Goal: Transaction & Acquisition: Book appointment/travel/reservation

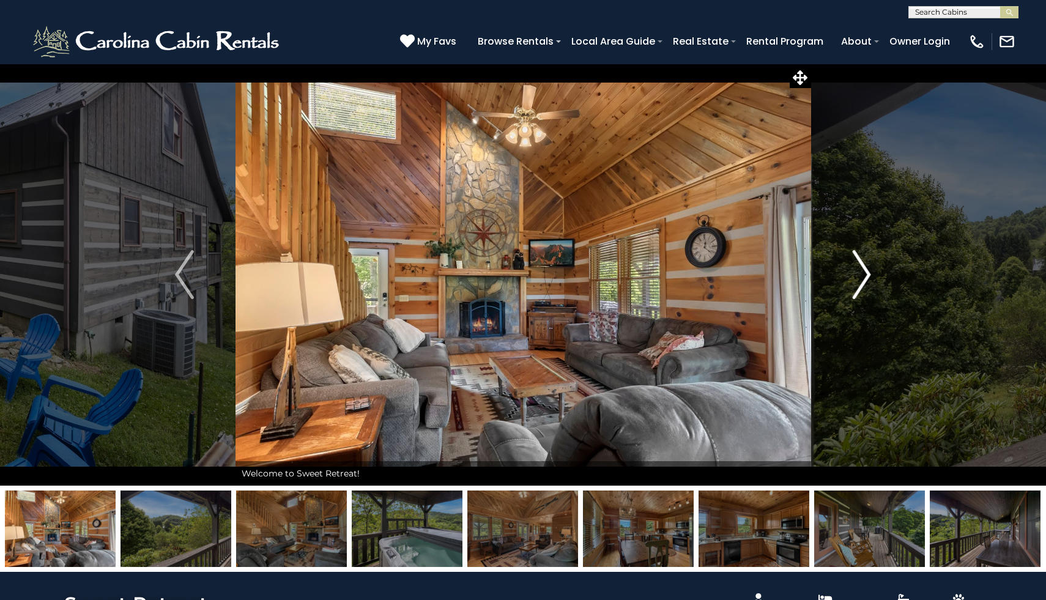
click at [863, 275] on img "Next" at bounding box center [861, 274] width 18 height 49
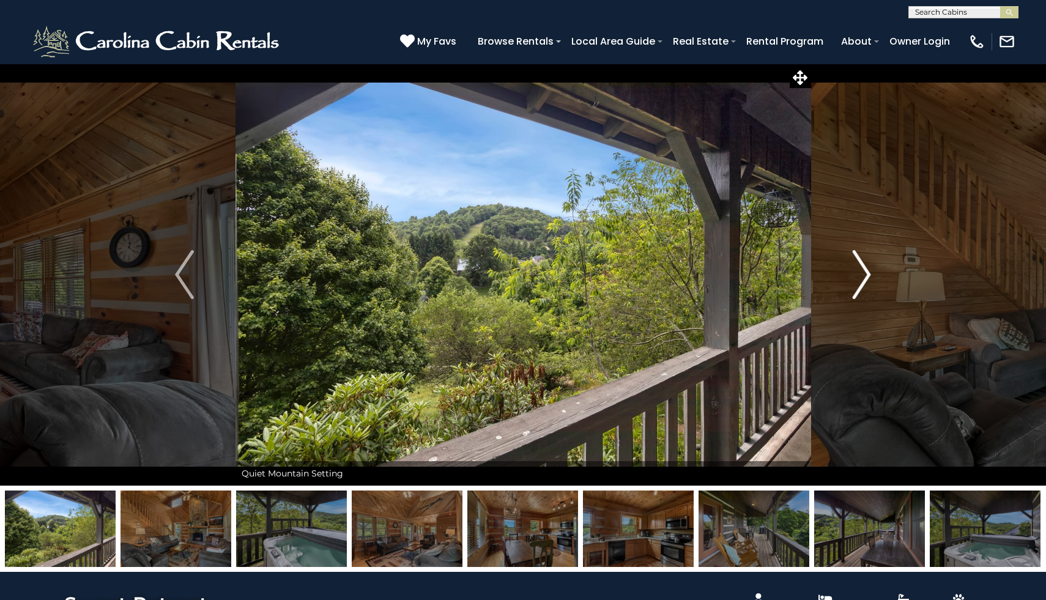
click at [863, 275] on img "Next" at bounding box center [861, 274] width 18 height 49
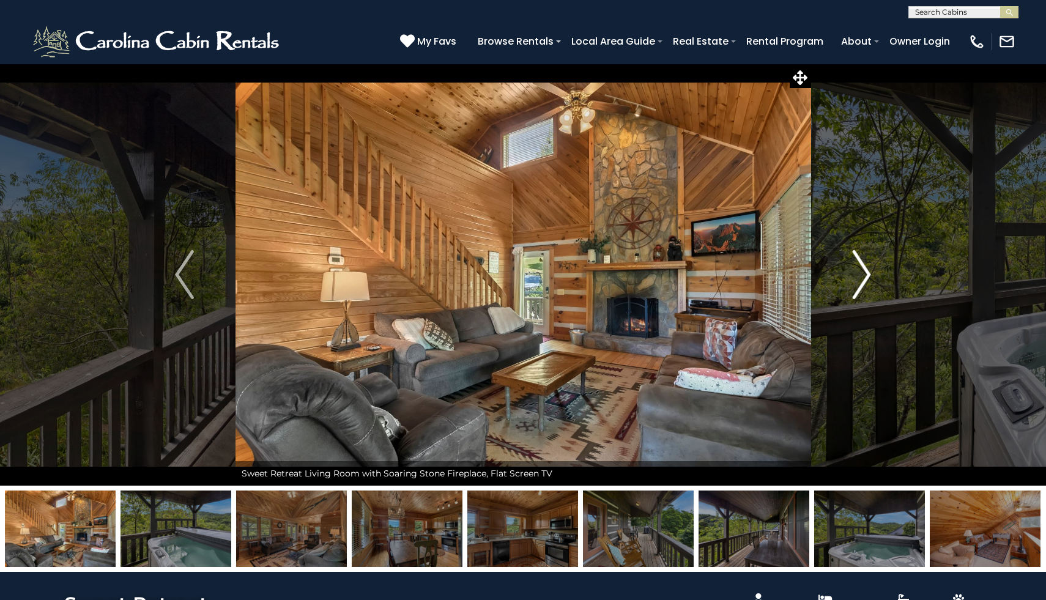
click at [863, 276] on img "Next" at bounding box center [861, 274] width 18 height 49
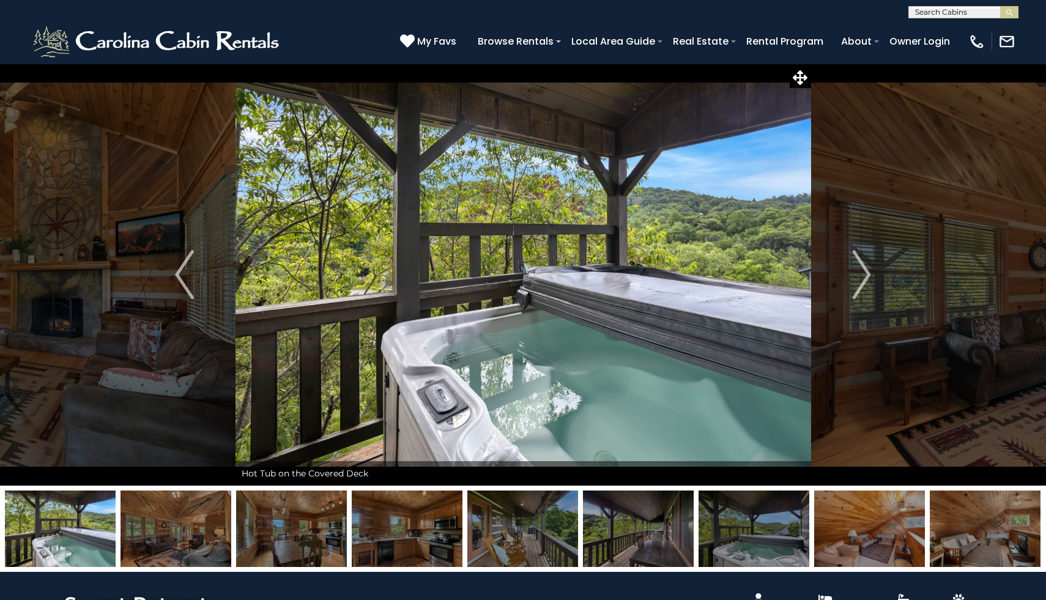
click at [802, 79] on icon at bounding box center [800, 77] width 15 height 15
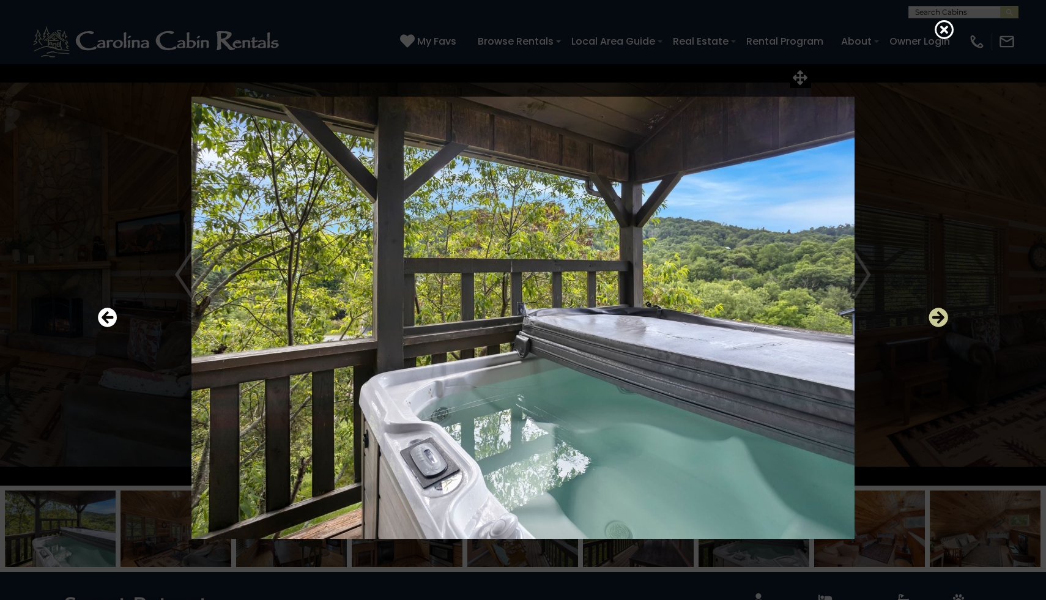
click at [942, 311] on icon "Next" at bounding box center [938, 318] width 20 height 20
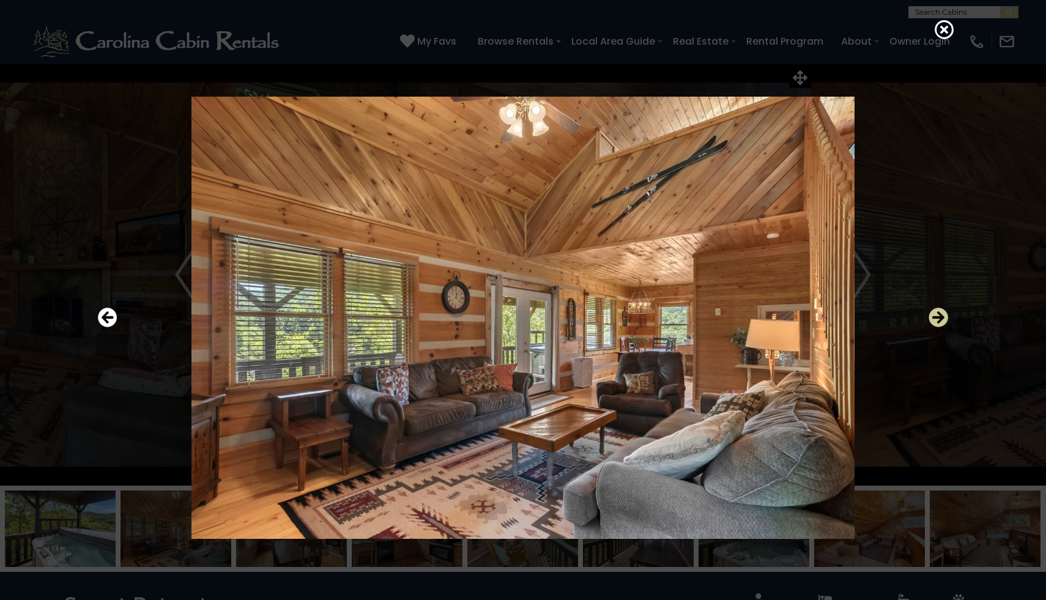
click at [941, 311] on icon "Next" at bounding box center [938, 318] width 20 height 20
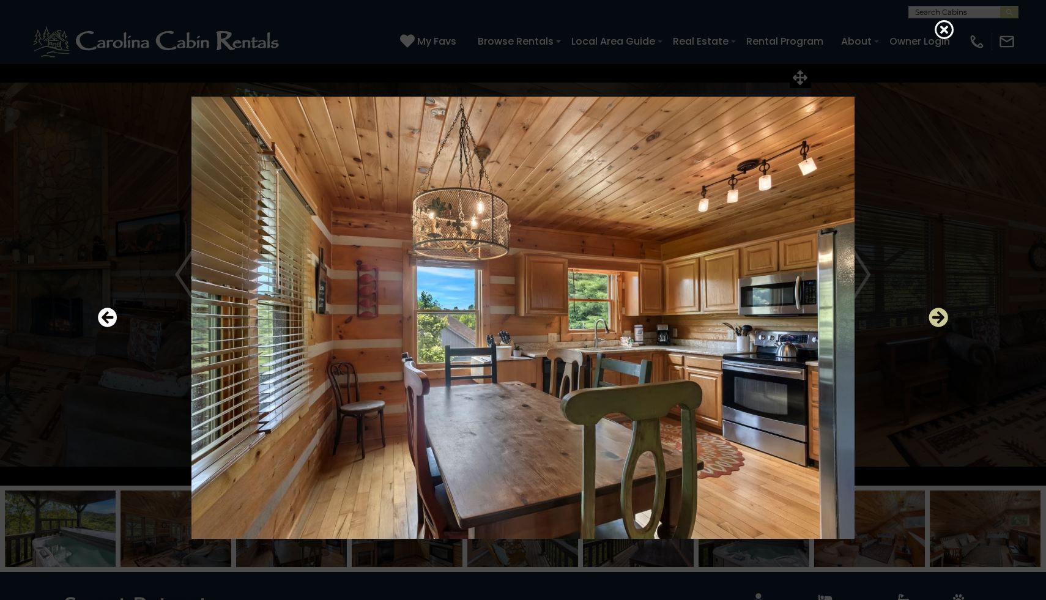
click at [941, 311] on icon "Next" at bounding box center [938, 318] width 20 height 20
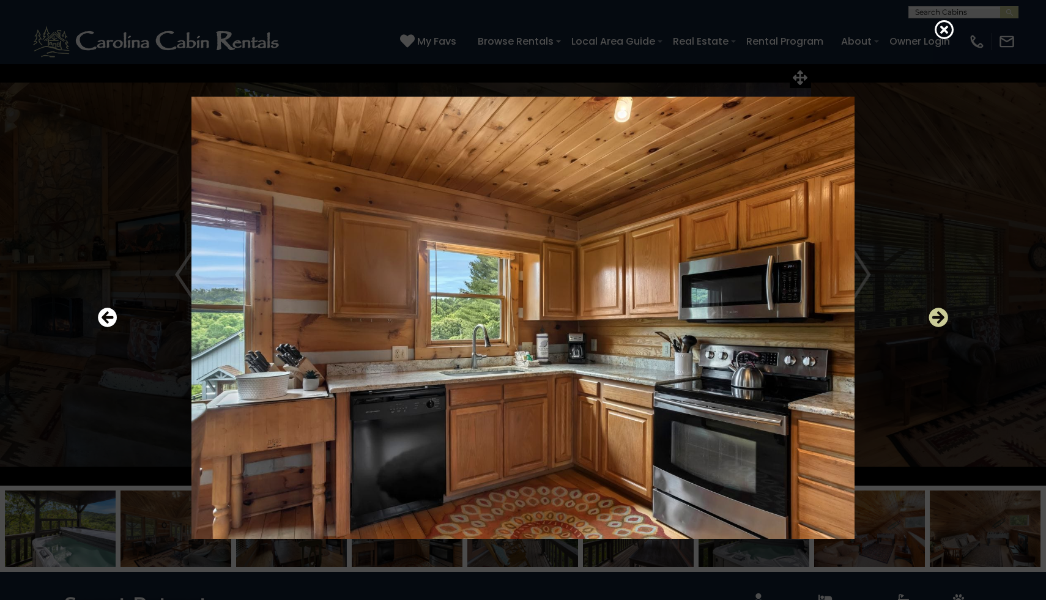
click at [941, 311] on icon "Next" at bounding box center [938, 318] width 20 height 20
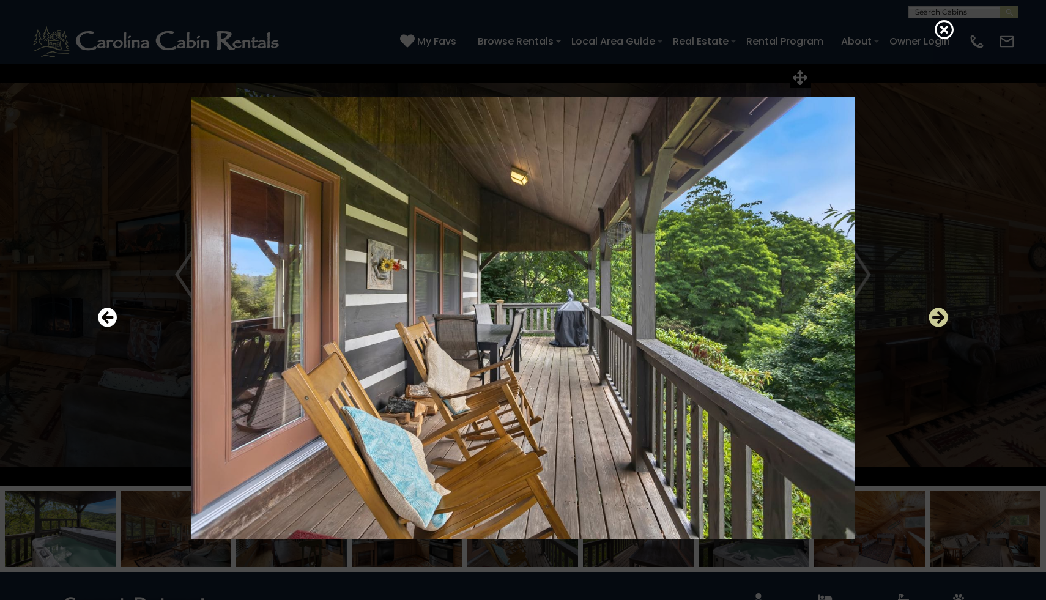
click at [941, 311] on icon "Next" at bounding box center [938, 318] width 20 height 20
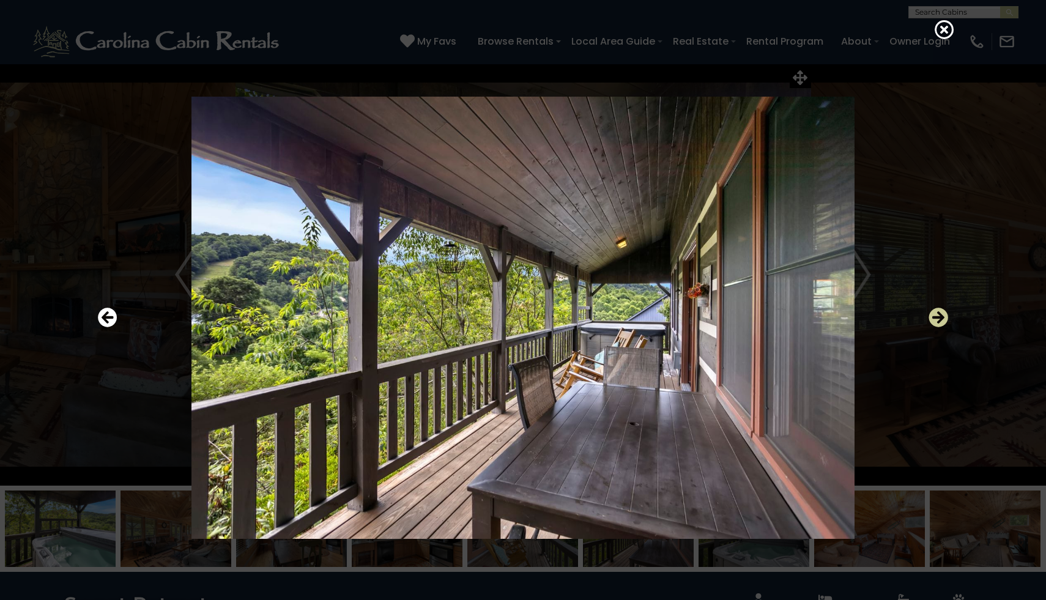
click at [941, 311] on icon "Next" at bounding box center [938, 318] width 20 height 20
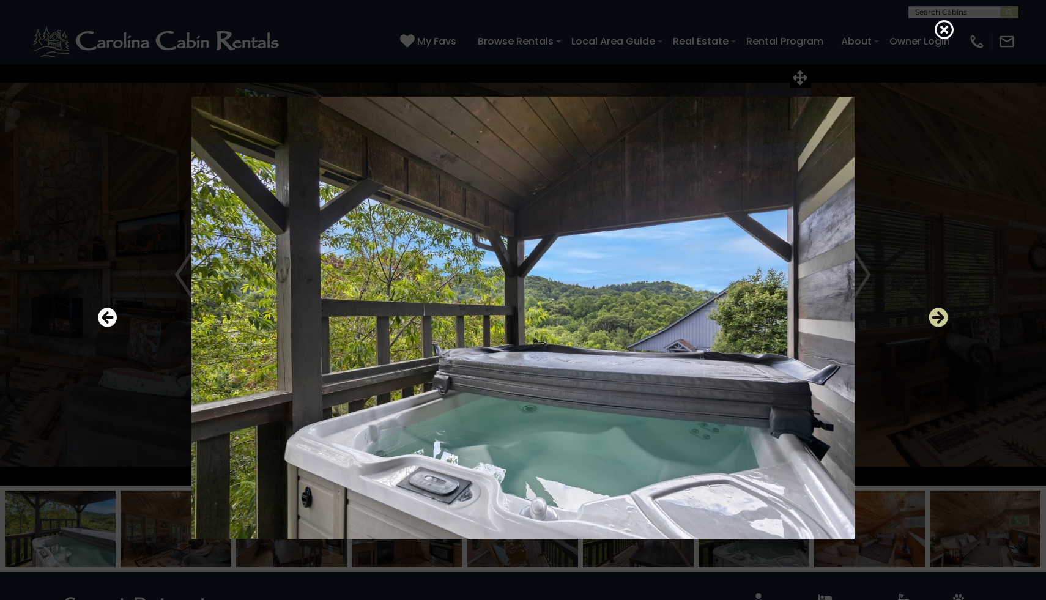
click at [941, 311] on icon "Next" at bounding box center [938, 318] width 20 height 20
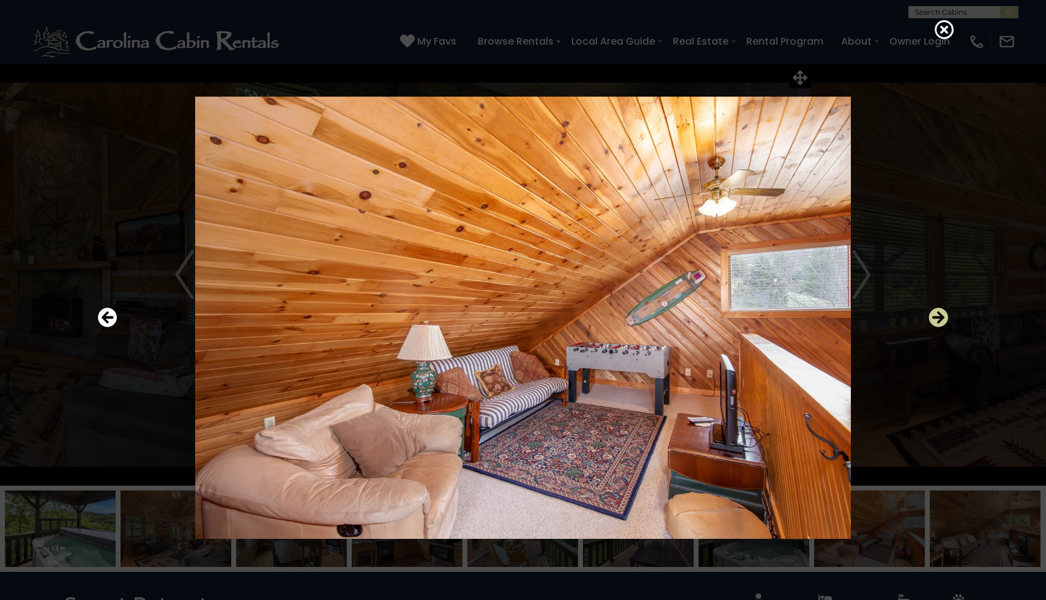
click at [941, 311] on icon "Next" at bounding box center [938, 318] width 20 height 20
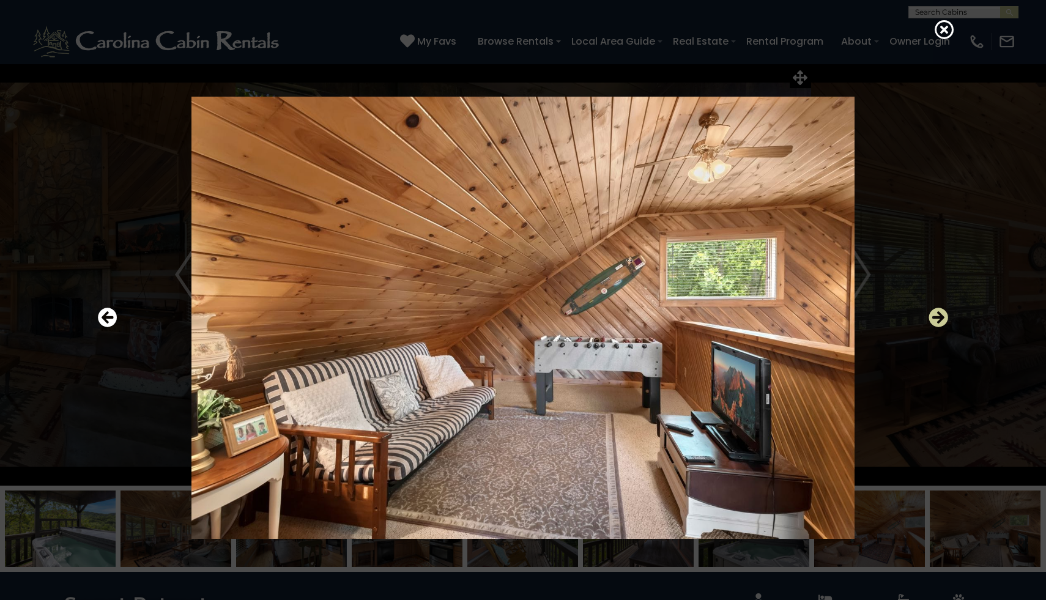
click at [941, 311] on icon "Next" at bounding box center [938, 318] width 20 height 20
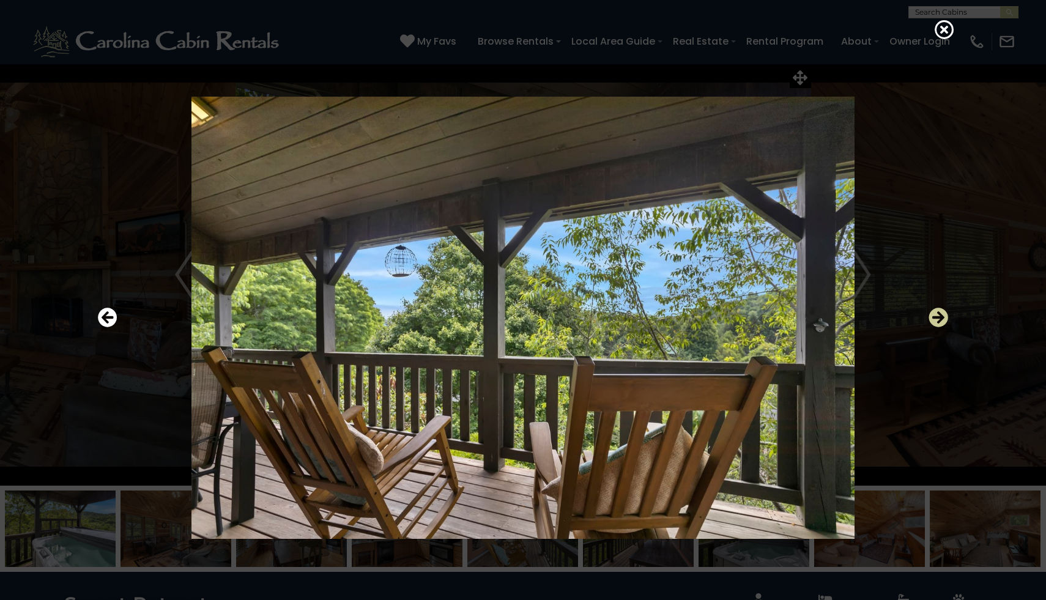
click at [941, 311] on icon "Next" at bounding box center [938, 318] width 20 height 20
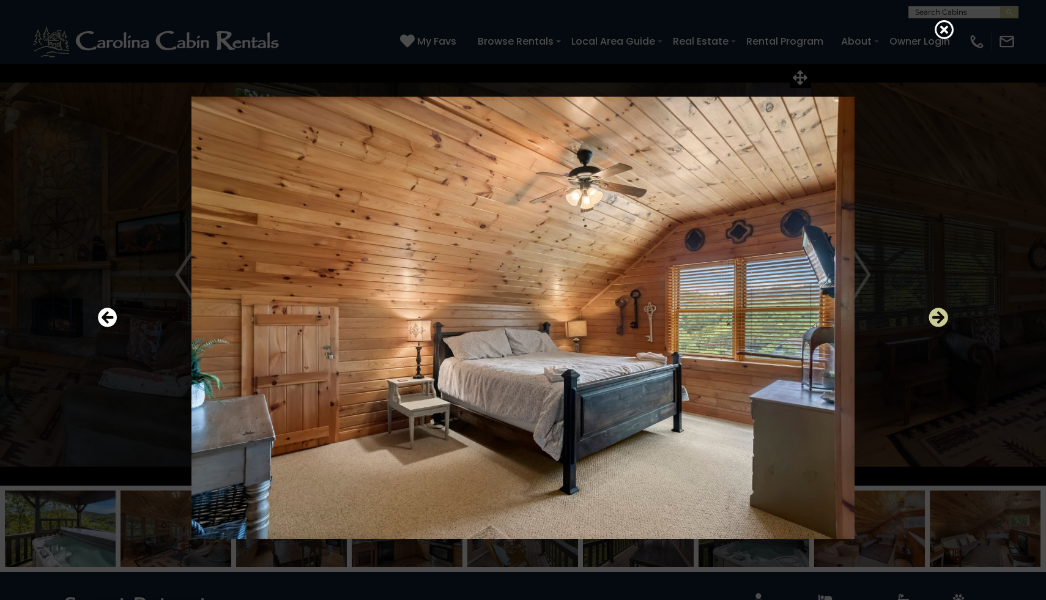
click at [941, 314] on icon "Next" at bounding box center [938, 318] width 20 height 20
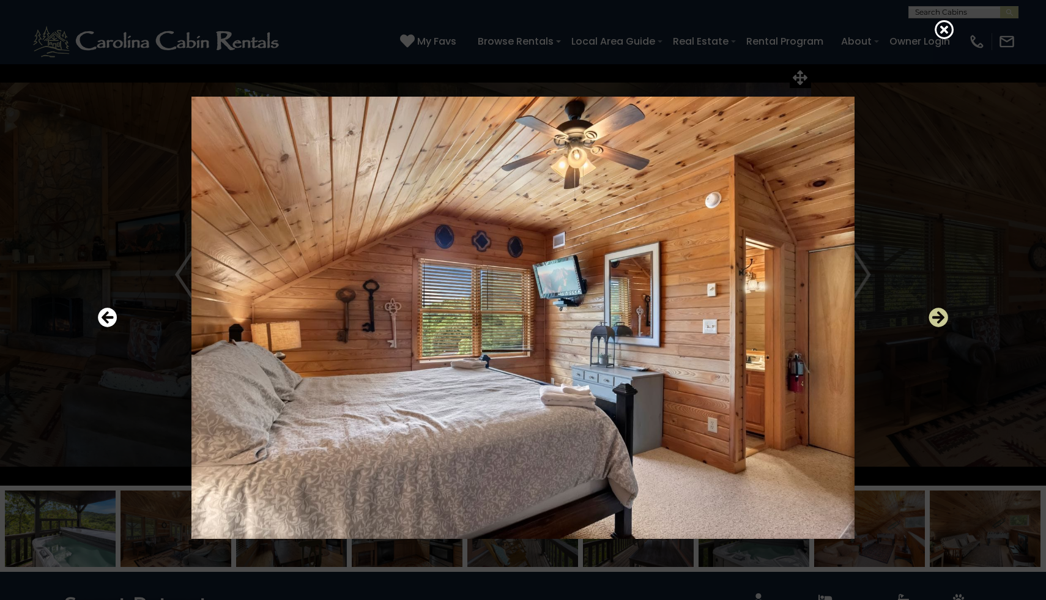
click at [941, 314] on icon "Next" at bounding box center [938, 318] width 20 height 20
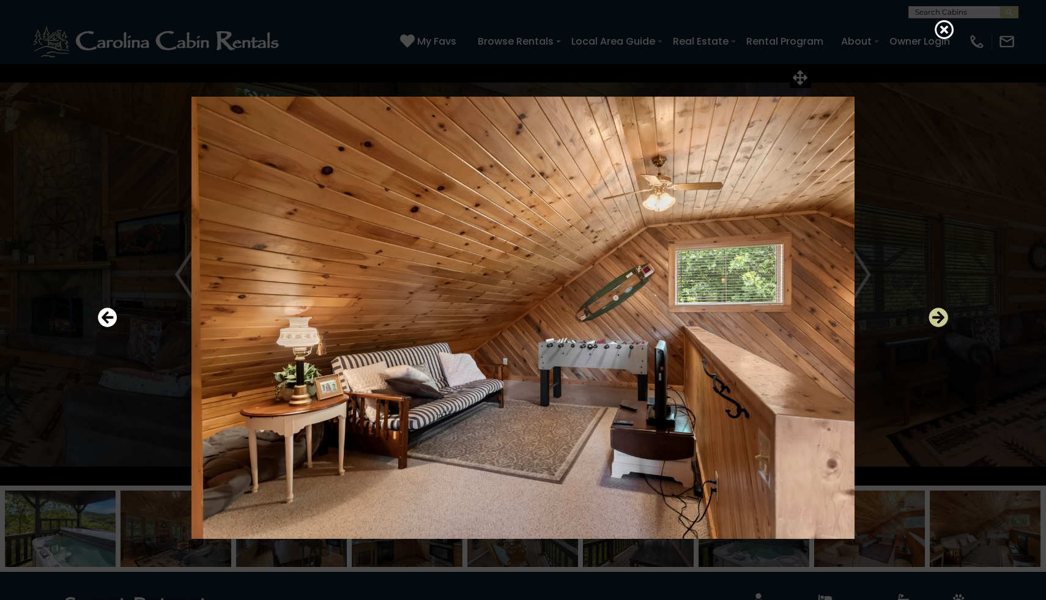
click at [941, 314] on icon "Next" at bounding box center [938, 318] width 20 height 20
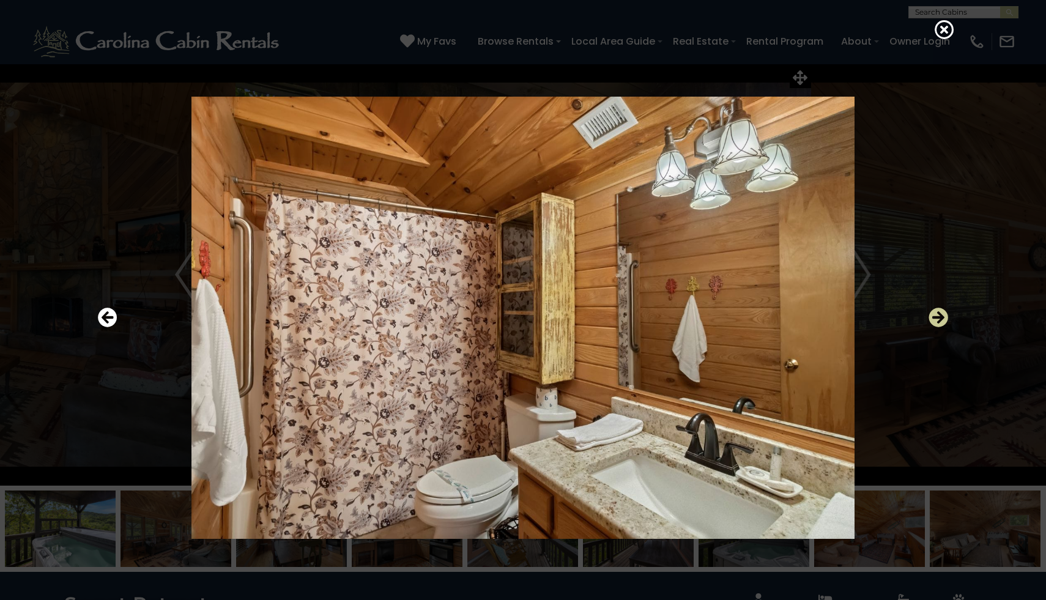
click at [940, 314] on icon "Next" at bounding box center [938, 318] width 20 height 20
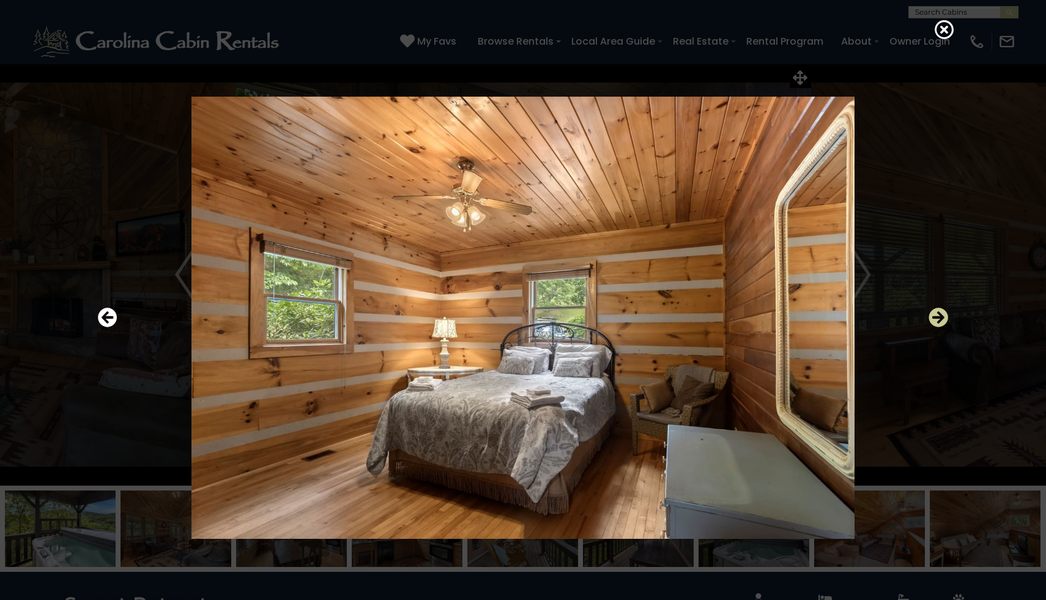
click at [940, 314] on icon "Next" at bounding box center [938, 318] width 20 height 20
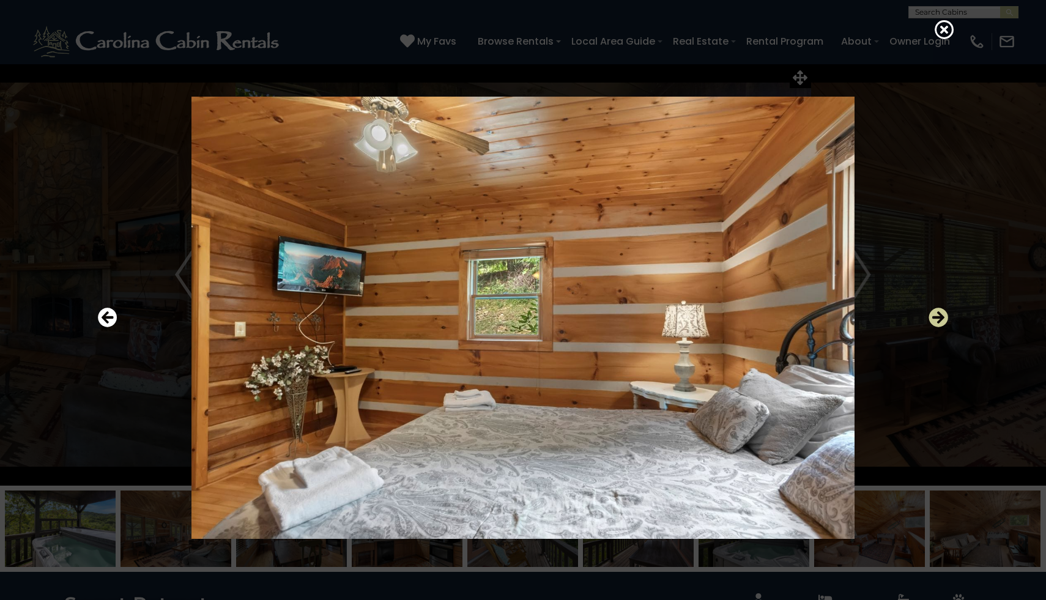
click at [940, 314] on icon "Next" at bounding box center [938, 318] width 20 height 20
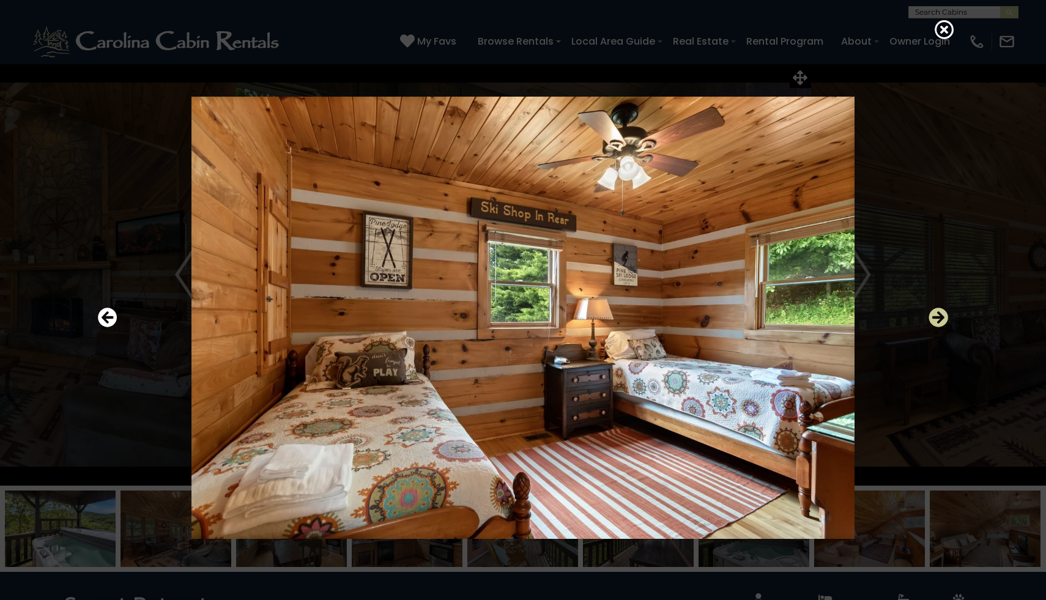
click at [940, 314] on icon "Next" at bounding box center [938, 318] width 20 height 20
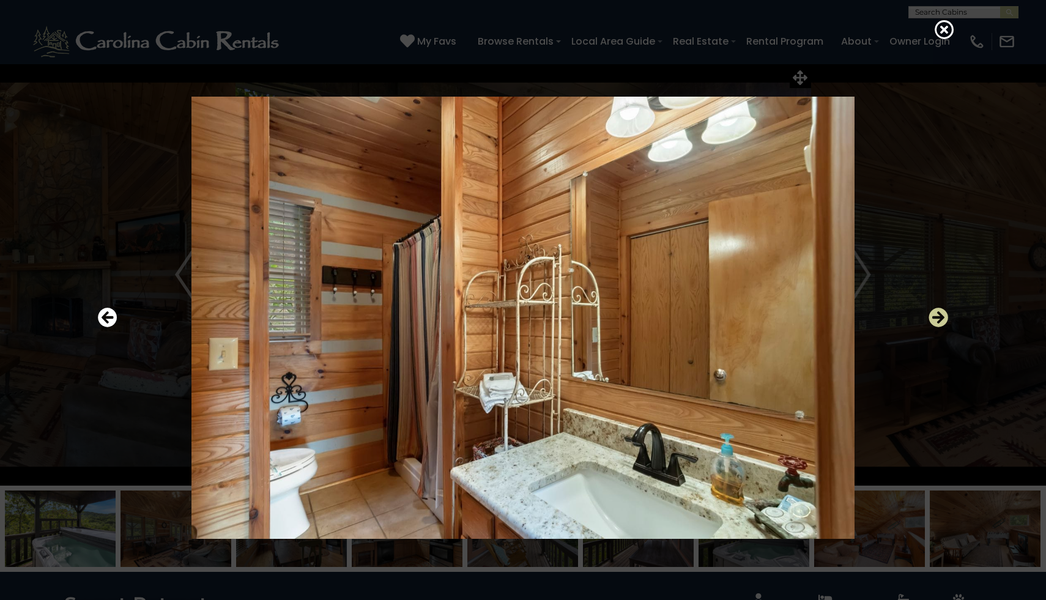
click at [940, 314] on icon "Next" at bounding box center [938, 318] width 20 height 20
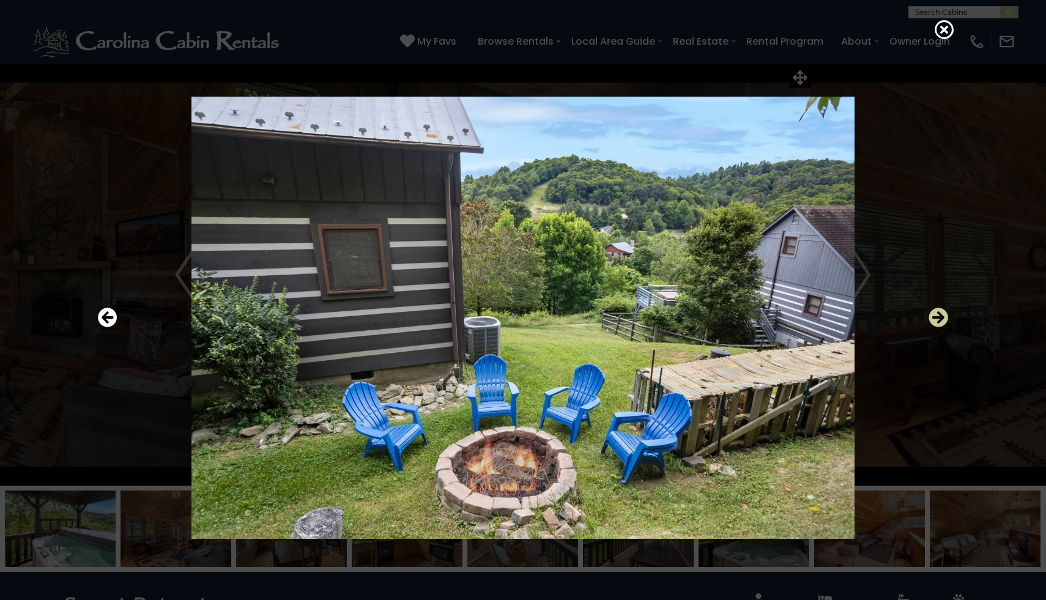
click at [940, 314] on icon "Next" at bounding box center [938, 318] width 20 height 20
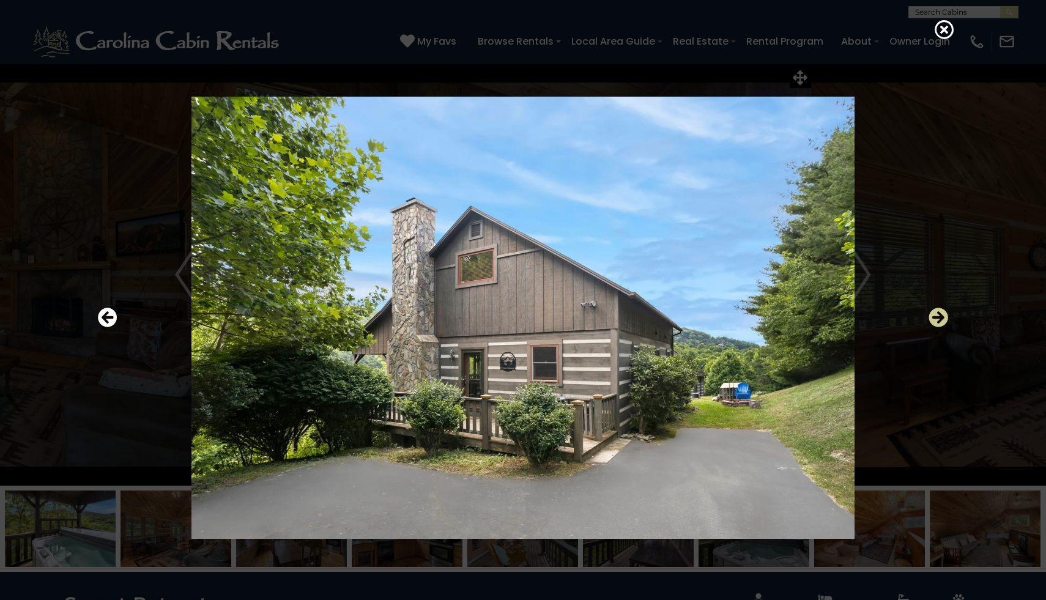
click at [940, 314] on icon "Next" at bounding box center [938, 318] width 20 height 20
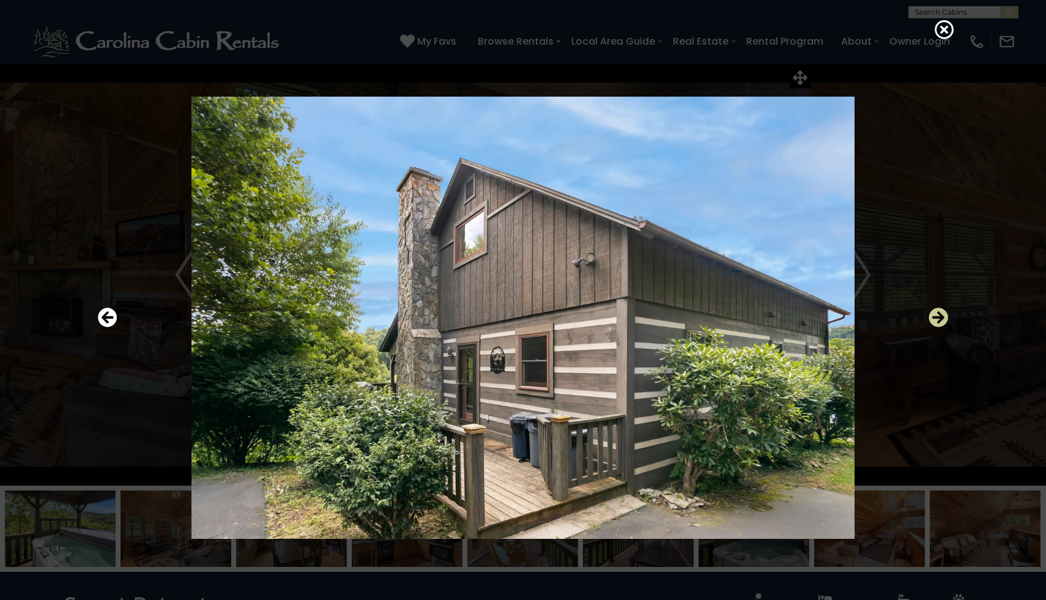
click at [940, 314] on icon "Next" at bounding box center [938, 318] width 20 height 20
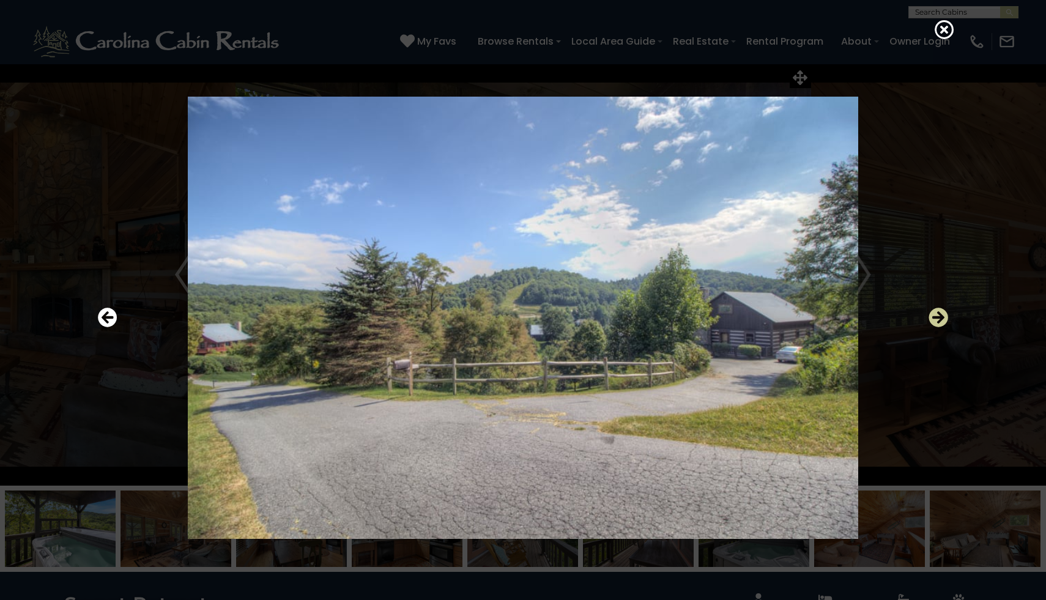
click at [940, 314] on icon "Next" at bounding box center [938, 318] width 20 height 20
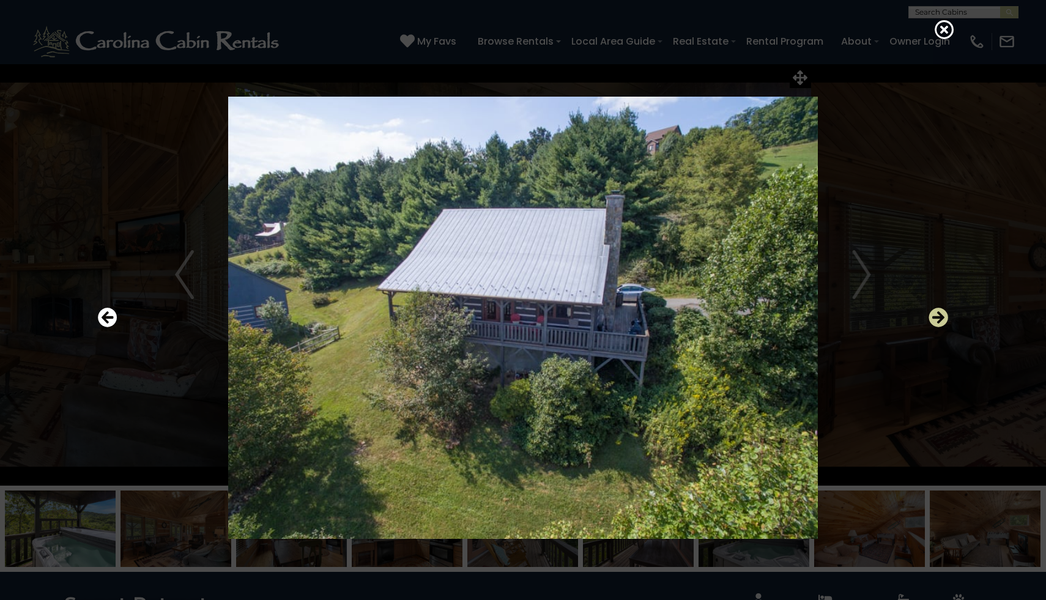
click at [936, 318] on icon "Next" at bounding box center [938, 318] width 20 height 20
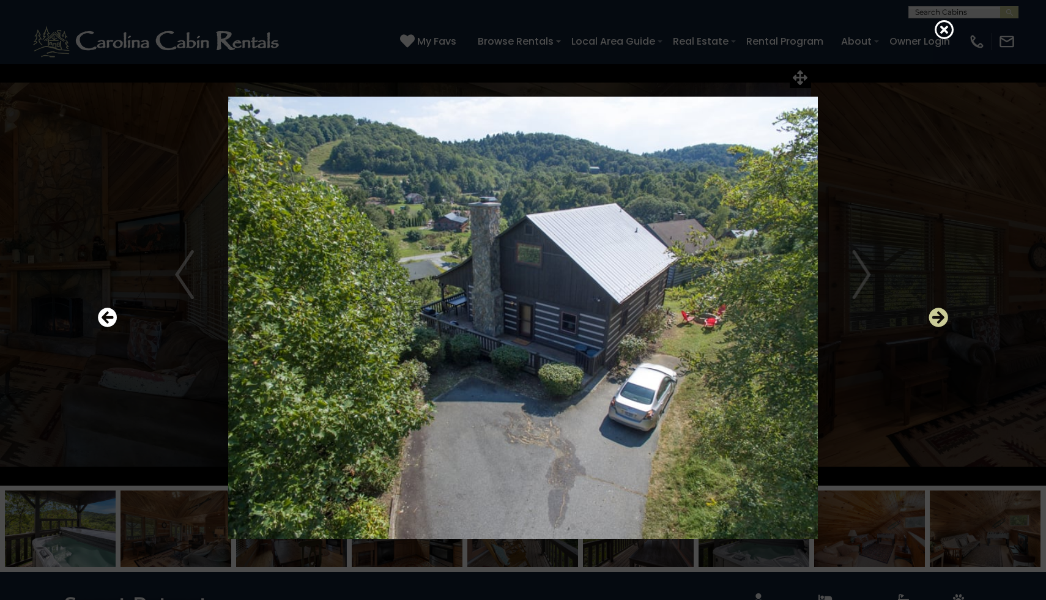
click at [936, 319] on icon "Next" at bounding box center [938, 318] width 20 height 20
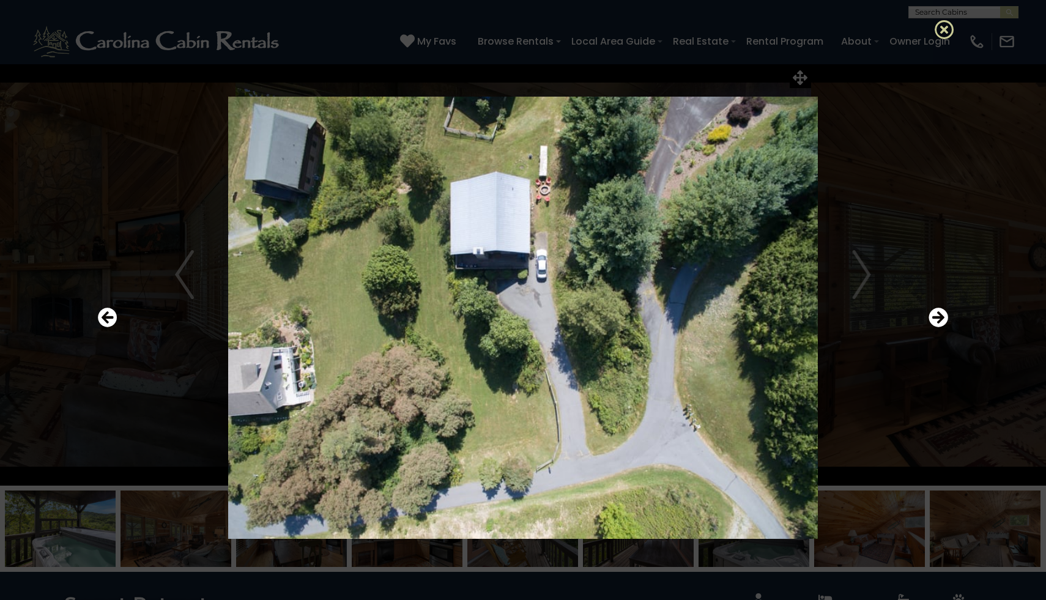
click at [938, 29] on icon at bounding box center [945, 30] width 20 height 20
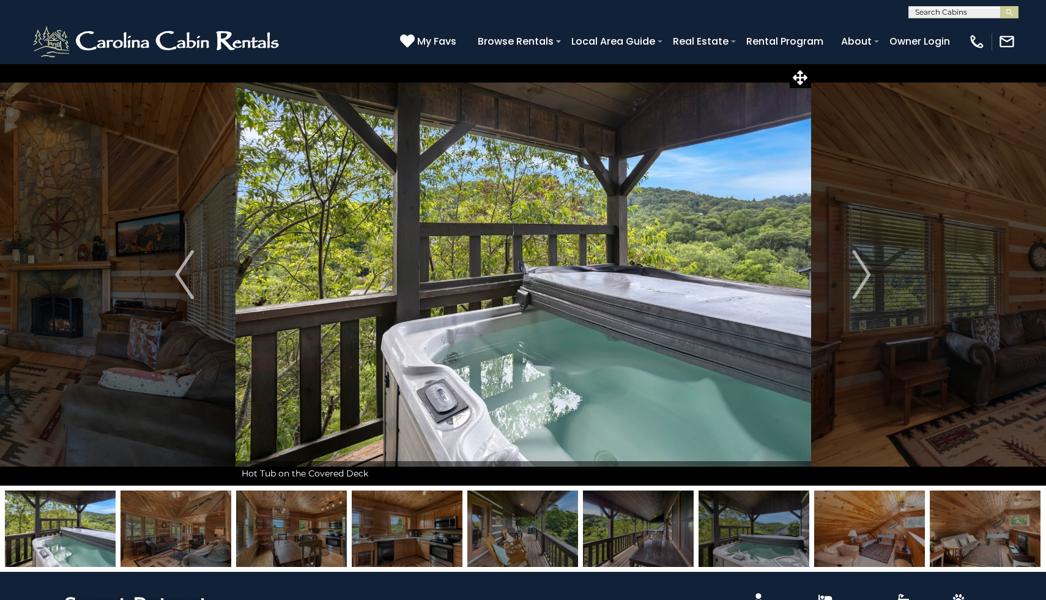
drag, startPoint x: 950, startPoint y: 136, endPoint x: 948, endPoint y: 144, distance: 8.3
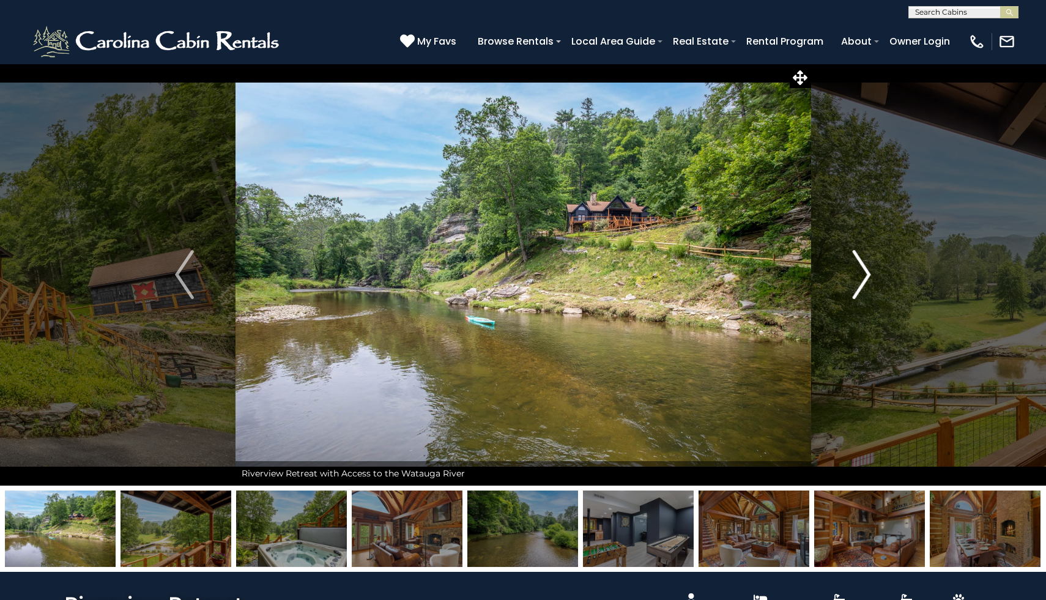
click at [857, 280] on img "Next" at bounding box center [861, 274] width 18 height 49
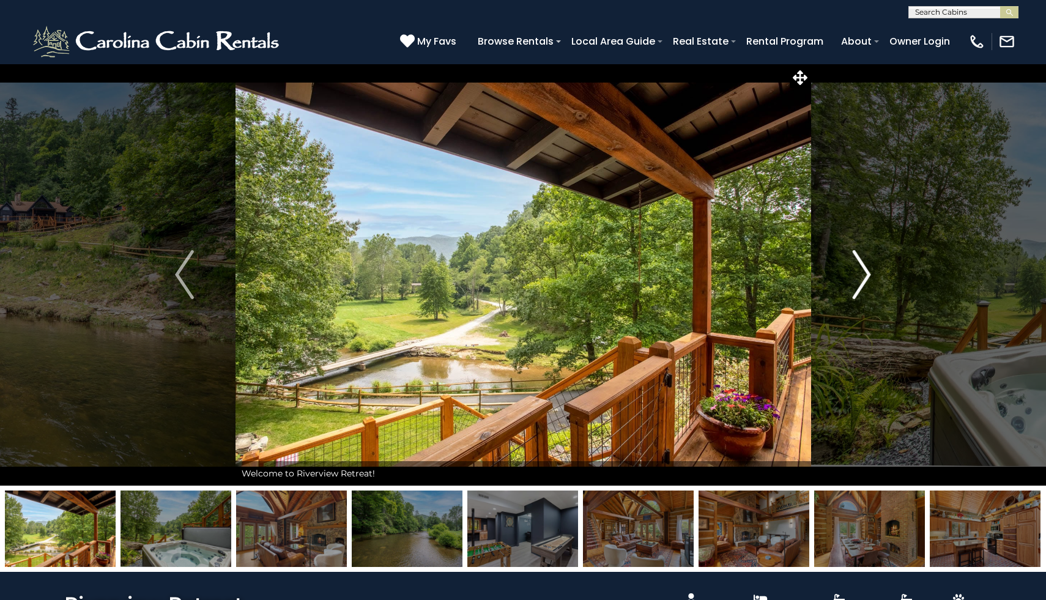
click at [860, 281] on img "Next" at bounding box center [861, 274] width 18 height 49
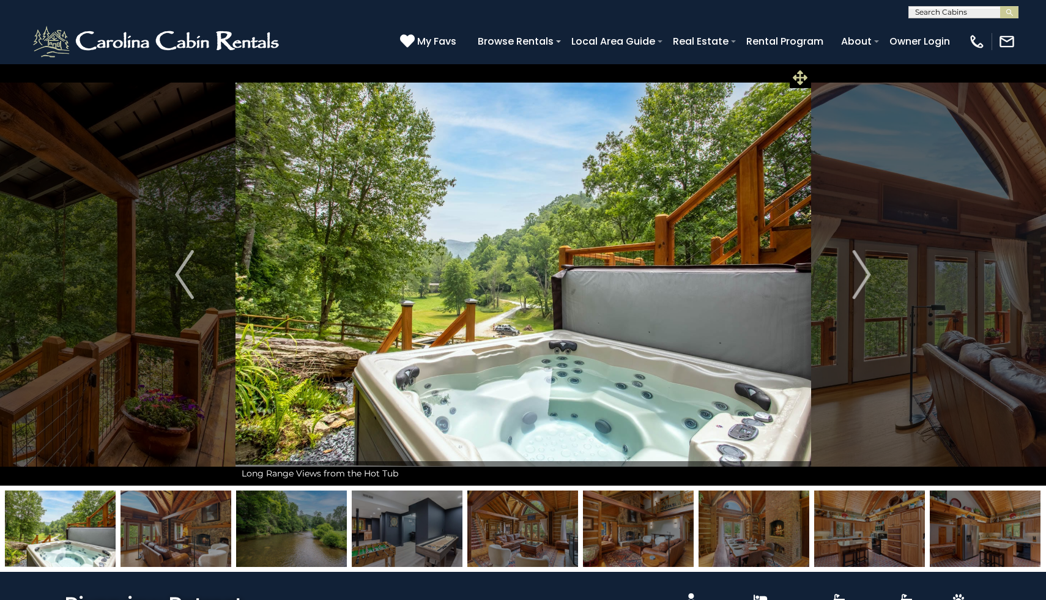
click at [801, 77] on icon at bounding box center [800, 77] width 15 height 15
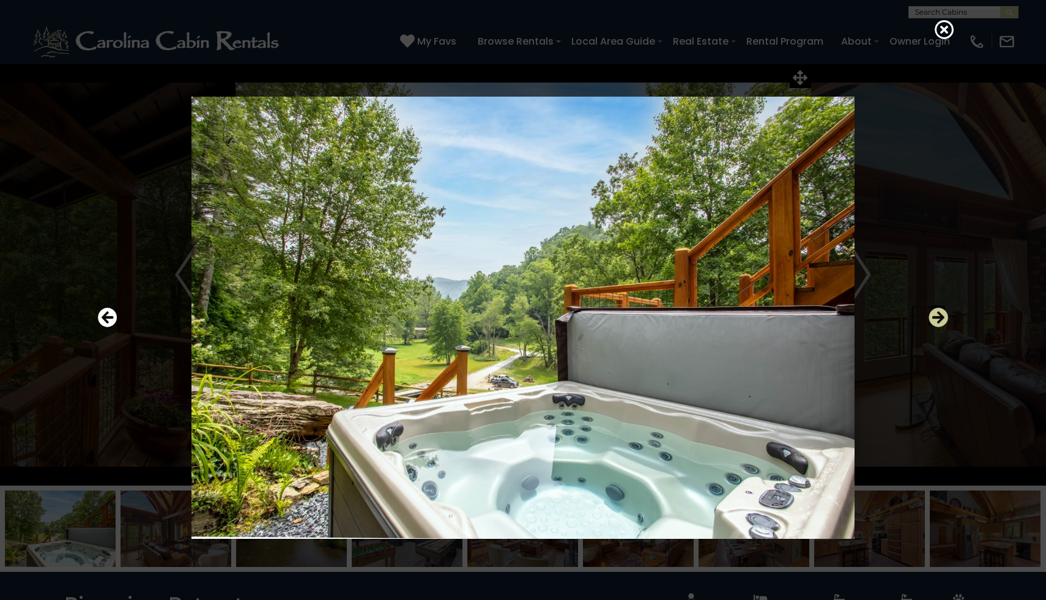
click at [936, 315] on icon "Next" at bounding box center [938, 318] width 20 height 20
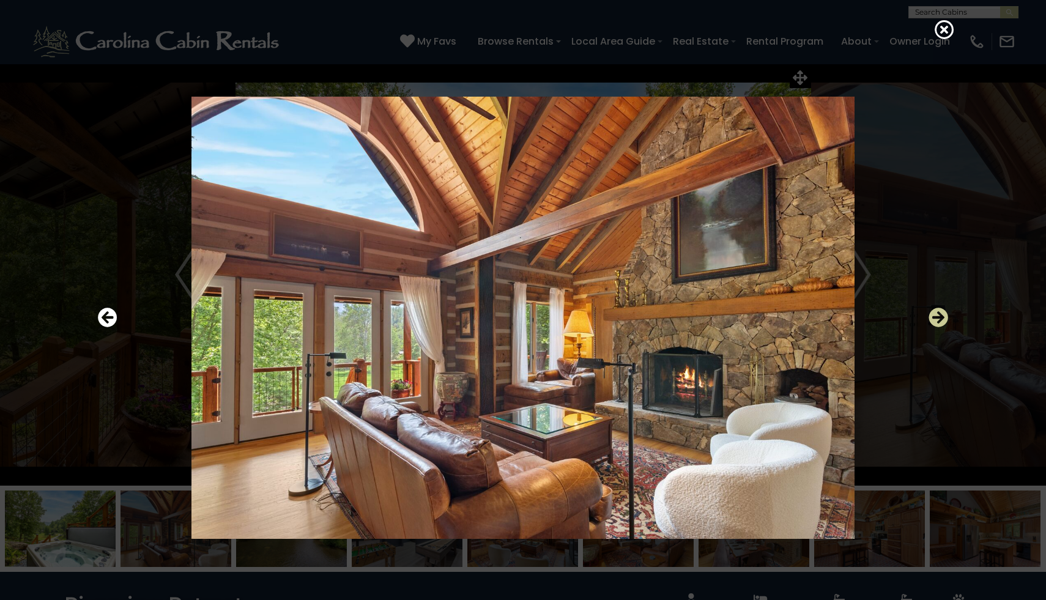
click at [936, 317] on icon "Next" at bounding box center [938, 318] width 20 height 20
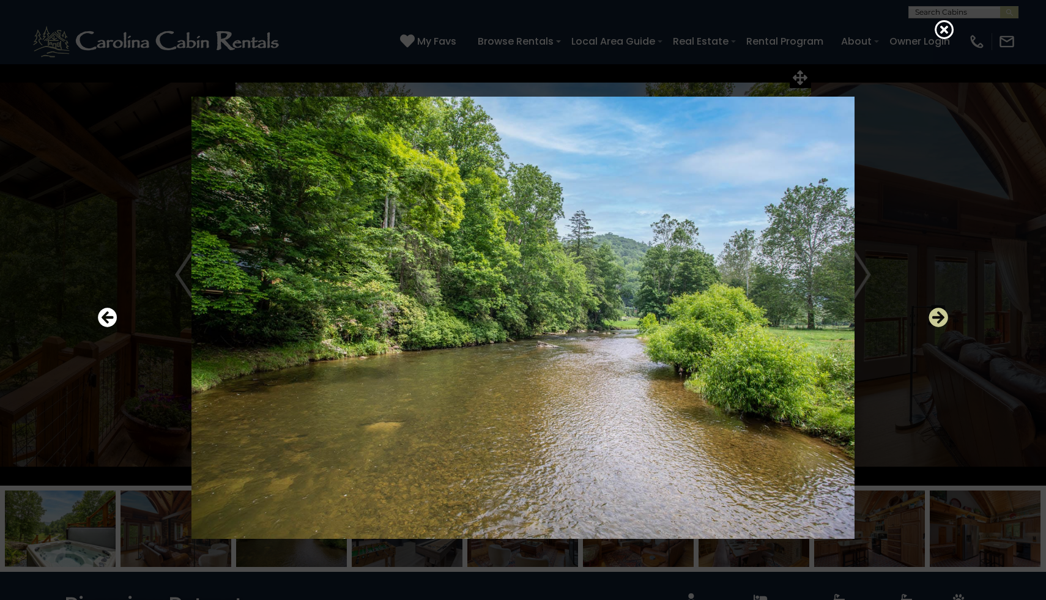
click at [936, 317] on icon "Next" at bounding box center [938, 318] width 20 height 20
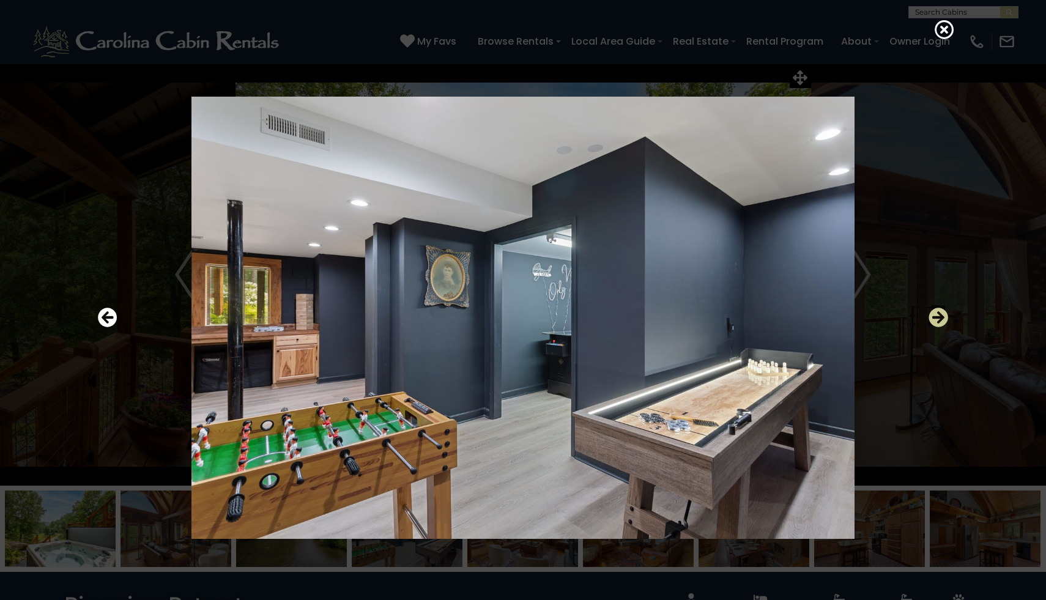
click at [936, 317] on icon "Next" at bounding box center [938, 318] width 20 height 20
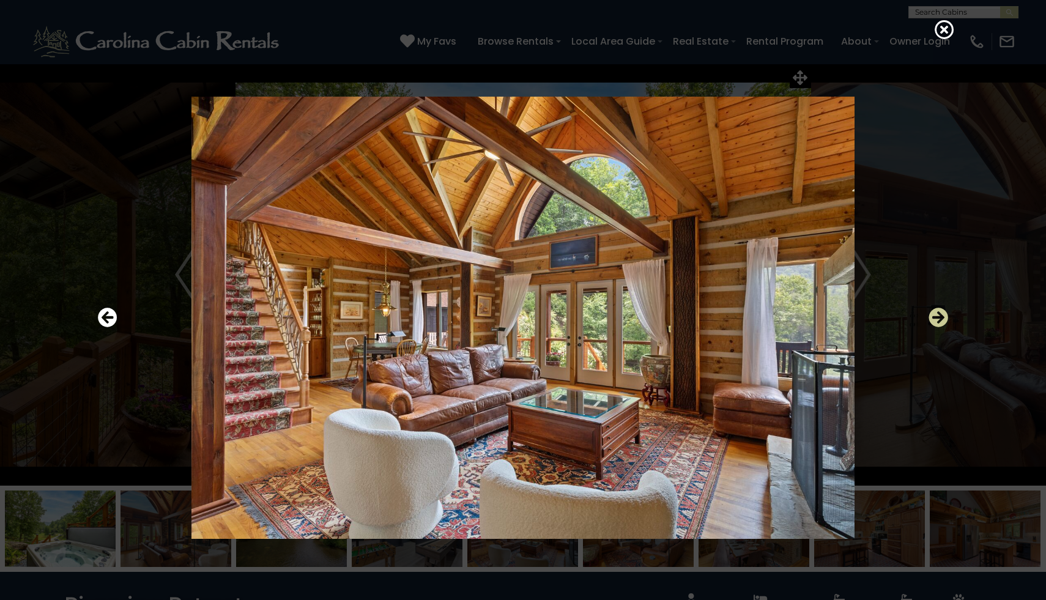
click at [936, 316] on icon "Next" at bounding box center [938, 318] width 20 height 20
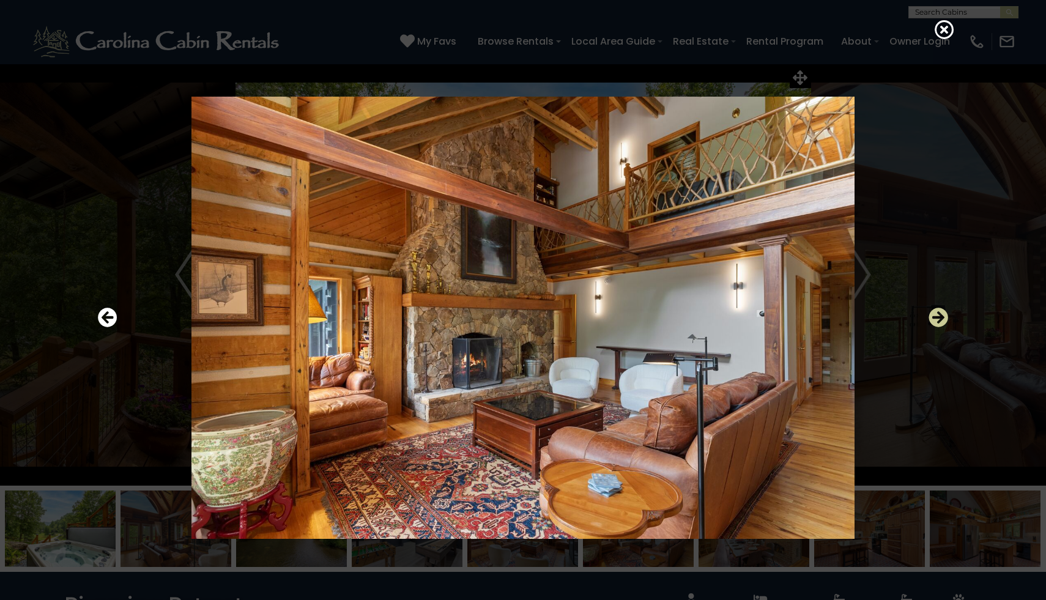
click at [934, 317] on icon "Next" at bounding box center [938, 318] width 20 height 20
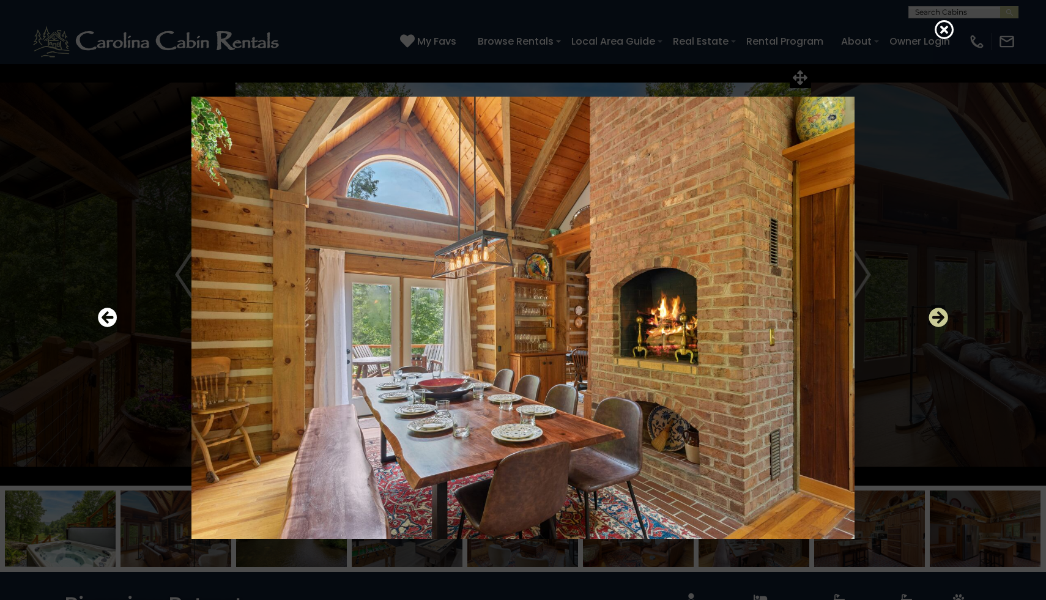
click at [934, 317] on icon "Next" at bounding box center [938, 318] width 20 height 20
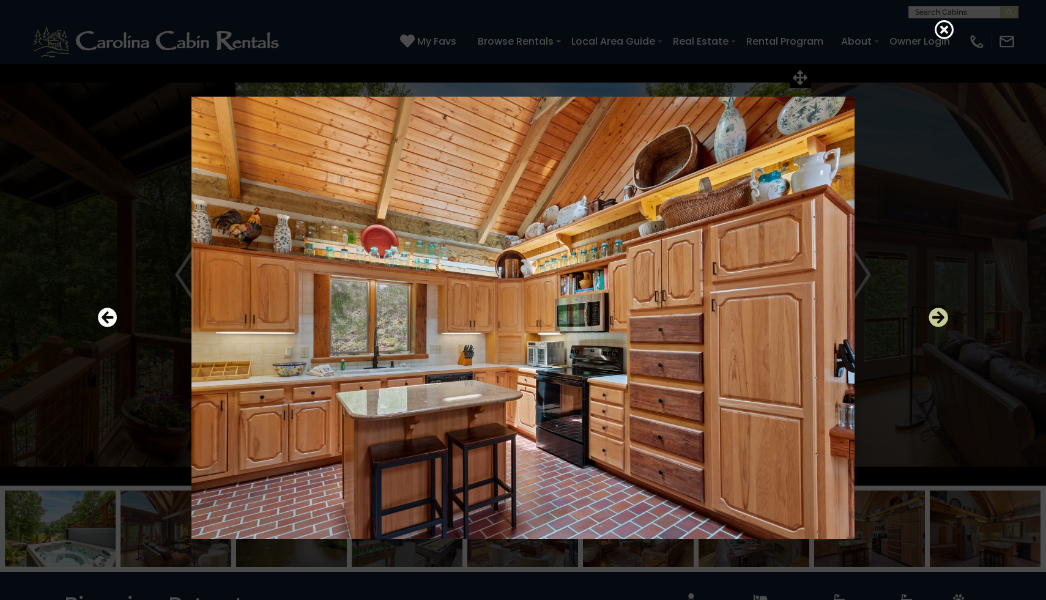
click at [934, 317] on icon "Next" at bounding box center [938, 318] width 20 height 20
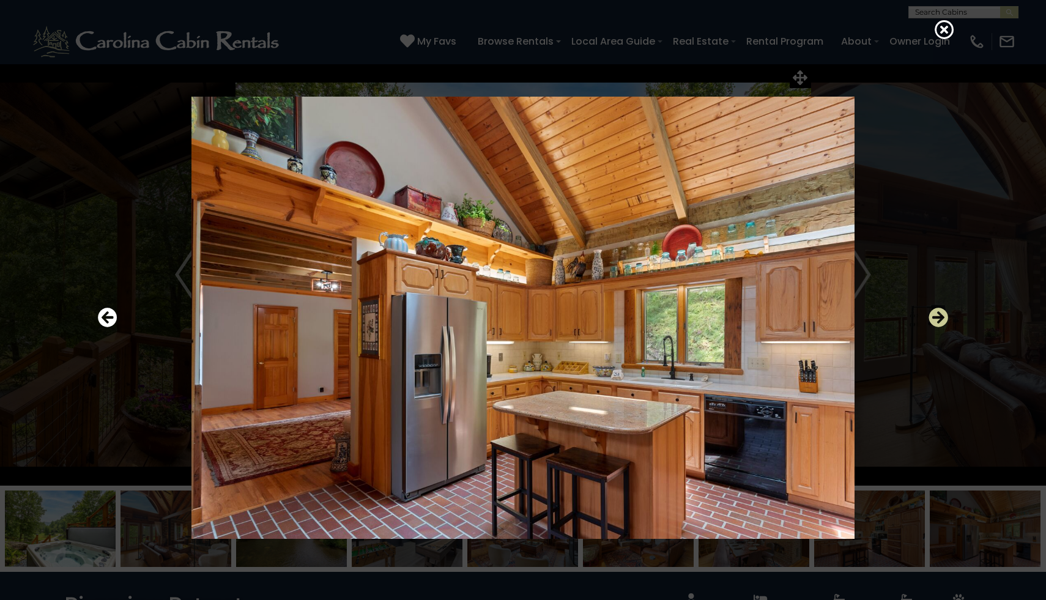
click at [934, 319] on icon "Next" at bounding box center [938, 318] width 20 height 20
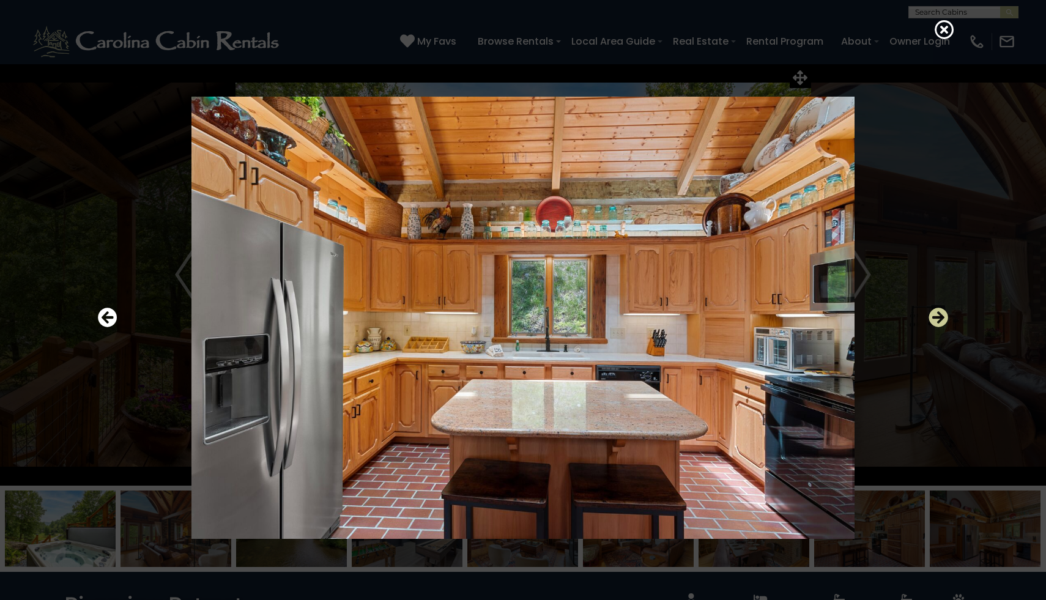
click at [934, 319] on icon "Next" at bounding box center [938, 318] width 20 height 20
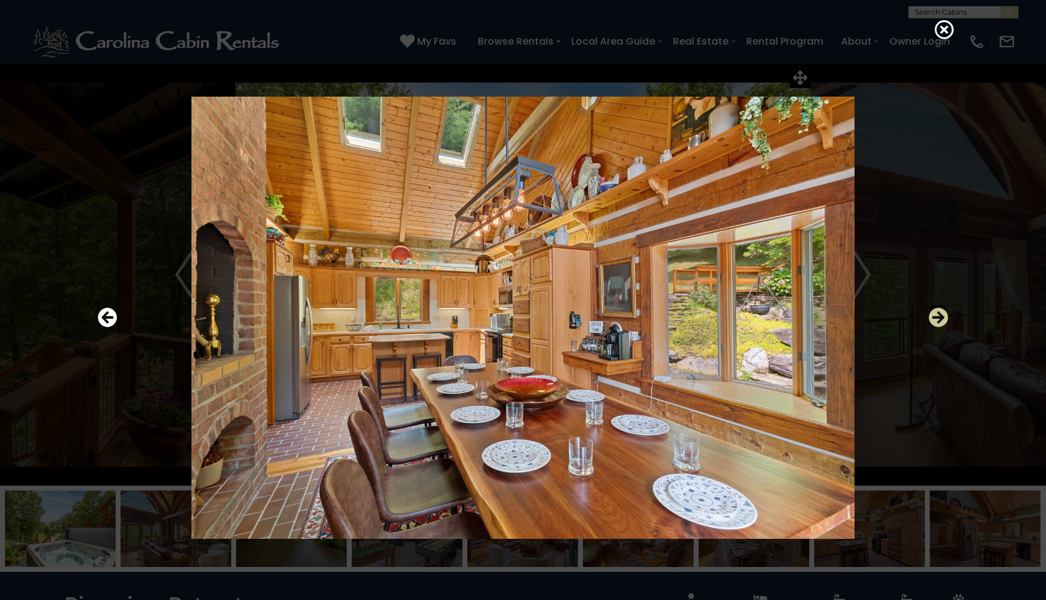
click at [933, 319] on icon "Next" at bounding box center [938, 318] width 20 height 20
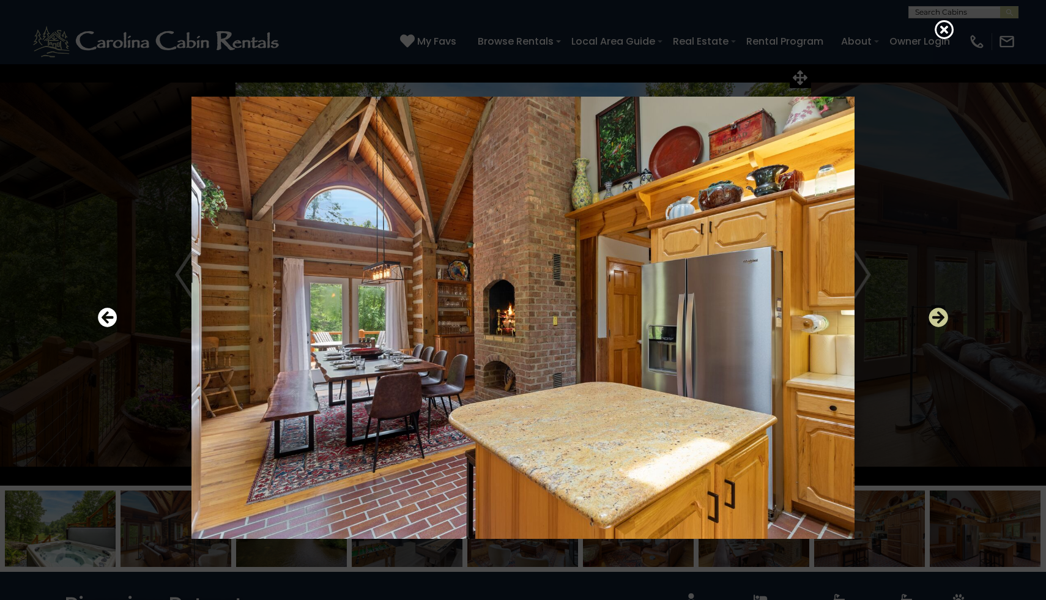
click at [933, 319] on icon "Next" at bounding box center [938, 318] width 20 height 20
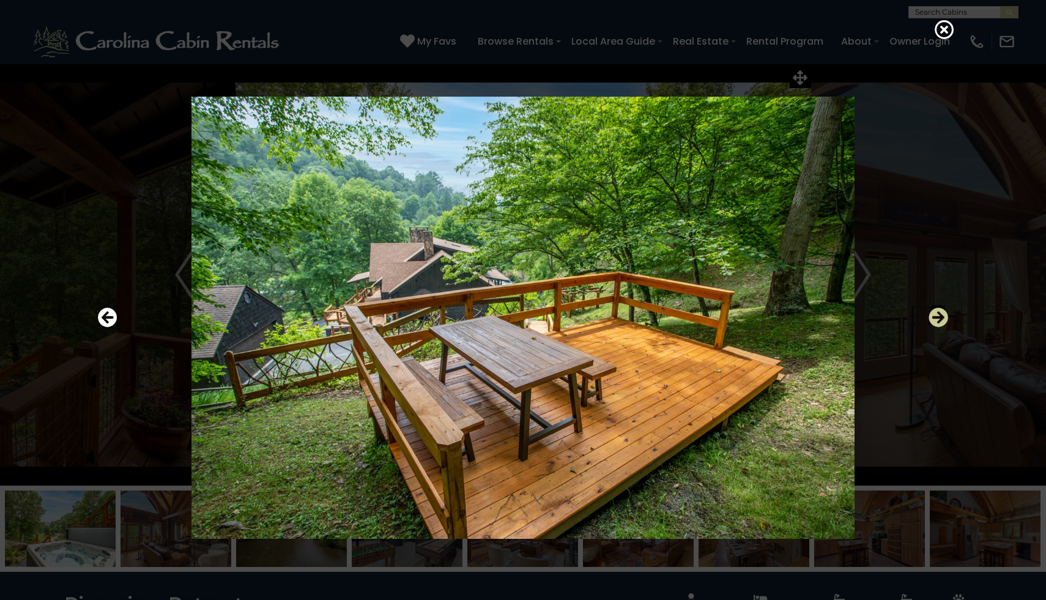
click at [933, 319] on icon "Next" at bounding box center [938, 318] width 20 height 20
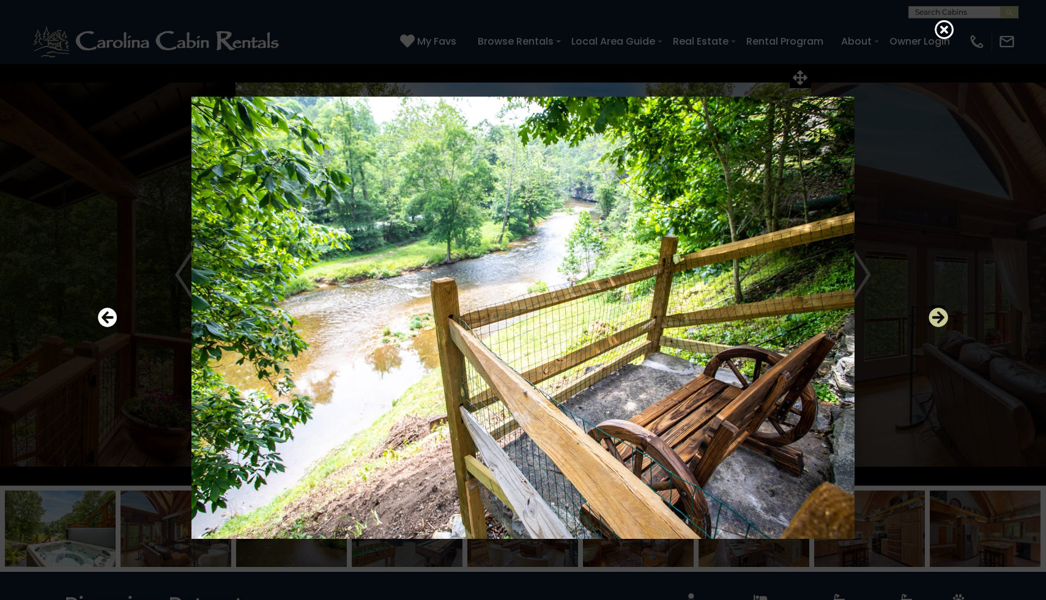
click at [933, 319] on icon "Next" at bounding box center [938, 318] width 20 height 20
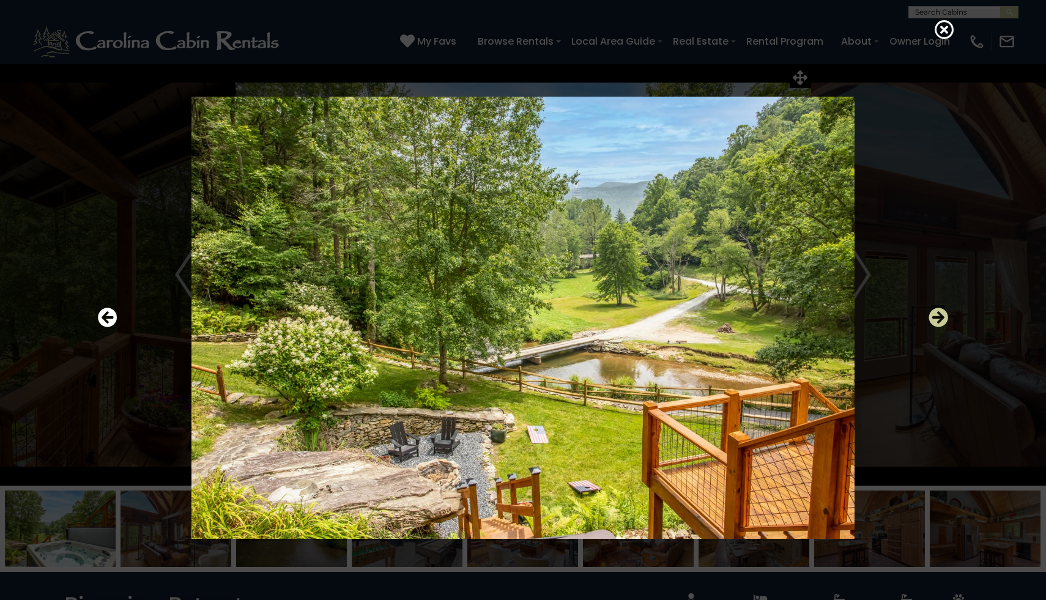
click at [933, 319] on icon "Next" at bounding box center [938, 318] width 20 height 20
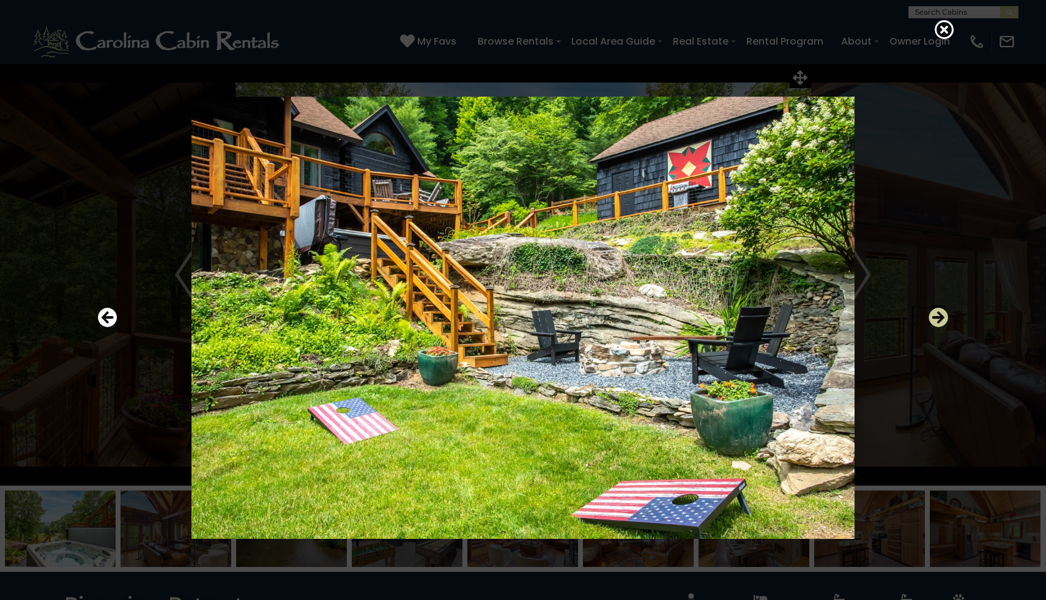
click at [933, 319] on icon "Next" at bounding box center [938, 318] width 20 height 20
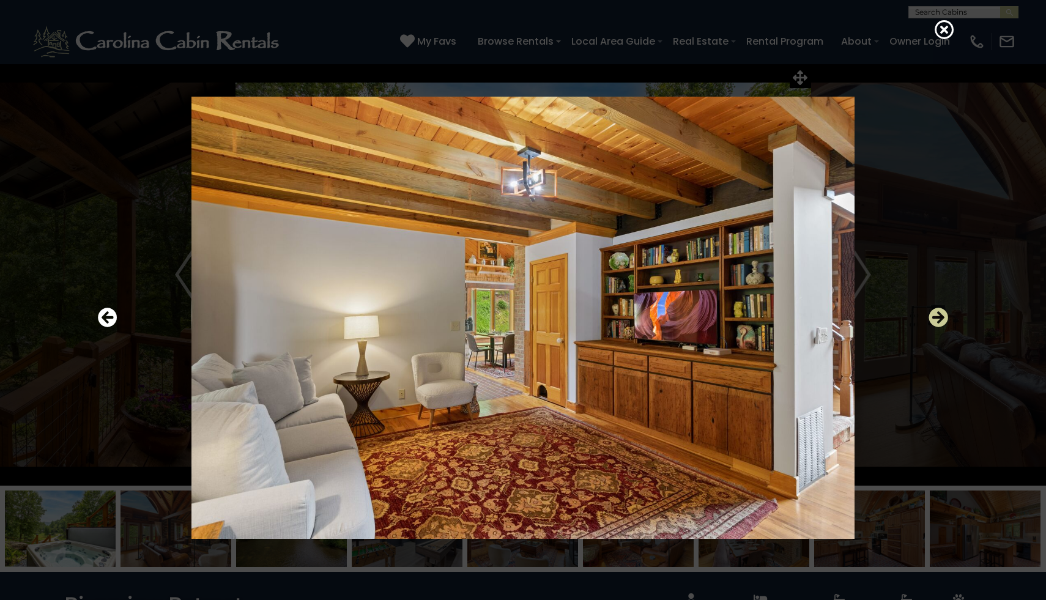
click at [933, 319] on icon "Next" at bounding box center [938, 318] width 20 height 20
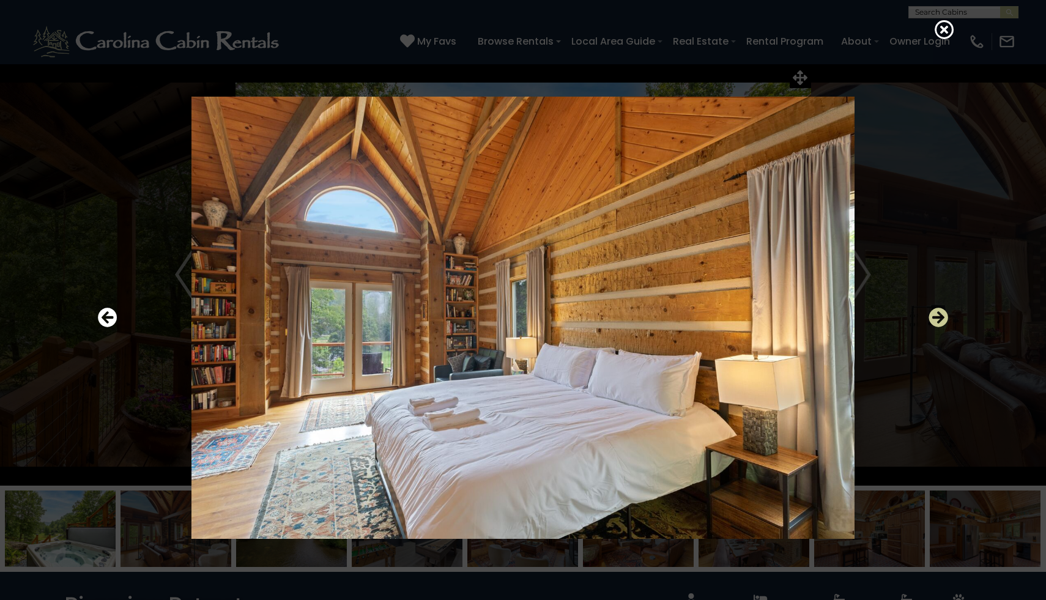
click at [933, 319] on icon "Next" at bounding box center [938, 318] width 20 height 20
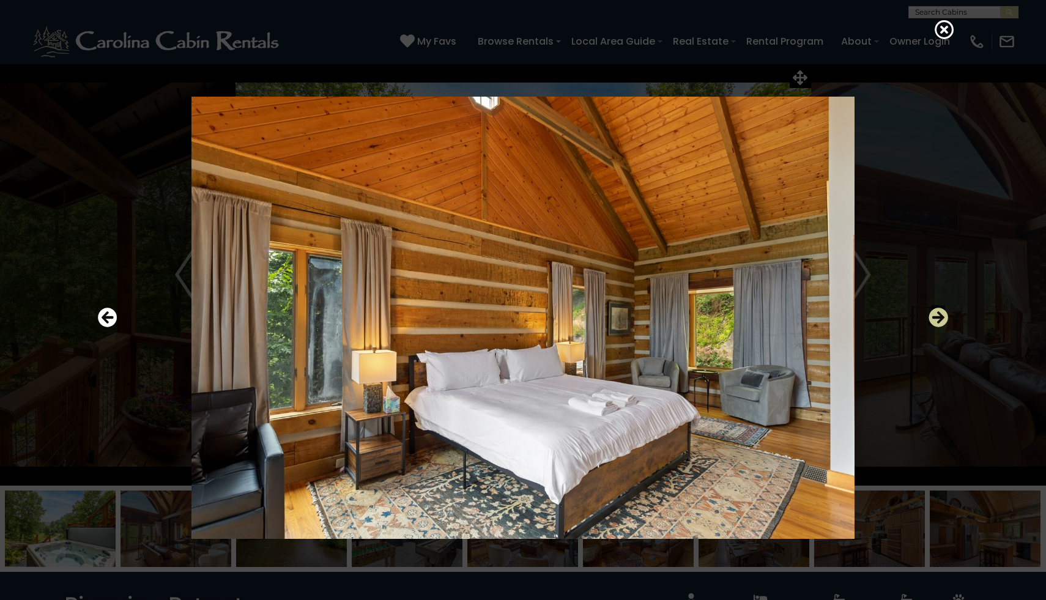
click at [933, 319] on icon "Next" at bounding box center [938, 318] width 20 height 20
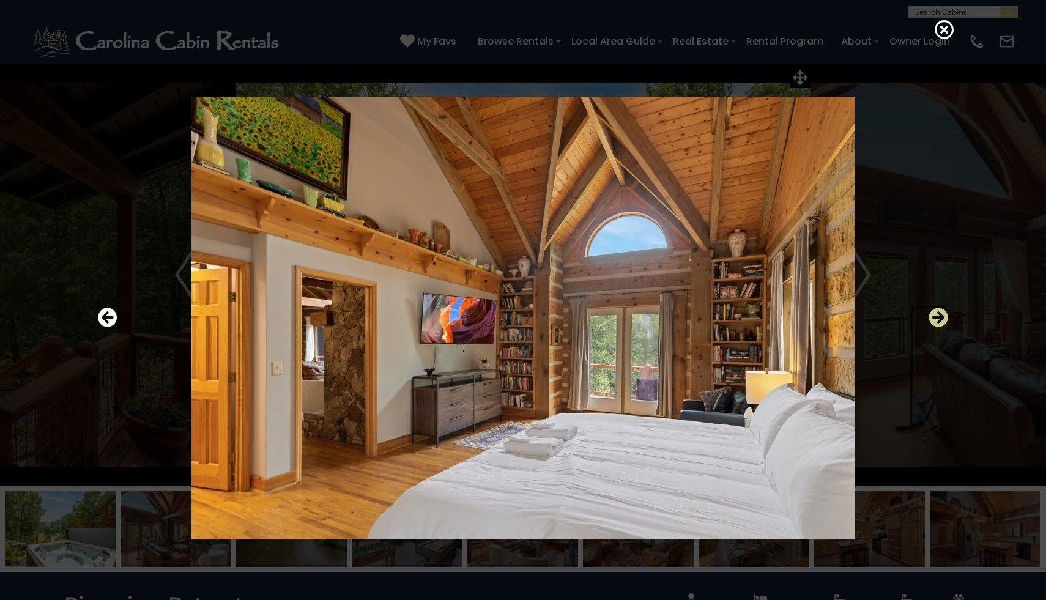
click at [933, 319] on icon "Next" at bounding box center [938, 318] width 20 height 20
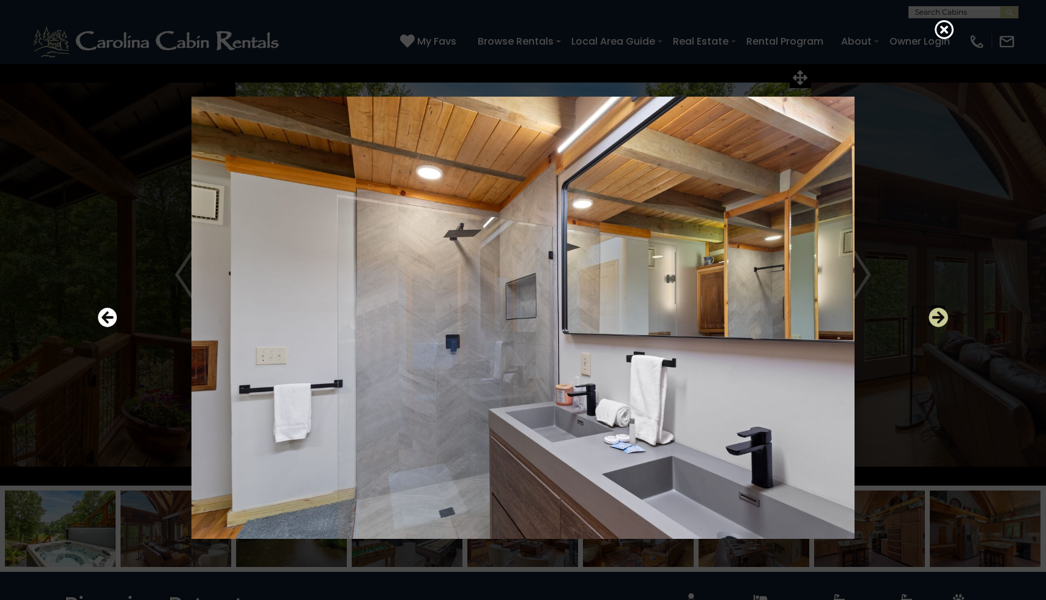
click at [932, 319] on icon "Next" at bounding box center [938, 318] width 20 height 20
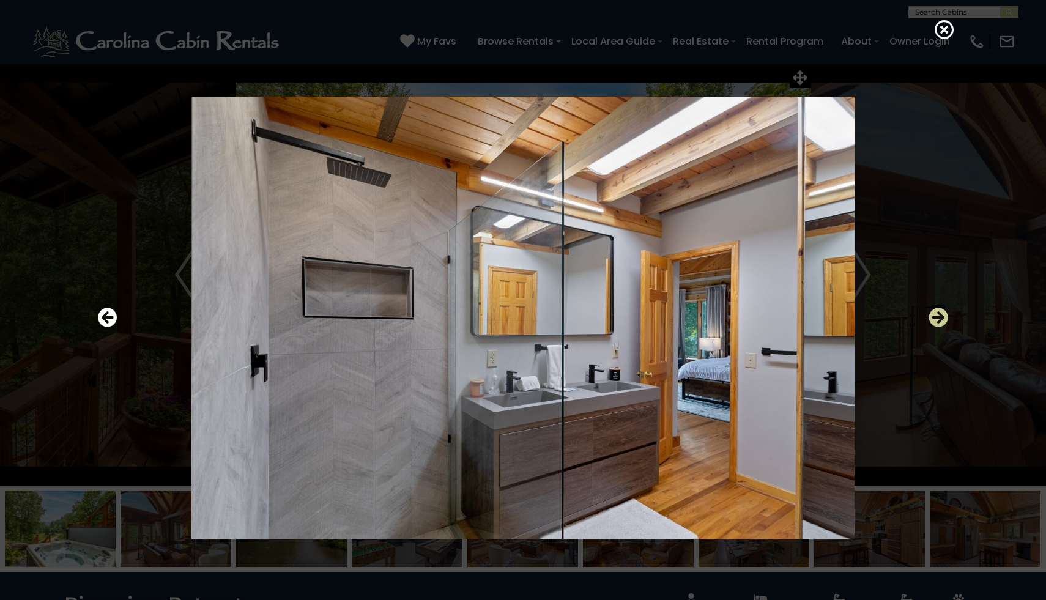
click at [932, 319] on icon "Next" at bounding box center [938, 318] width 20 height 20
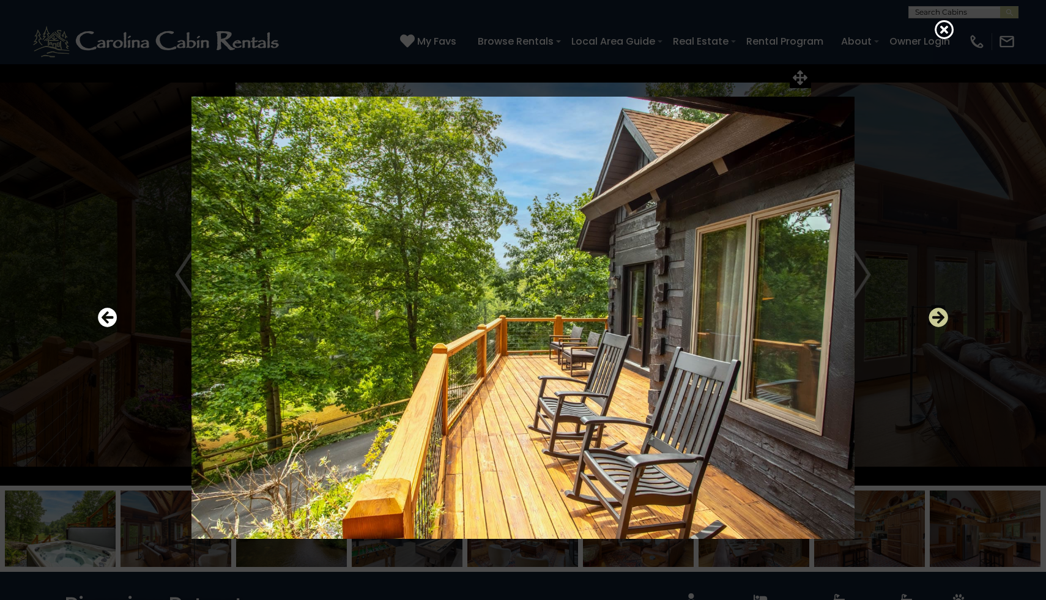
click at [932, 319] on icon "Next" at bounding box center [938, 318] width 20 height 20
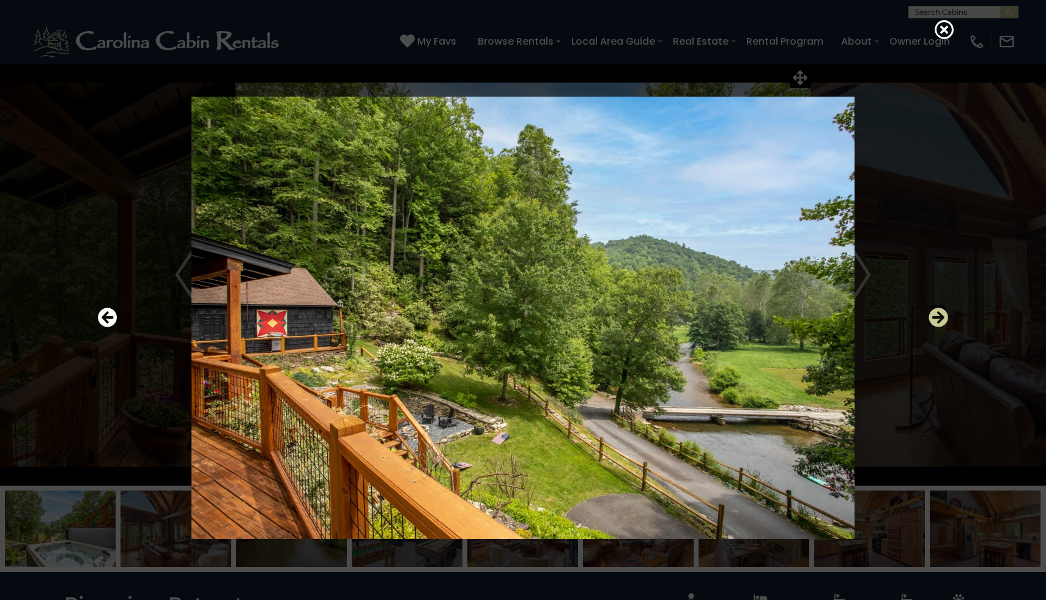
click at [933, 320] on icon "Next" at bounding box center [938, 318] width 20 height 20
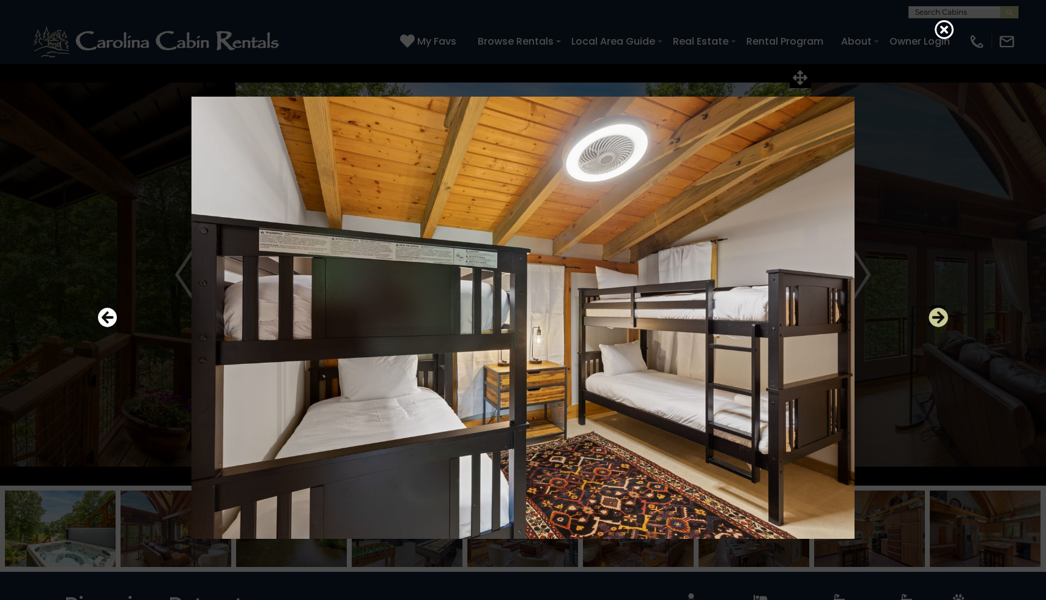
click at [933, 320] on icon "Next" at bounding box center [938, 318] width 20 height 20
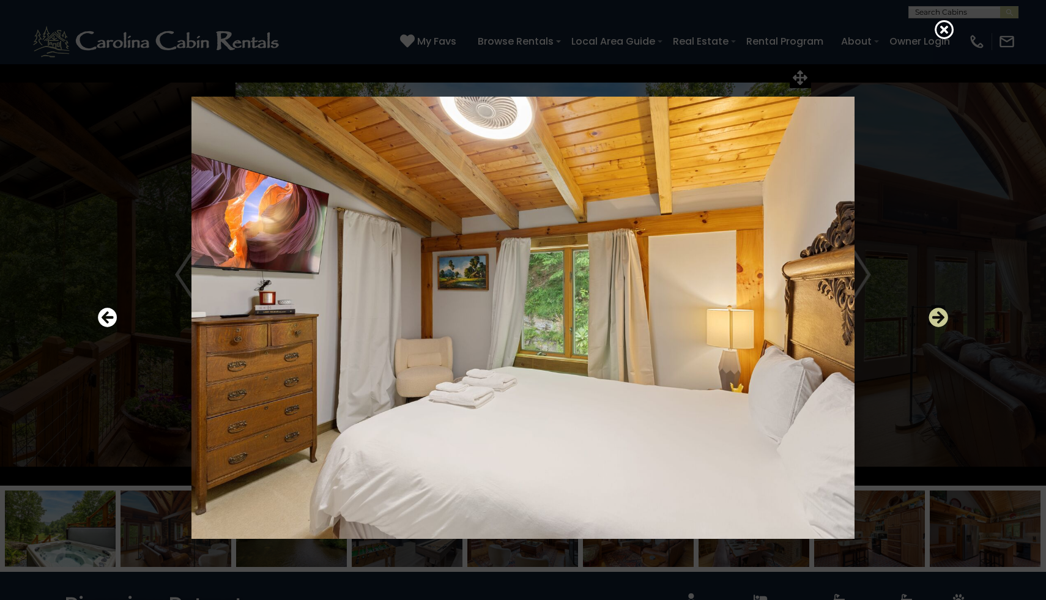
click at [933, 320] on icon "Next" at bounding box center [938, 318] width 20 height 20
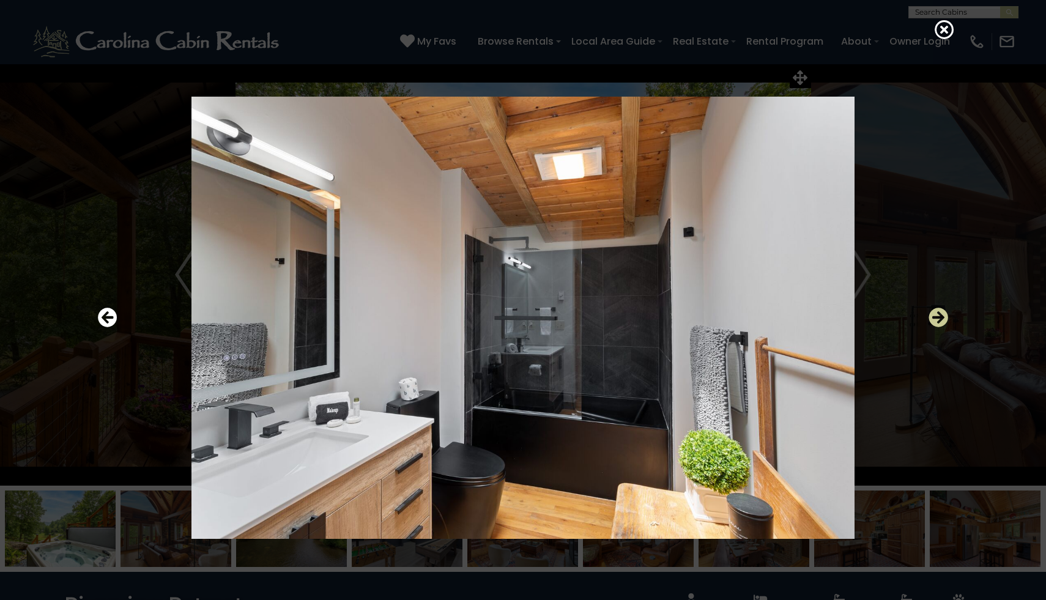
click at [933, 320] on icon "Next" at bounding box center [938, 318] width 20 height 20
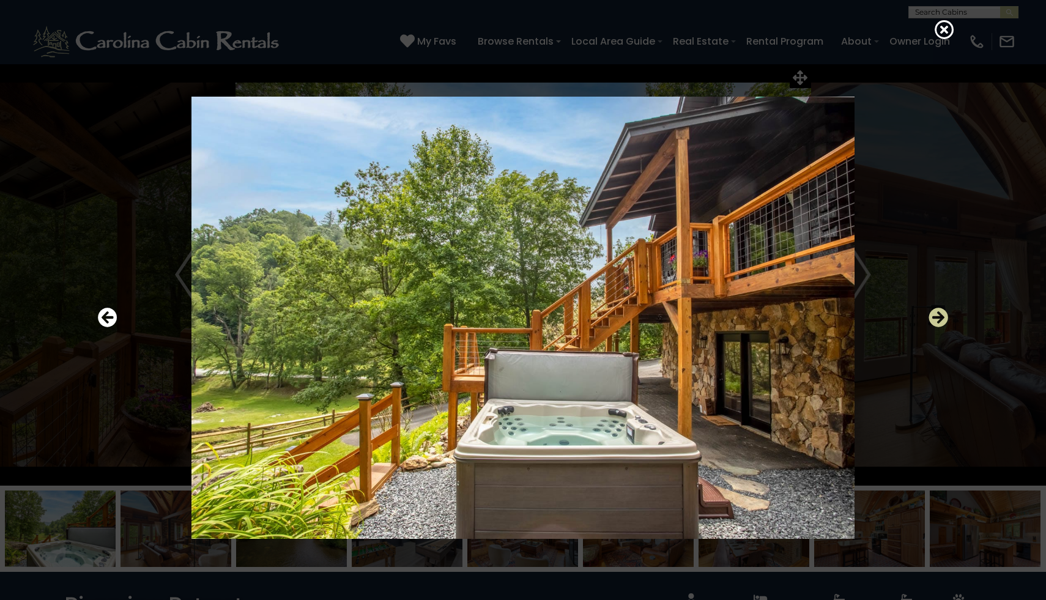
click at [933, 320] on icon "Next" at bounding box center [938, 318] width 20 height 20
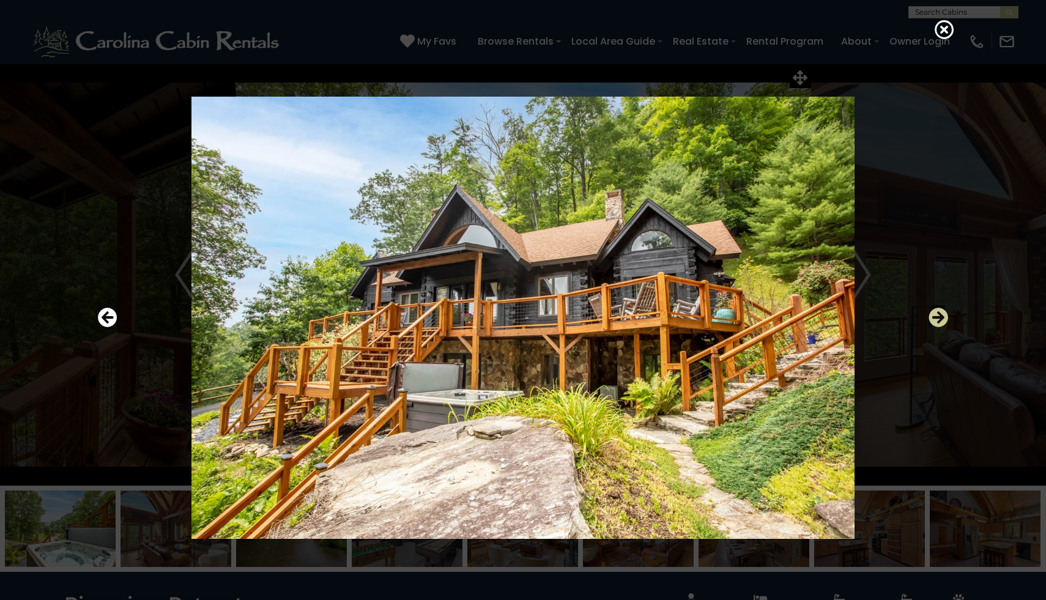
click at [933, 320] on icon "Next" at bounding box center [938, 318] width 20 height 20
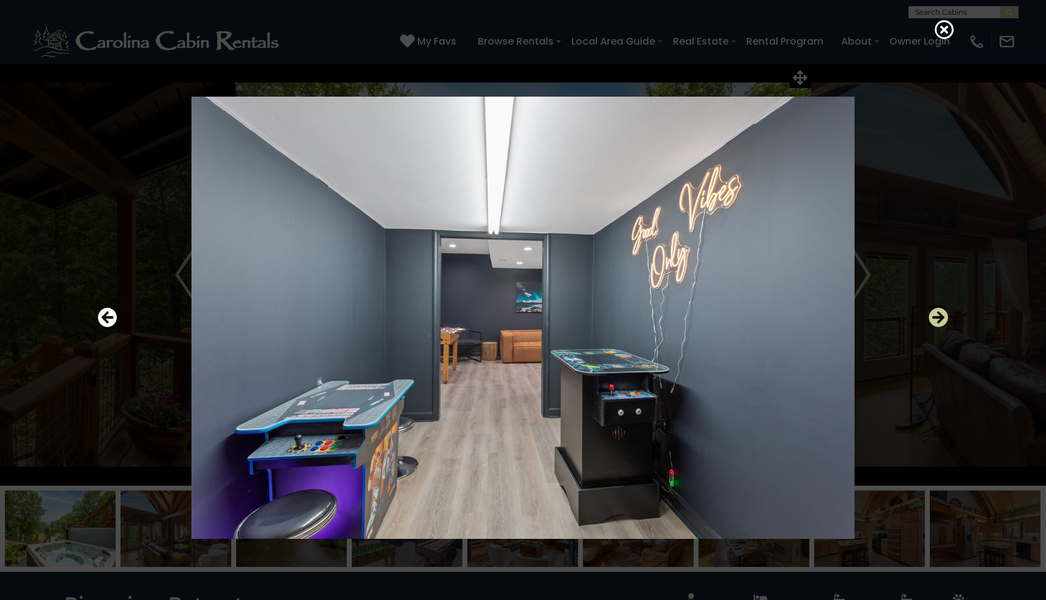
click at [933, 320] on icon "Next" at bounding box center [938, 318] width 20 height 20
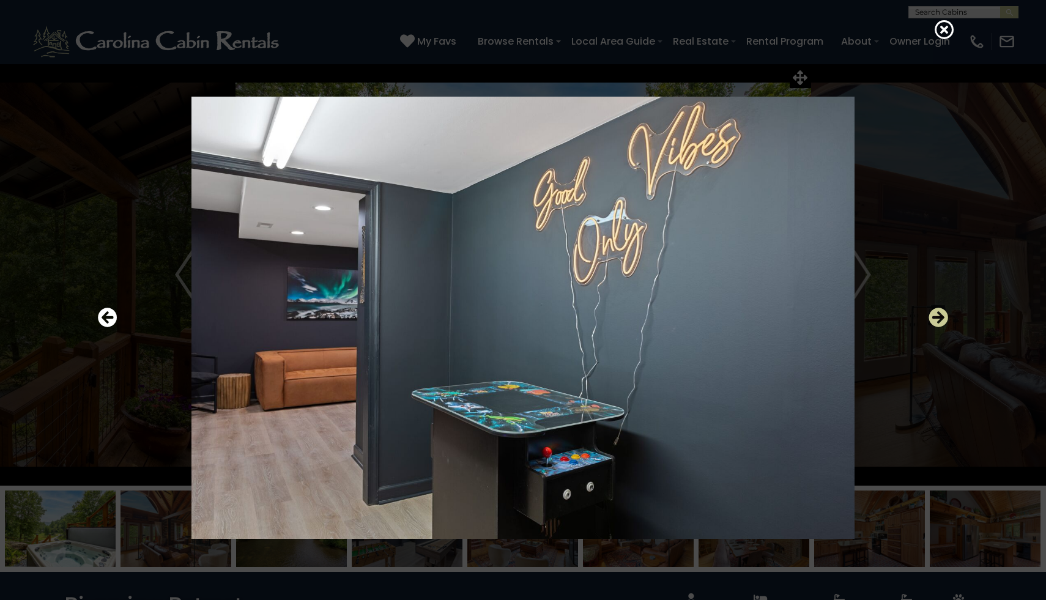
click at [933, 320] on icon "Next" at bounding box center [938, 318] width 20 height 20
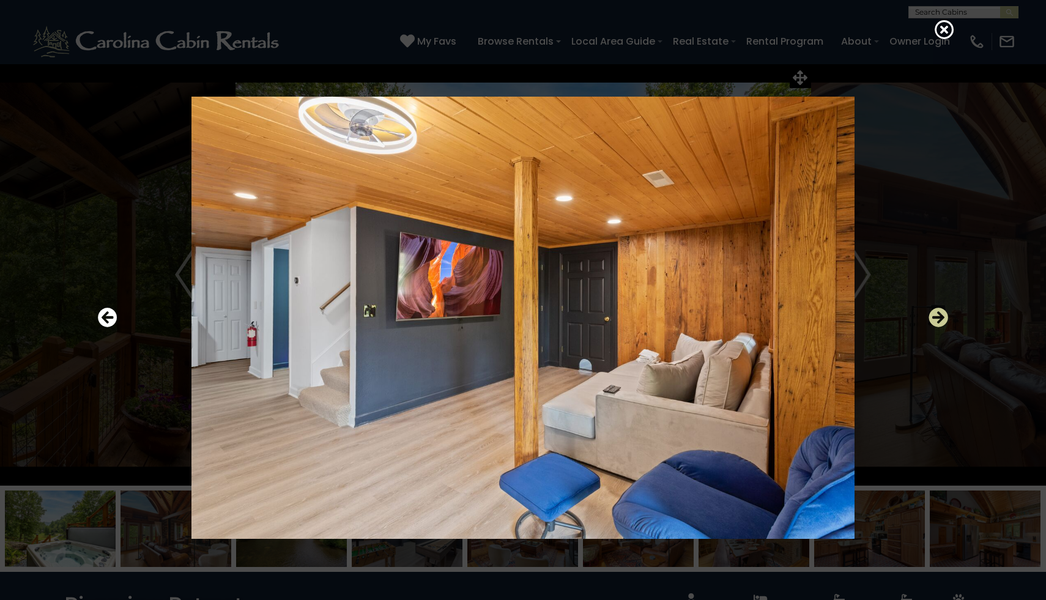
click at [933, 320] on icon "Next" at bounding box center [938, 318] width 20 height 20
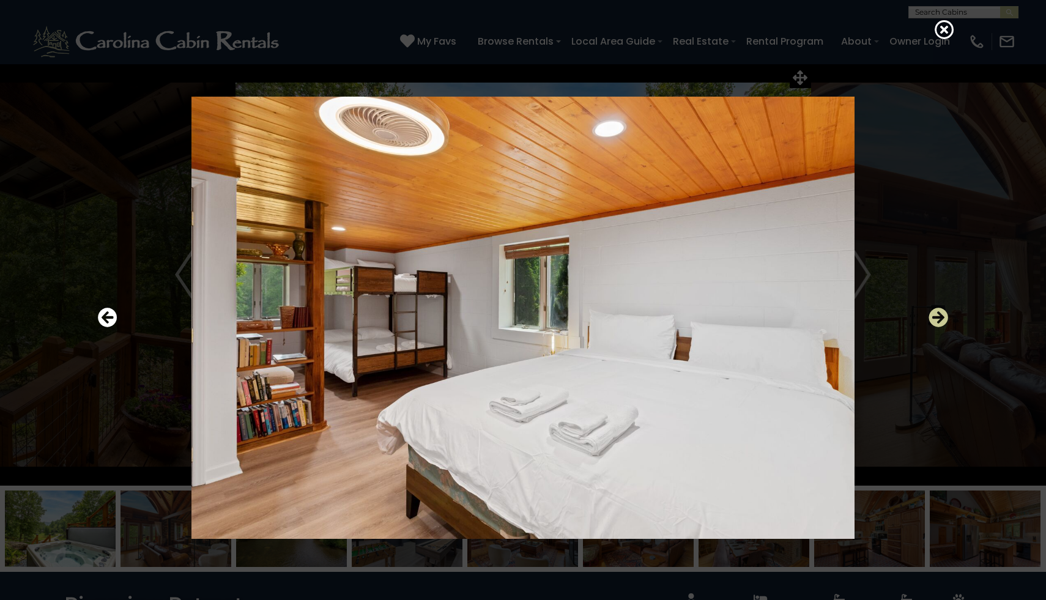
click at [933, 320] on icon "Next" at bounding box center [938, 318] width 20 height 20
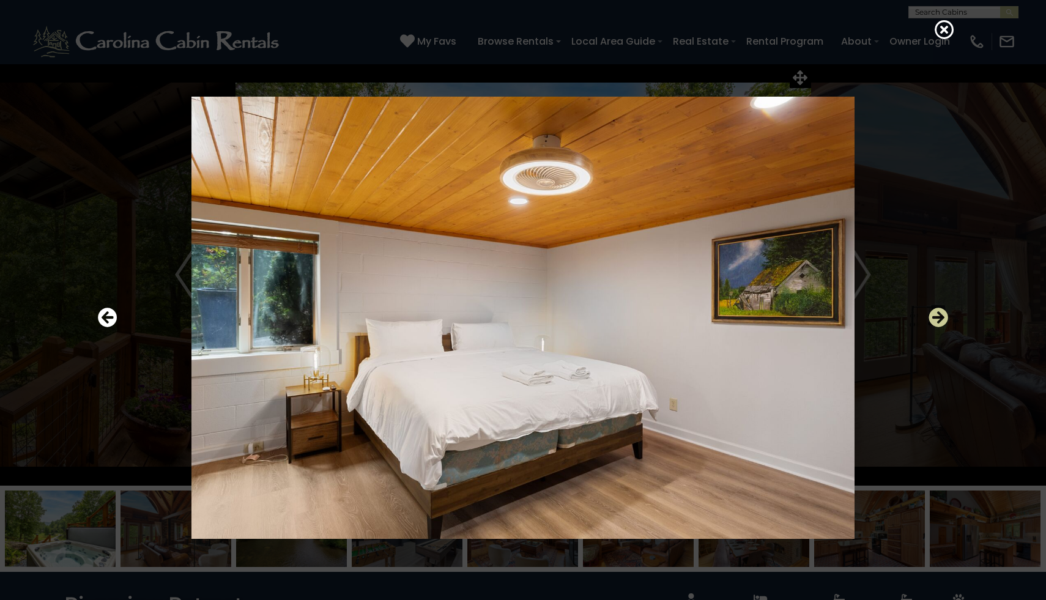
click at [933, 320] on icon "Next" at bounding box center [938, 318] width 20 height 20
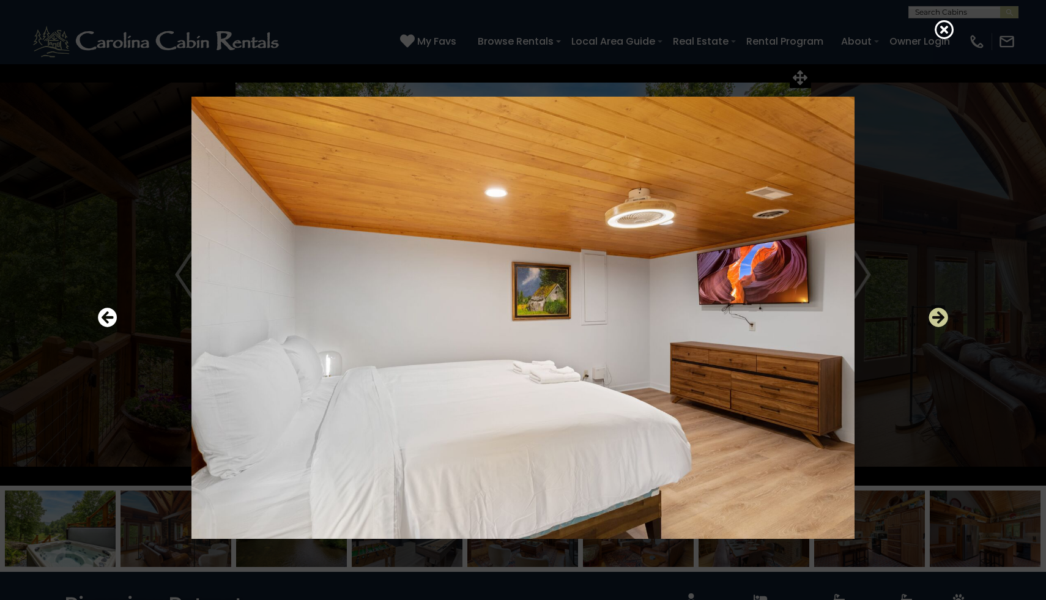
click at [933, 320] on icon "Next" at bounding box center [938, 318] width 20 height 20
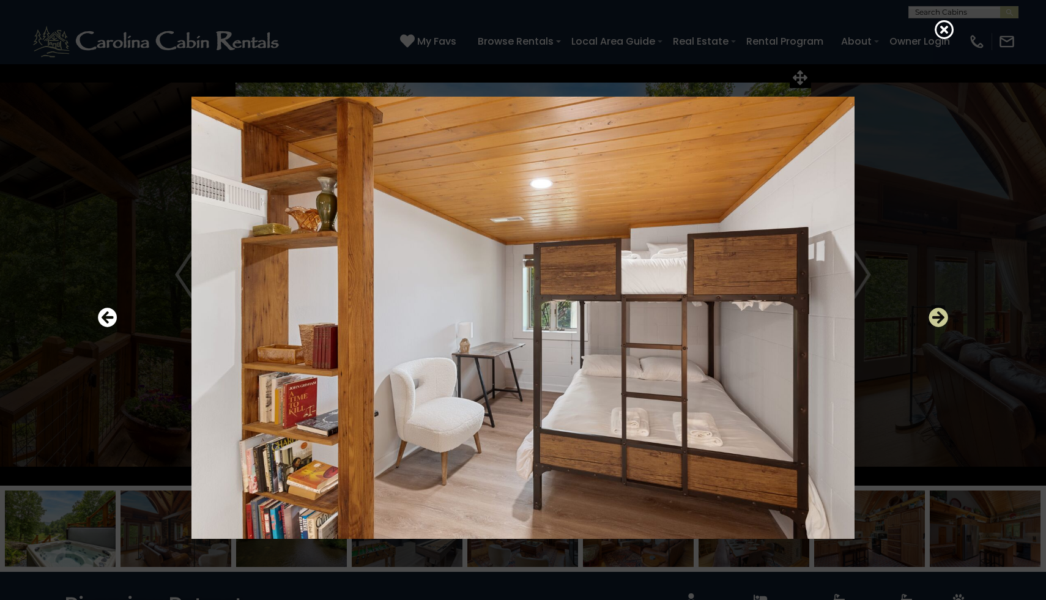
click at [933, 320] on icon "Next" at bounding box center [938, 318] width 20 height 20
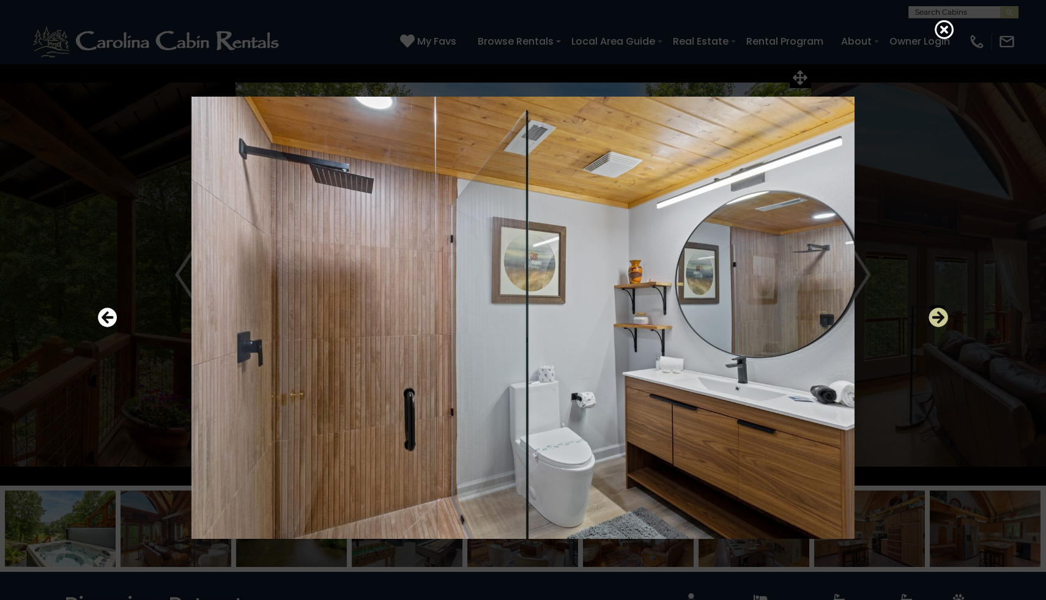
click at [933, 320] on icon "Next" at bounding box center [938, 318] width 20 height 20
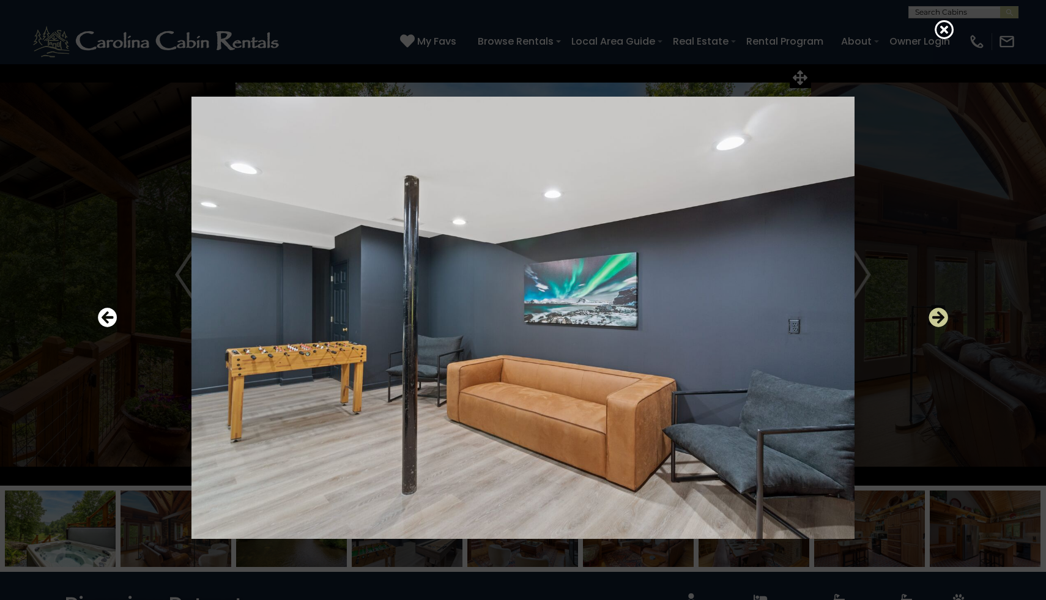
click at [933, 320] on icon "Next" at bounding box center [938, 318] width 20 height 20
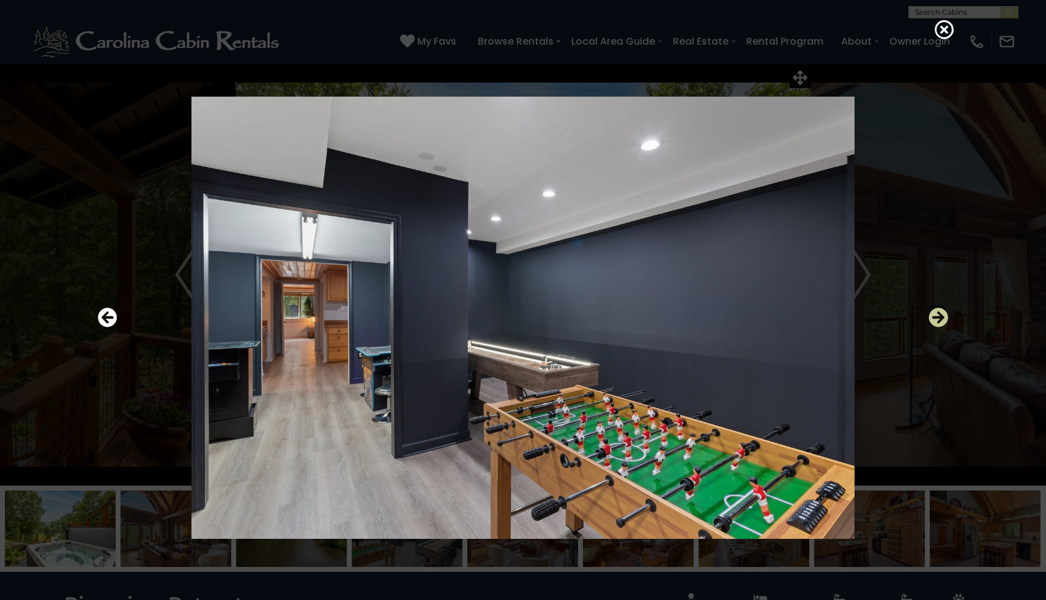
click at [933, 320] on icon "Next" at bounding box center [938, 318] width 20 height 20
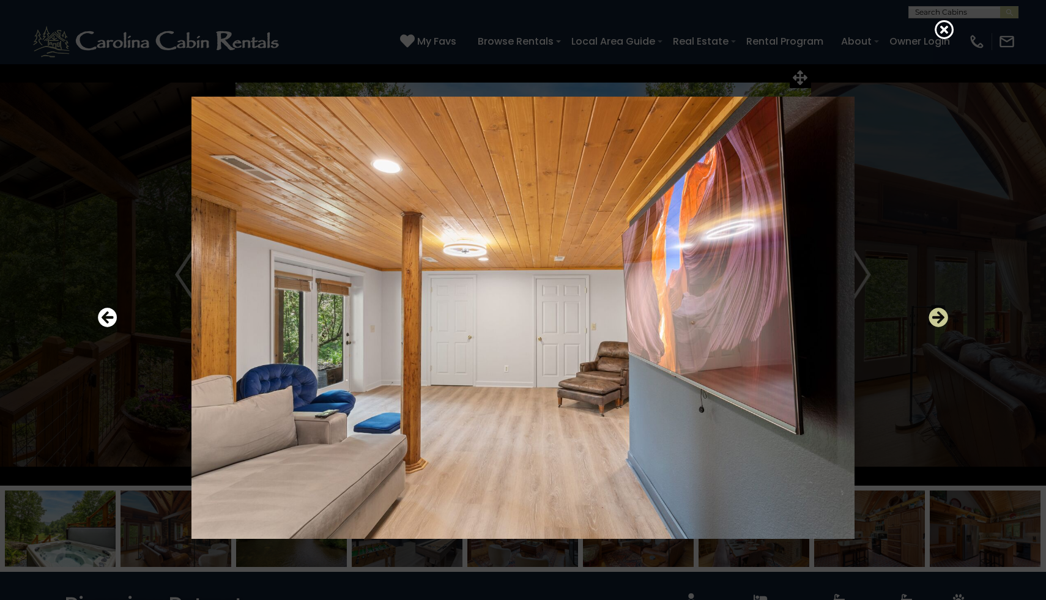
click at [933, 320] on icon "Next" at bounding box center [938, 318] width 20 height 20
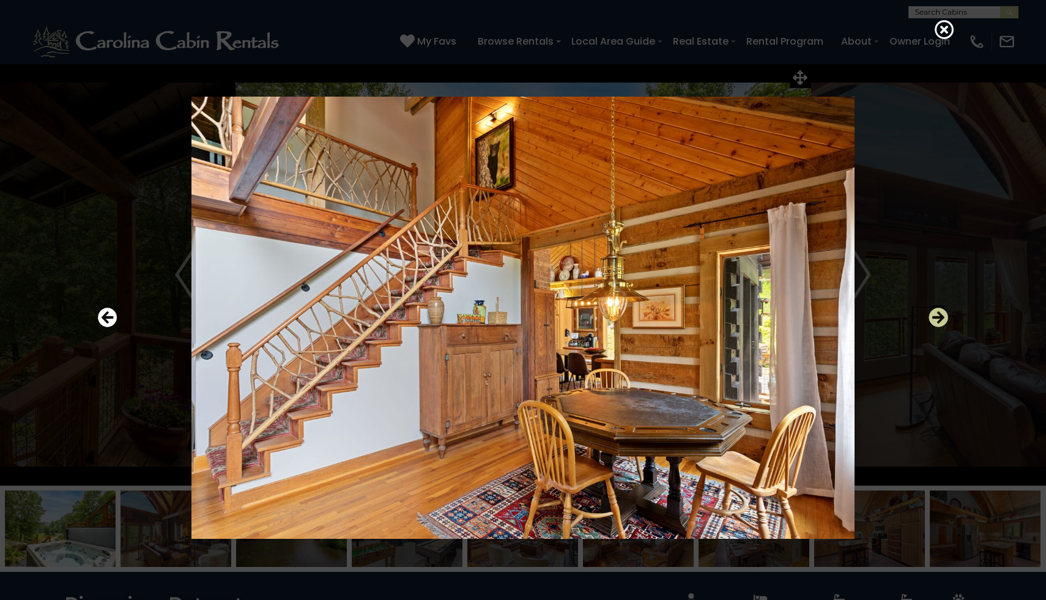
click at [933, 320] on icon "Next" at bounding box center [938, 318] width 20 height 20
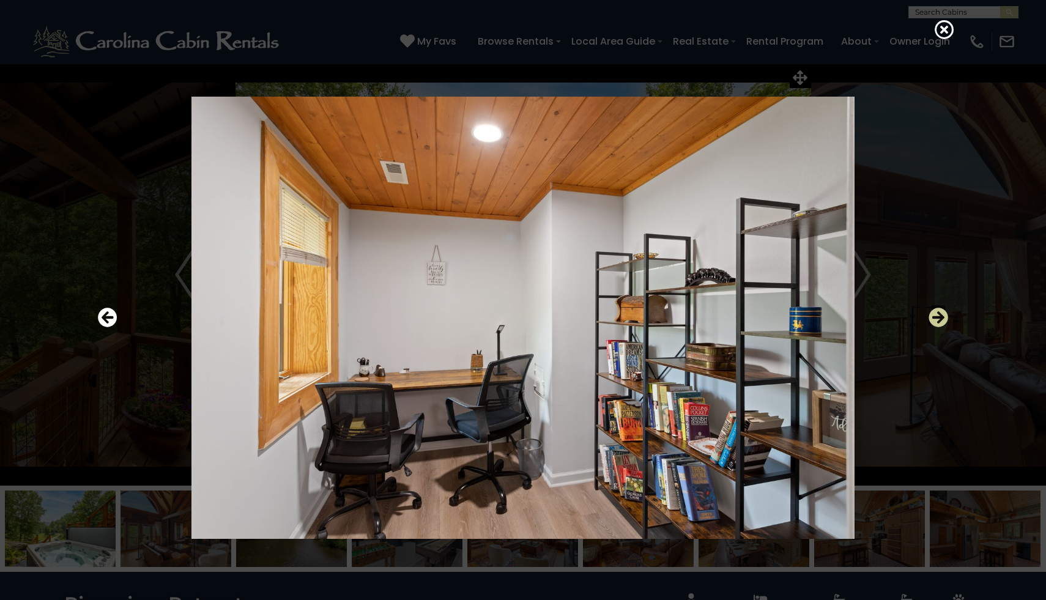
click at [933, 320] on icon "Next" at bounding box center [938, 318] width 20 height 20
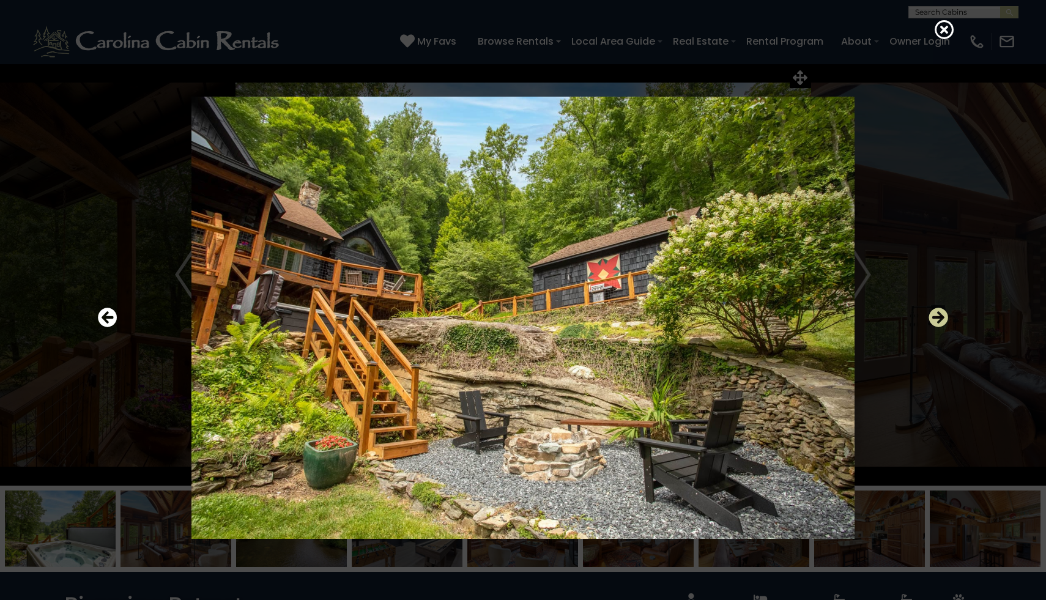
click at [933, 320] on icon "Next" at bounding box center [938, 318] width 20 height 20
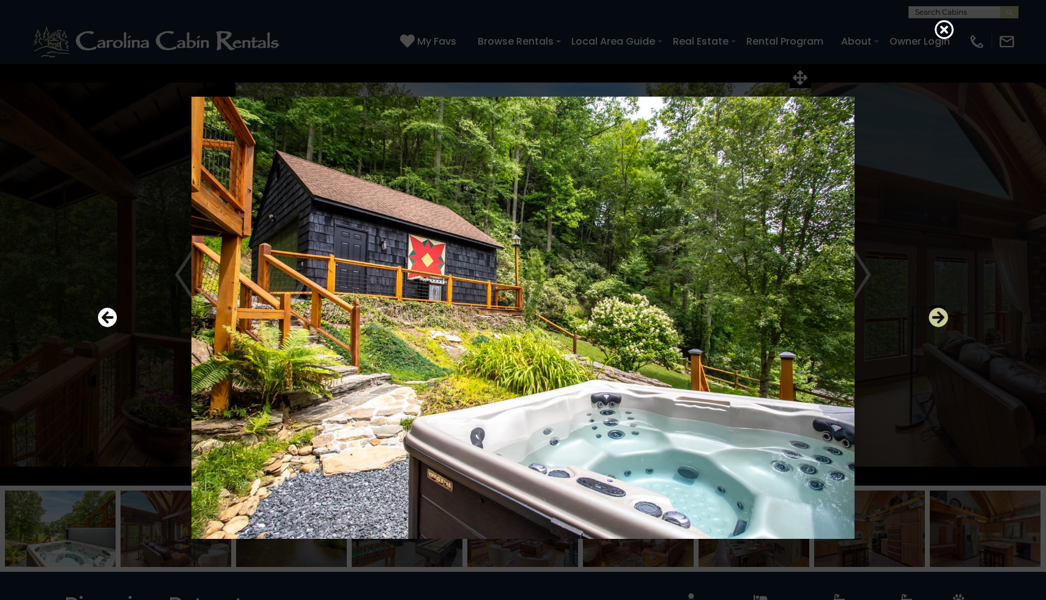
click at [933, 321] on icon "Next" at bounding box center [938, 318] width 20 height 20
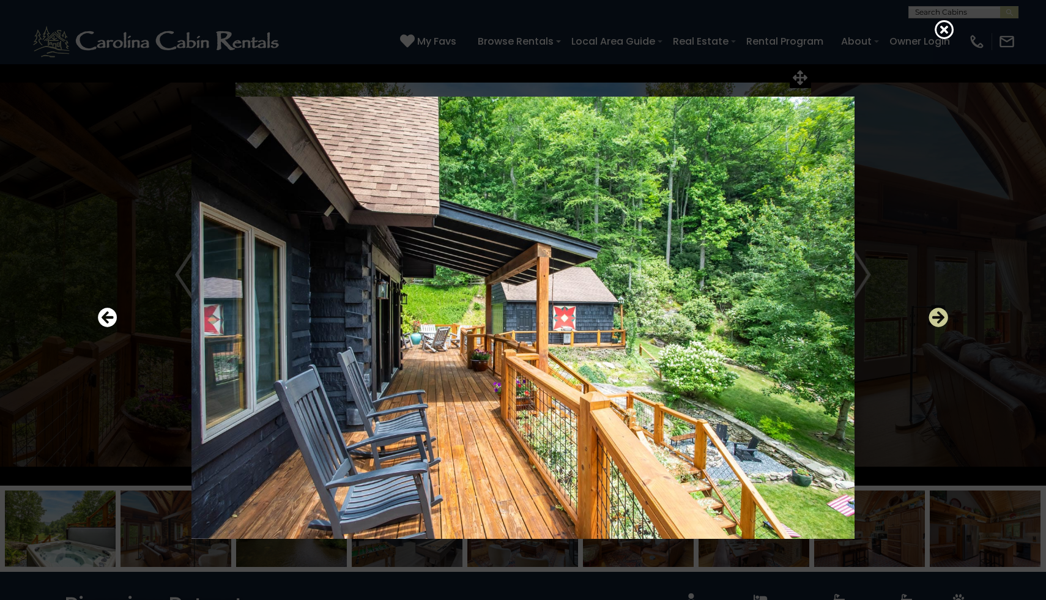
click at [933, 321] on icon "Next" at bounding box center [938, 318] width 20 height 20
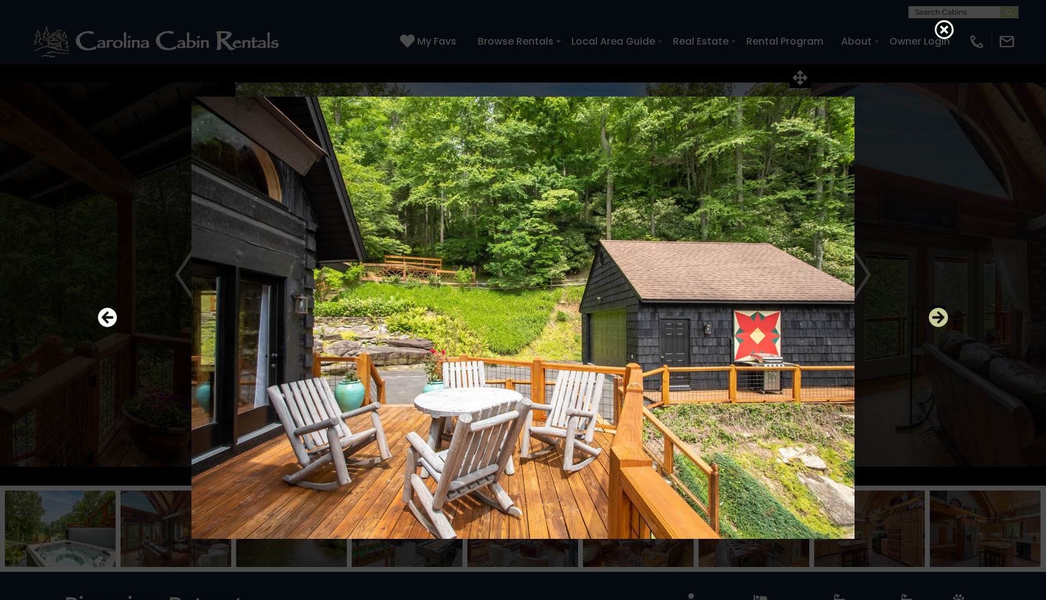
click at [933, 321] on icon "Next" at bounding box center [938, 318] width 20 height 20
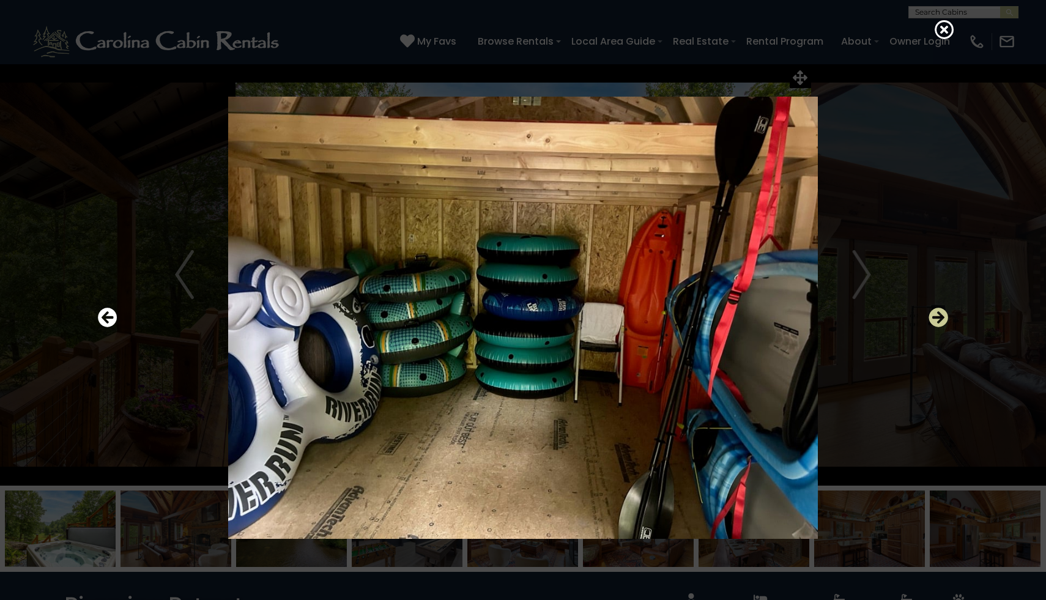
click at [933, 320] on icon "Next" at bounding box center [938, 318] width 20 height 20
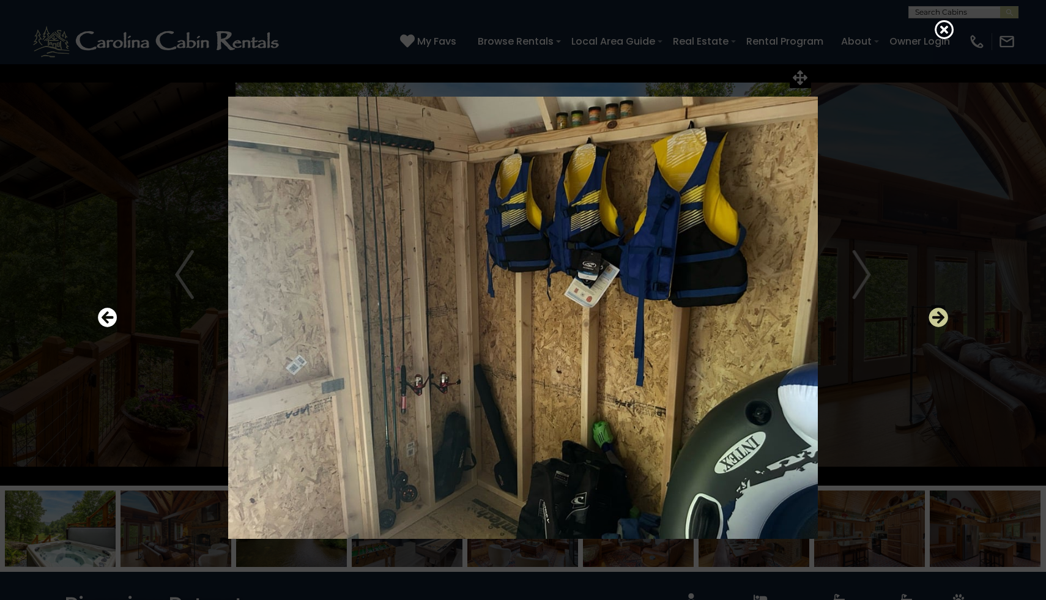
click at [933, 320] on icon "Next" at bounding box center [938, 318] width 20 height 20
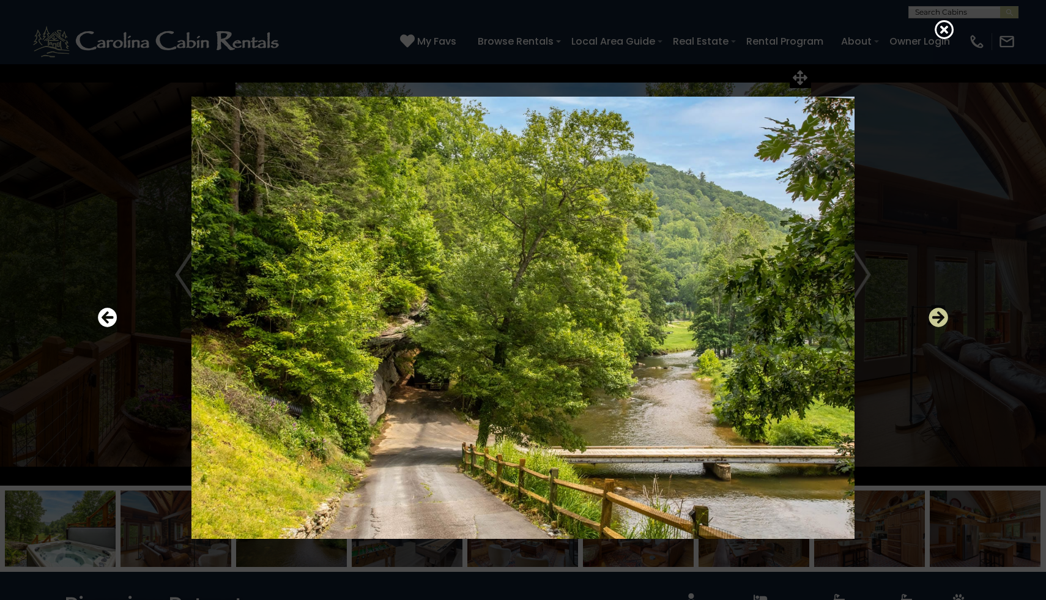
click at [933, 320] on icon "Next" at bounding box center [938, 318] width 20 height 20
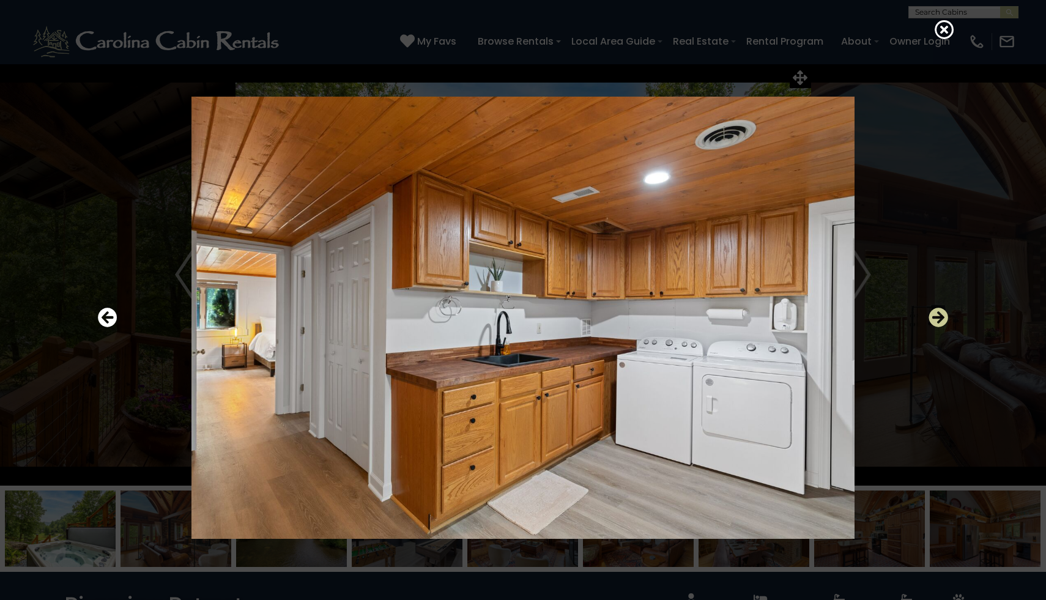
click at [933, 316] on icon "Next" at bounding box center [938, 318] width 20 height 20
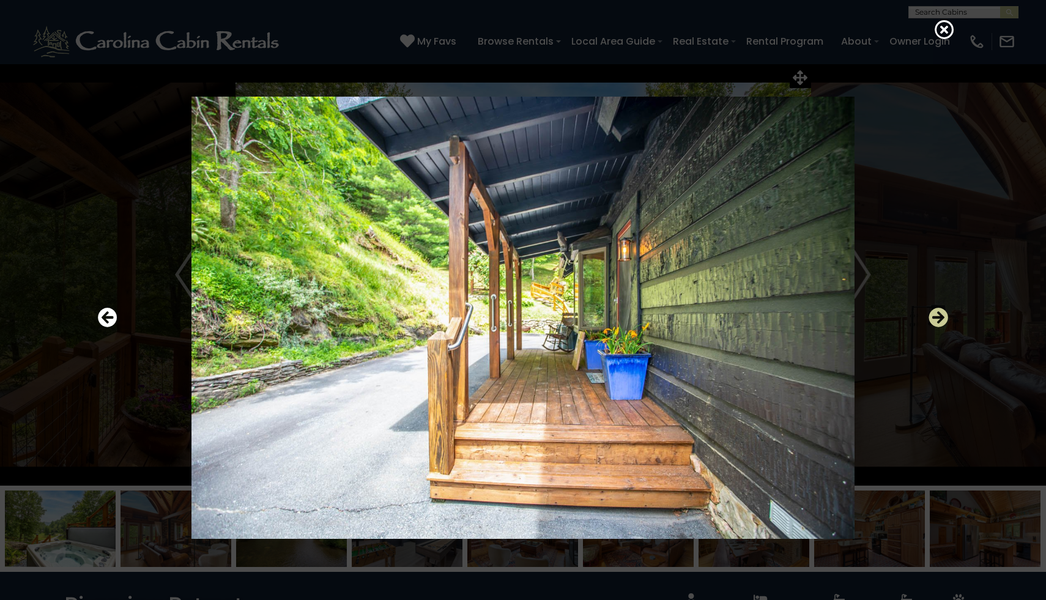
click at [933, 317] on icon "Next" at bounding box center [938, 318] width 20 height 20
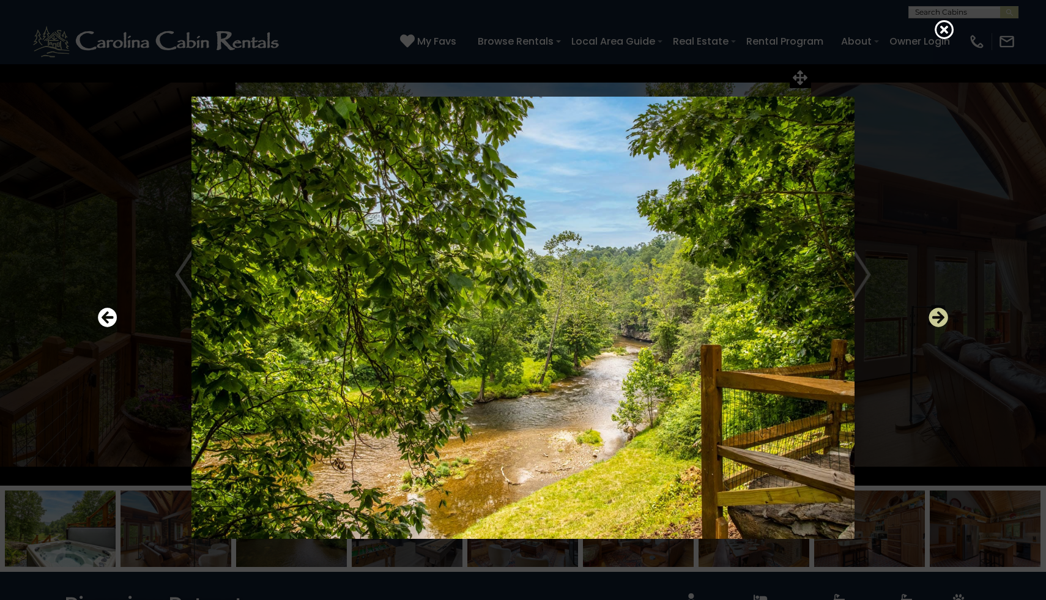
click at [933, 317] on icon "Next" at bounding box center [938, 318] width 20 height 20
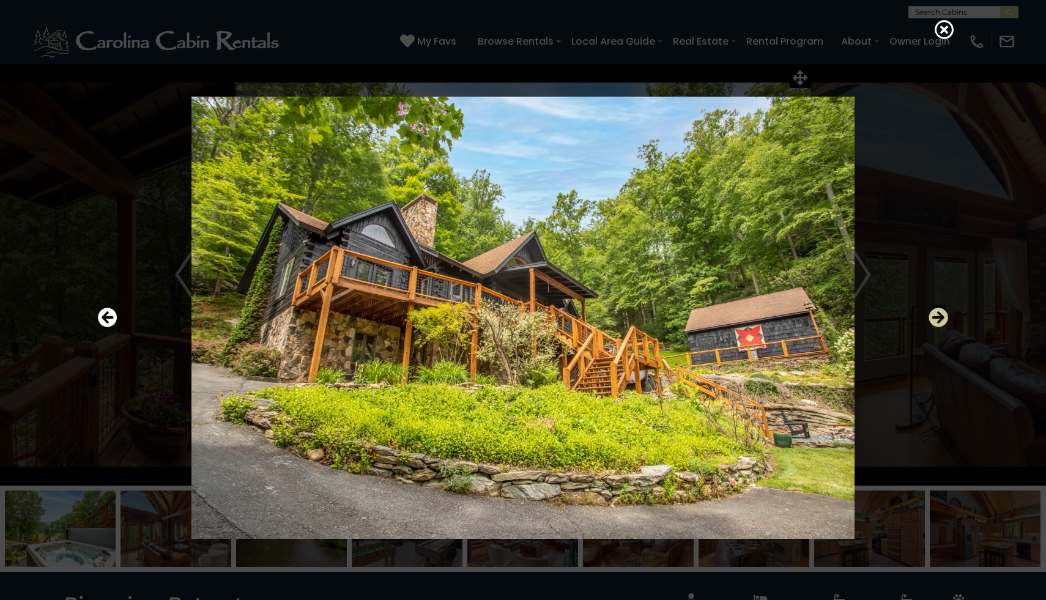
click at [933, 316] on icon "Next" at bounding box center [938, 318] width 20 height 20
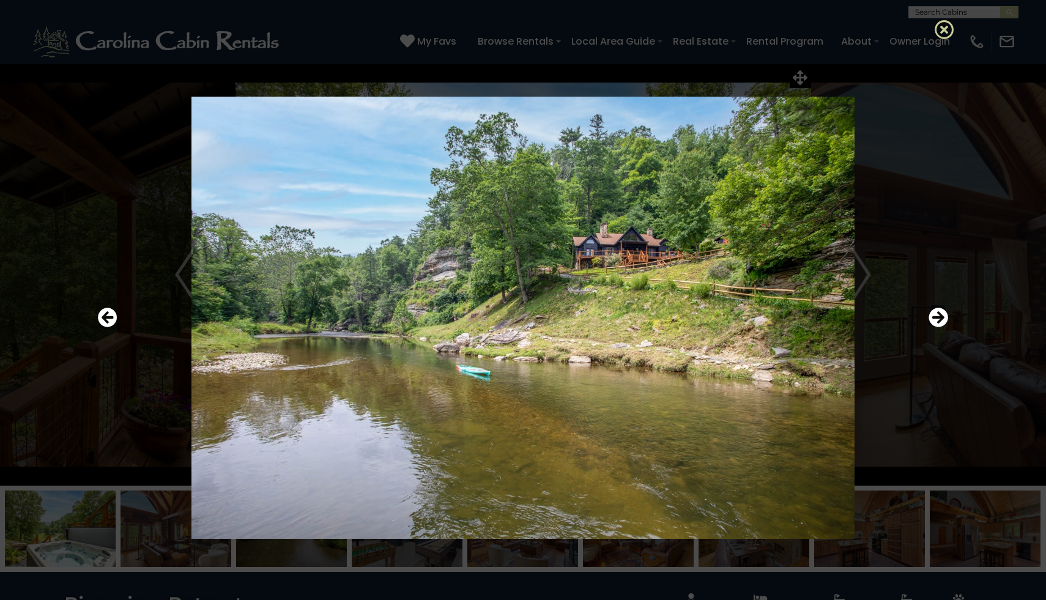
click at [943, 31] on icon at bounding box center [945, 30] width 20 height 20
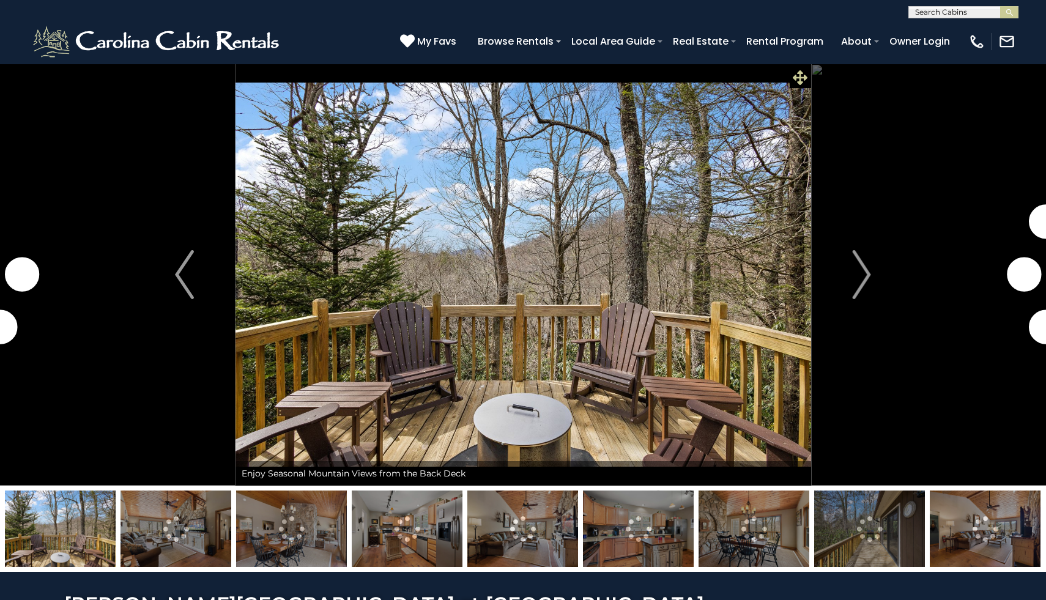
click at [801, 73] on icon at bounding box center [800, 77] width 15 height 15
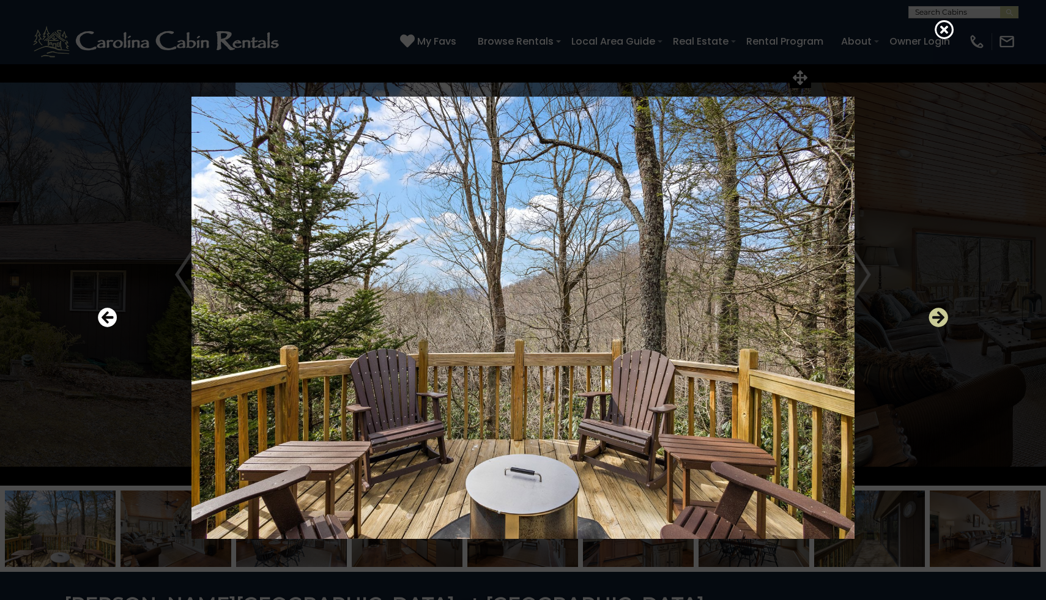
click at [937, 318] on icon "Next" at bounding box center [938, 318] width 20 height 20
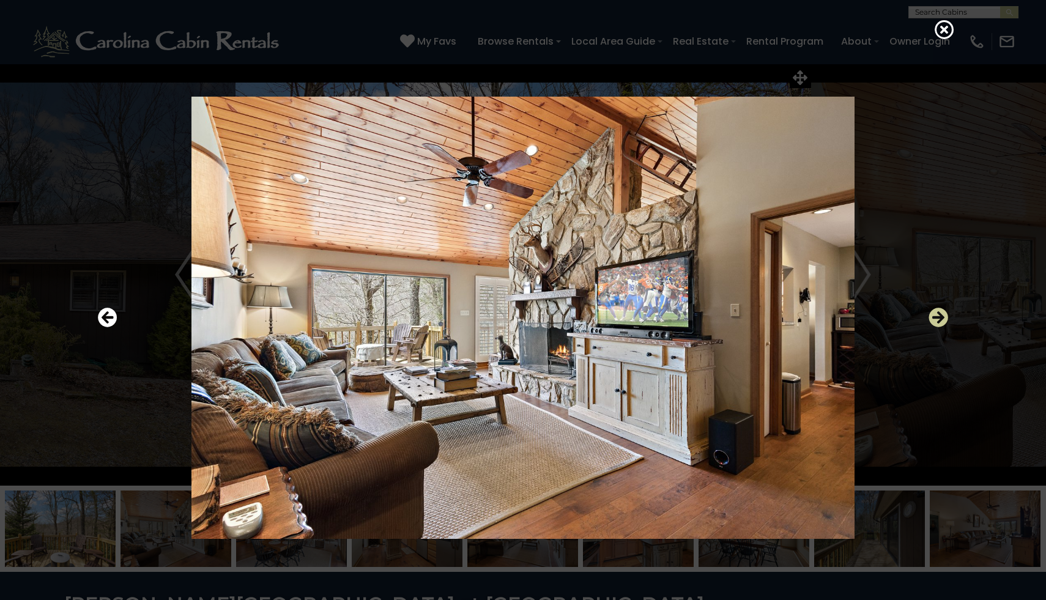
click at [933, 316] on icon "Next" at bounding box center [938, 318] width 20 height 20
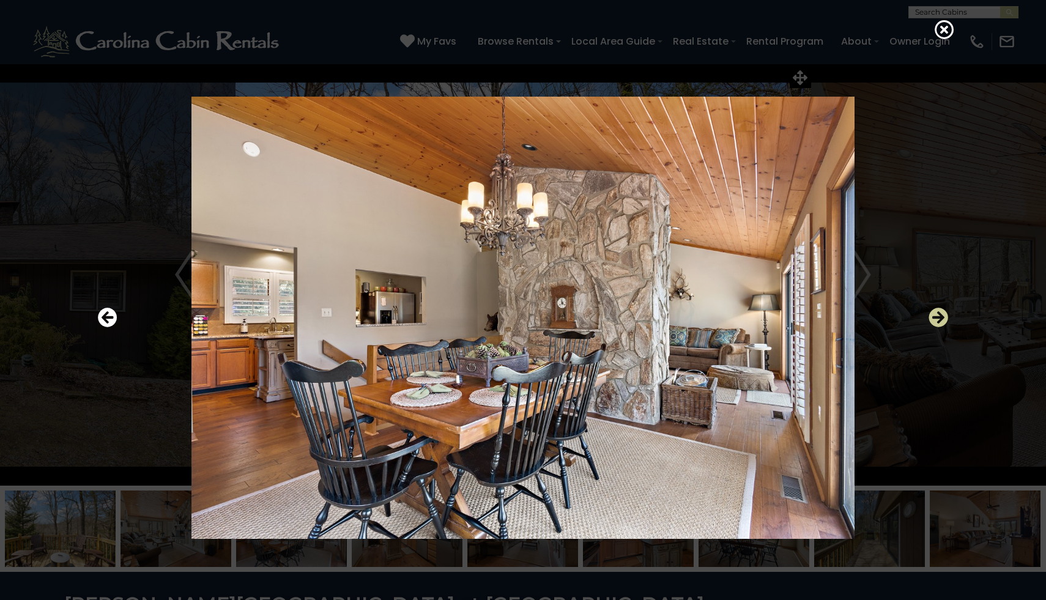
click at [933, 316] on icon "Next" at bounding box center [938, 318] width 20 height 20
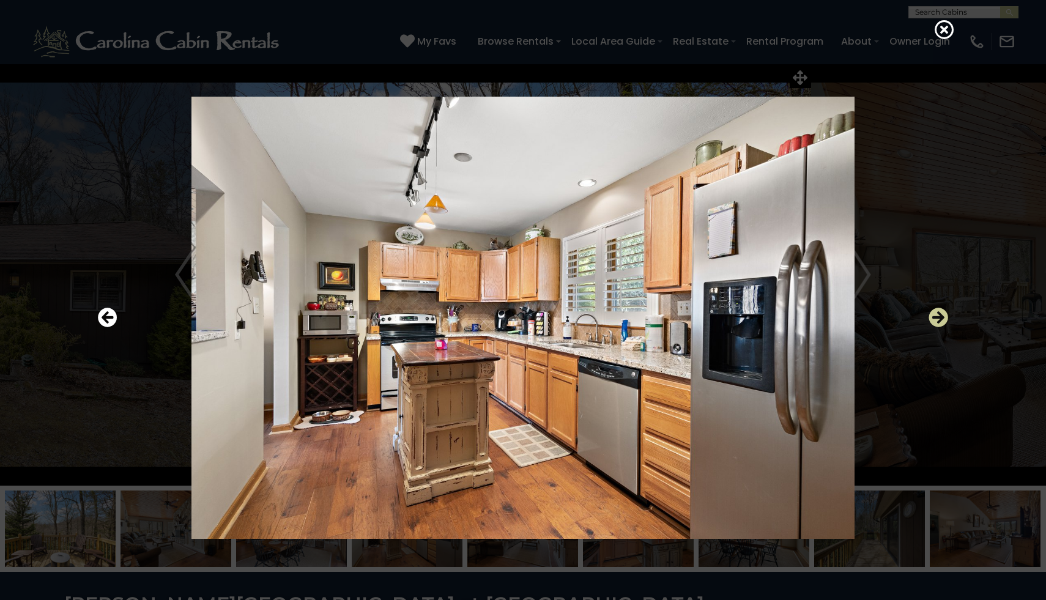
click at [933, 316] on icon "Next" at bounding box center [938, 318] width 20 height 20
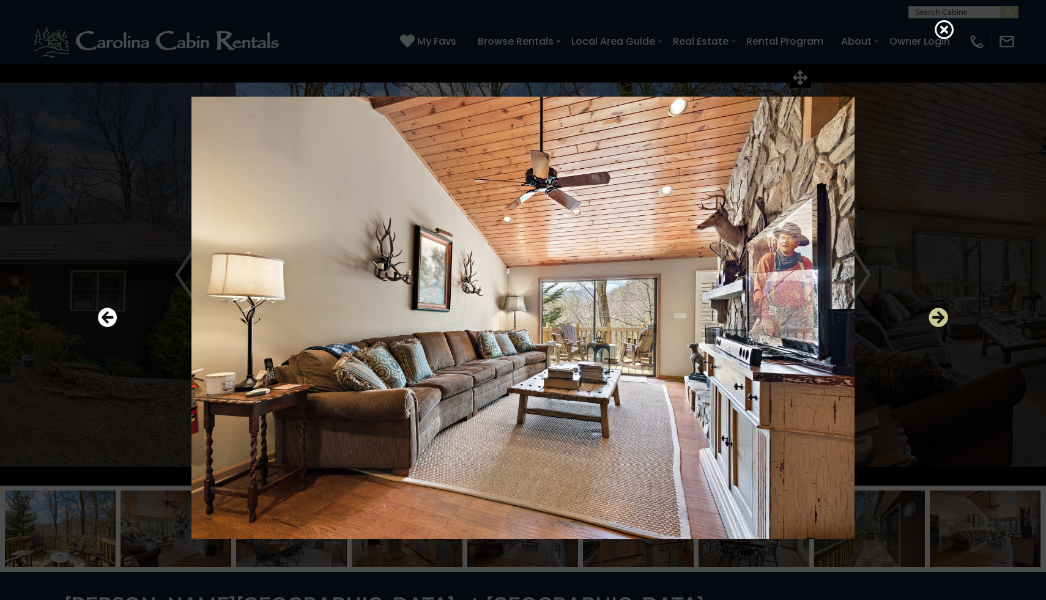
click at [941, 319] on icon "Next" at bounding box center [938, 318] width 20 height 20
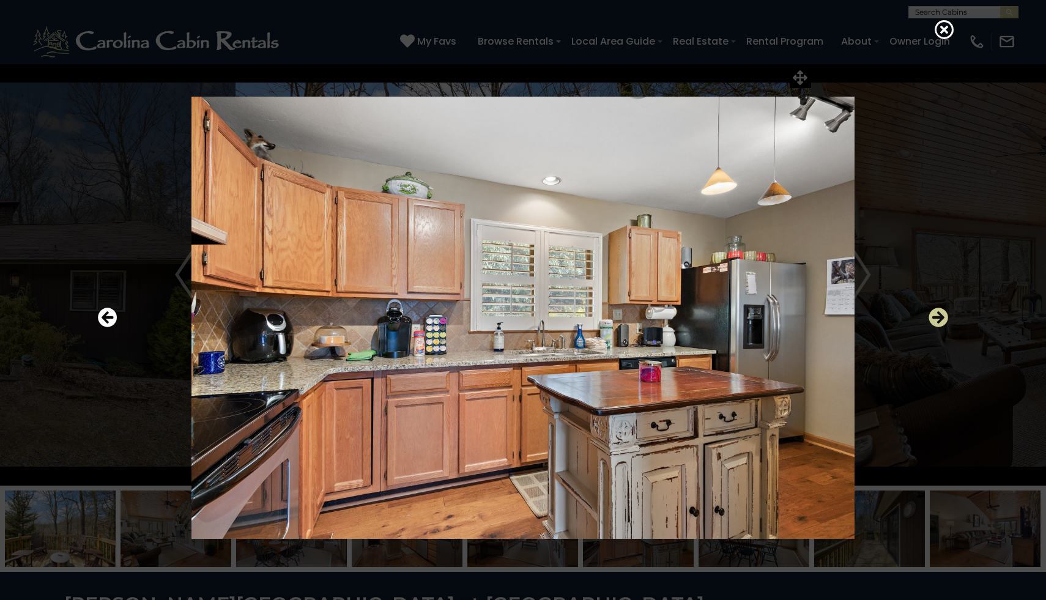
click at [941, 319] on icon "Next" at bounding box center [938, 318] width 20 height 20
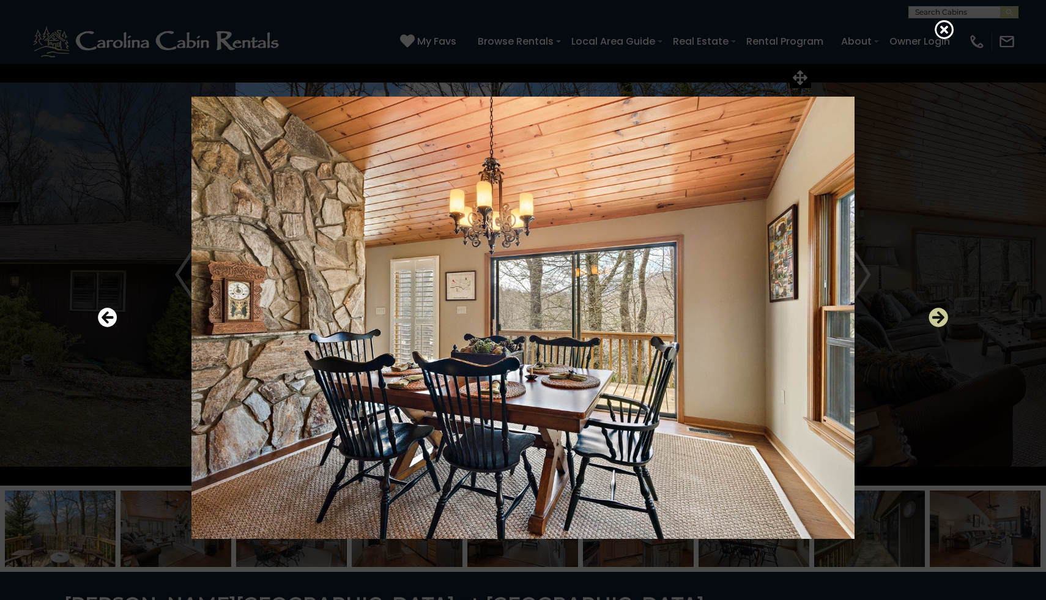
click at [941, 319] on icon "Next" at bounding box center [938, 318] width 20 height 20
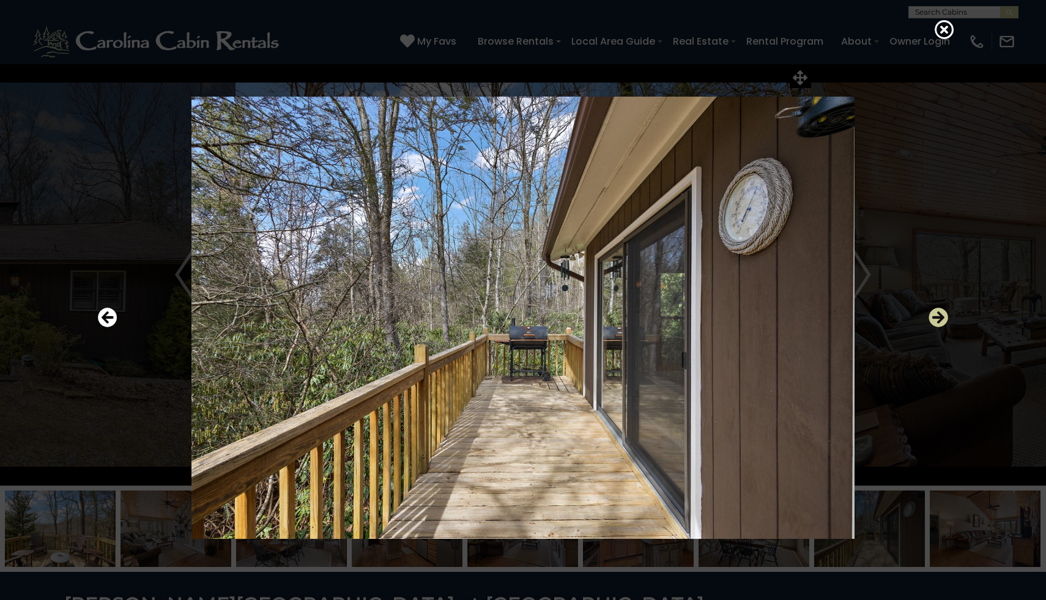
click at [941, 319] on icon "Next" at bounding box center [938, 318] width 20 height 20
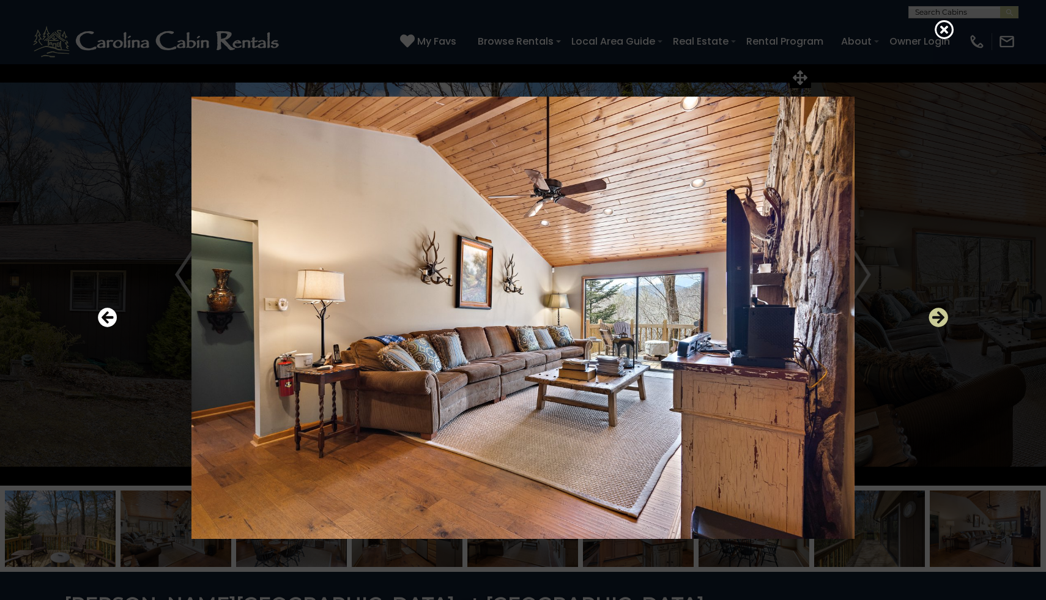
click at [941, 319] on icon "Next" at bounding box center [938, 318] width 20 height 20
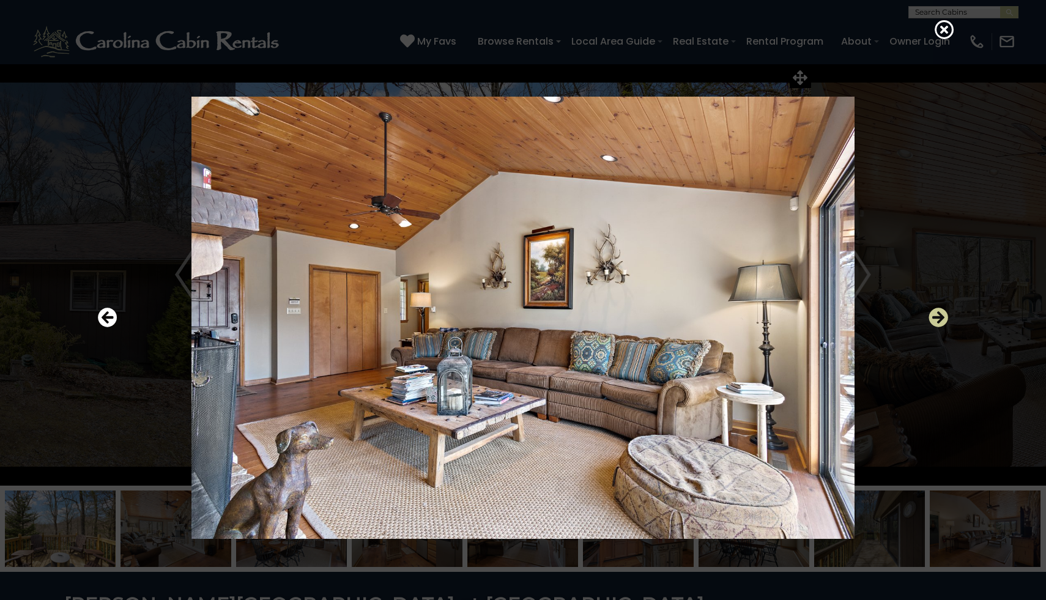
click at [941, 319] on icon "Next" at bounding box center [938, 318] width 20 height 20
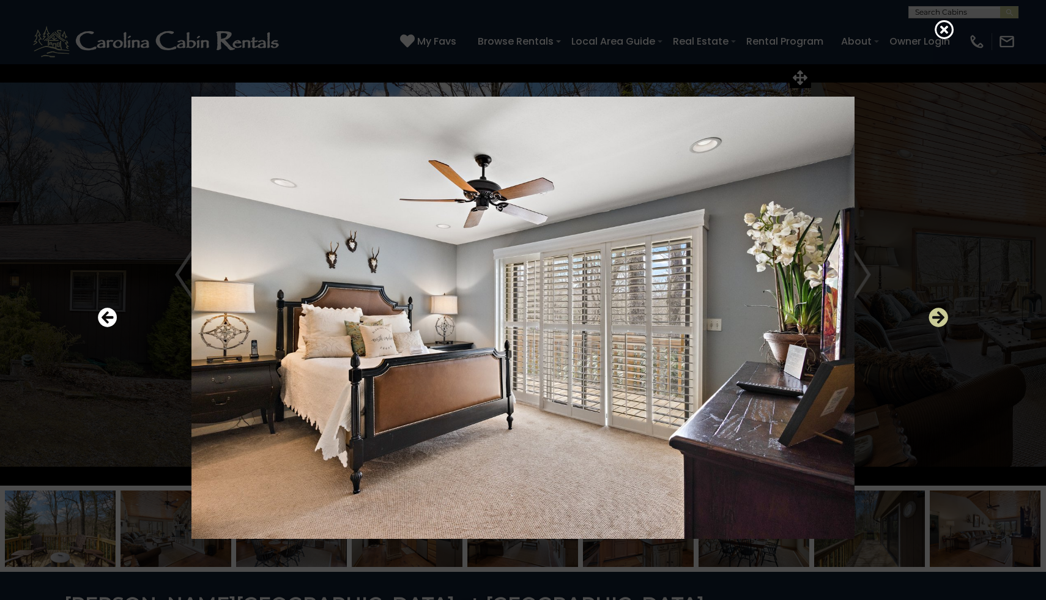
click at [941, 319] on icon "Next" at bounding box center [938, 318] width 20 height 20
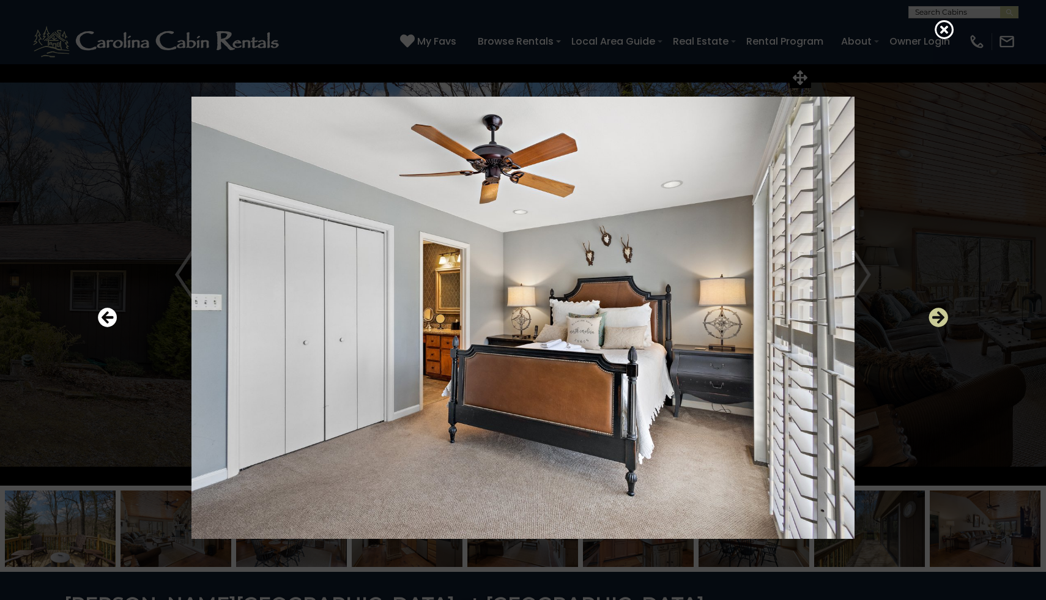
click at [941, 319] on icon "Next" at bounding box center [938, 318] width 20 height 20
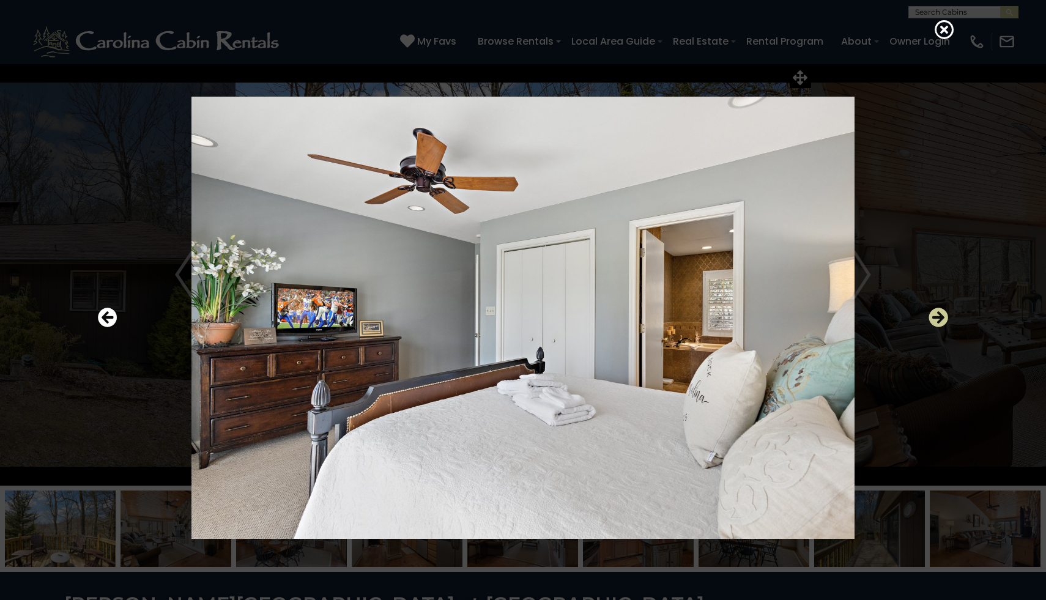
click at [941, 319] on icon "Next" at bounding box center [938, 318] width 20 height 20
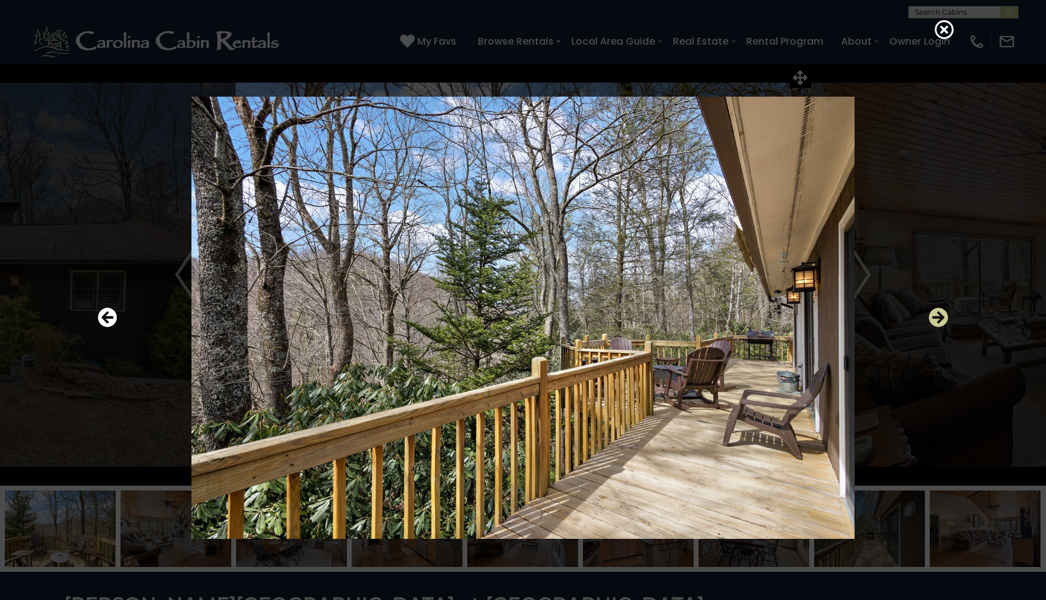
click at [941, 319] on icon "Next" at bounding box center [938, 318] width 20 height 20
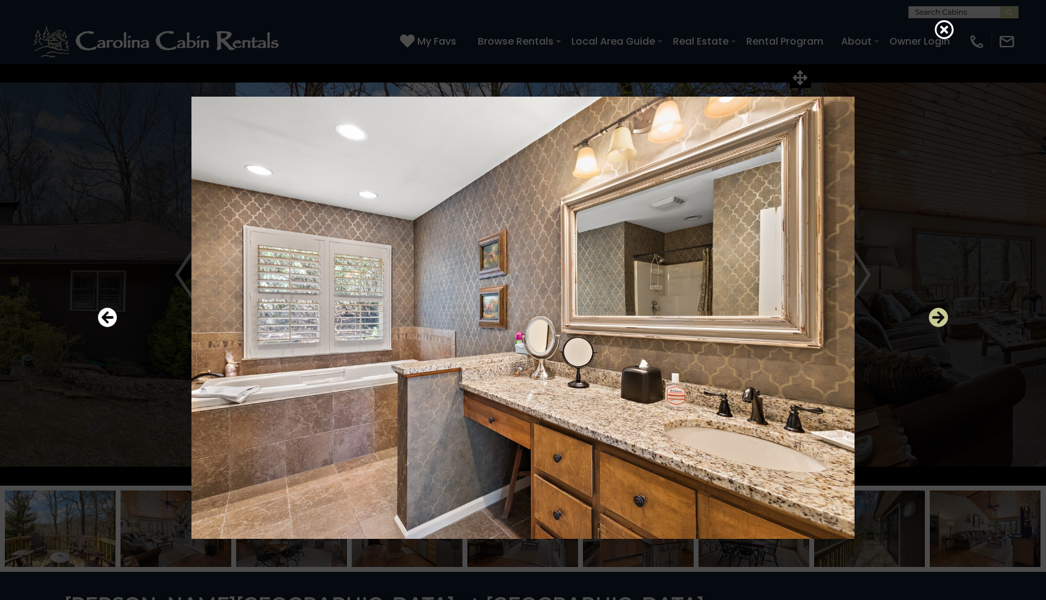
click at [941, 319] on icon "Next" at bounding box center [938, 318] width 20 height 20
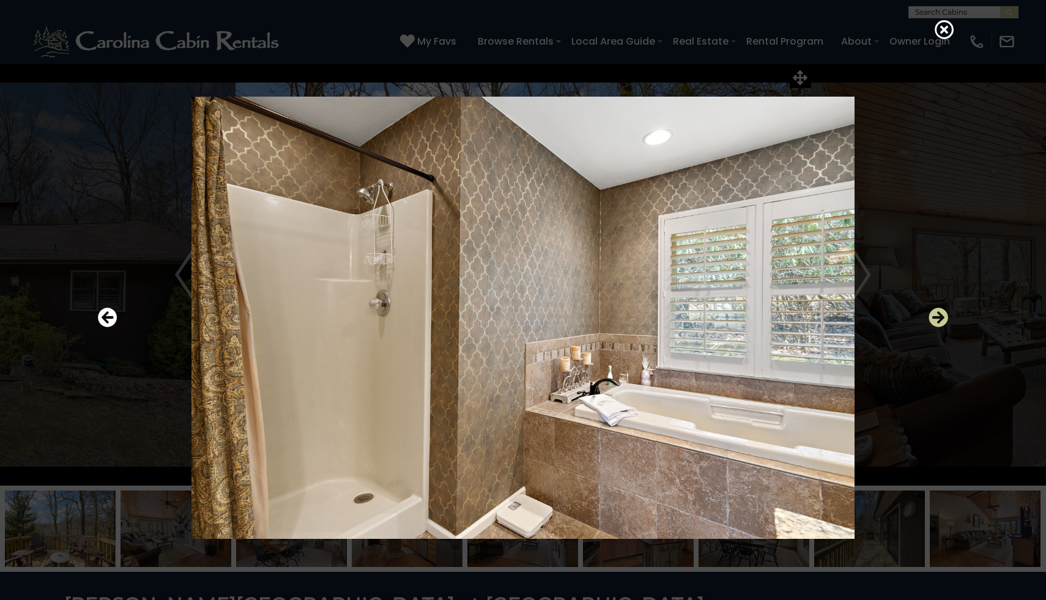
click at [941, 319] on icon "Next" at bounding box center [938, 318] width 20 height 20
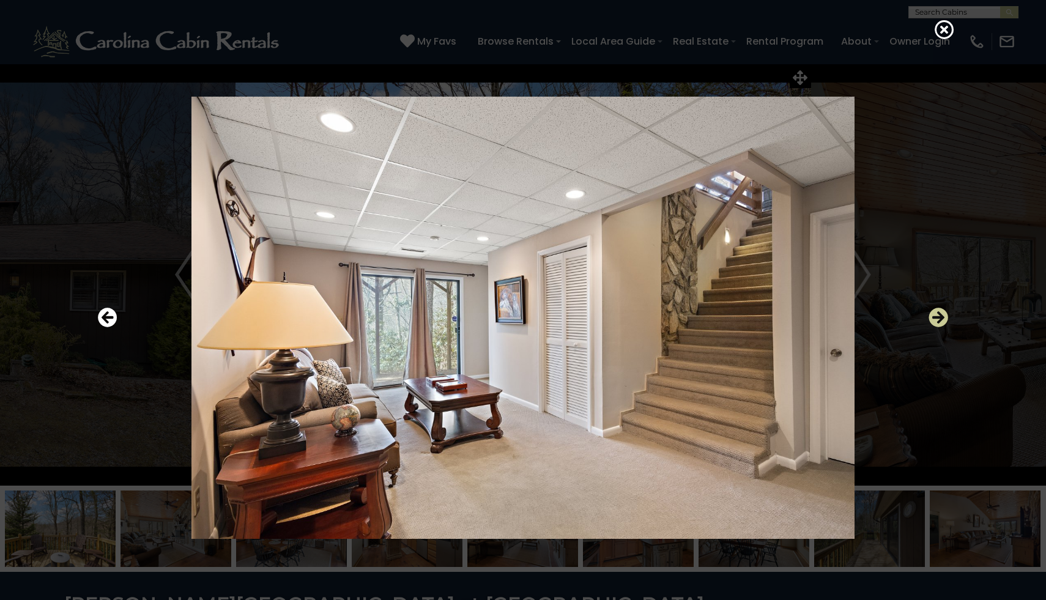
click at [941, 319] on icon "Next" at bounding box center [938, 318] width 20 height 20
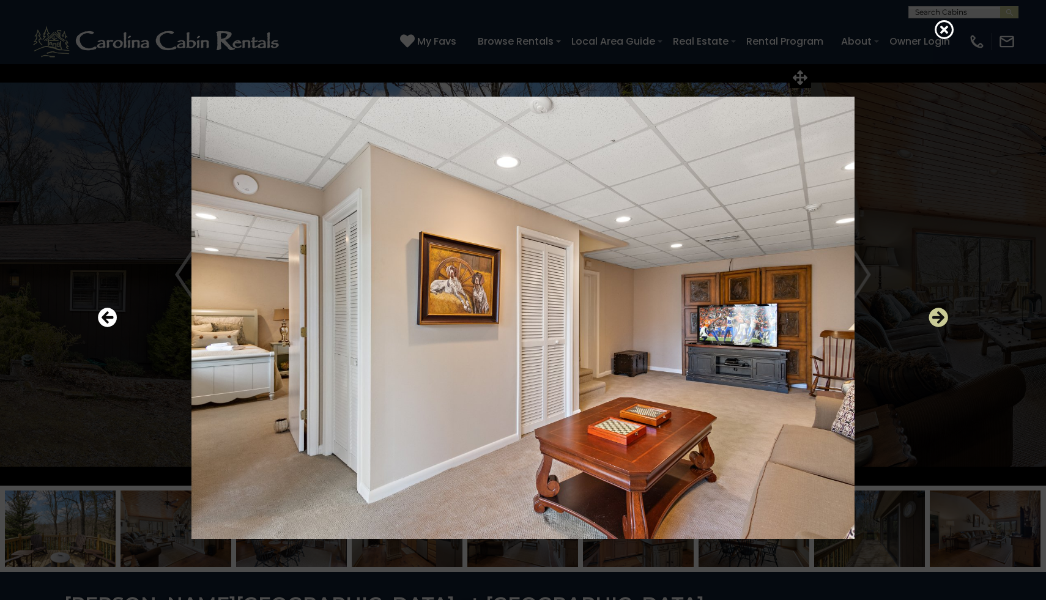
click at [941, 319] on icon "Next" at bounding box center [938, 318] width 20 height 20
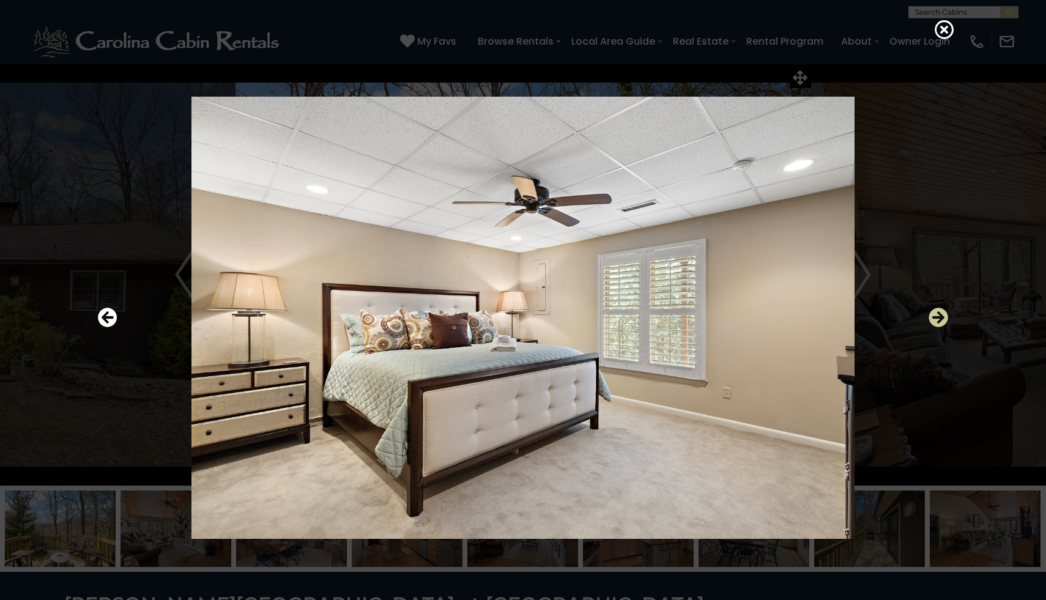
click at [941, 319] on icon "Next" at bounding box center [938, 318] width 20 height 20
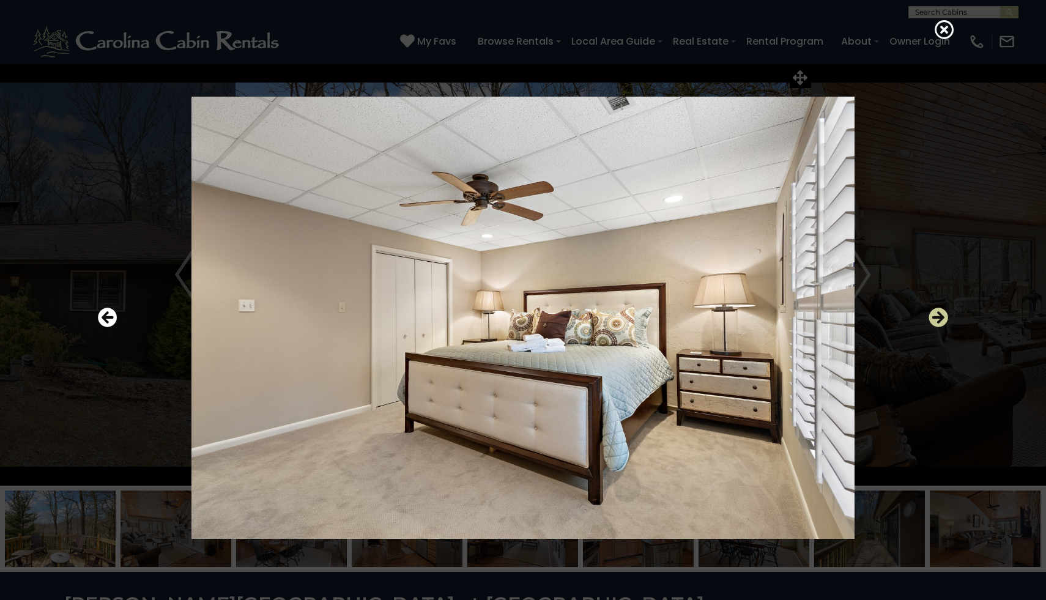
click at [941, 319] on icon "Next" at bounding box center [938, 318] width 20 height 20
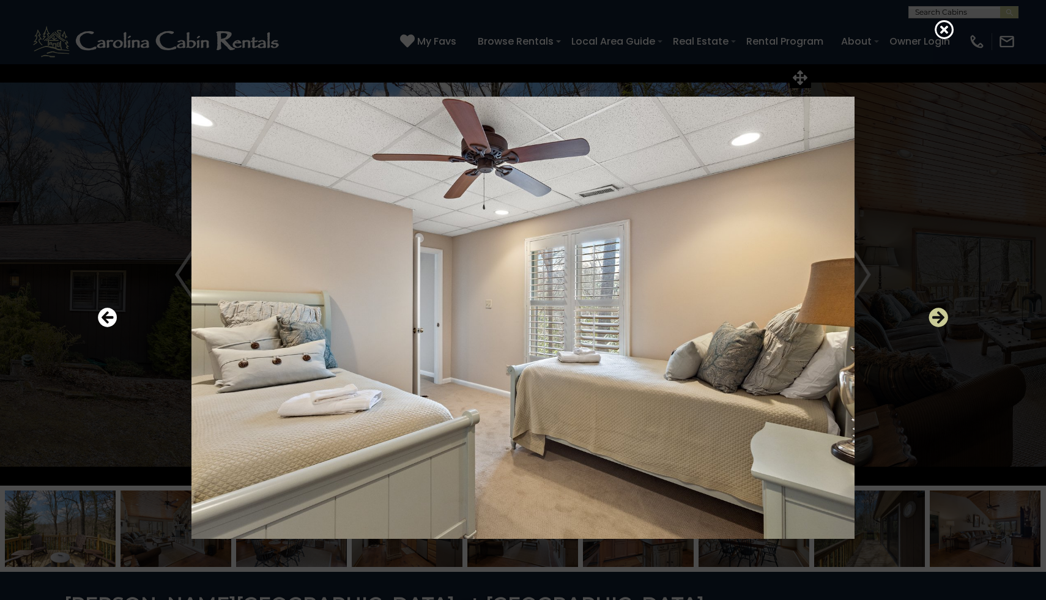
click at [941, 319] on icon "Next" at bounding box center [938, 318] width 20 height 20
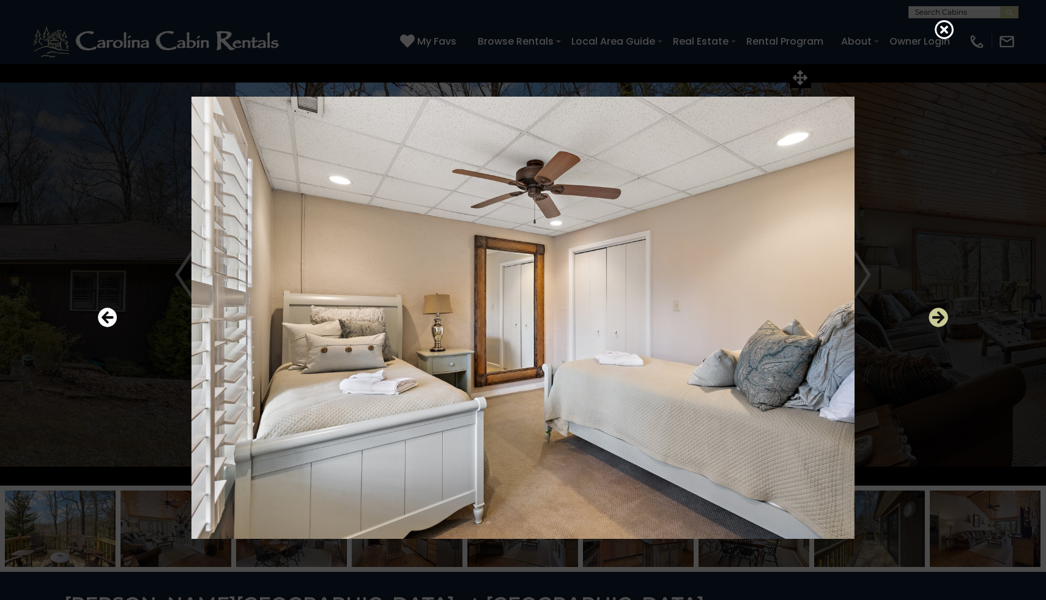
click at [941, 319] on icon "Next" at bounding box center [938, 318] width 20 height 20
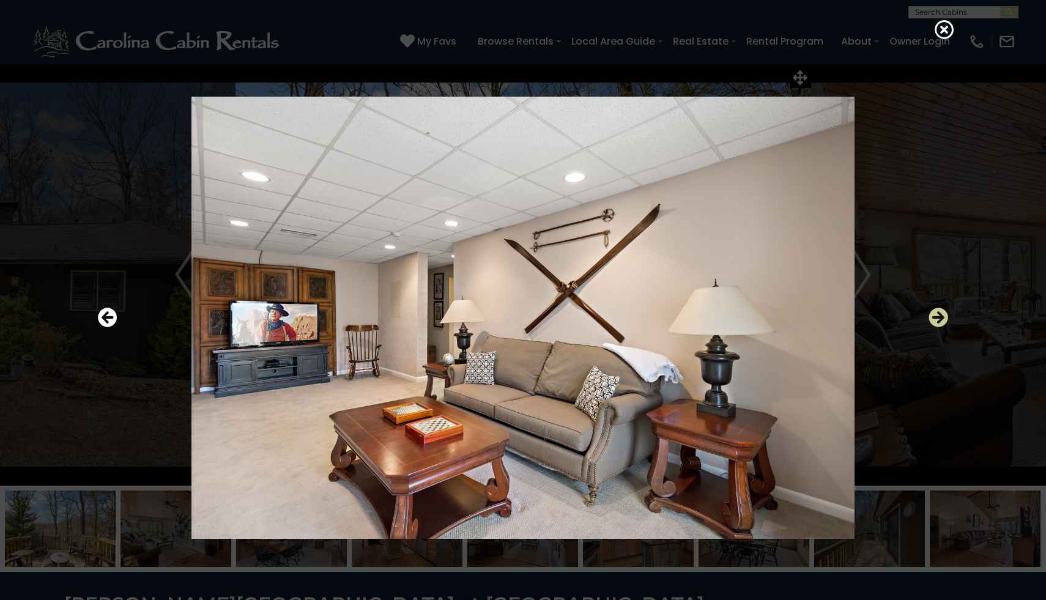
click at [941, 319] on icon "Next" at bounding box center [938, 318] width 20 height 20
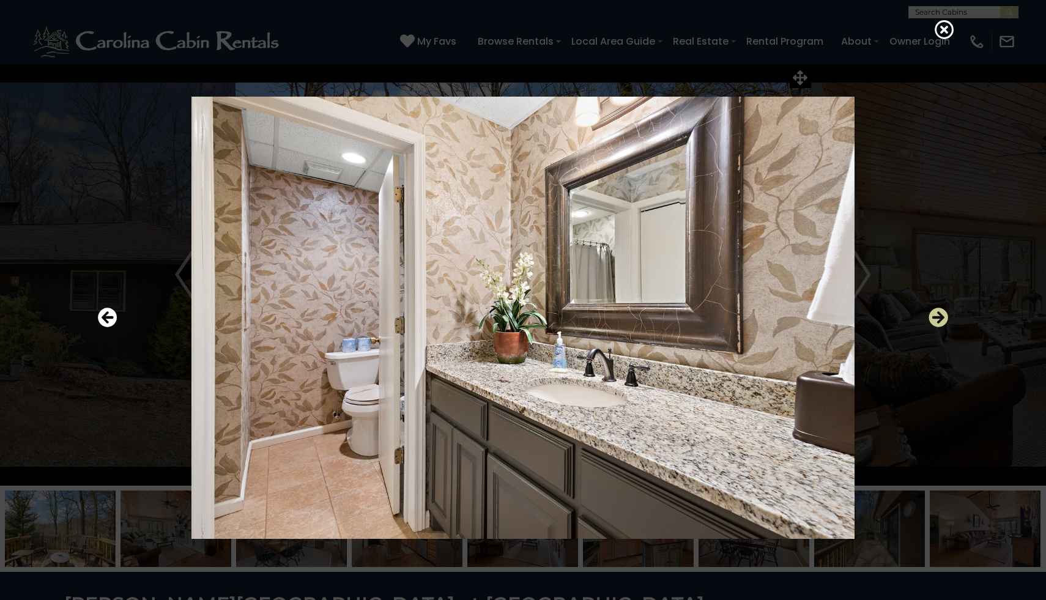
click at [941, 319] on icon "Next" at bounding box center [938, 318] width 20 height 20
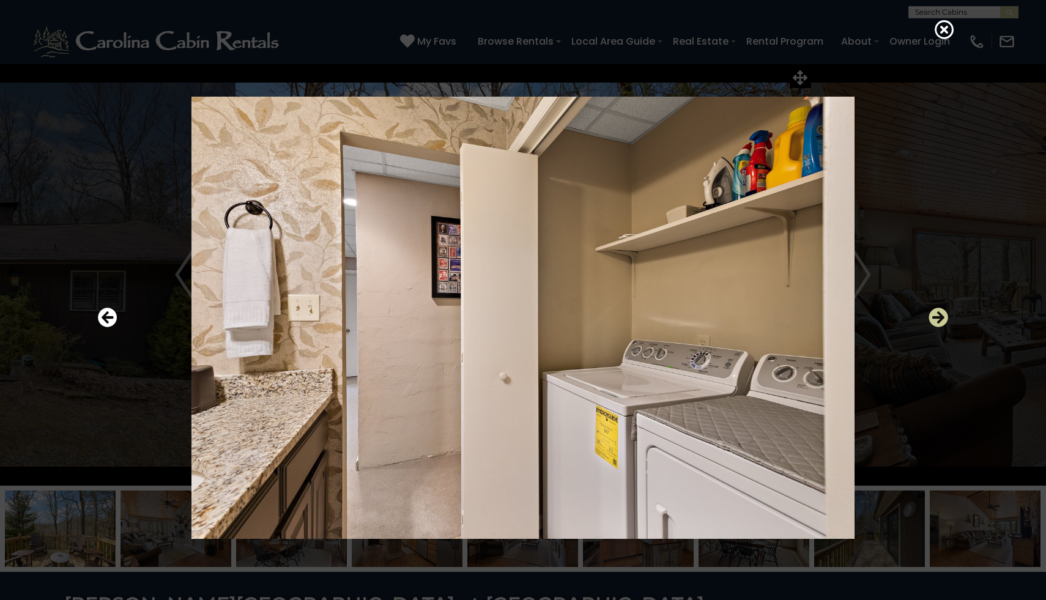
click at [941, 319] on icon "Next" at bounding box center [938, 318] width 20 height 20
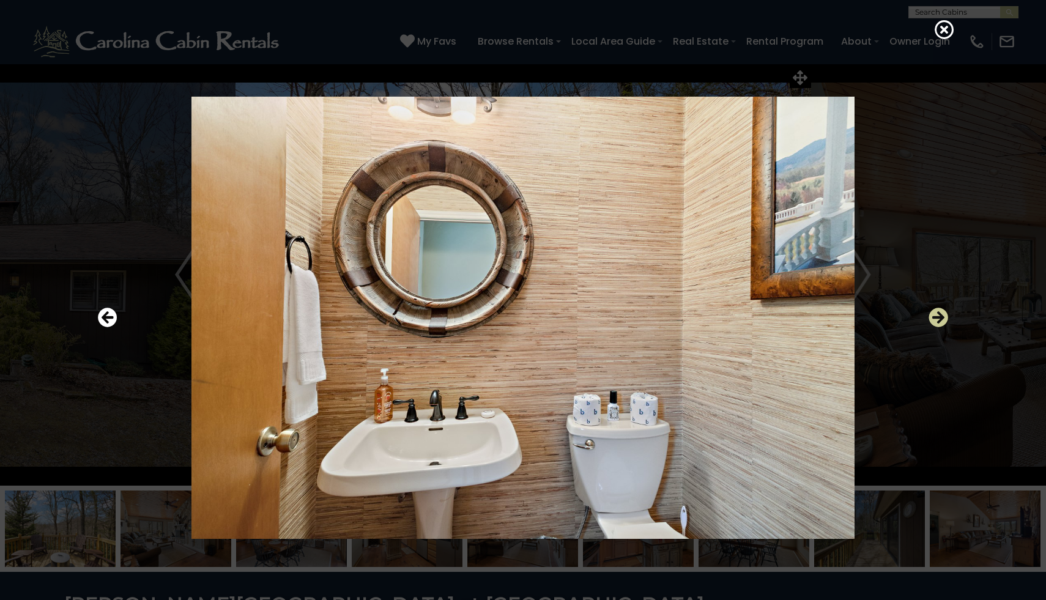
click at [941, 319] on icon "Next" at bounding box center [938, 318] width 20 height 20
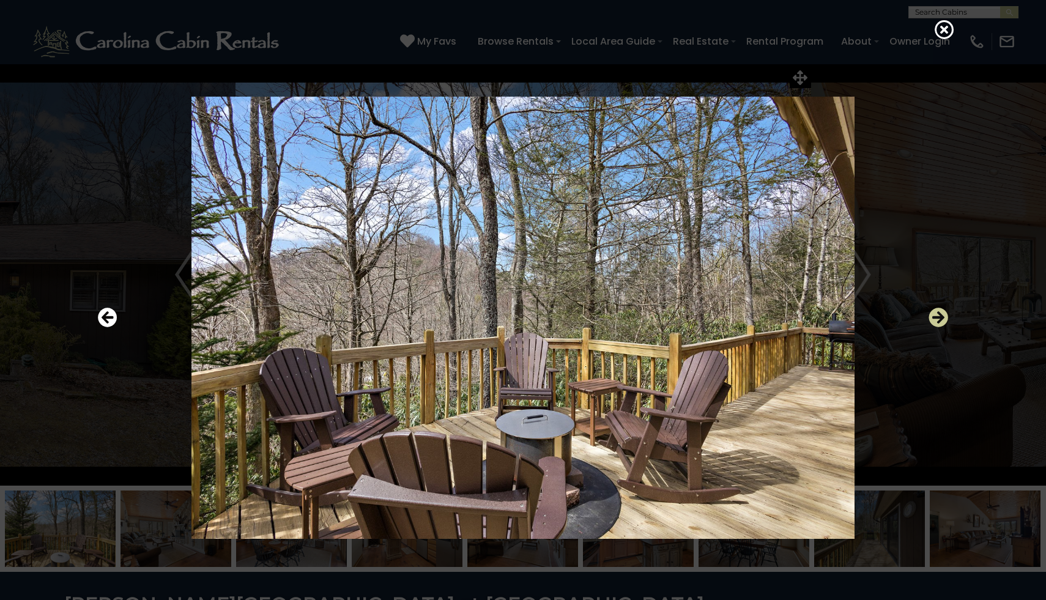
click at [940, 322] on icon "Next" at bounding box center [938, 318] width 20 height 20
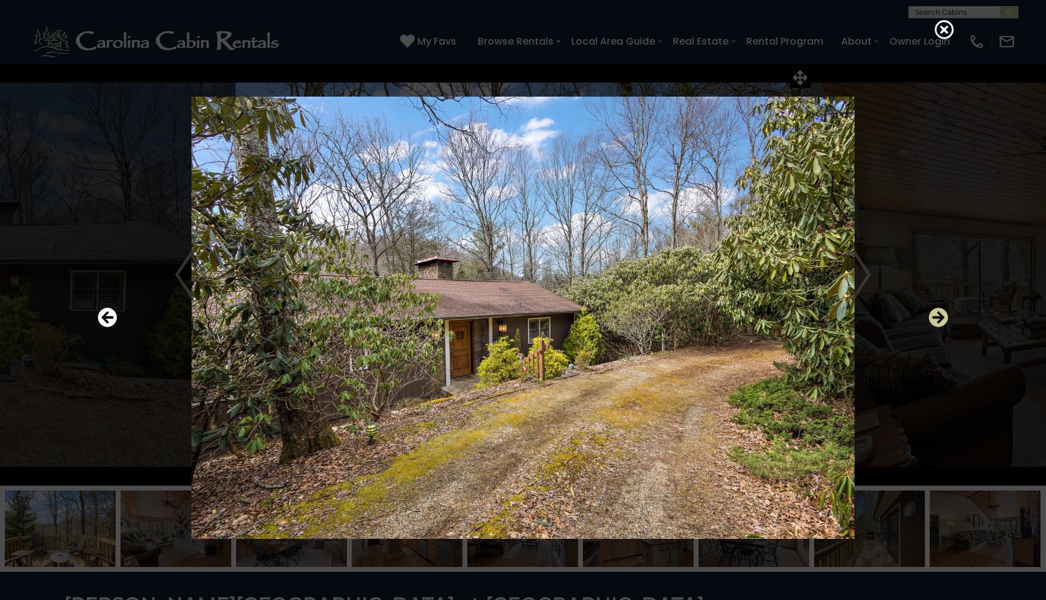
click at [940, 320] on icon "Next" at bounding box center [938, 318] width 20 height 20
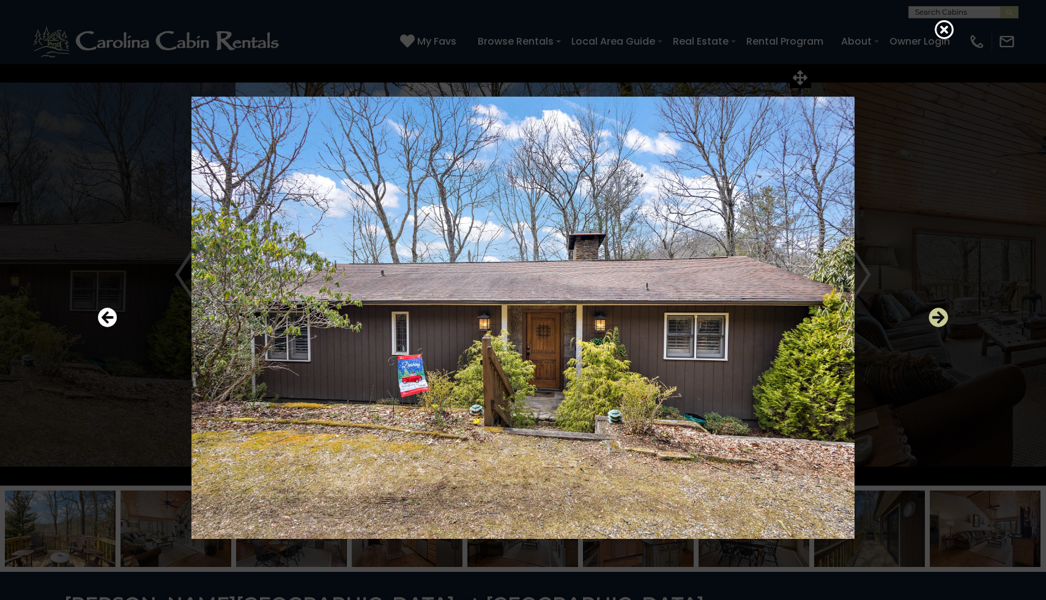
click at [940, 320] on icon "Next" at bounding box center [938, 318] width 20 height 20
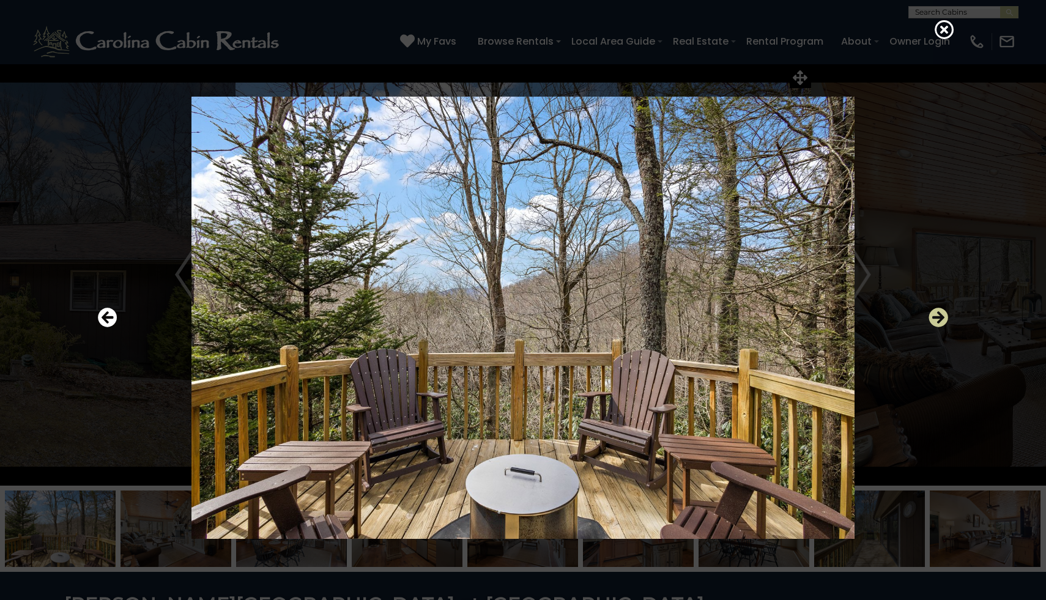
click at [940, 320] on icon "Next" at bounding box center [938, 318] width 20 height 20
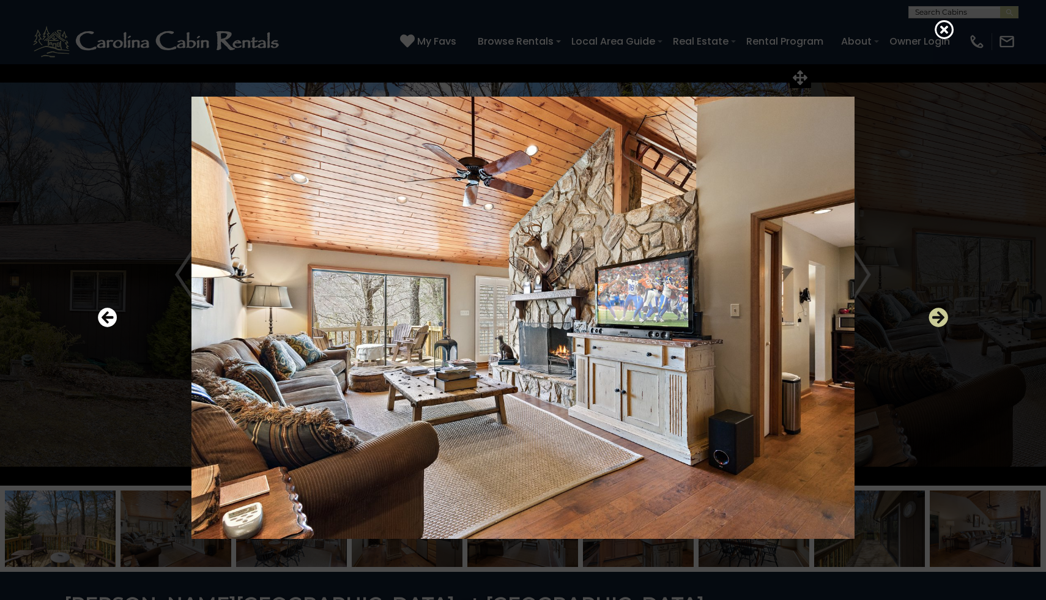
click at [939, 320] on icon "Next" at bounding box center [938, 318] width 20 height 20
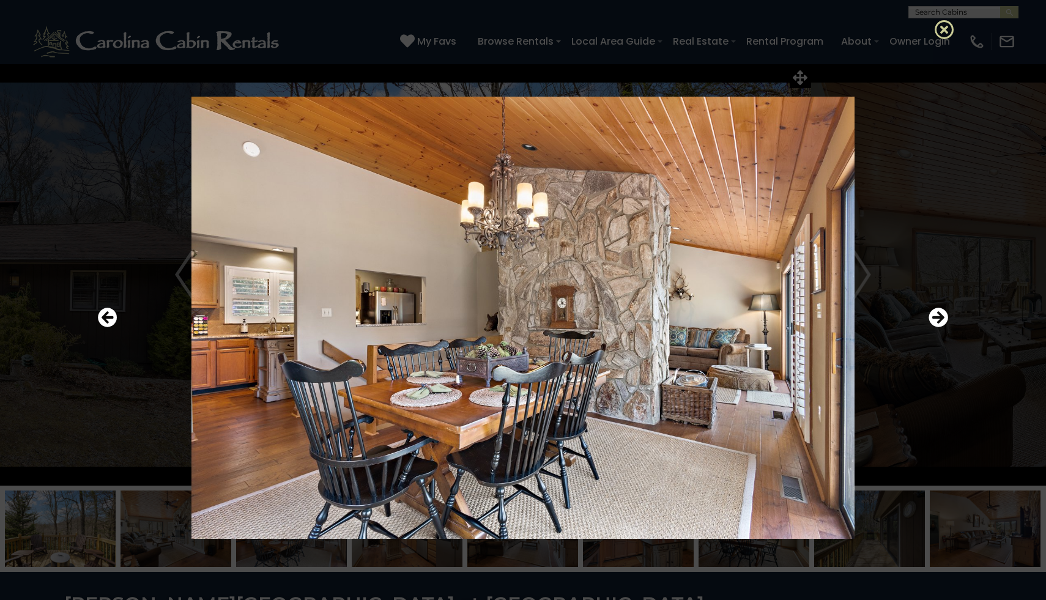
click at [944, 33] on icon at bounding box center [945, 30] width 20 height 20
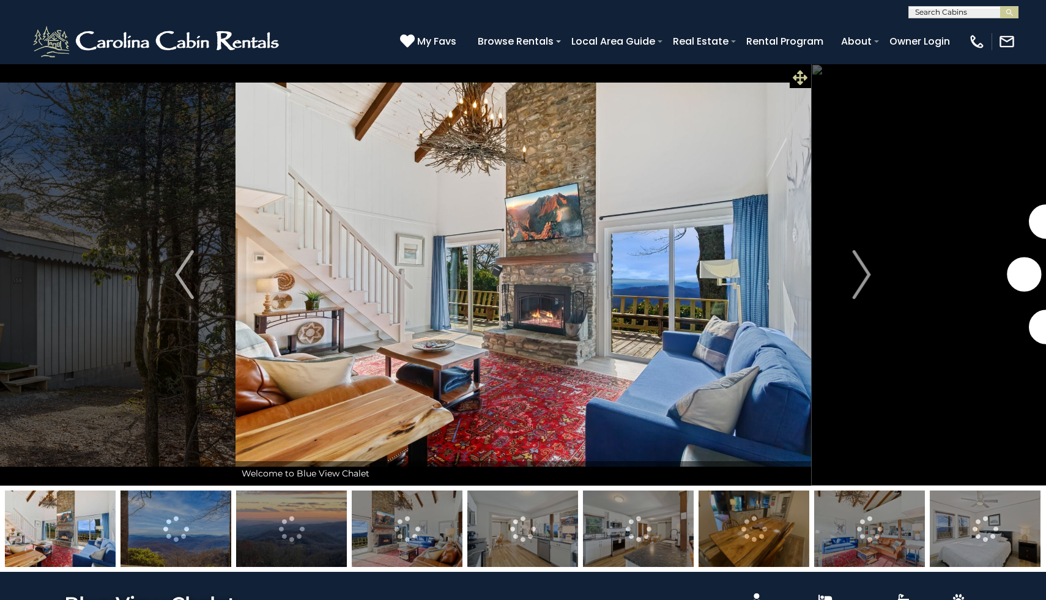
click at [804, 77] on icon at bounding box center [800, 77] width 15 height 15
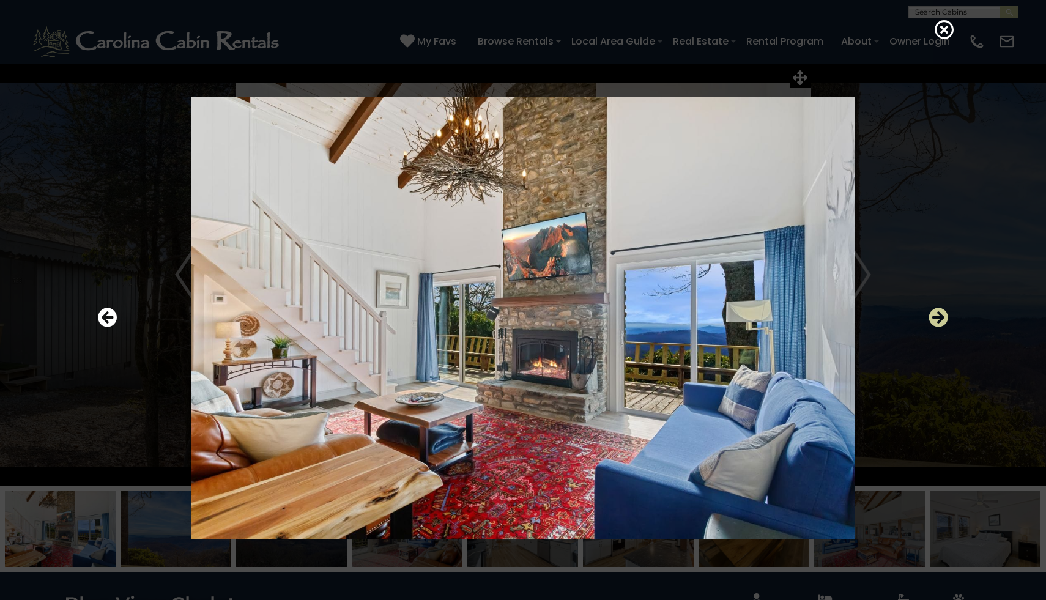
click at [939, 320] on icon "Next" at bounding box center [938, 318] width 20 height 20
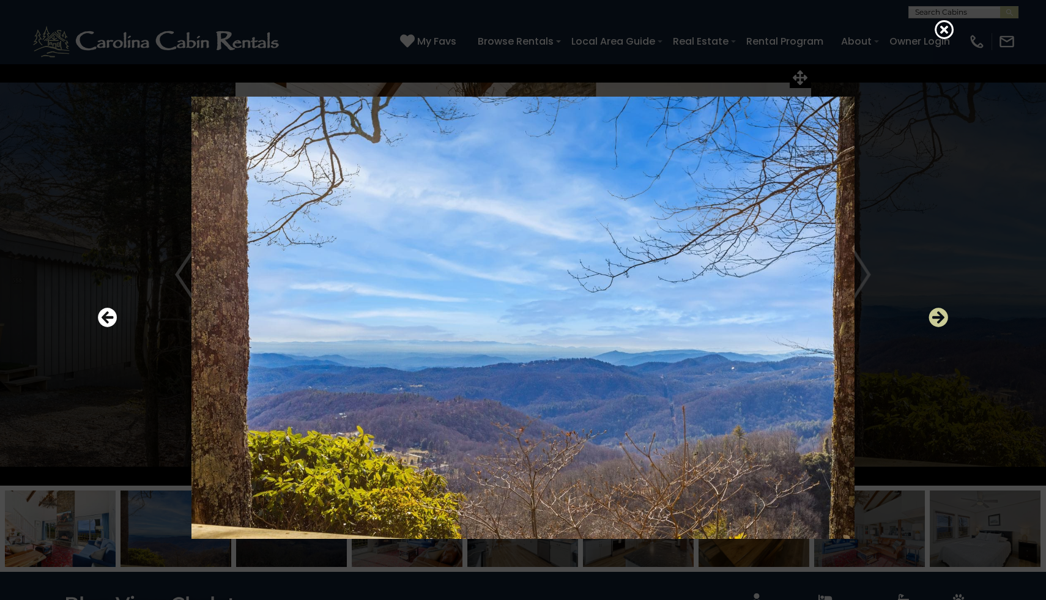
click at [939, 320] on icon "Next" at bounding box center [938, 318] width 20 height 20
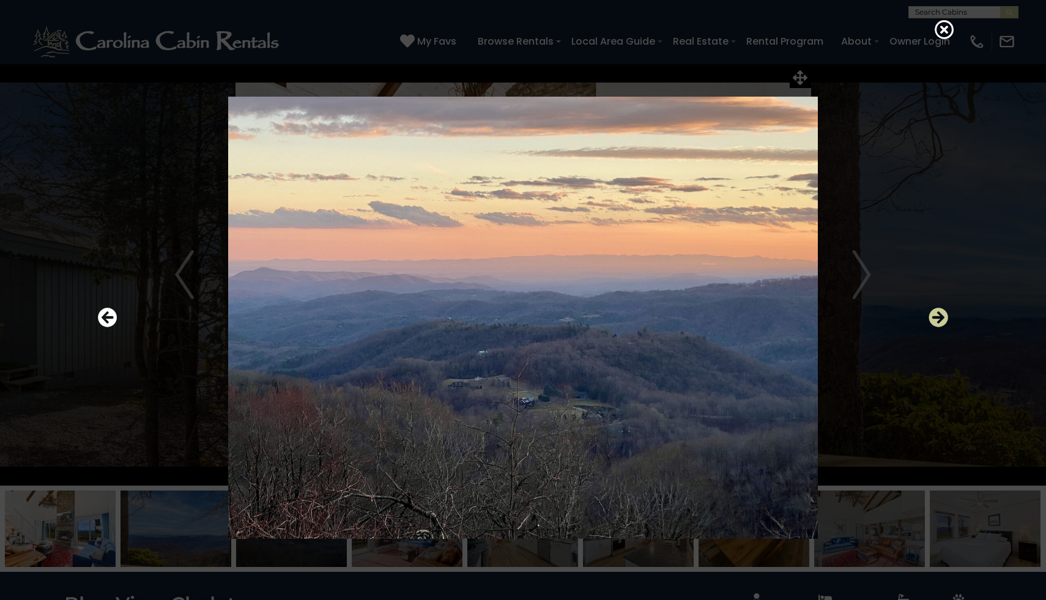
click at [939, 320] on icon "Next" at bounding box center [938, 318] width 20 height 20
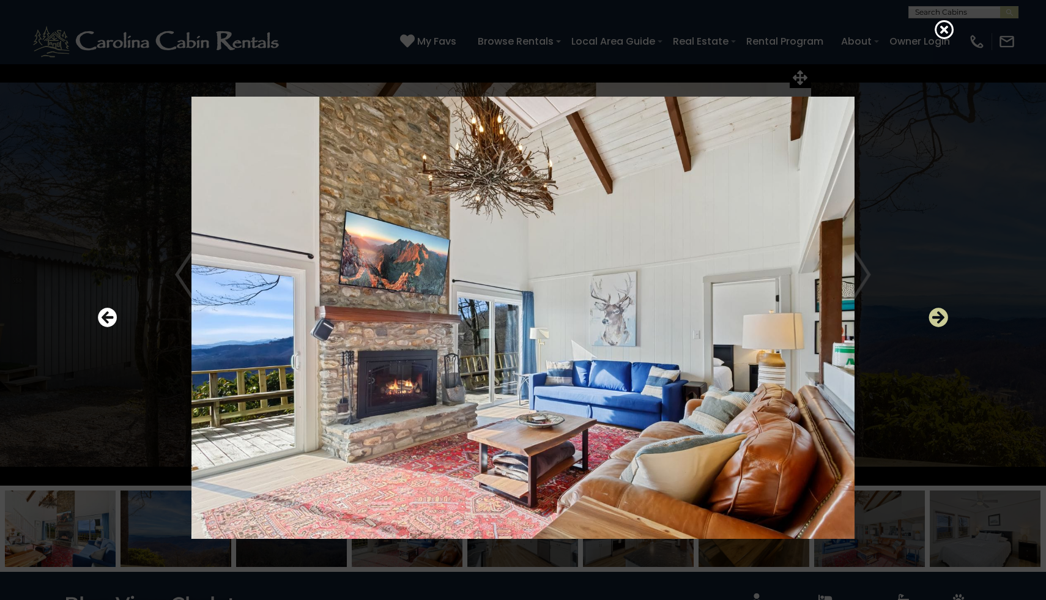
click at [939, 320] on icon "Next" at bounding box center [938, 318] width 20 height 20
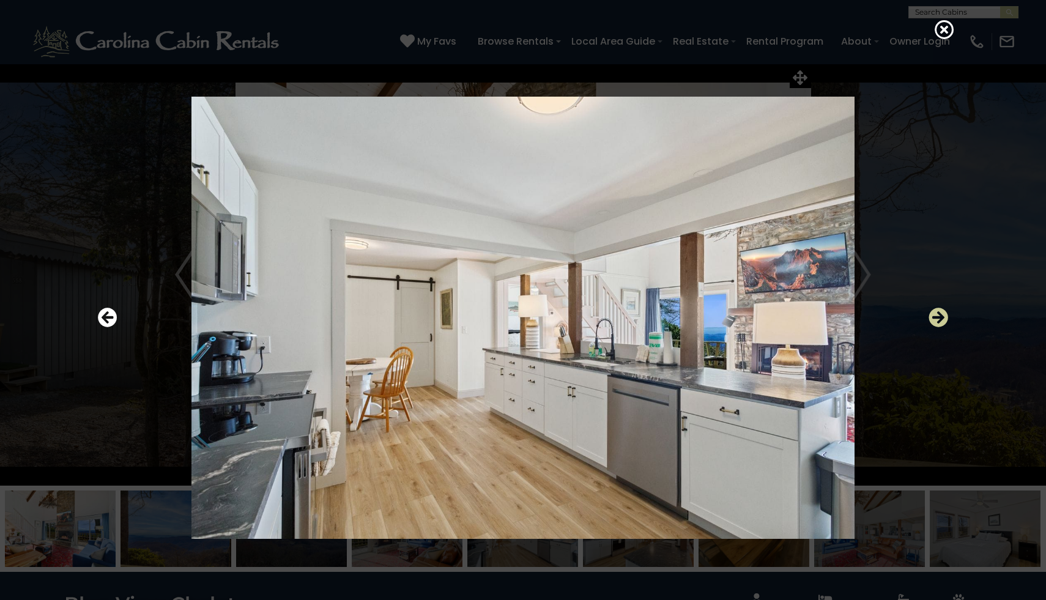
click at [939, 320] on icon "Next" at bounding box center [938, 318] width 20 height 20
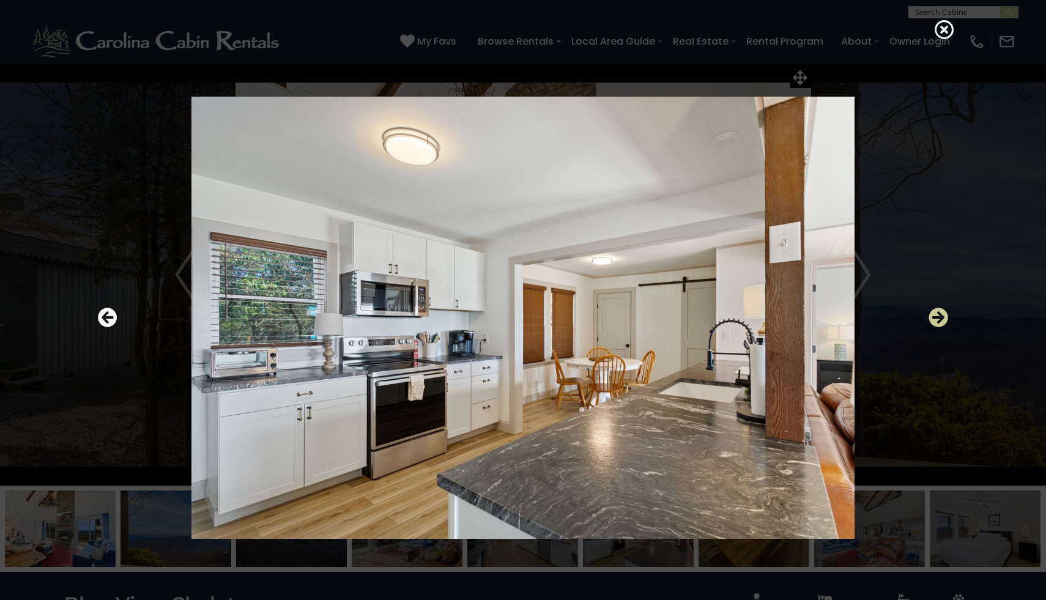
click at [939, 320] on icon "Next" at bounding box center [938, 318] width 20 height 20
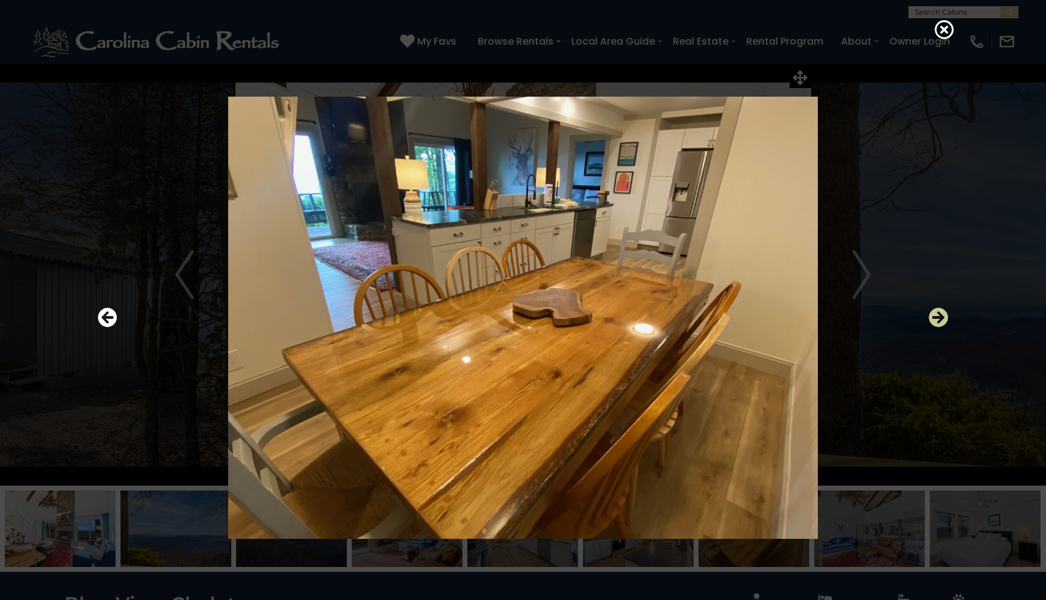
click at [939, 320] on icon "Next" at bounding box center [938, 318] width 20 height 20
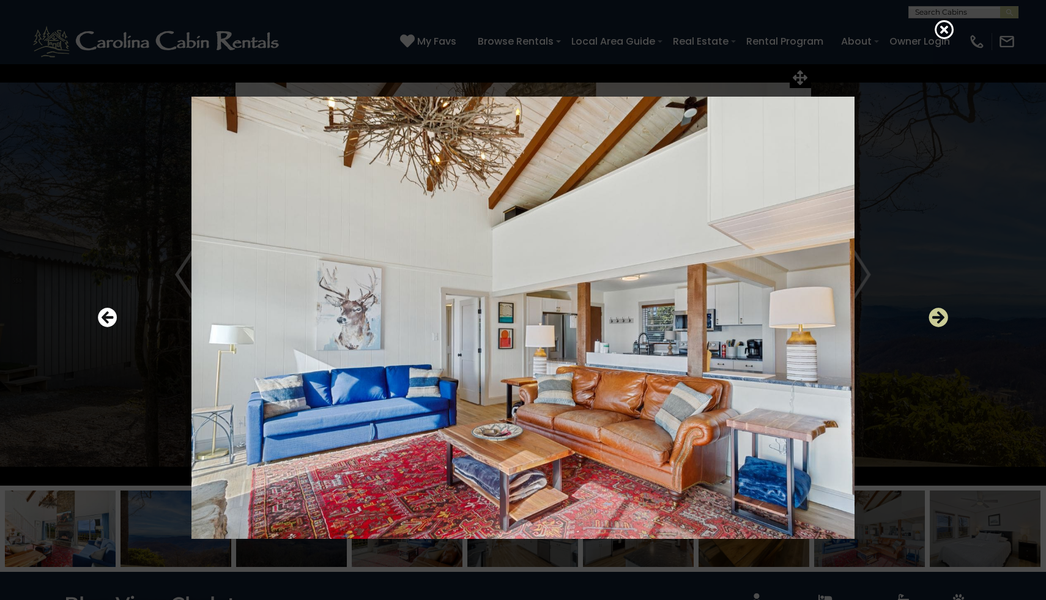
click at [939, 320] on icon "Next" at bounding box center [938, 318] width 20 height 20
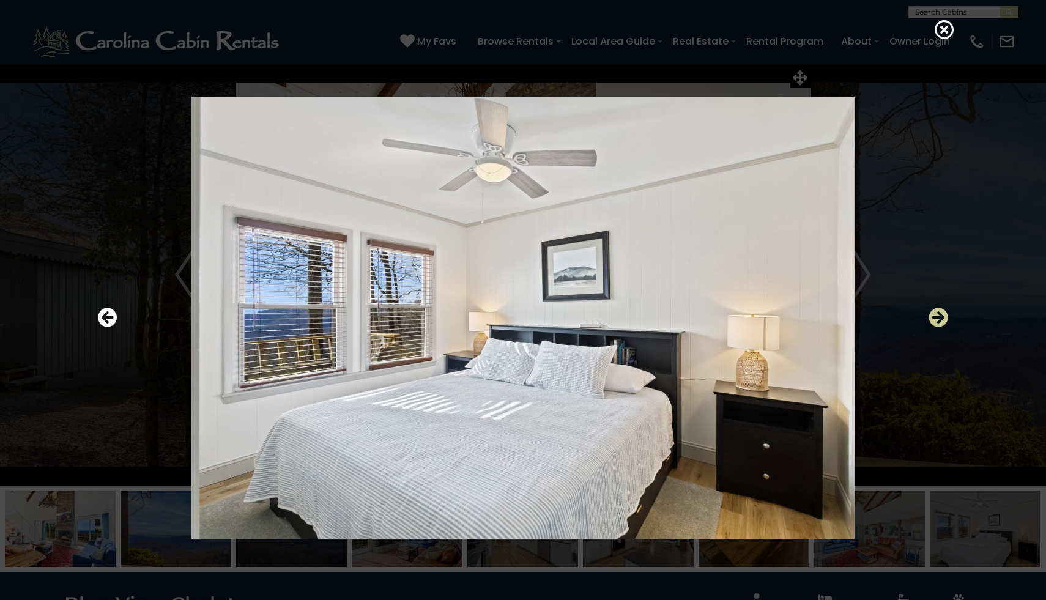
click at [939, 320] on icon "Next" at bounding box center [938, 318] width 20 height 20
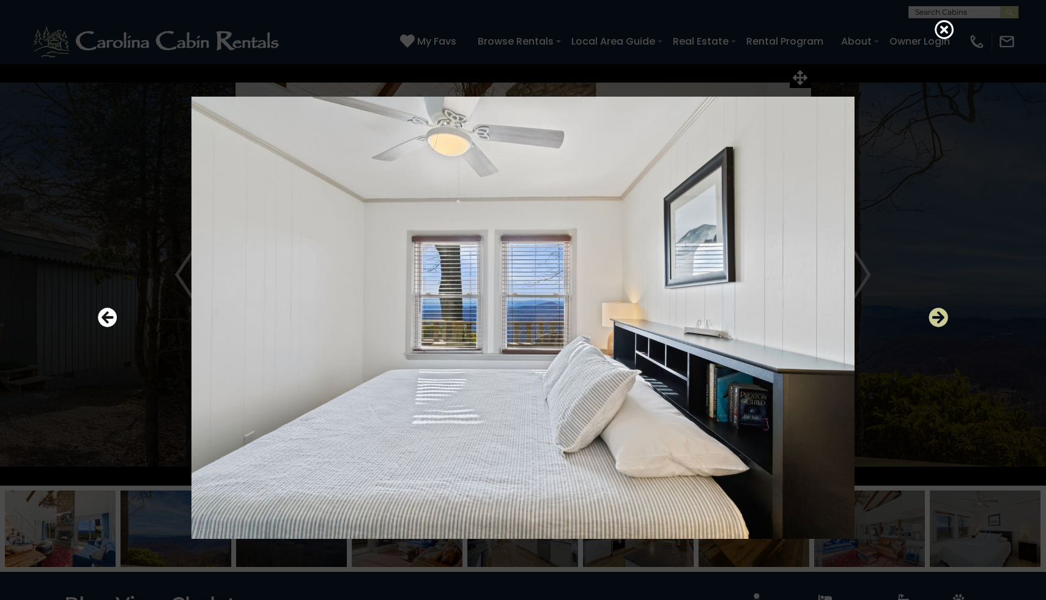
click at [939, 320] on icon "Next" at bounding box center [938, 318] width 20 height 20
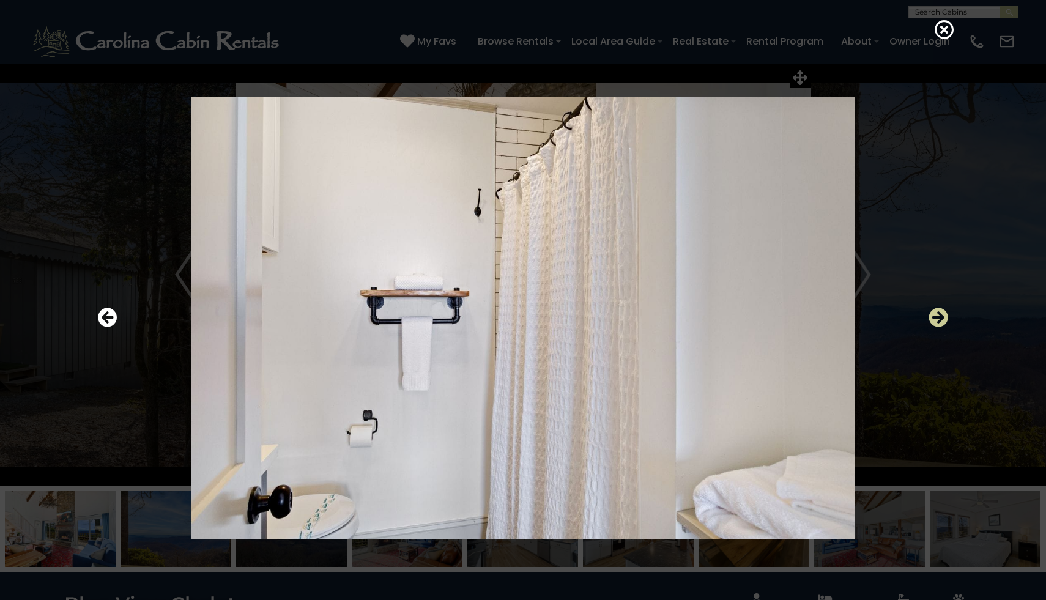
click at [939, 320] on icon "Next" at bounding box center [938, 318] width 20 height 20
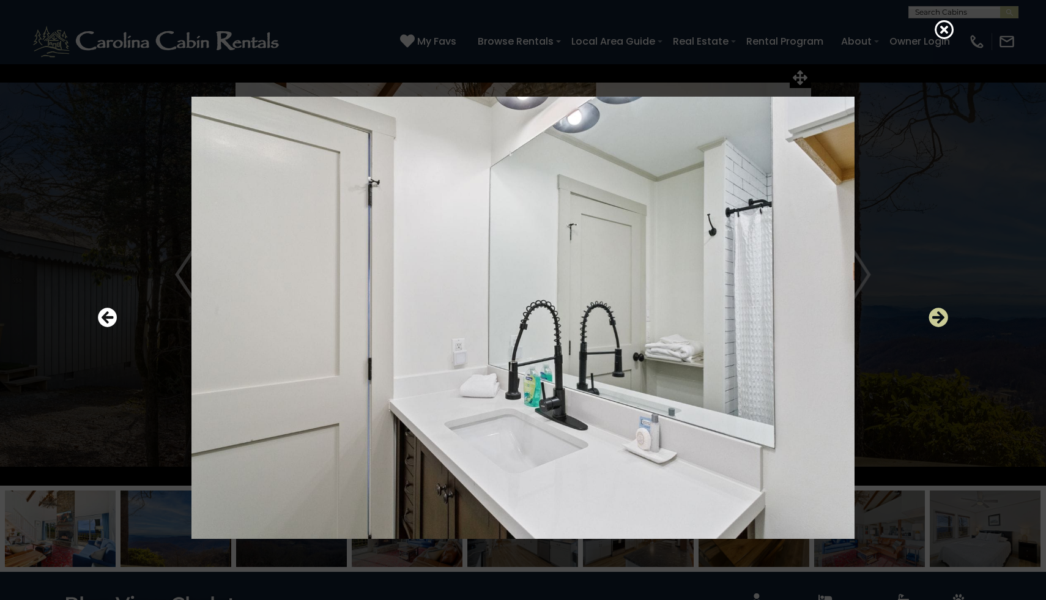
click at [939, 320] on icon "Next" at bounding box center [938, 318] width 20 height 20
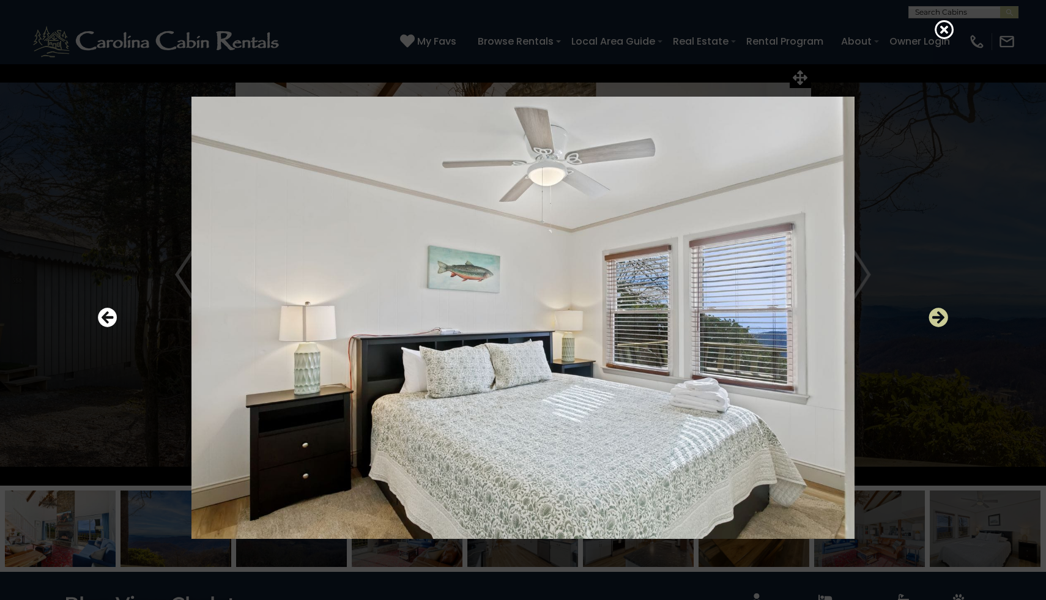
click at [939, 320] on icon "Next" at bounding box center [938, 318] width 20 height 20
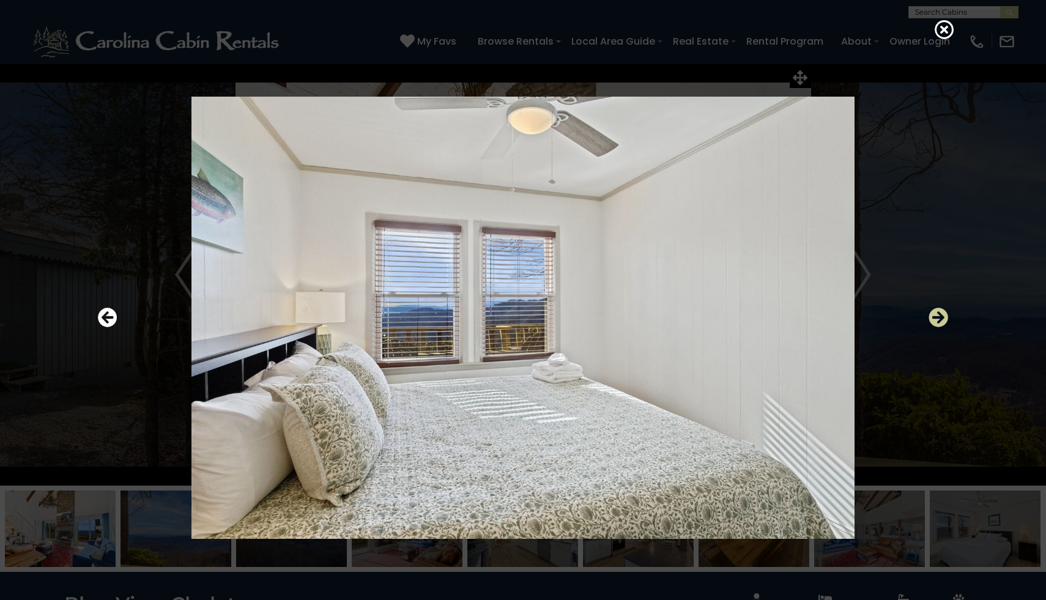
click at [939, 320] on icon "Next" at bounding box center [938, 318] width 20 height 20
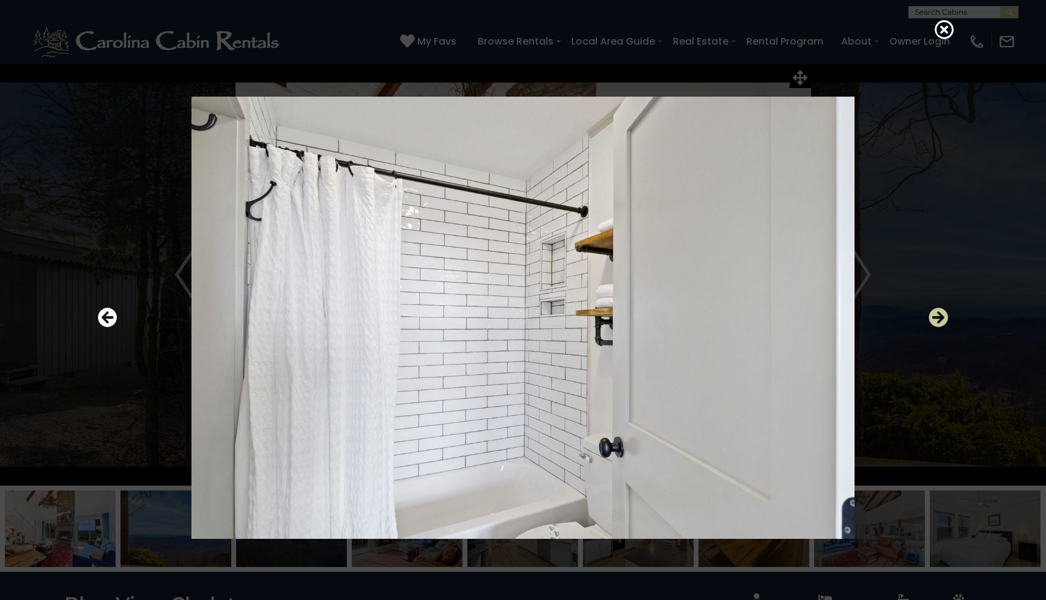
click at [939, 320] on icon "Next" at bounding box center [938, 318] width 20 height 20
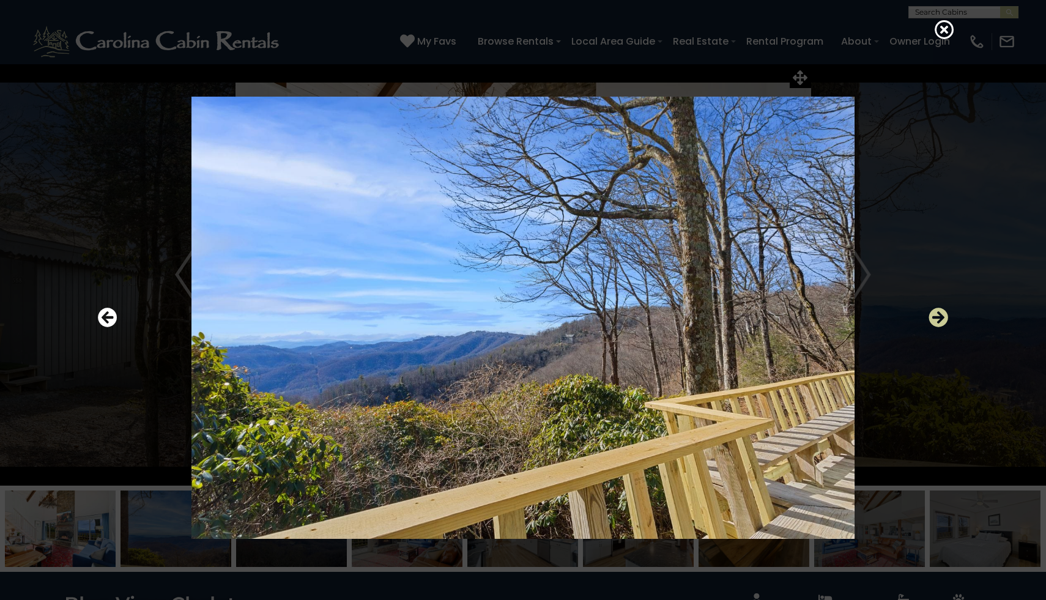
click at [939, 320] on icon "Next" at bounding box center [938, 318] width 20 height 20
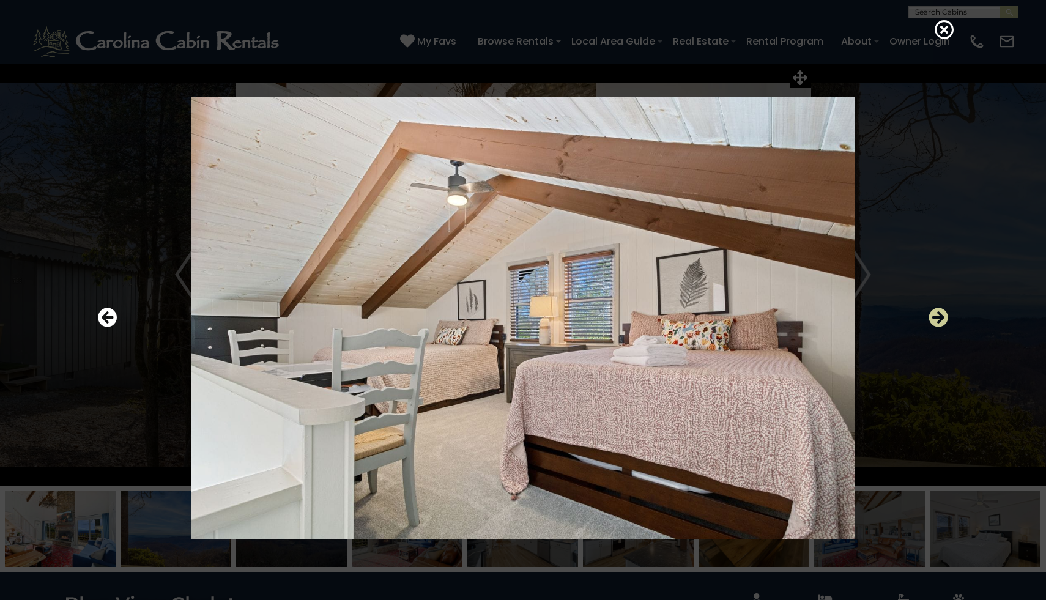
click at [936, 316] on icon "Next" at bounding box center [938, 318] width 20 height 20
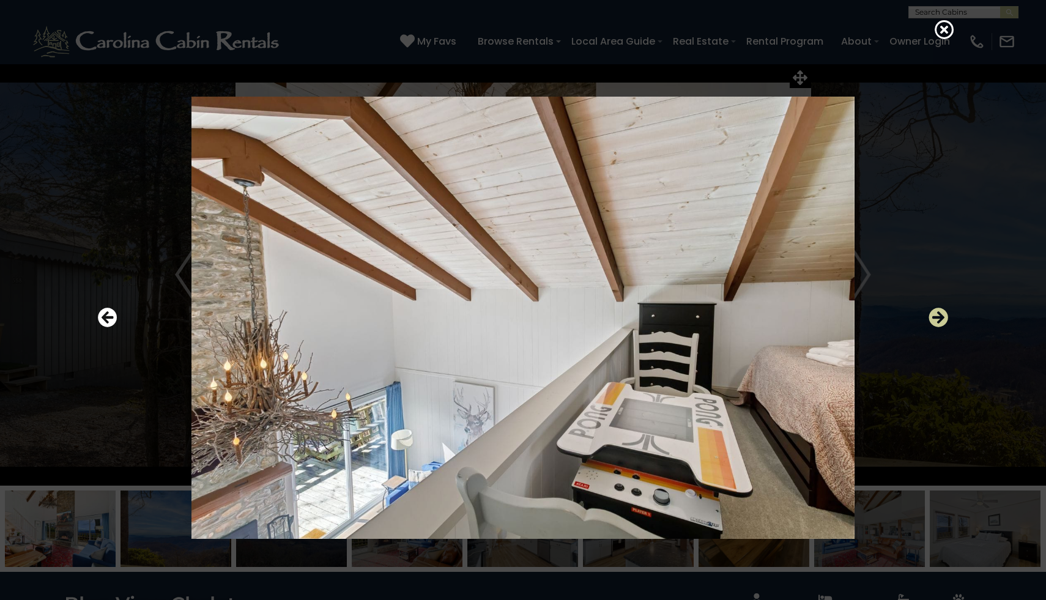
click at [938, 318] on icon "Next" at bounding box center [938, 318] width 20 height 20
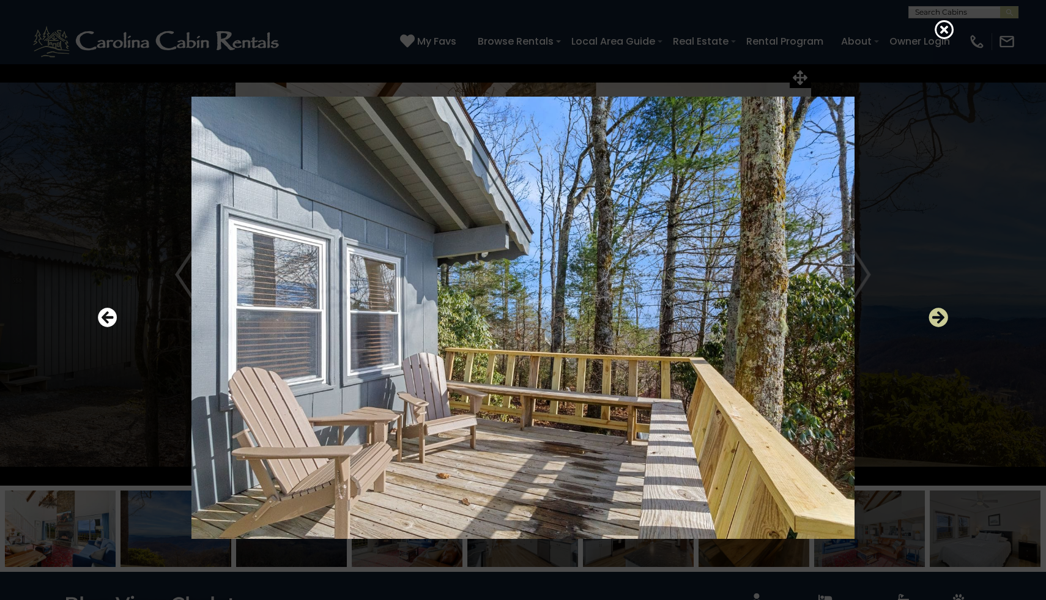
click at [938, 317] on icon "Next" at bounding box center [938, 318] width 20 height 20
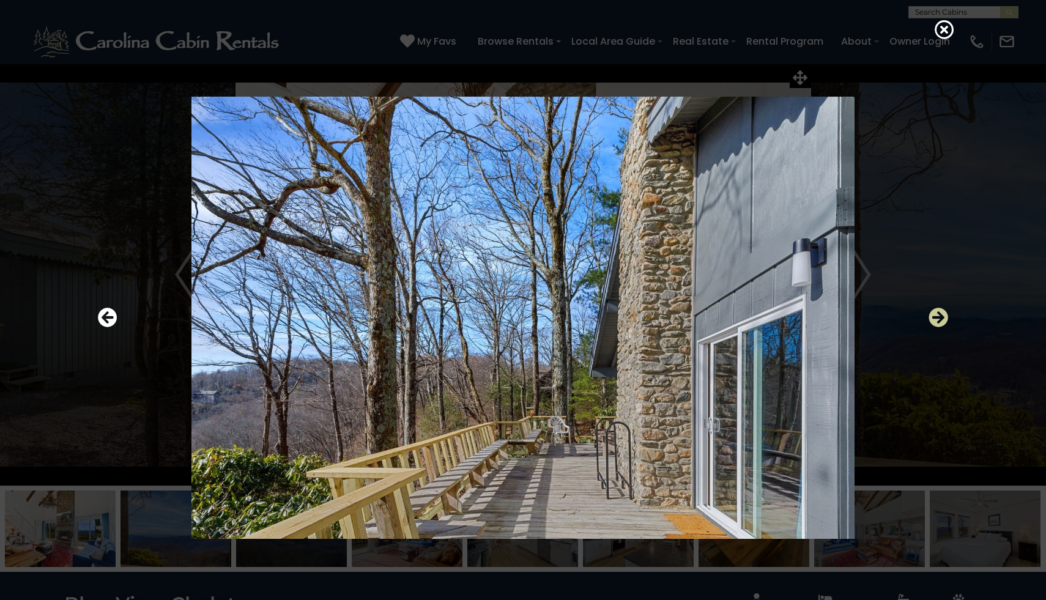
click at [938, 317] on icon "Next" at bounding box center [938, 318] width 20 height 20
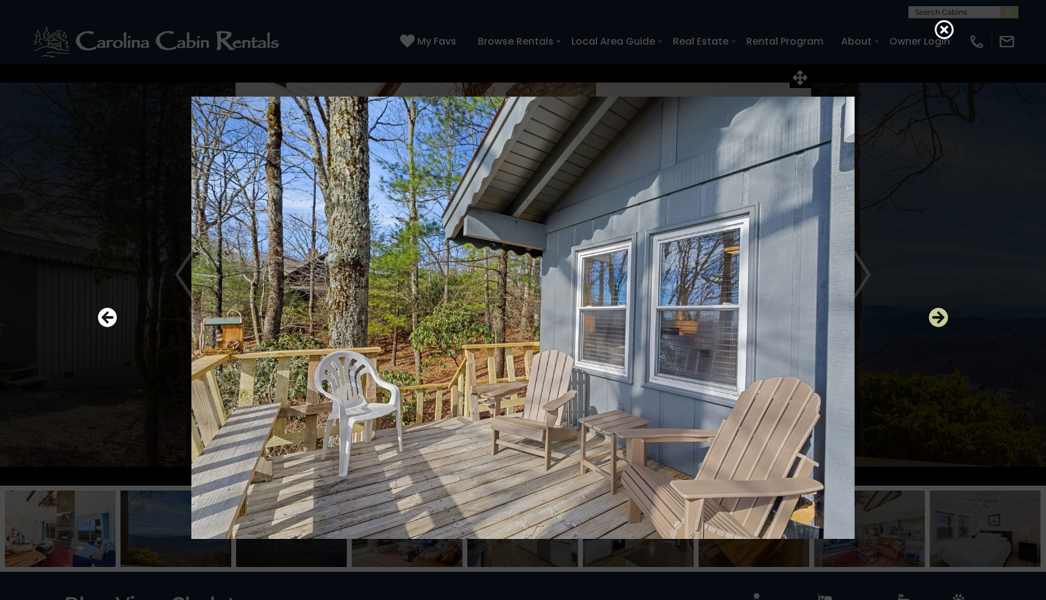
click at [938, 317] on icon "Next" at bounding box center [938, 318] width 20 height 20
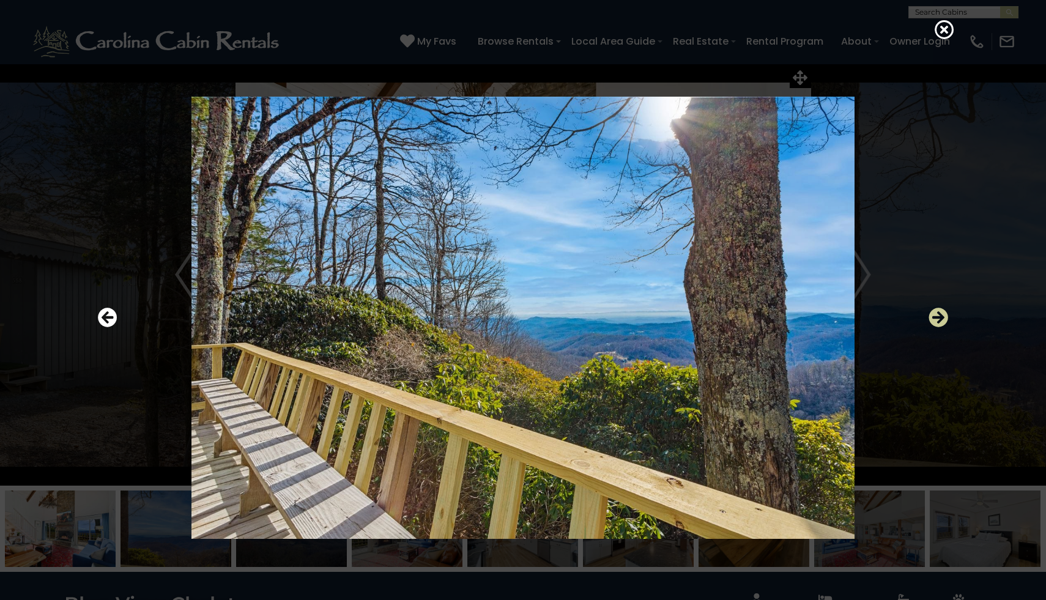
click at [938, 317] on icon "Next" at bounding box center [938, 318] width 20 height 20
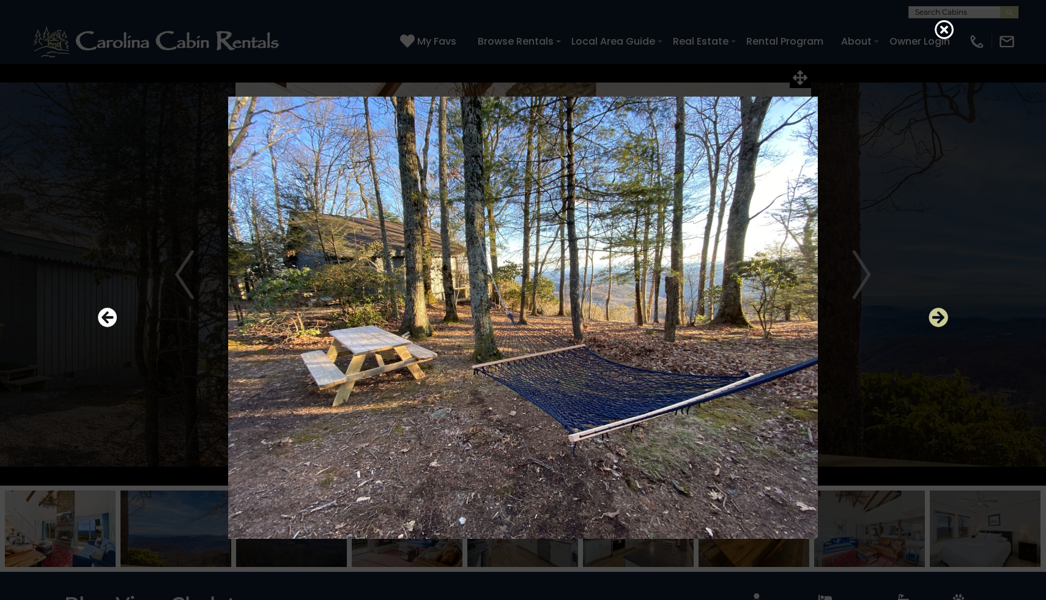
click at [938, 317] on icon "Next" at bounding box center [938, 318] width 20 height 20
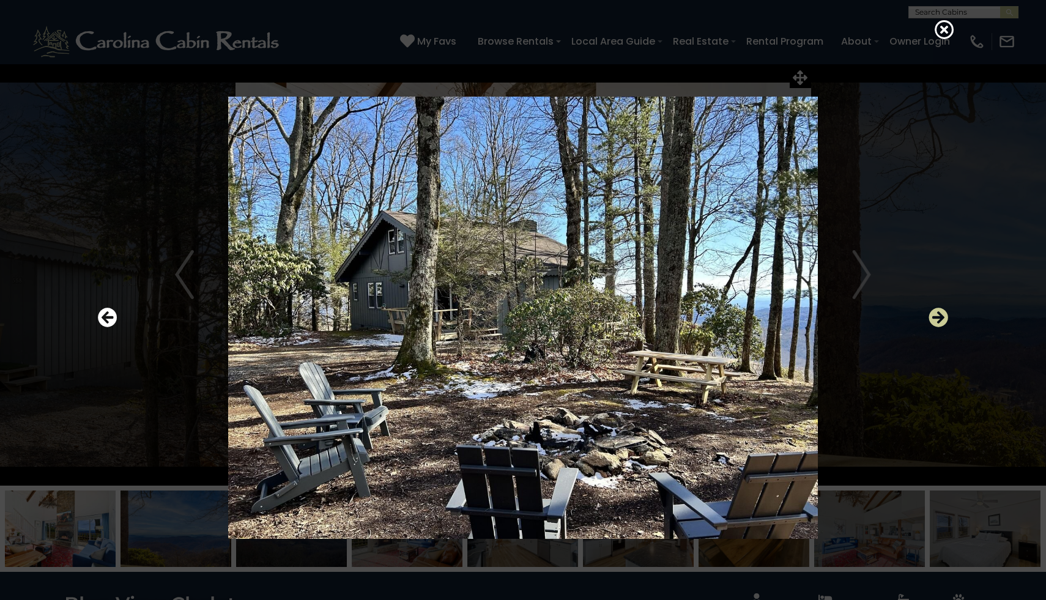
click at [938, 317] on icon "Next" at bounding box center [938, 318] width 20 height 20
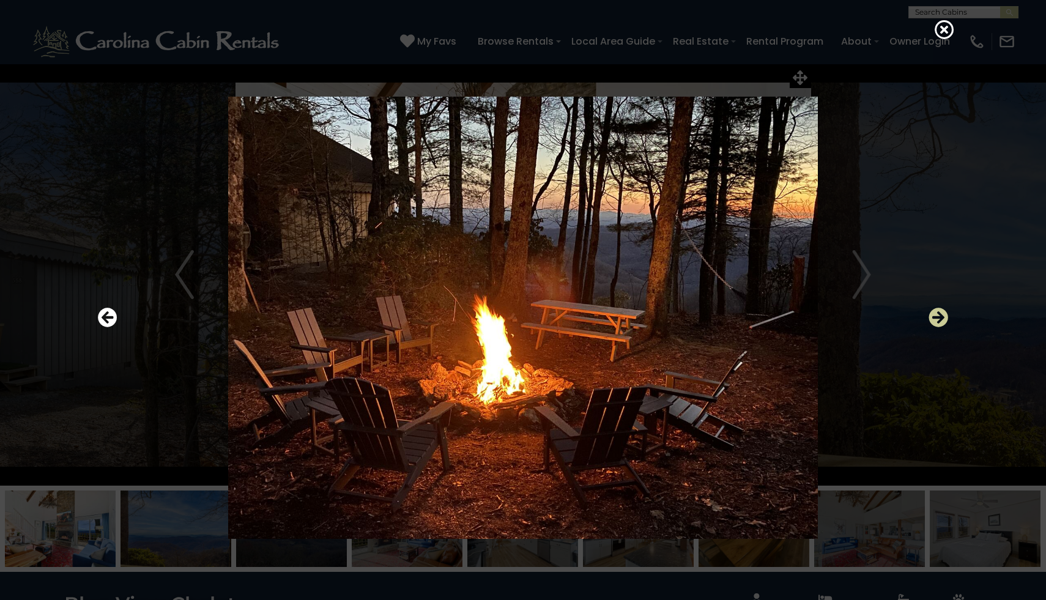
click at [938, 317] on icon "Next" at bounding box center [938, 318] width 20 height 20
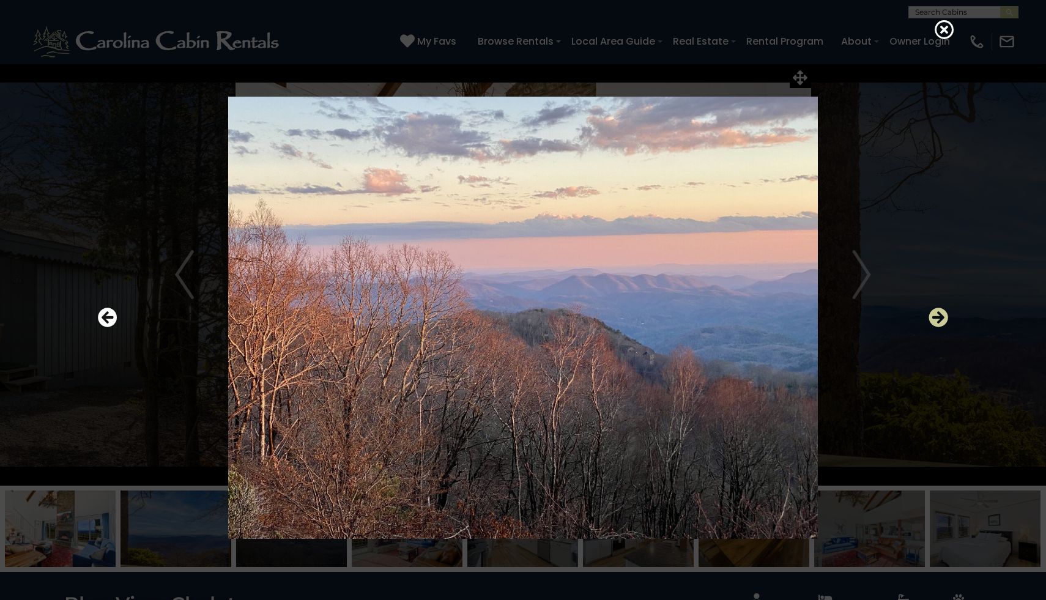
click at [938, 317] on icon "Next" at bounding box center [938, 318] width 20 height 20
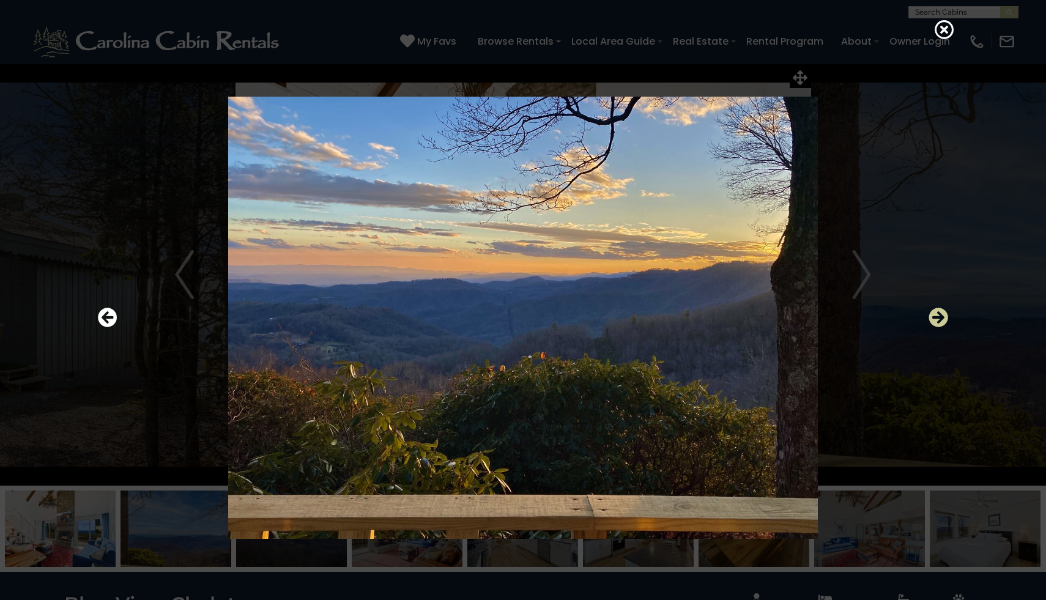
click at [938, 317] on icon "Next" at bounding box center [938, 318] width 20 height 20
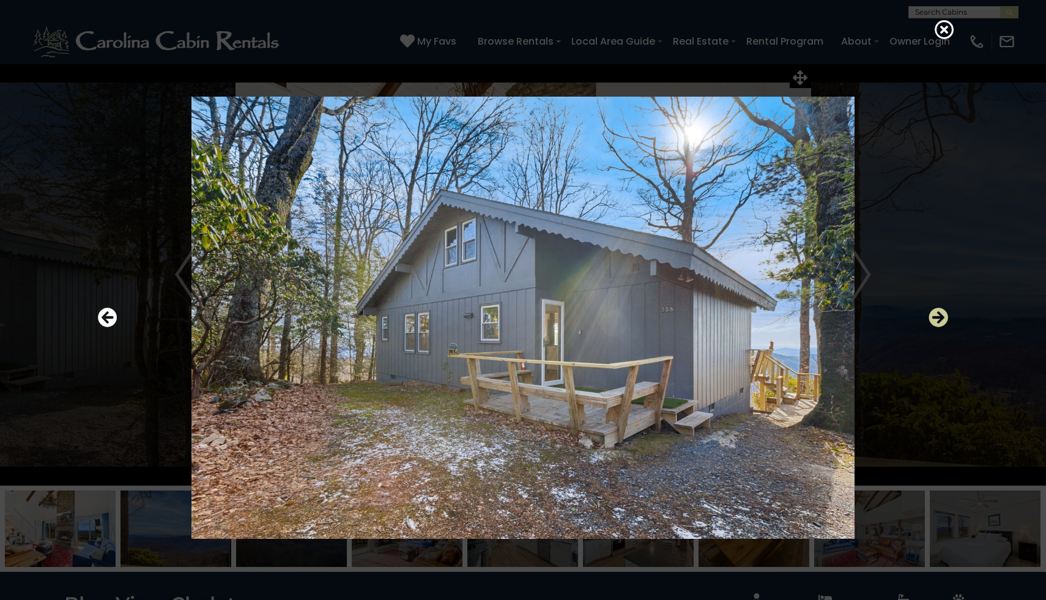
click at [938, 318] on icon "Next" at bounding box center [938, 318] width 20 height 20
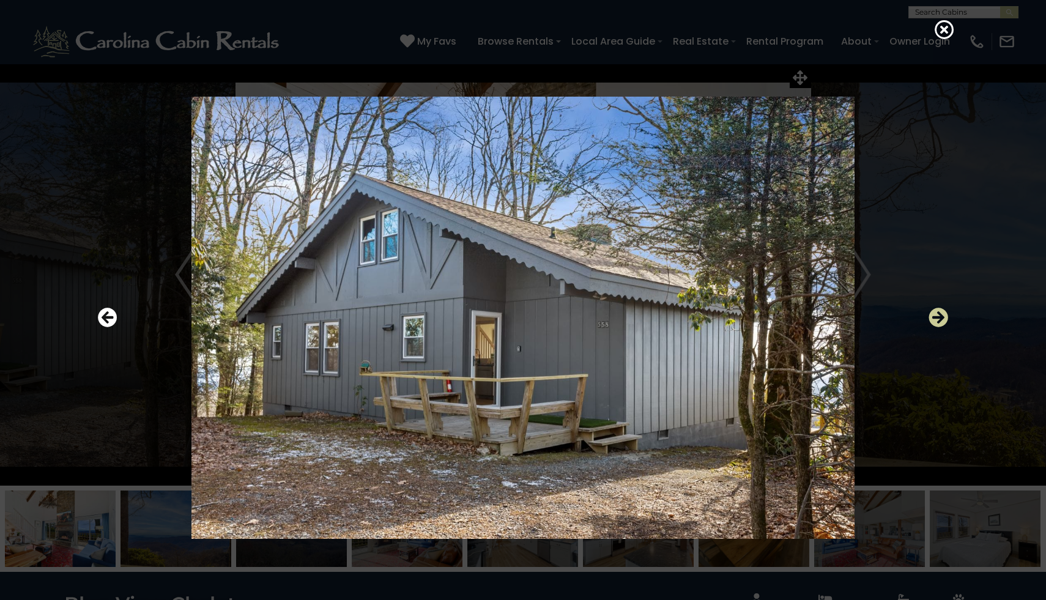
click at [938, 318] on icon "Next" at bounding box center [938, 318] width 20 height 20
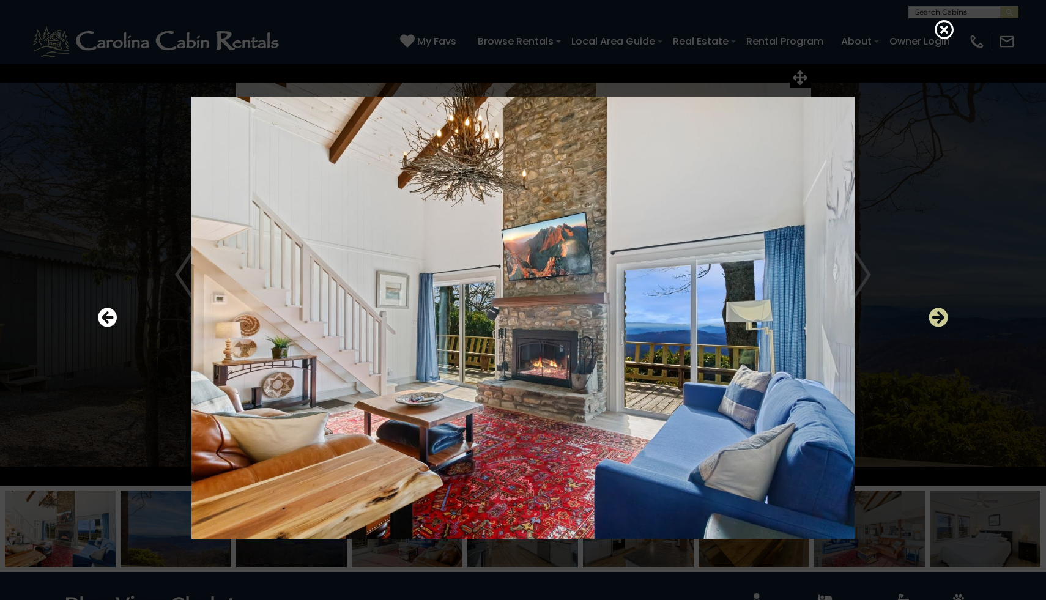
click at [937, 318] on icon "Next" at bounding box center [938, 318] width 20 height 20
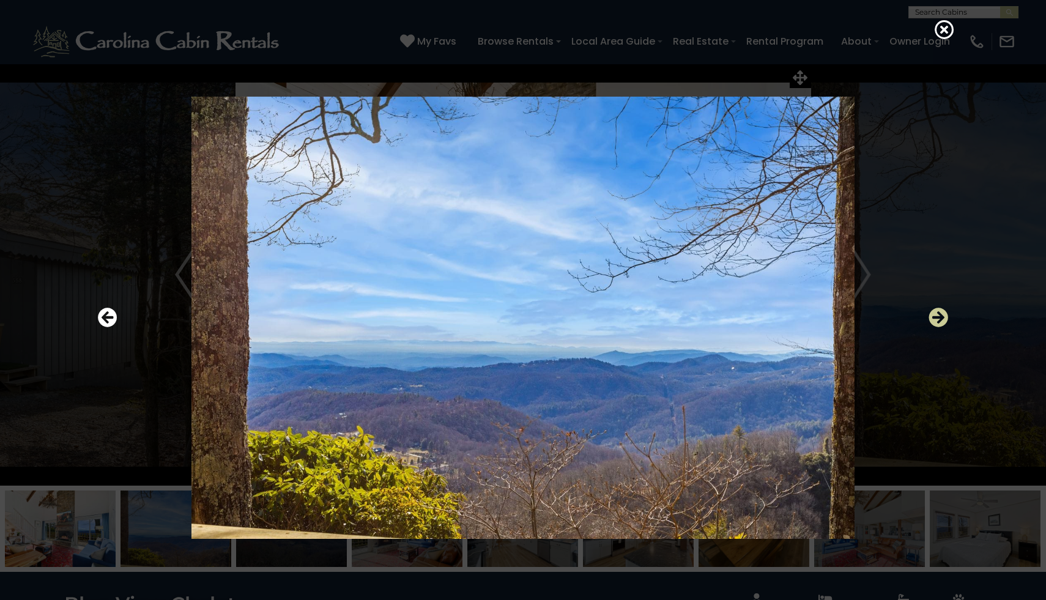
click at [937, 318] on icon "Next" at bounding box center [938, 318] width 20 height 20
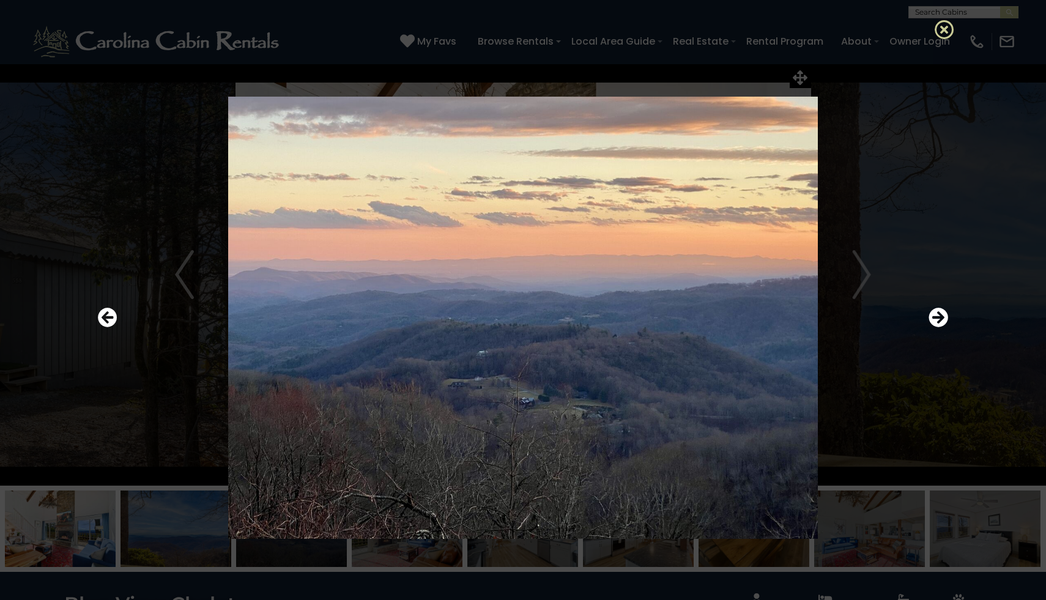
click at [947, 30] on icon at bounding box center [945, 30] width 20 height 20
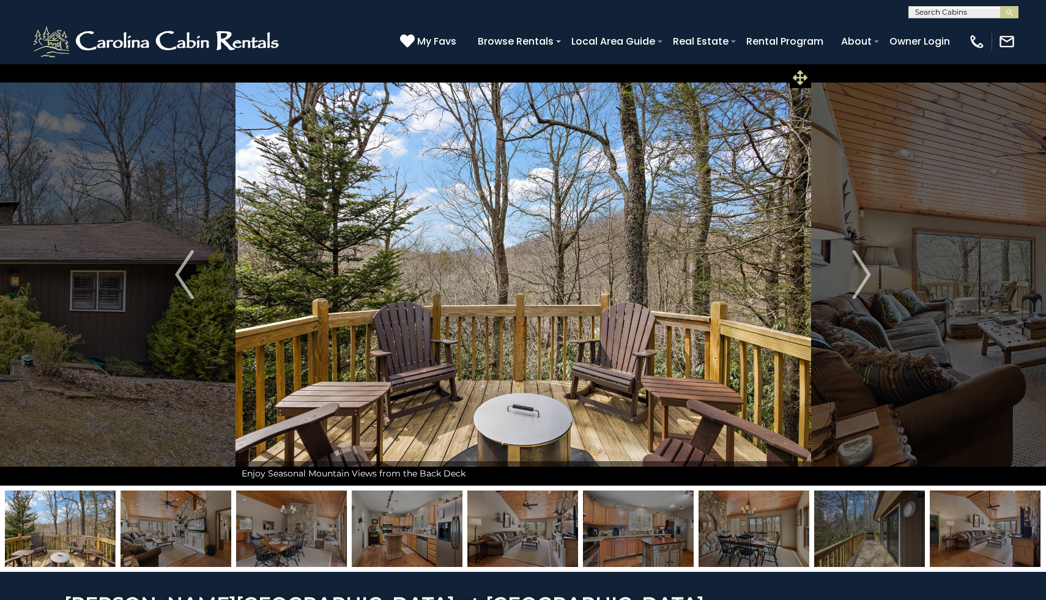
click at [797, 80] on icon at bounding box center [800, 77] width 15 height 15
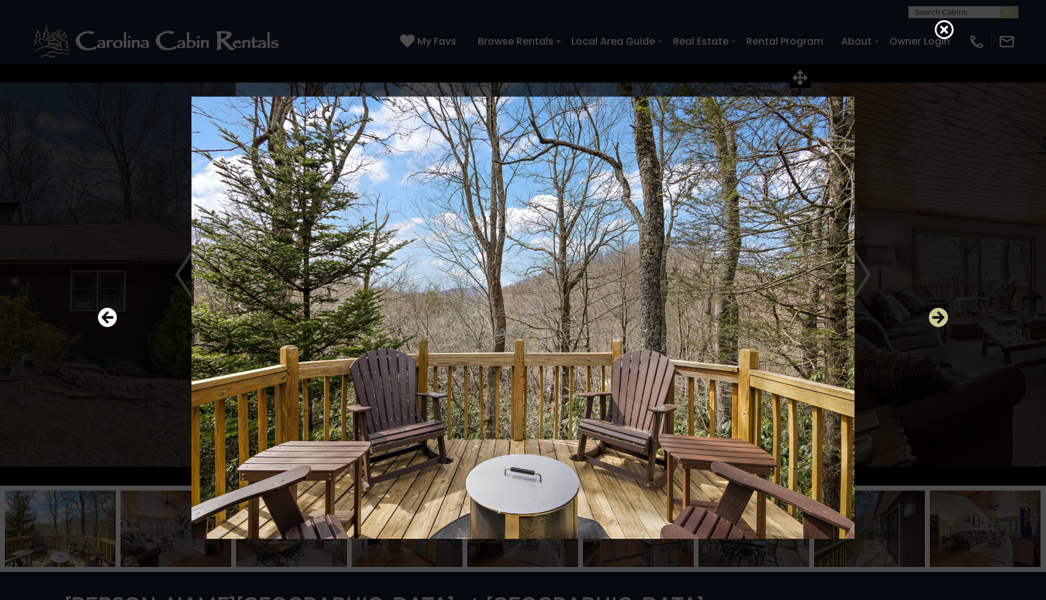
click at [933, 317] on icon "Next" at bounding box center [938, 318] width 20 height 20
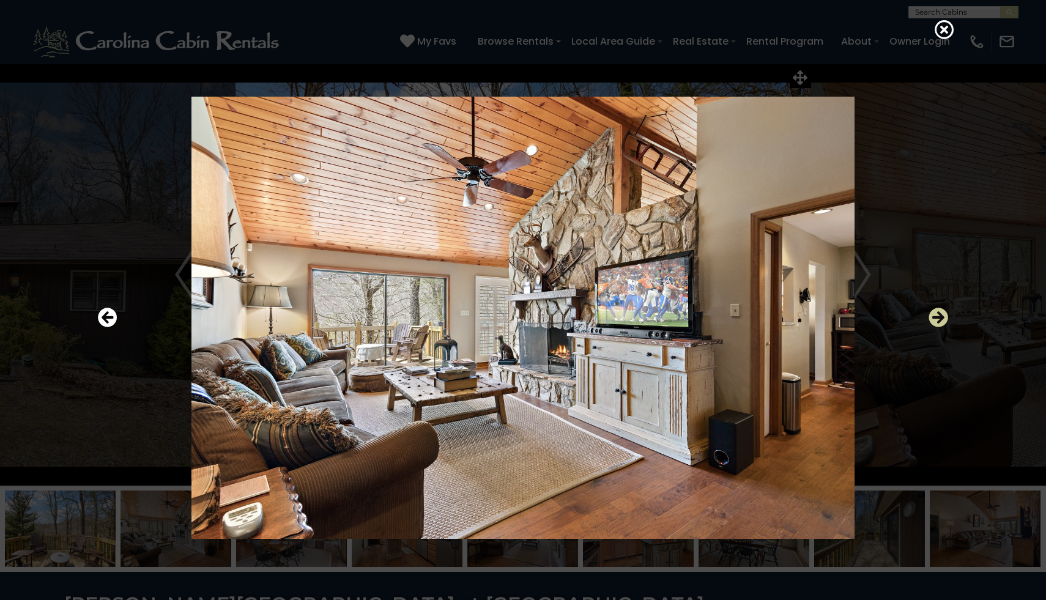
click at [933, 317] on icon "Next" at bounding box center [938, 318] width 20 height 20
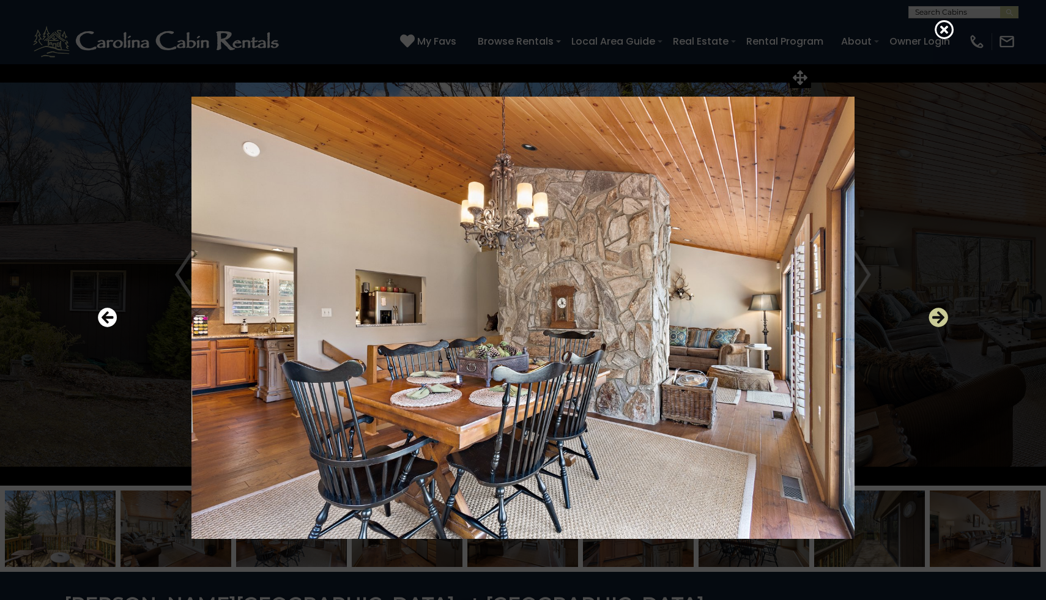
click at [933, 317] on icon "Next" at bounding box center [938, 318] width 20 height 20
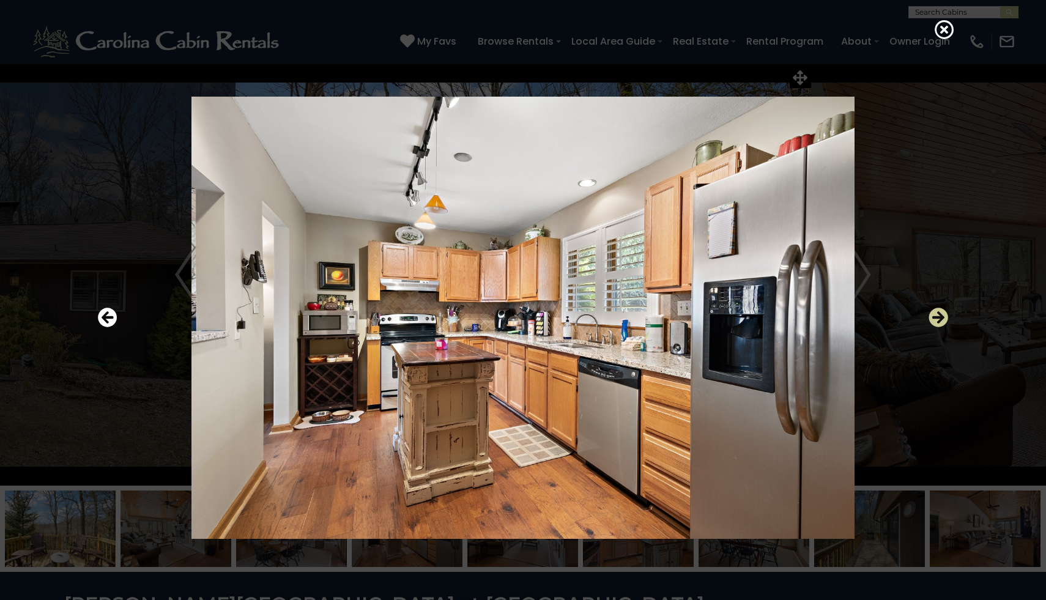
click at [933, 317] on icon "Next" at bounding box center [938, 318] width 20 height 20
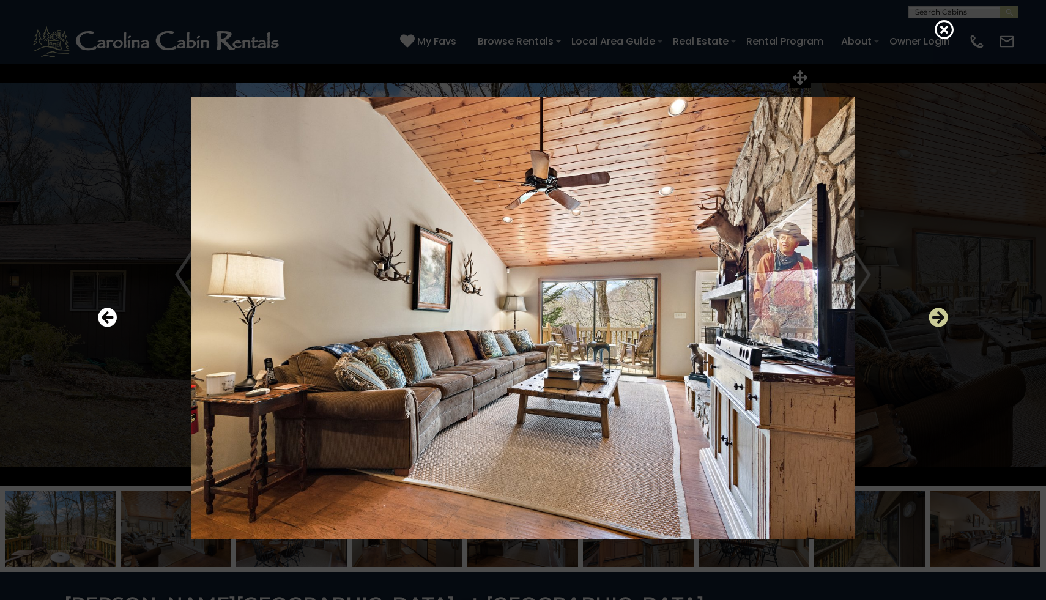
click at [933, 317] on icon "Next" at bounding box center [938, 318] width 20 height 20
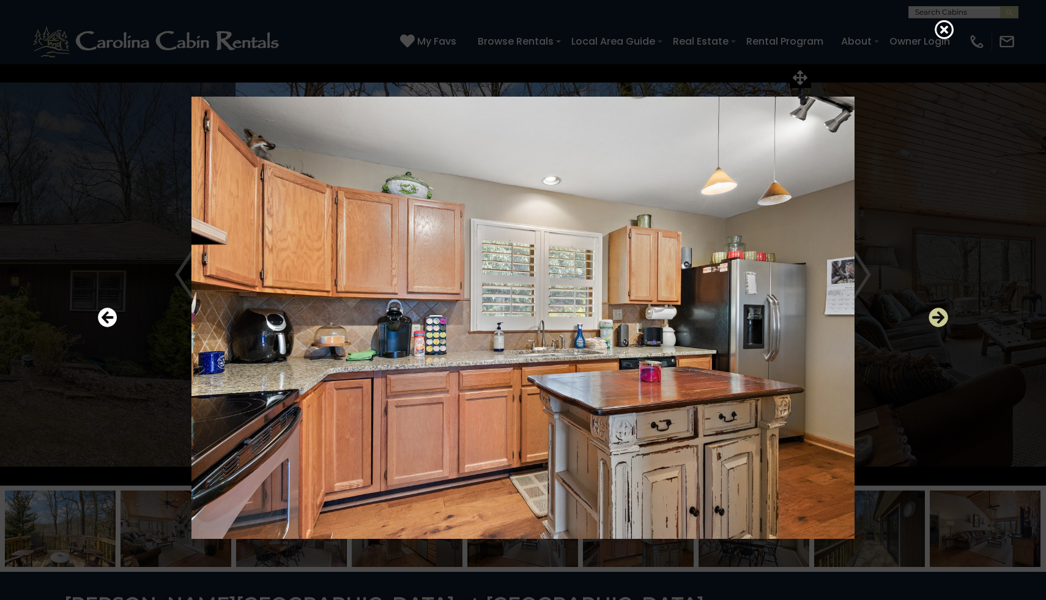
click at [933, 317] on icon "Next" at bounding box center [938, 318] width 20 height 20
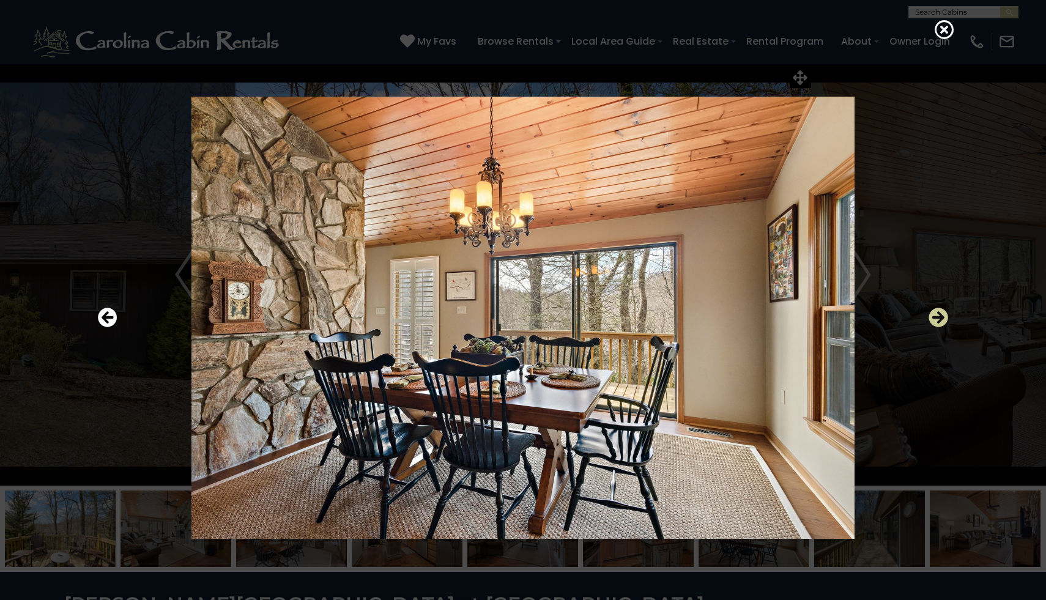
click at [933, 317] on icon "Next" at bounding box center [938, 318] width 20 height 20
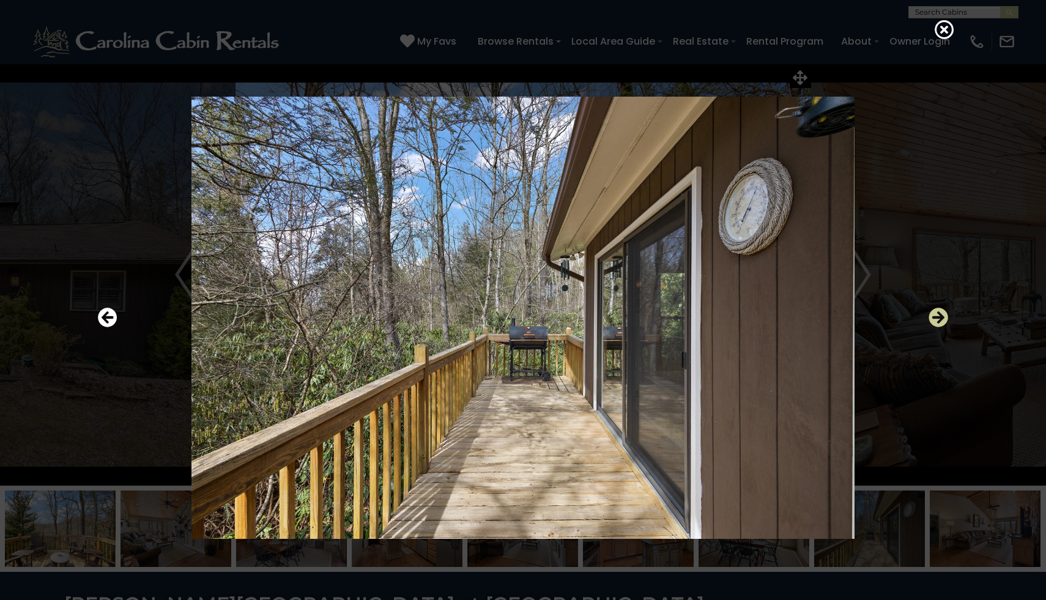
click at [933, 318] on icon "Next" at bounding box center [938, 318] width 20 height 20
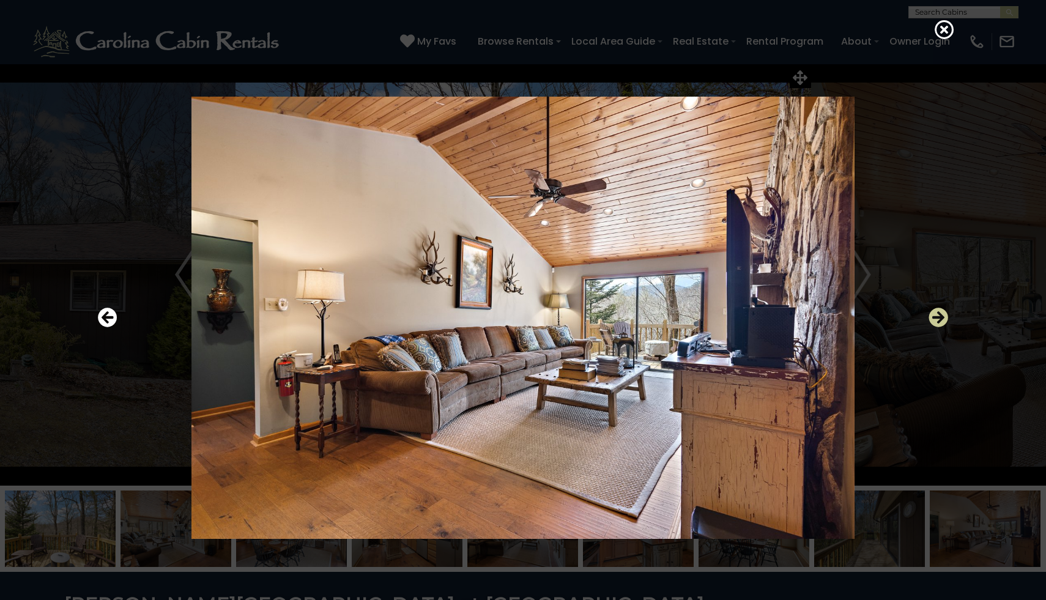
click at [933, 318] on icon "Next" at bounding box center [938, 318] width 20 height 20
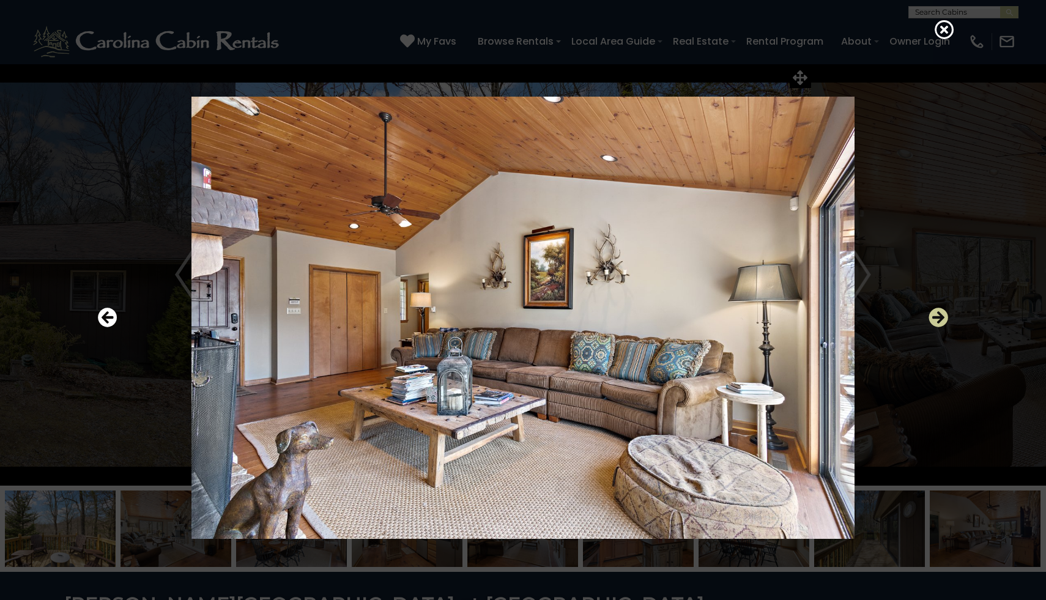
click at [933, 318] on icon "Next" at bounding box center [938, 318] width 20 height 20
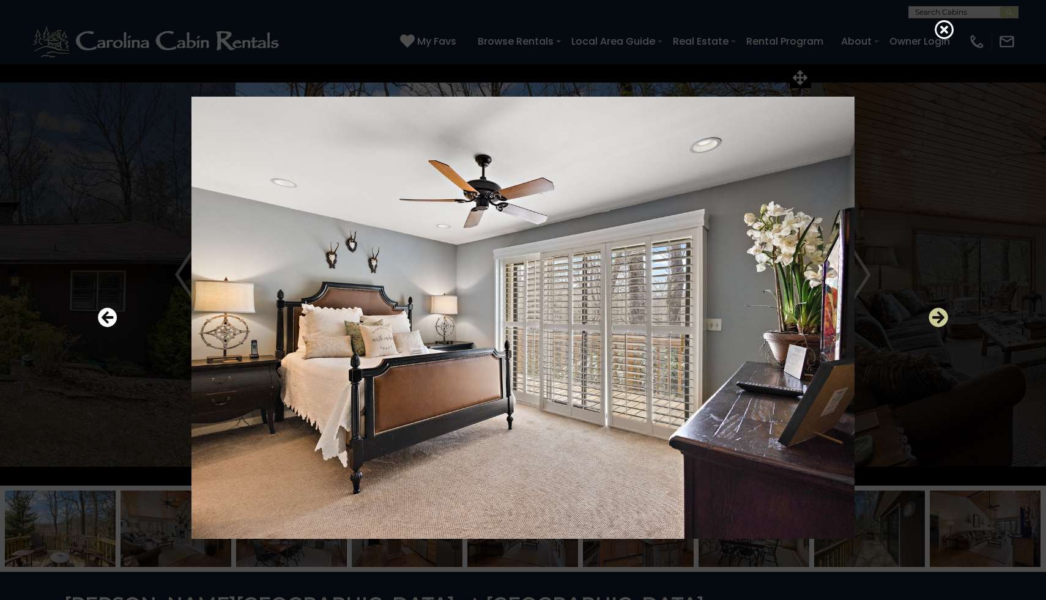
click at [933, 318] on icon "Next" at bounding box center [938, 318] width 20 height 20
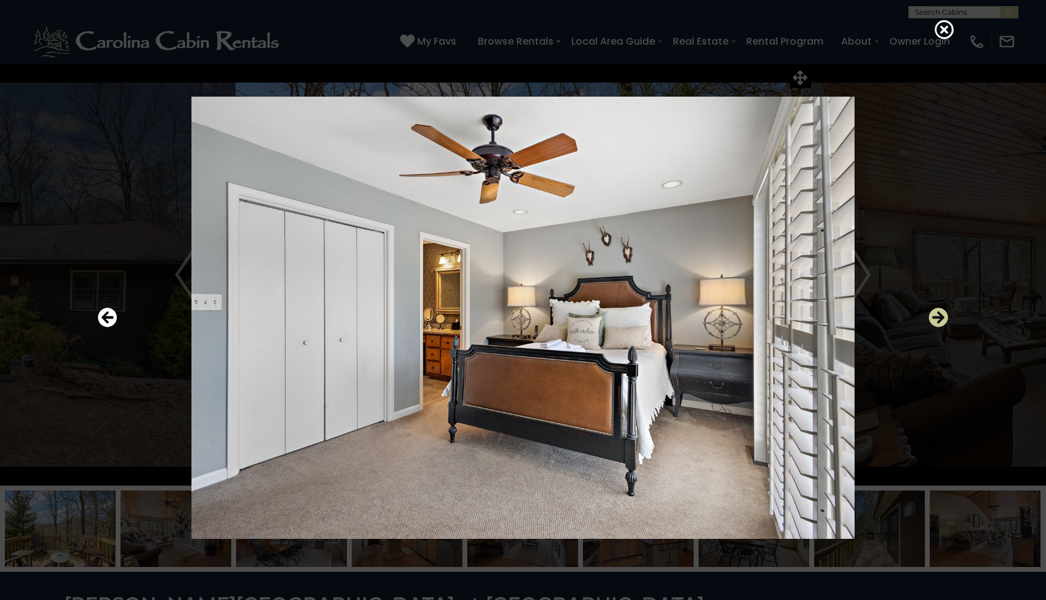
click at [933, 318] on icon "Next" at bounding box center [938, 318] width 20 height 20
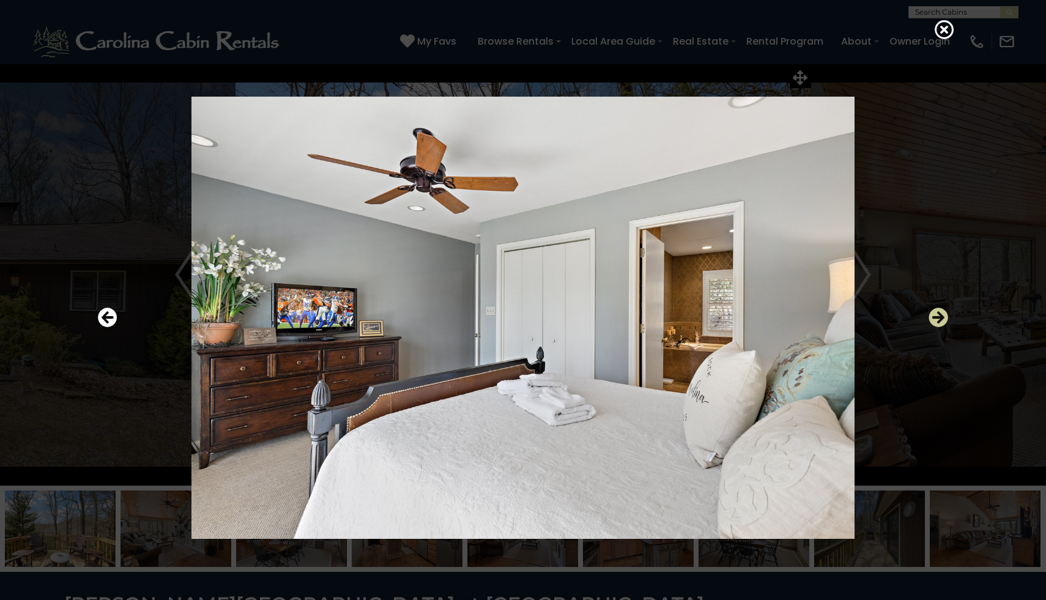
click at [933, 318] on icon "Next" at bounding box center [938, 318] width 20 height 20
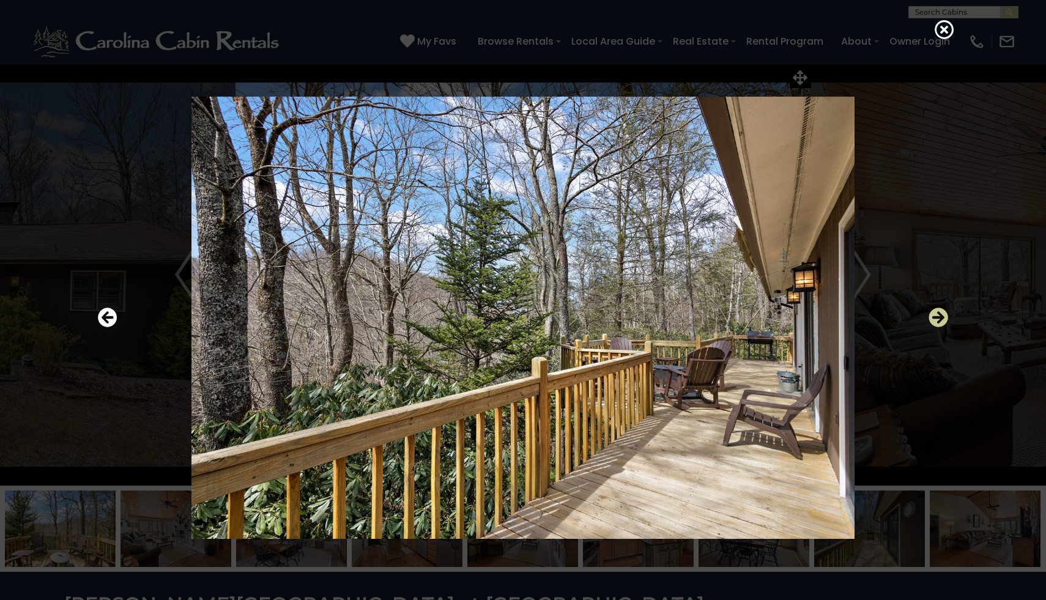
click at [933, 318] on icon "Next" at bounding box center [938, 318] width 20 height 20
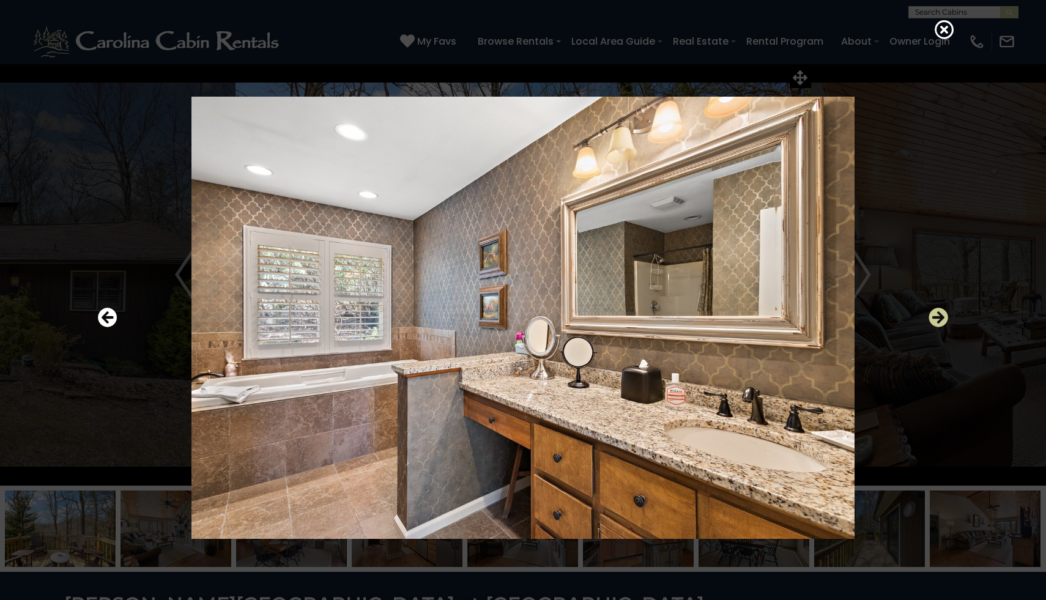
click at [933, 318] on icon "Next" at bounding box center [938, 318] width 20 height 20
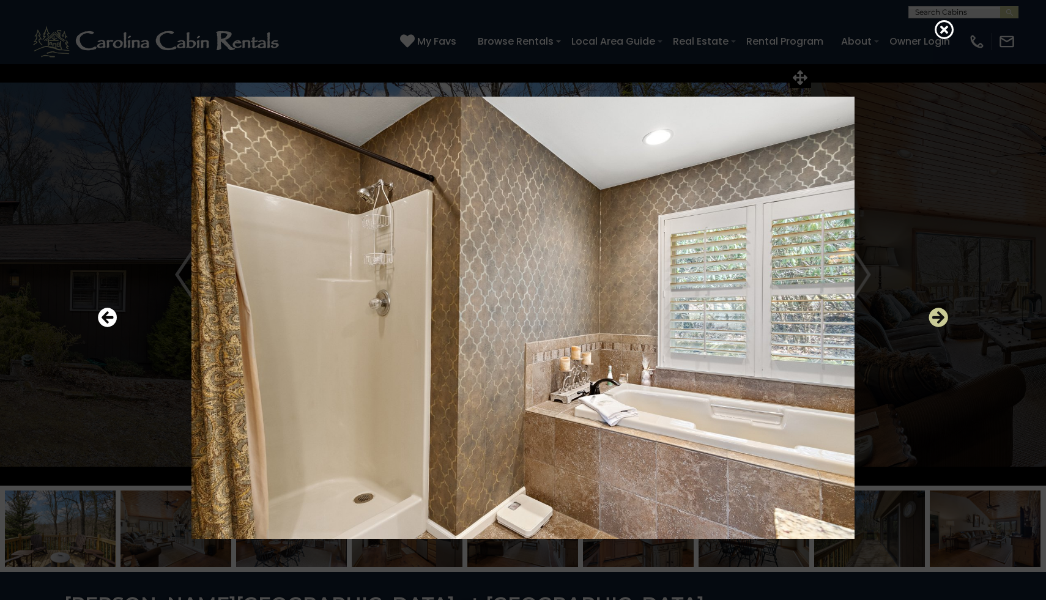
click at [935, 317] on icon "Next" at bounding box center [938, 318] width 20 height 20
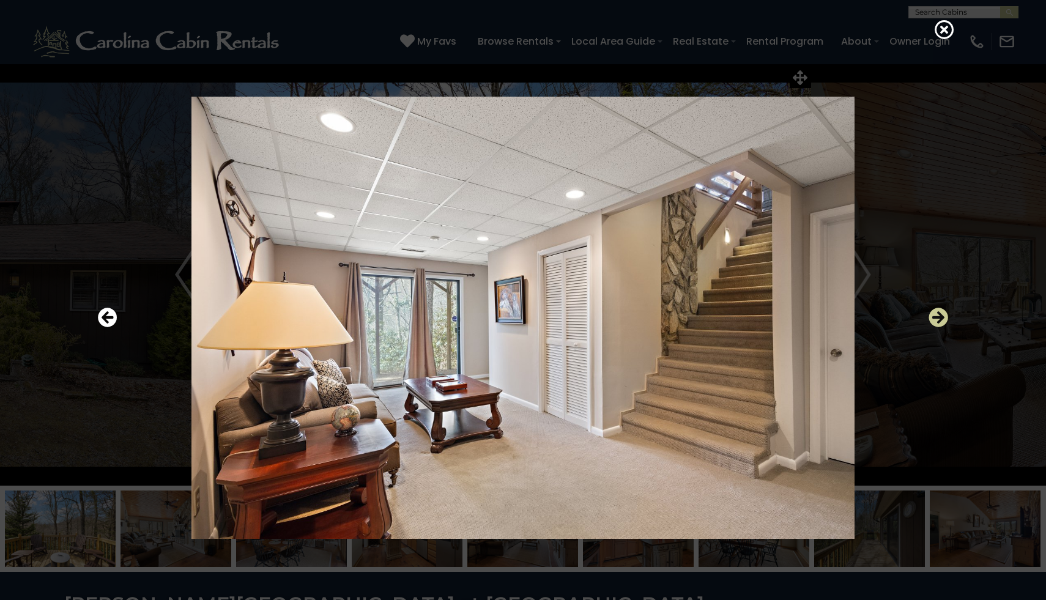
click at [935, 317] on icon "Next" at bounding box center [938, 318] width 20 height 20
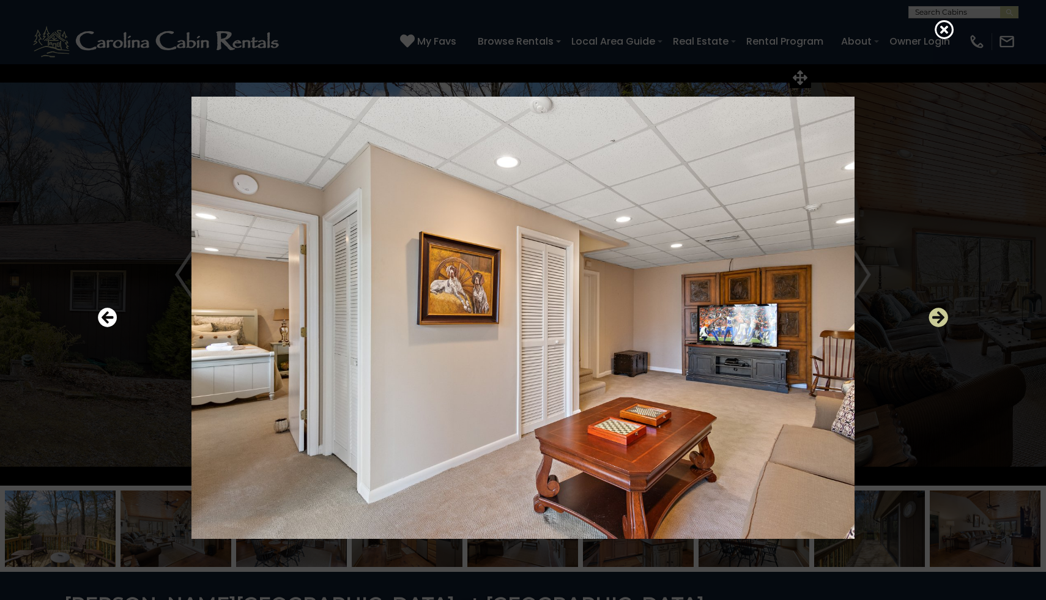
click at [939, 318] on icon "Next" at bounding box center [938, 318] width 20 height 20
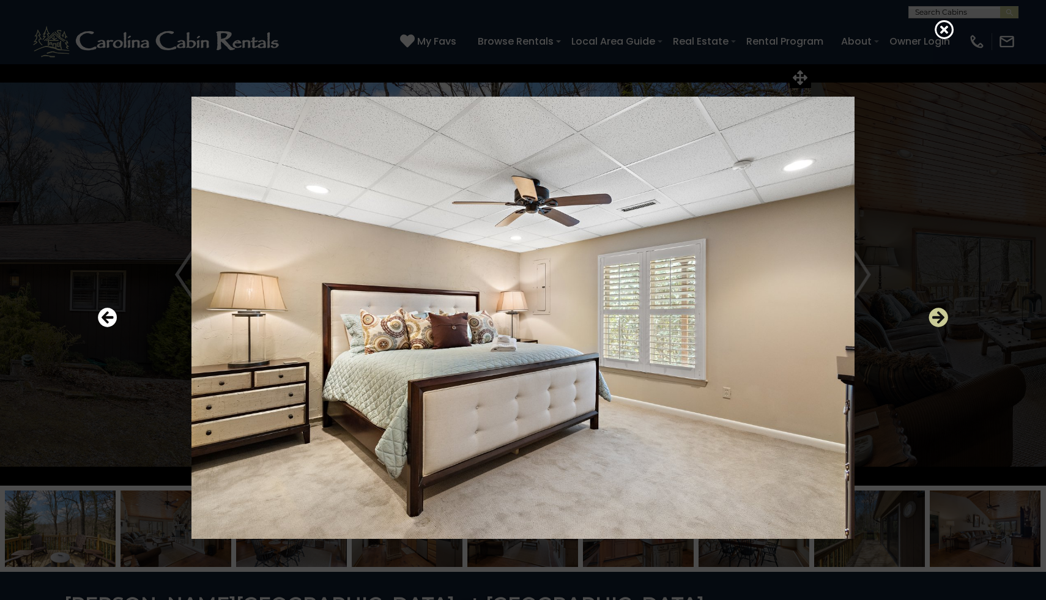
click at [939, 318] on icon "Next" at bounding box center [938, 318] width 20 height 20
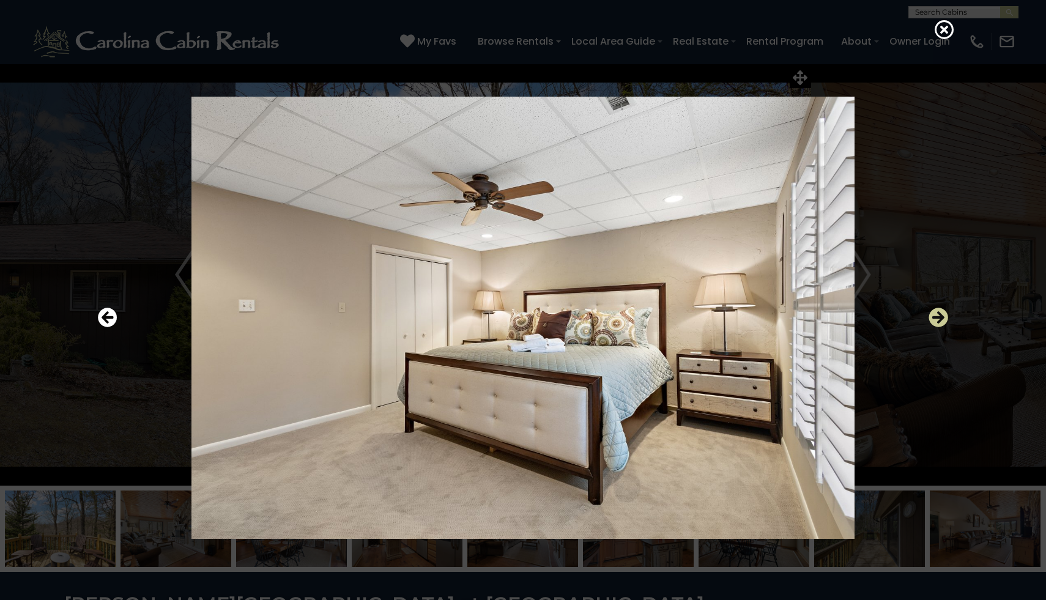
click at [939, 318] on icon "Next" at bounding box center [938, 318] width 20 height 20
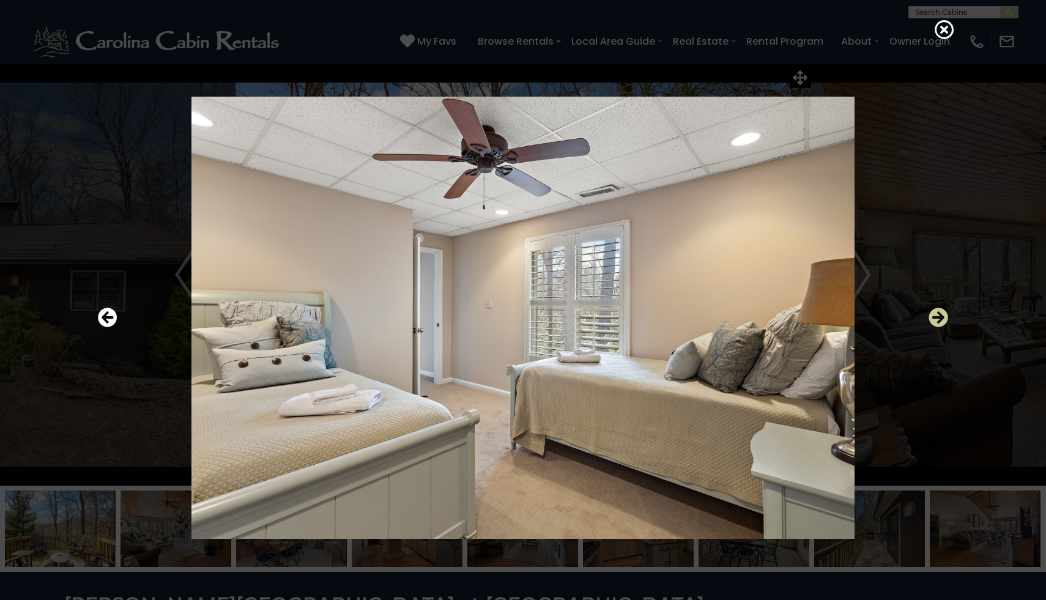
click at [938, 316] on icon "Next" at bounding box center [938, 318] width 20 height 20
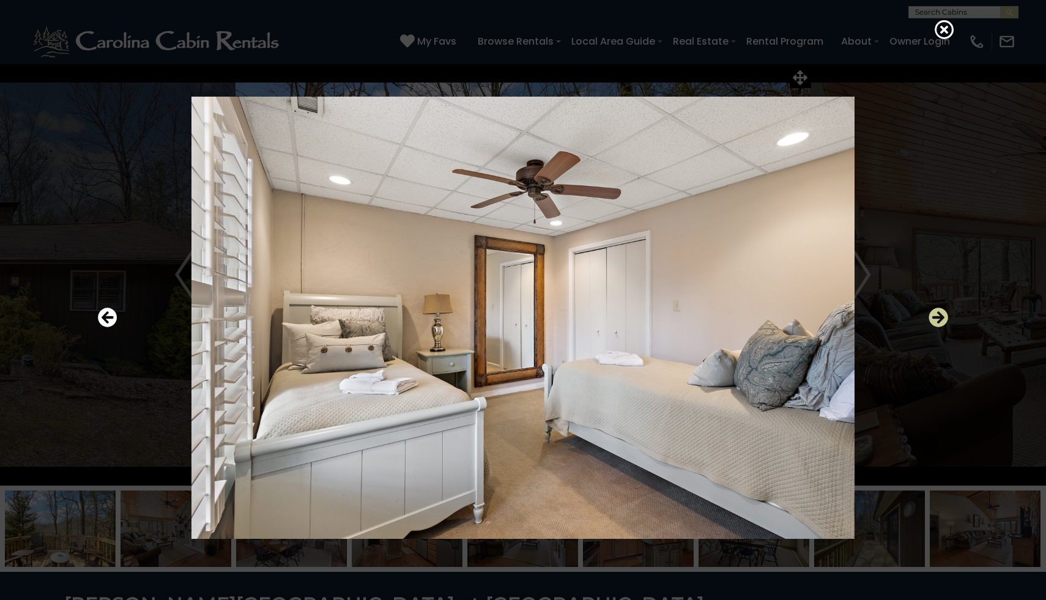
click at [938, 316] on icon "Next" at bounding box center [938, 318] width 20 height 20
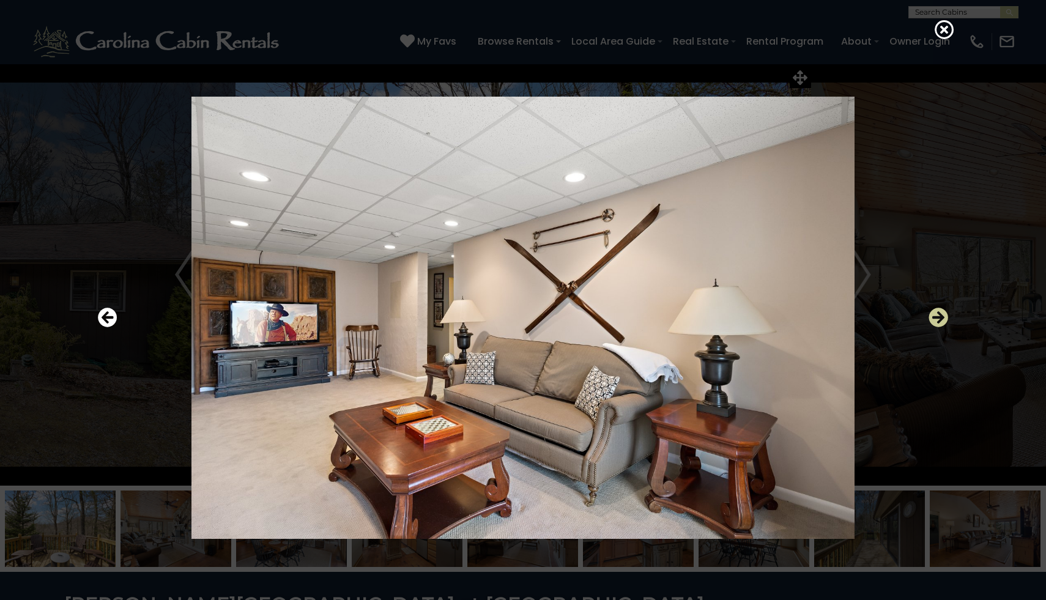
click at [938, 317] on icon "Next" at bounding box center [938, 318] width 20 height 20
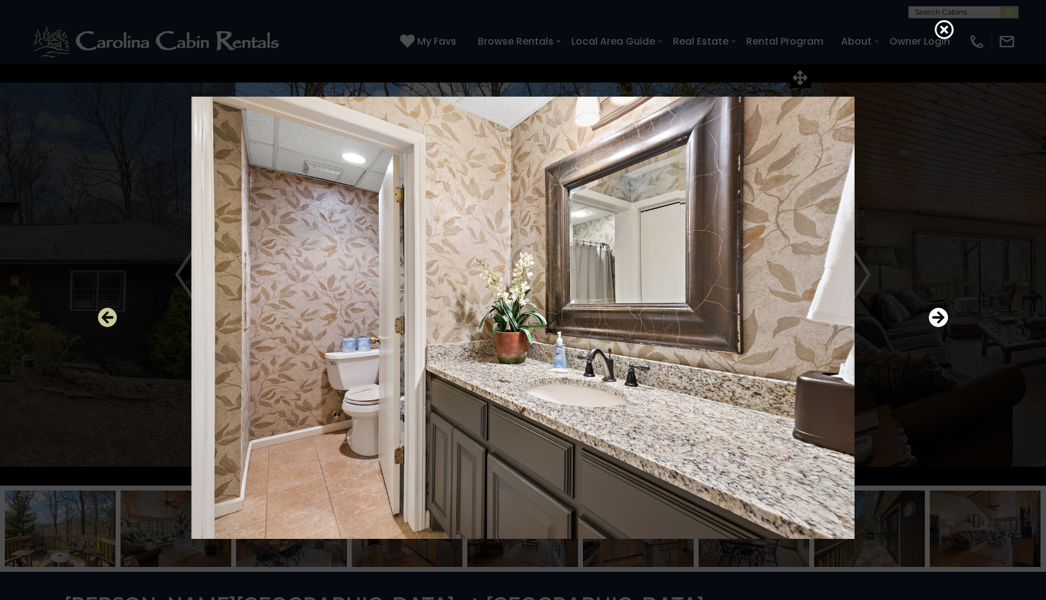
click at [109, 316] on icon "Previous" at bounding box center [108, 318] width 20 height 20
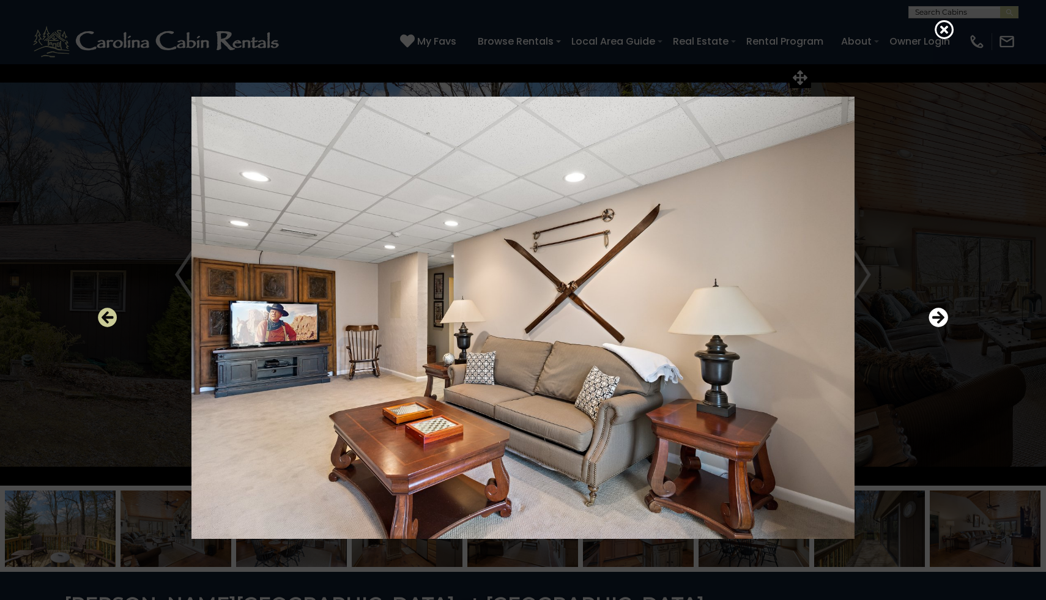
click at [110, 316] on icon "Previous" at bounding box center [108, 318] width 20 height 20
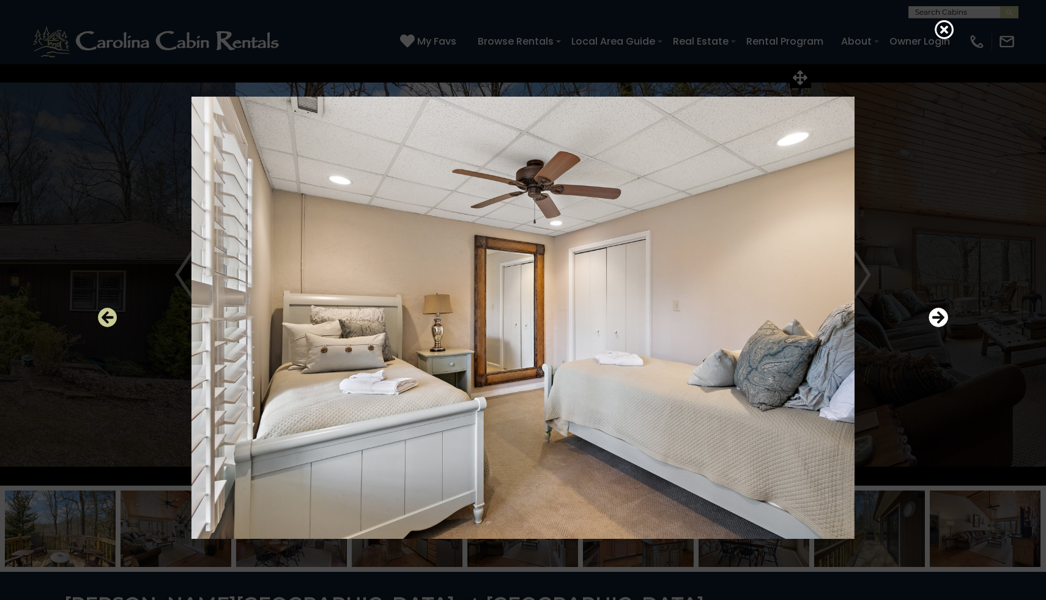
click at [110, 316] on icon "Previous" at bounding box center [108, 318] width 20 height 20
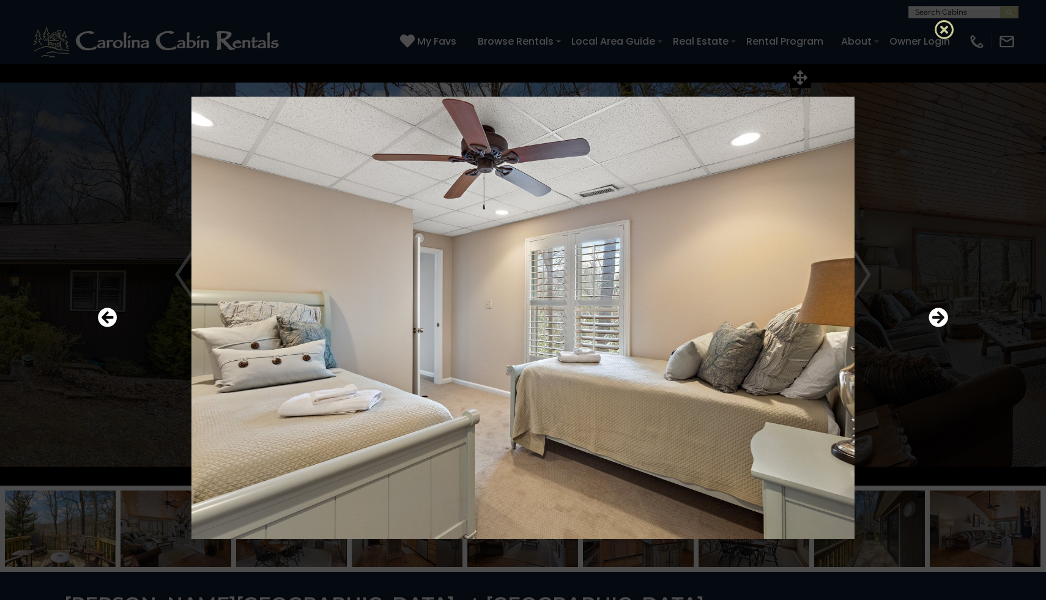
click at [941, 32] on icon at bounding box center [945, 30] width 20 height 20
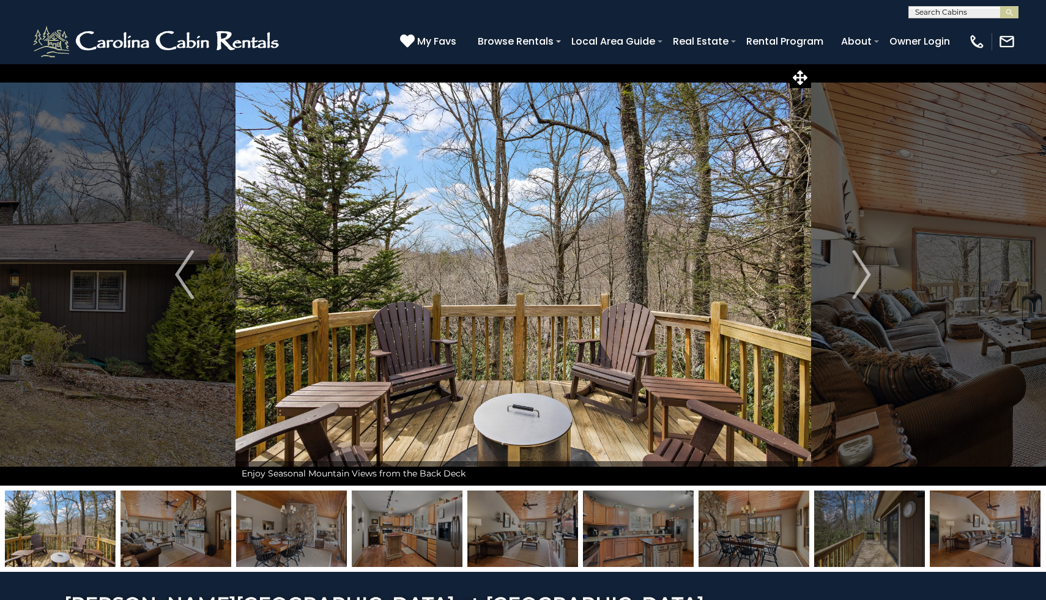
scroll to position [1, 0]
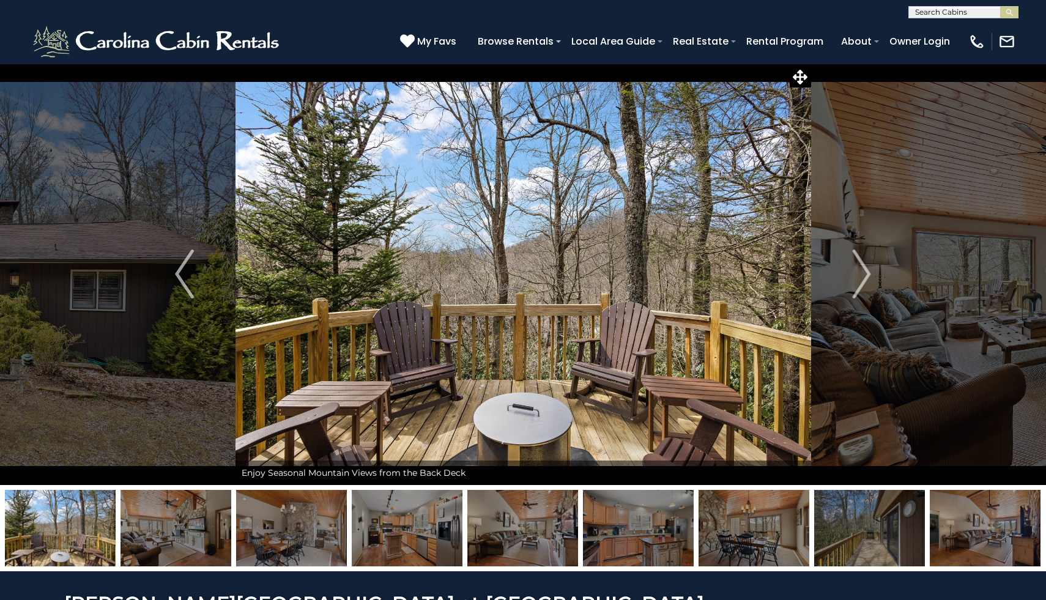
click at [967, 519] on img at bounding box center [985, 528] width 111 height 76
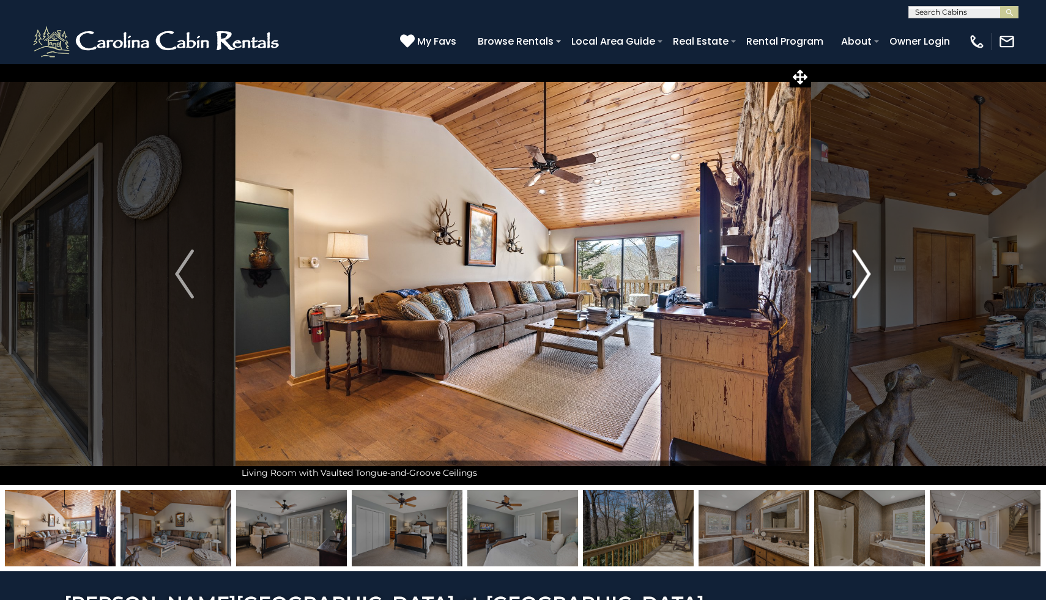
click at [884, 281] on button "Next" at bounding box center [861, 274] width 102 height 422
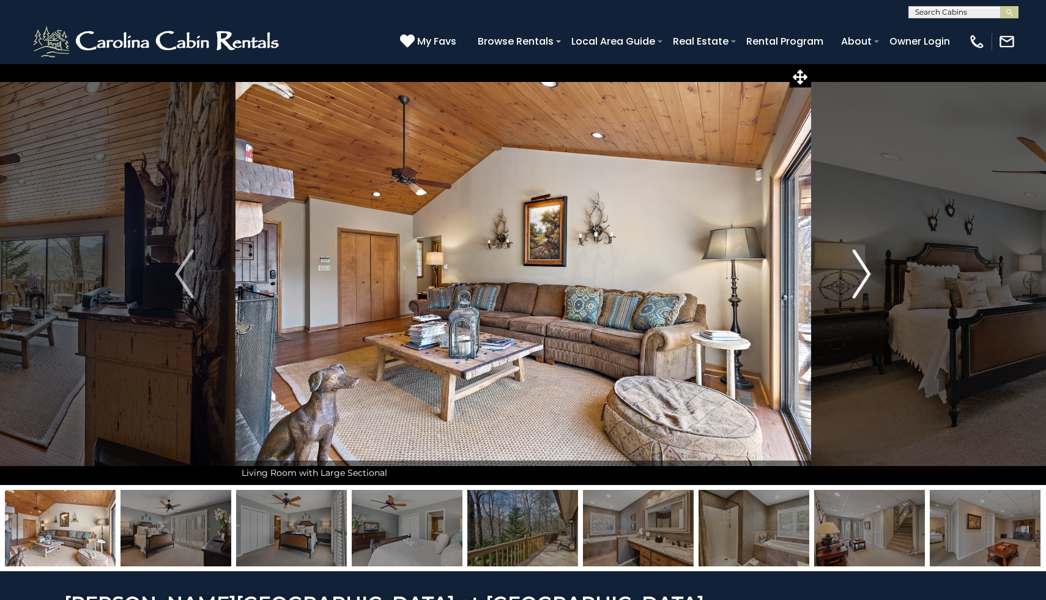
click at [871, 278] on button "Next" at bounding box center [861, 274] width 102 height 422
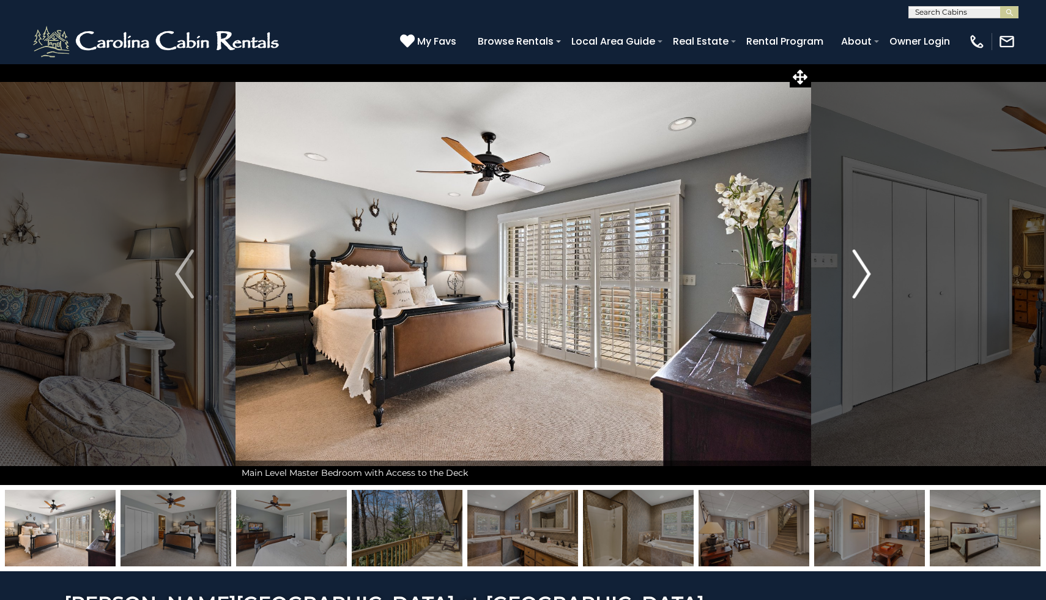
click at [871, 278] on button "Next" at bounding box center [861, 274] width 102 height 422
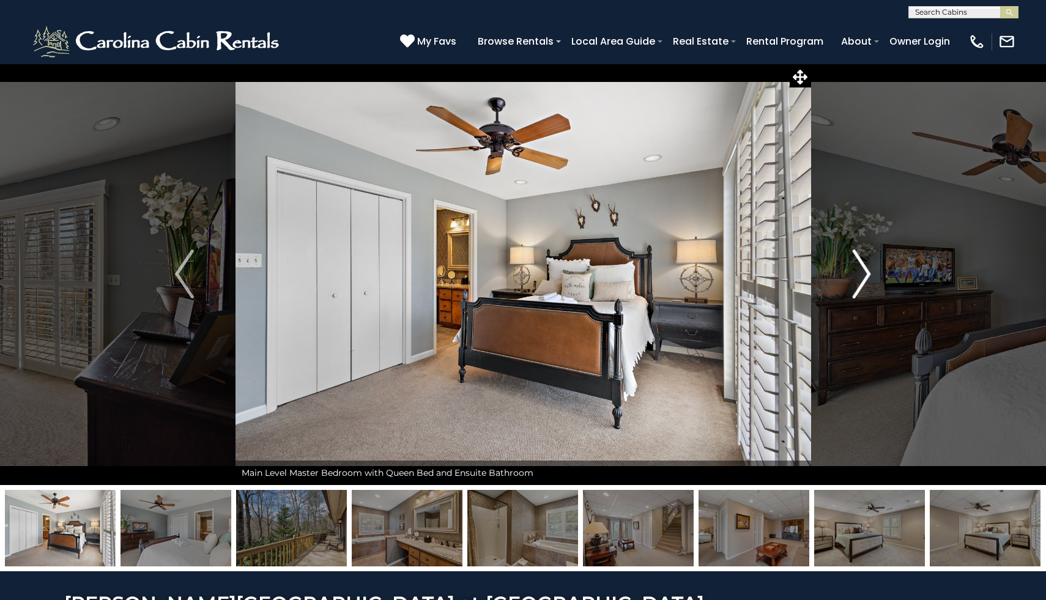
click at [871, 278] on button "Next" at bounding box center [861, 274] width 102 height 422
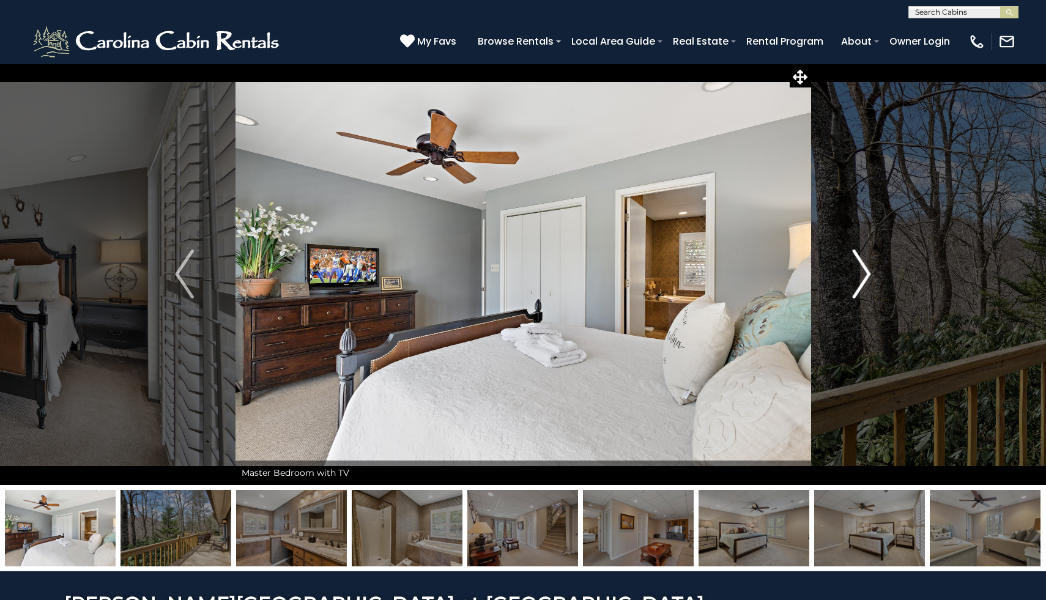
click at [871, 278] on button "Next" at bounding box center [861, 274] width 102 height 422
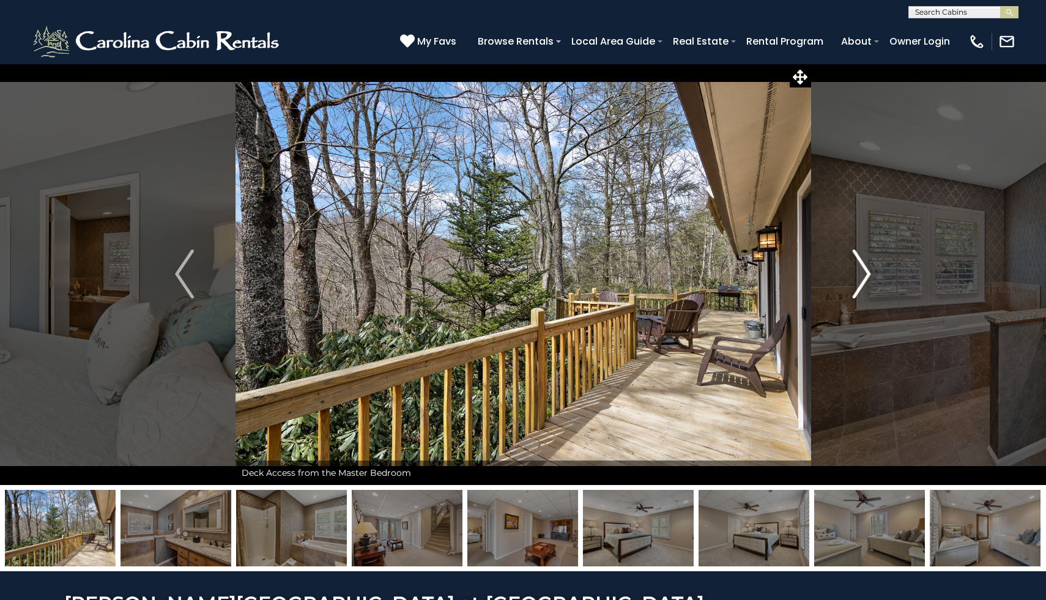
click at [871, 278] on button "Next" at bounding box center [861, 274] width 102 height 422
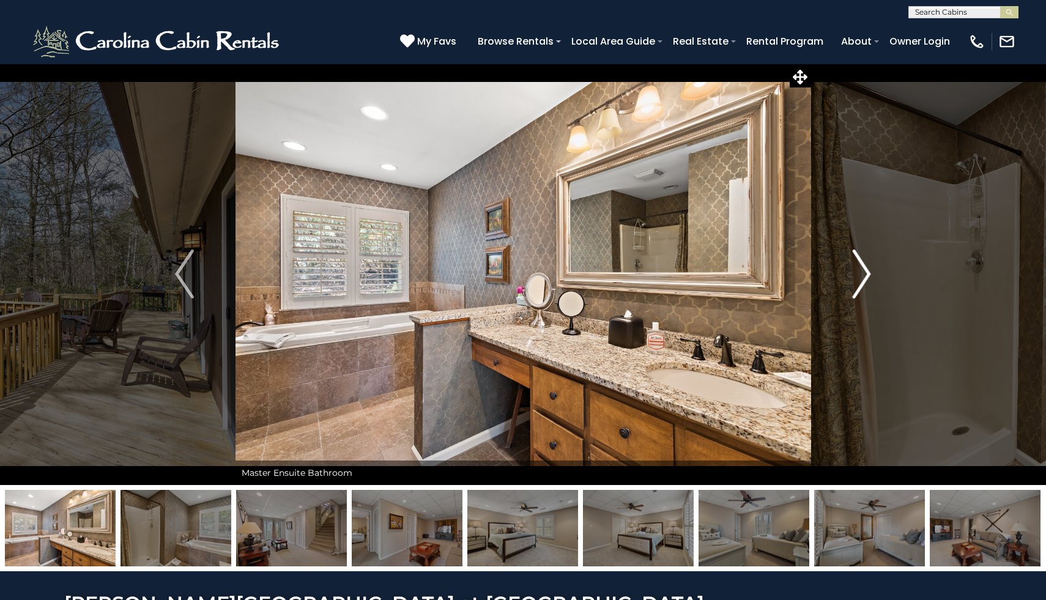
click at [871, 278] on button "Next" at bounding box center [861, 274] width 102 height 422
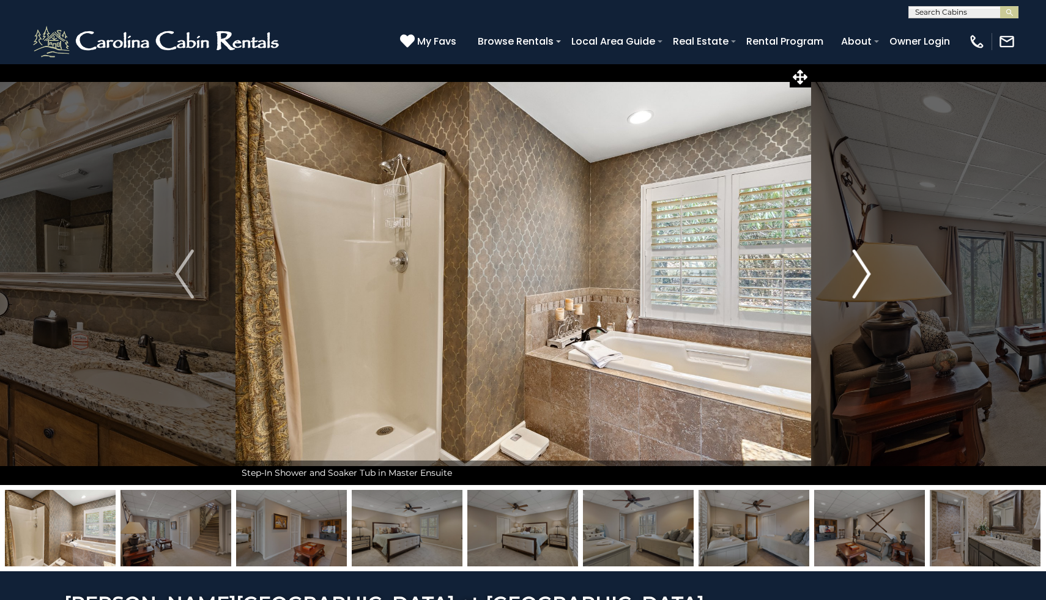
click at [871, 278] on button "Next" at bounding box center [861, 274] width 102 height 422
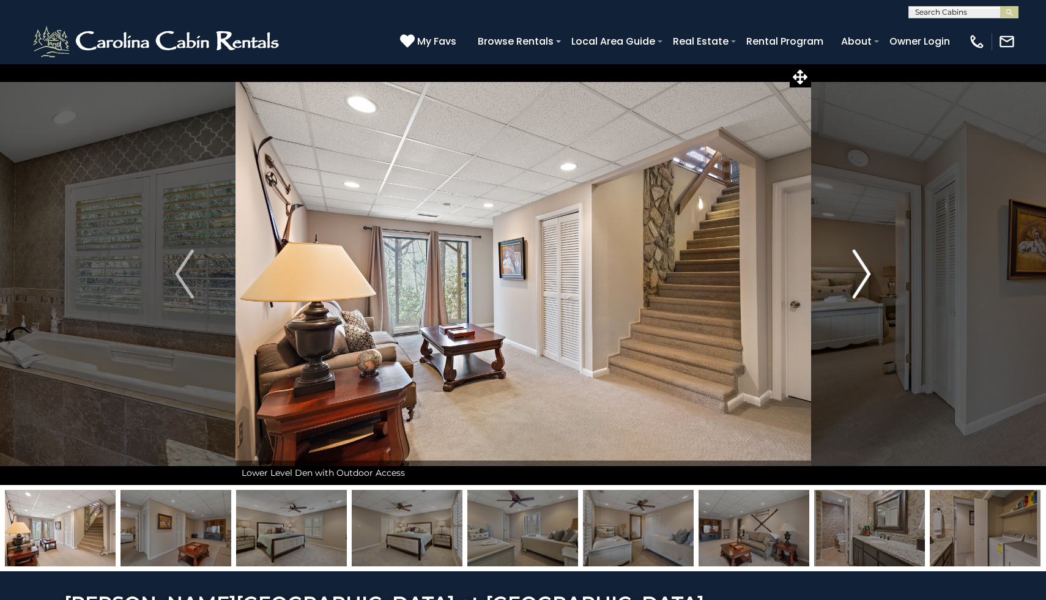
click at [871, 278] on button "Next" at bounding box center [861, 274] width 102 height 422
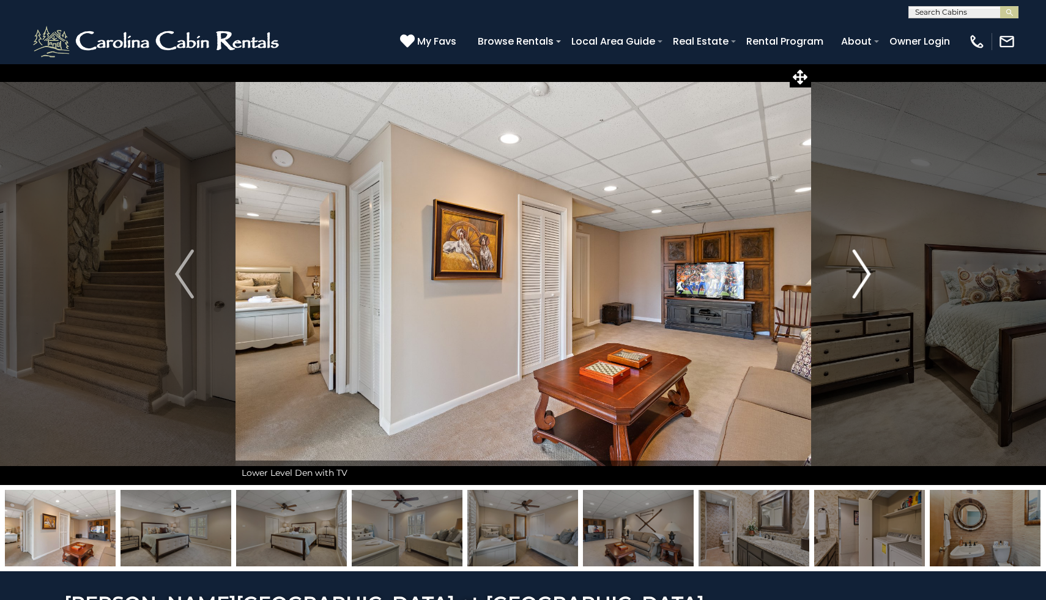
click at [861, 276] on img "Next" at bounding box center [861, 274] width 18 height 49
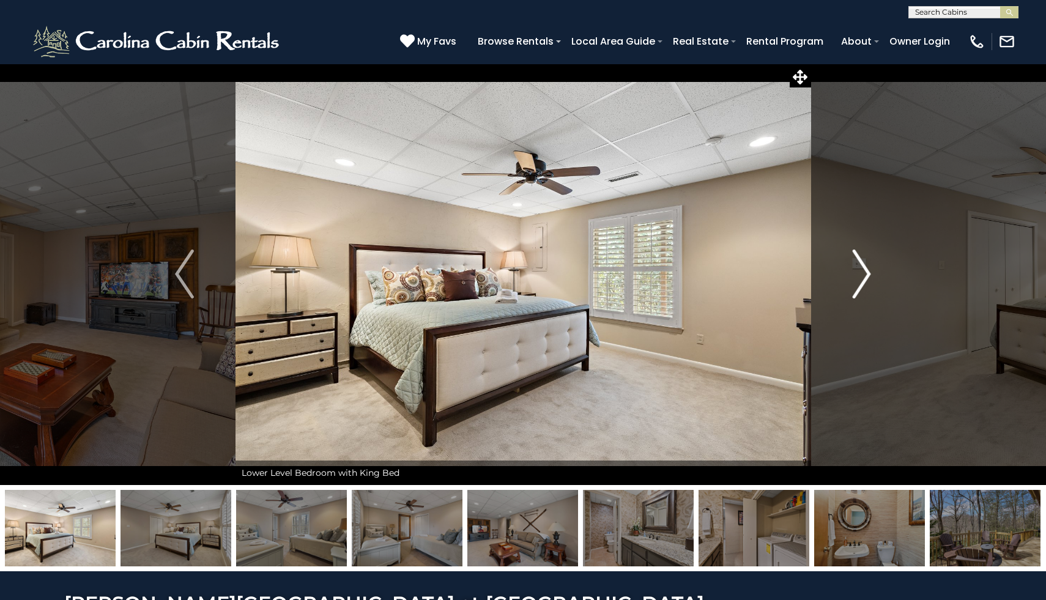
click at [861, 276] on img "Next" at bounding box center [861, 274] width 18 height 49
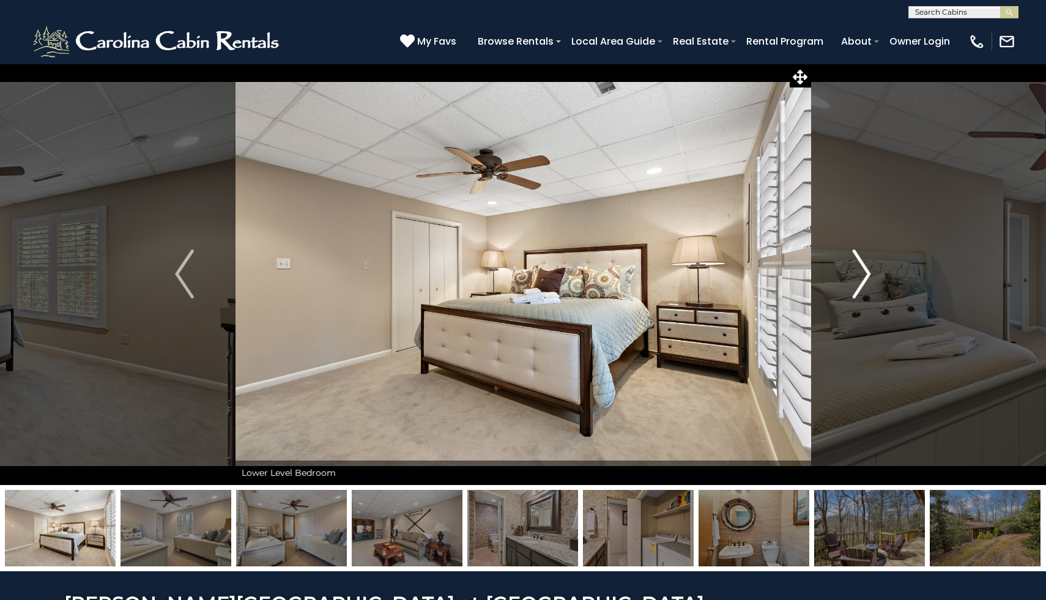
click at [861, 276] on img "Next" at bounding box center [861, 274] width 18 height 49
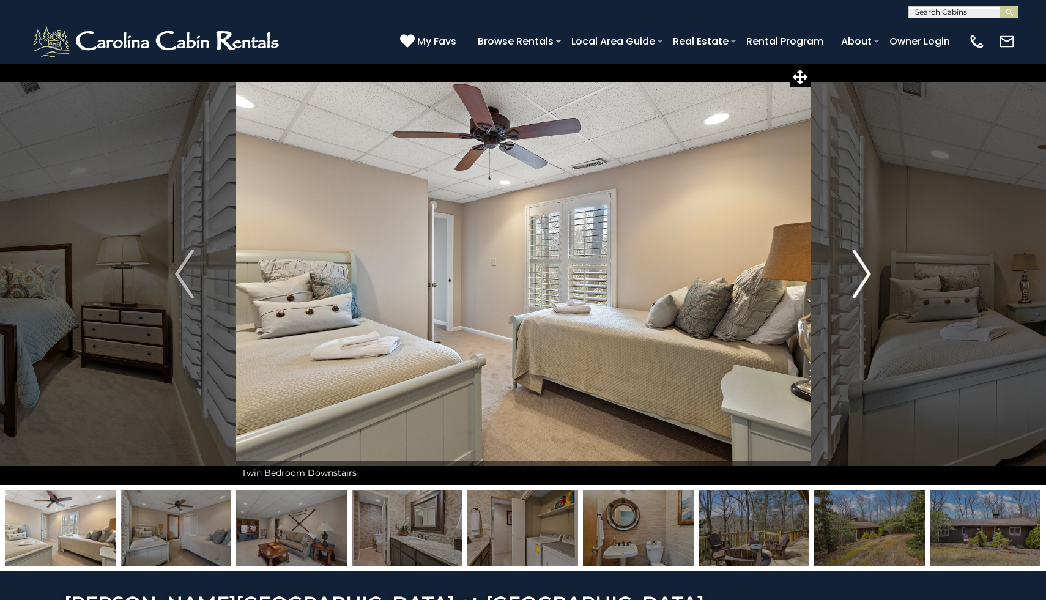
click at [861, 276] on img "Next" at bounding box center [861, 274] width 18 height 49
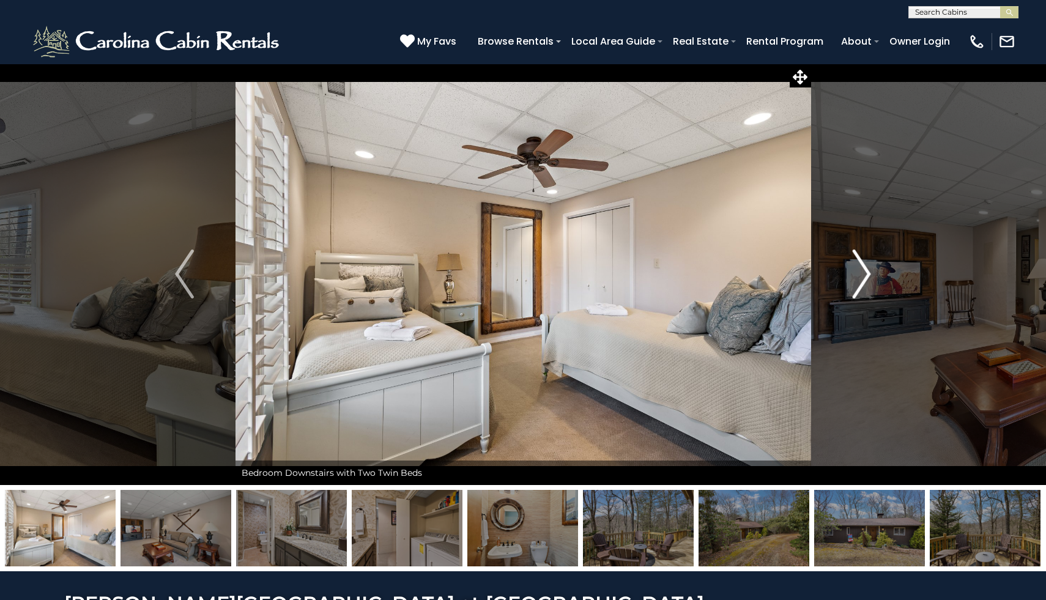
click at [861, 276] on img "Next" at bounding box center [861, 274] width 18 height 49
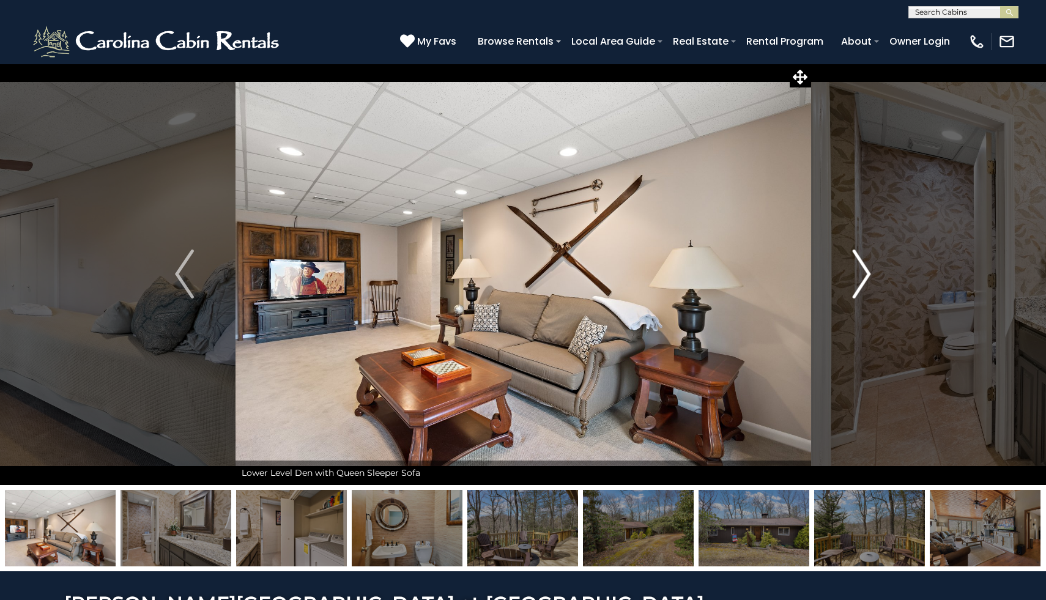
click at [861, 276] on img "Next" at bounding box center [861, 274] width 18 height 49
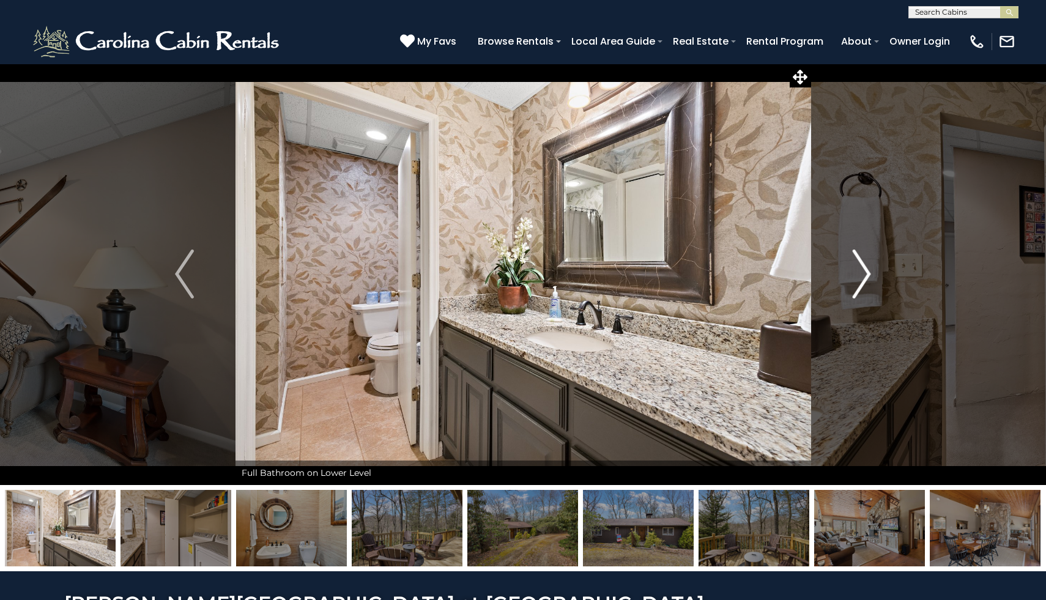
click at [861, 276] on img "Next" at bounding box center [861, 274] width 18 height 49
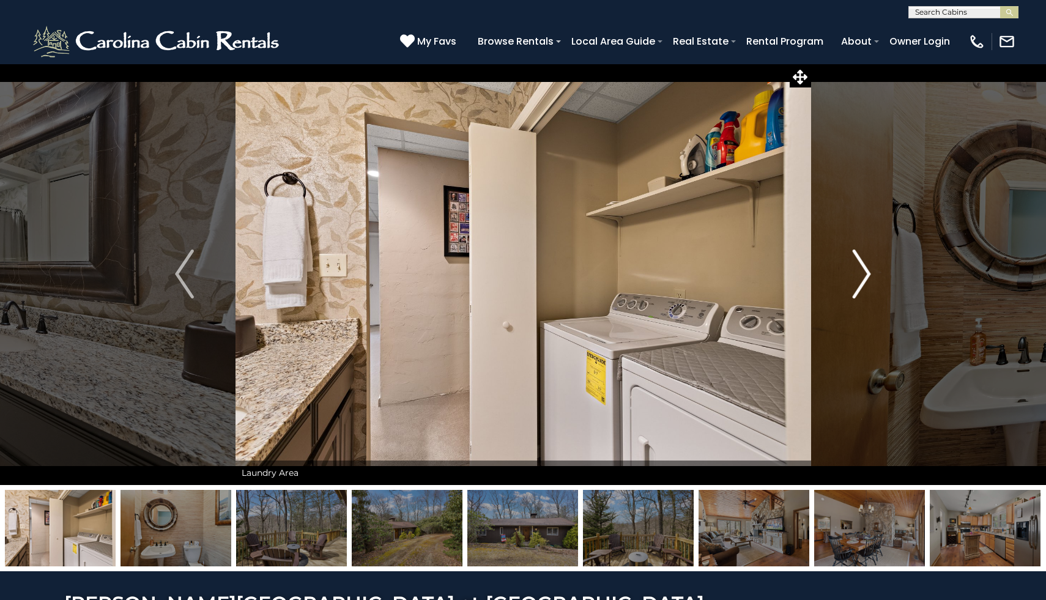
click at [861, 276] on img "Next" at bounding box center [861, 274] width 18 height 49
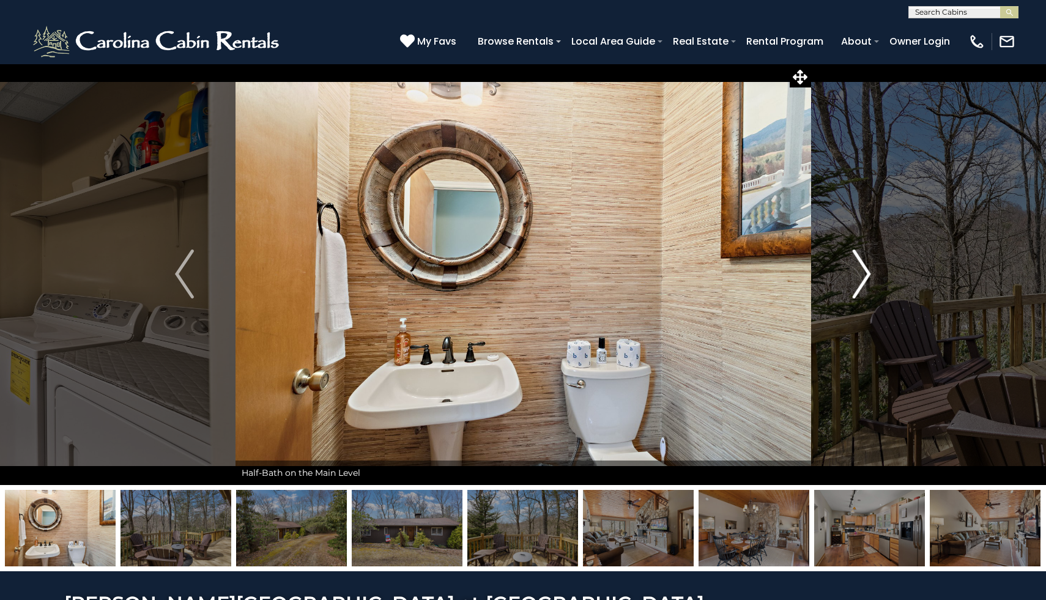
click at [861, 276] on img "Next" at bounding box center [861, 274] width 18 height 49
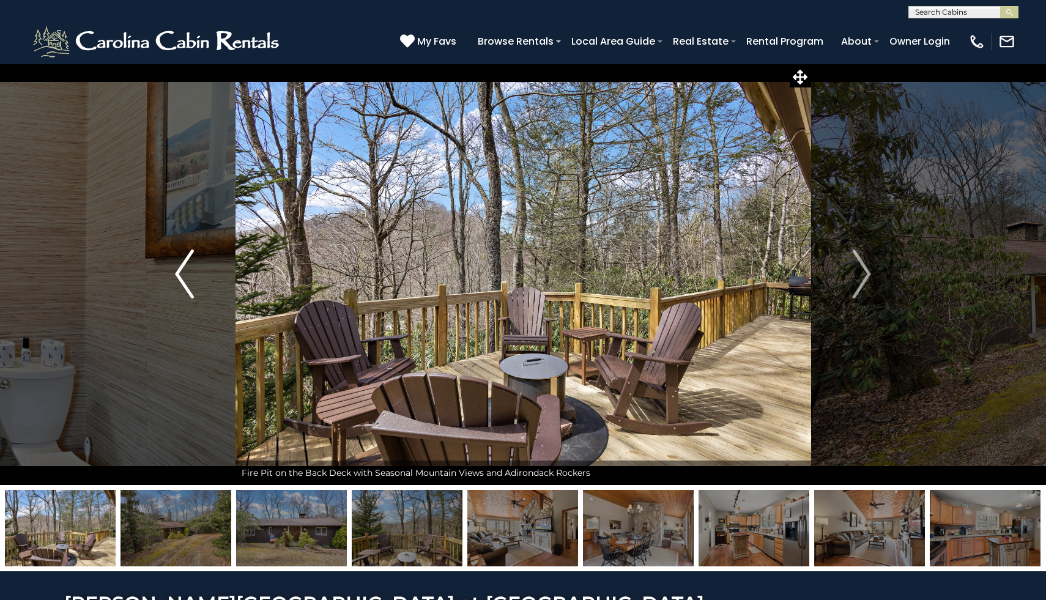
click at [190, 256] on img "Previous" at bounding box center [184, 274] width 18 height 49
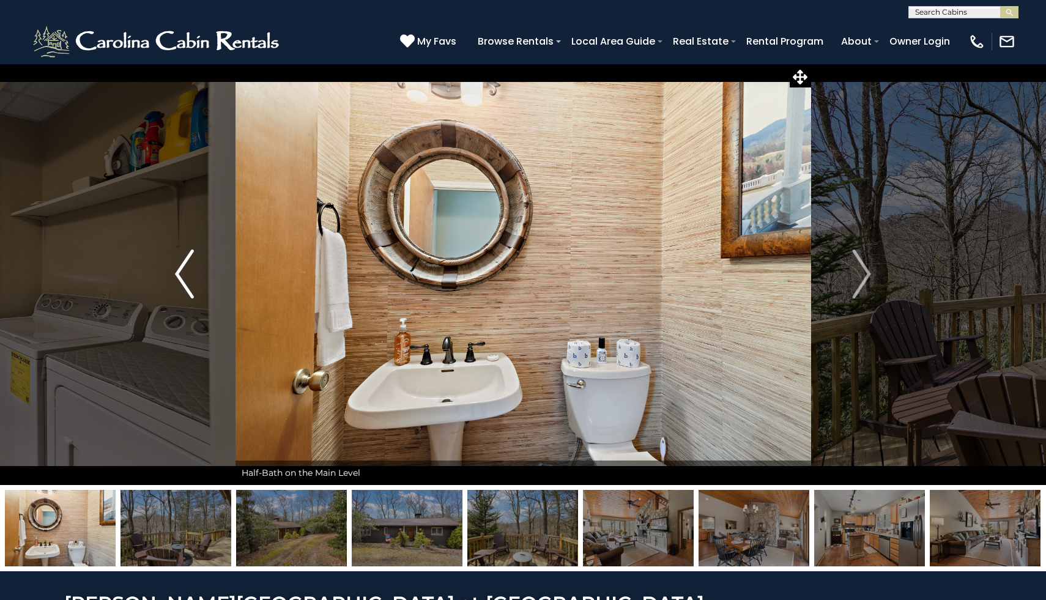
click at [190, 256] on img "Previous" at bounding box center [184, 274] width 18 height 49
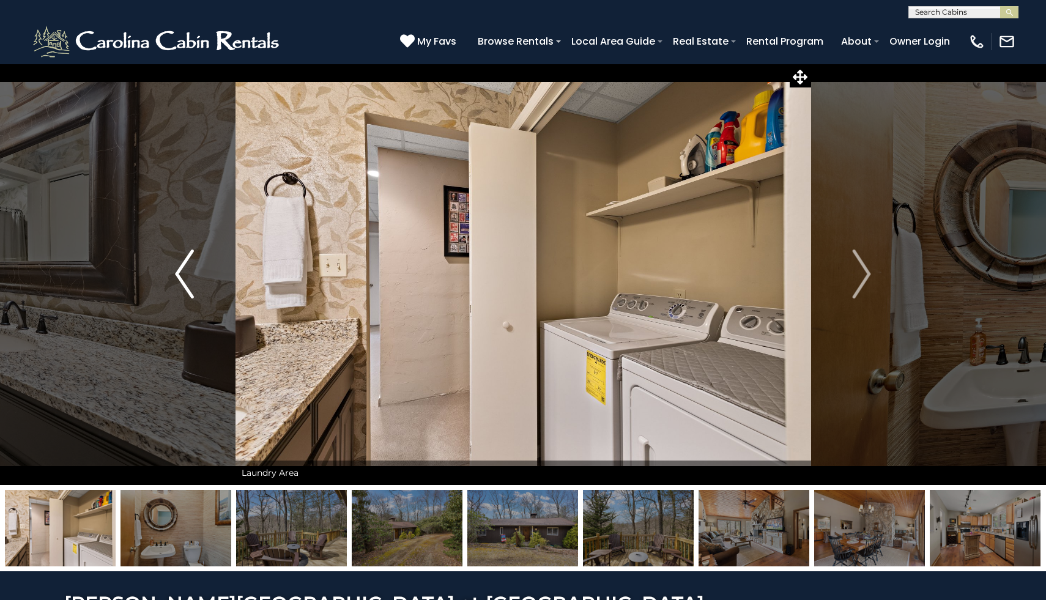
click at [190, 256] on img "Previous" at bounding box center [184, 274] width 18 height 49
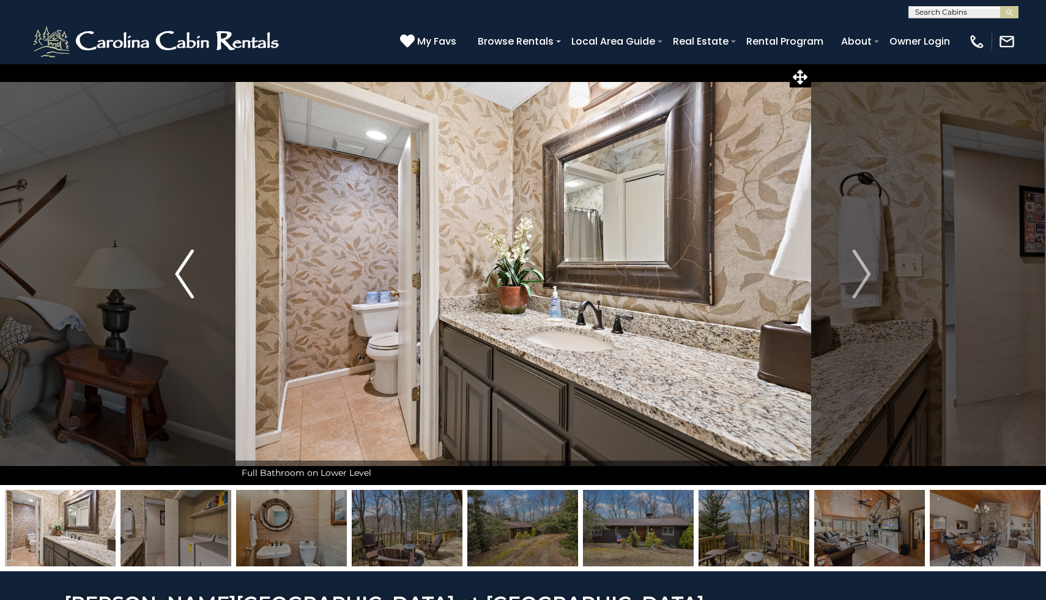
click at [190, 256] on img "Previous" at bounding box center [184, 274] width 18 height 49
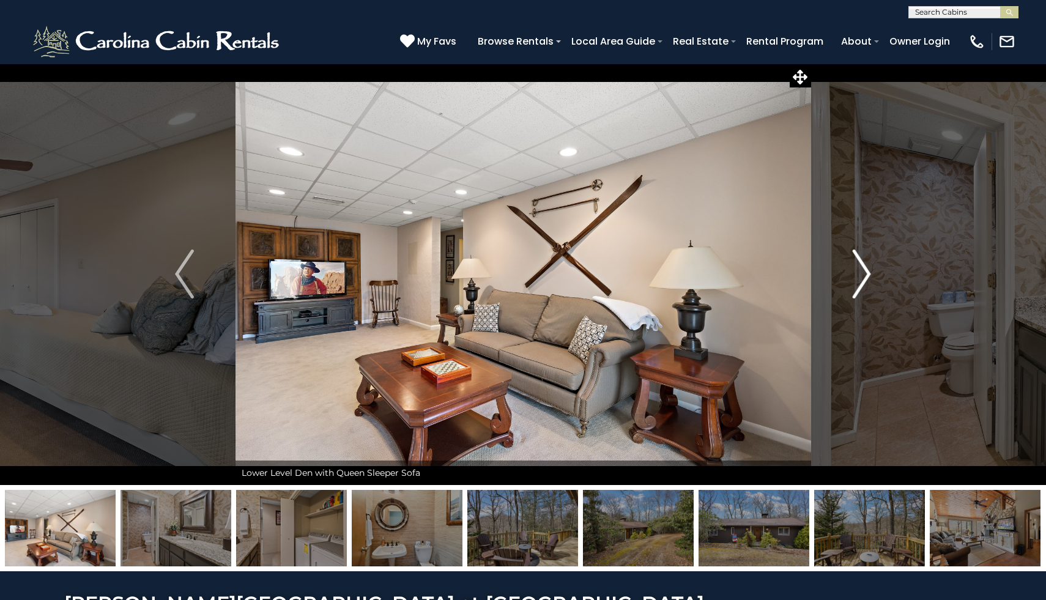
click at [860, 284] on img "Next" at bounding box center [861, 274] width 18 height 49
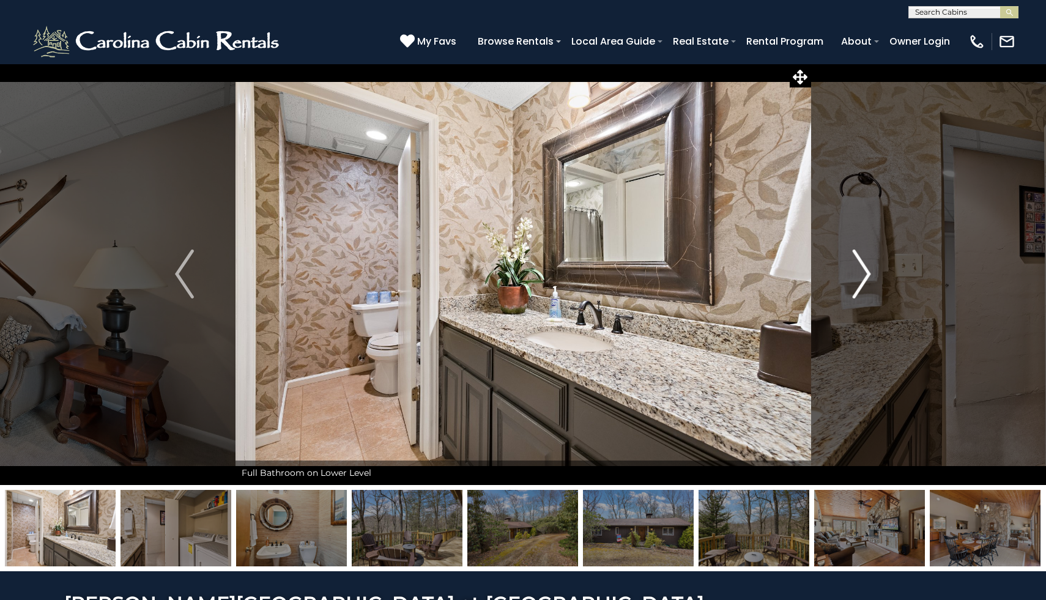
click at [859, 284] on img "Next" at bounding box center [861, 274] width 18 height 49
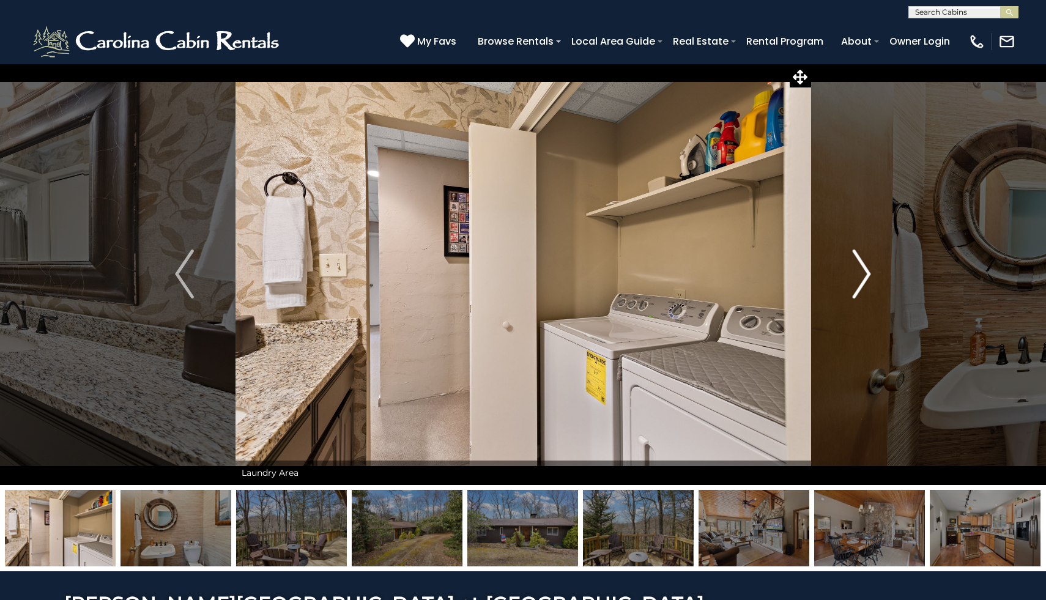
click at [859, 284] on img "Next" at bounding box center [861, 274] width 18 height 49
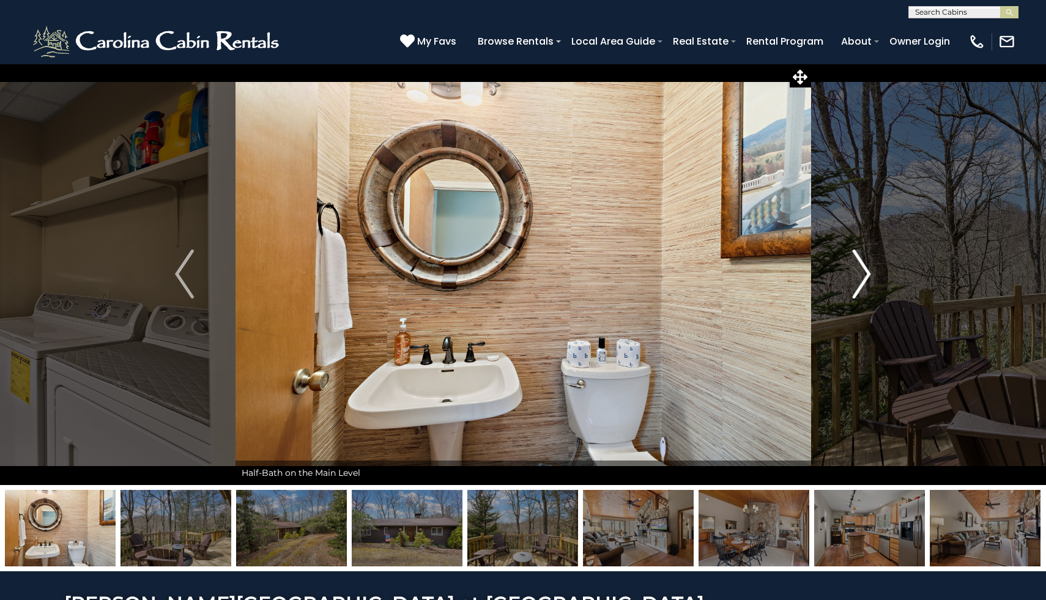
click at [859, 284] on img "Next" at bounding box center [861, 274] width 18 height 49
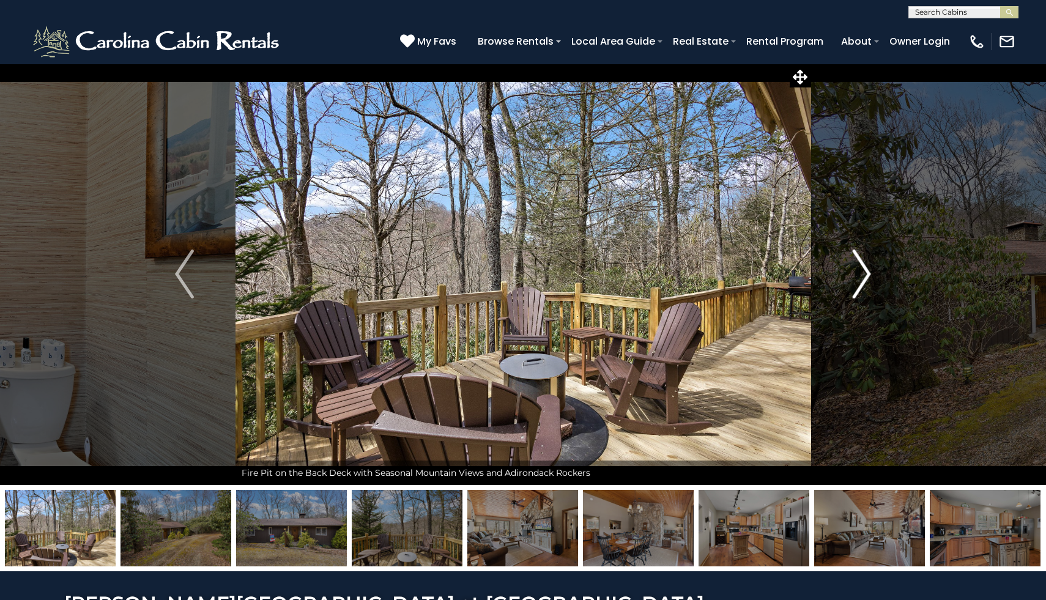
click at [859, 284] on img "Next" at bounding box center [861, 274] width 18 height 49
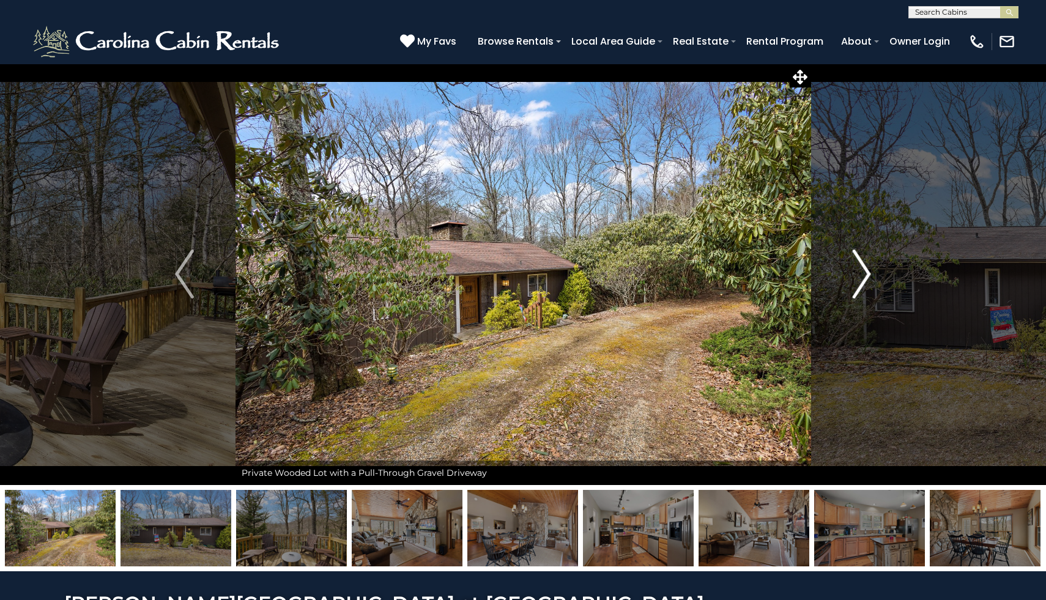
click at [860, 284] on img "Next" at bounding box center [861, 274] width 18 height 49
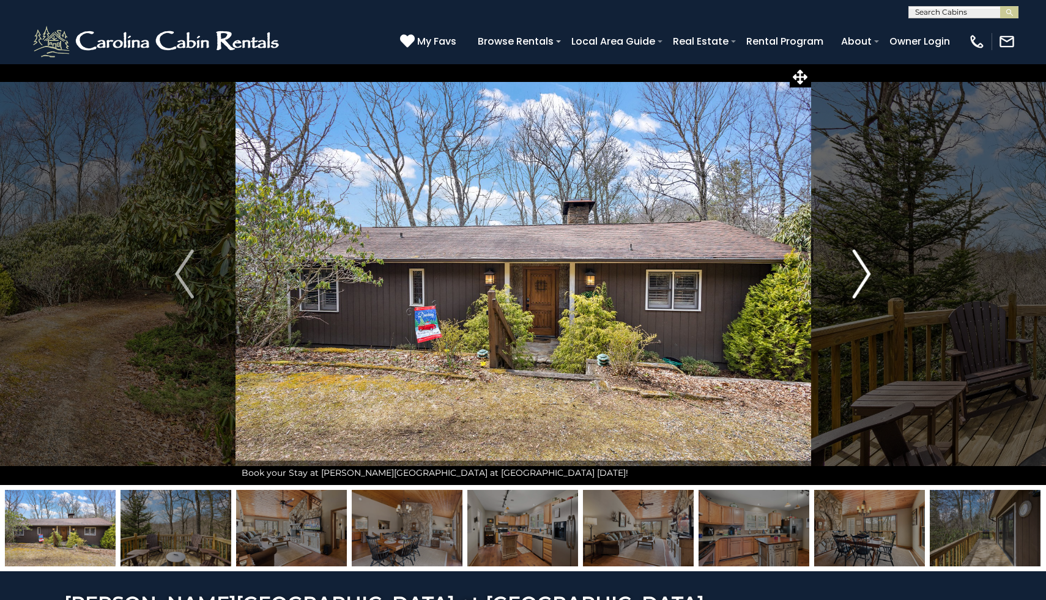
click at [860, 283] on img "Next" at bounding box center [861, 274] width 18 height 49
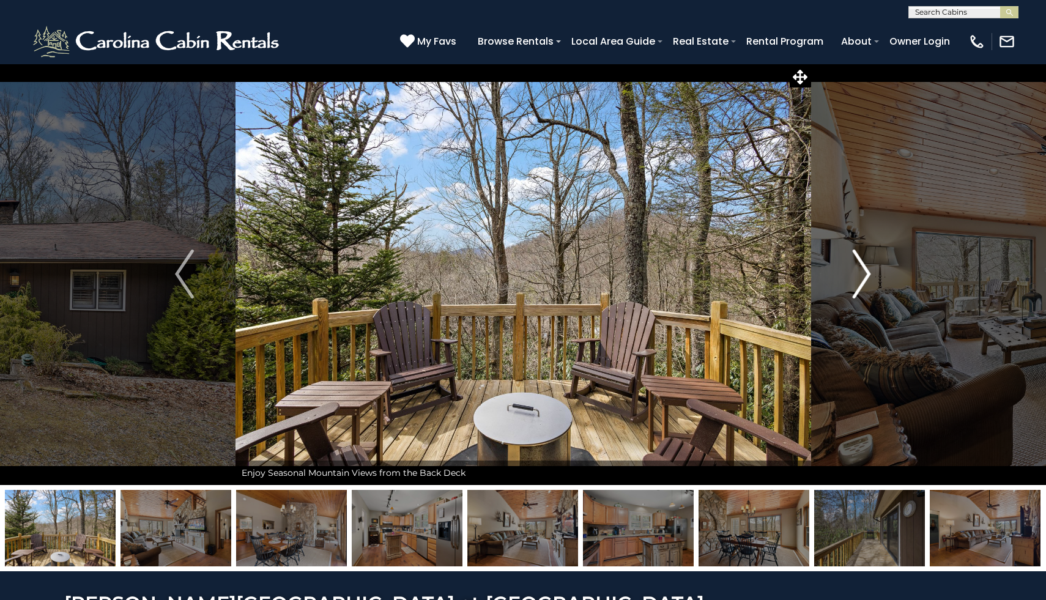
click at [860, 283] on img "Next" at bounding box center [861, 274] width 18 height 49
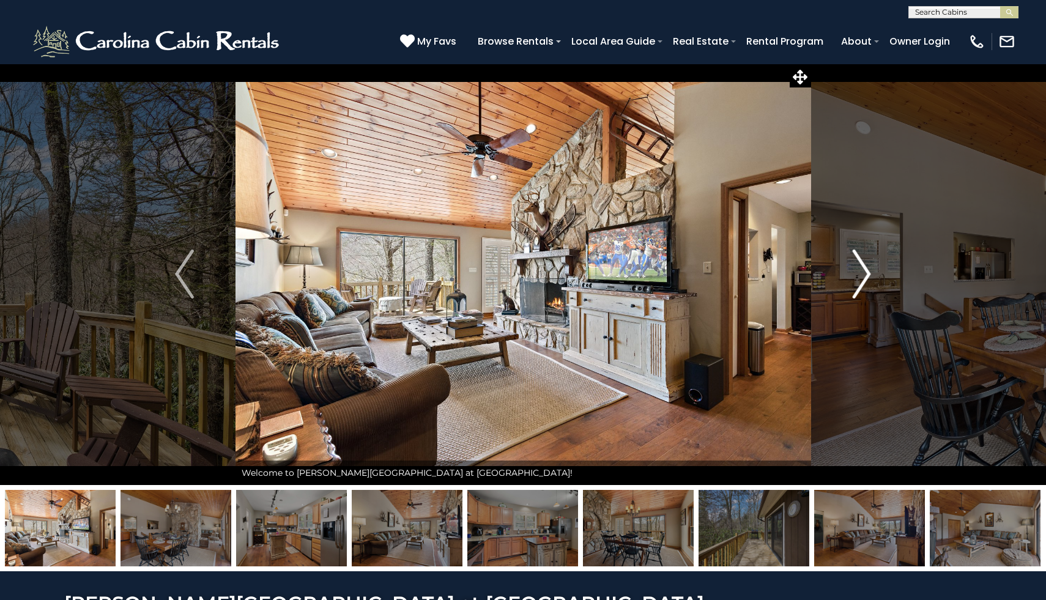
click at [868, 275] on img "Next" at bounding box center [861, 274] width 18 height 49
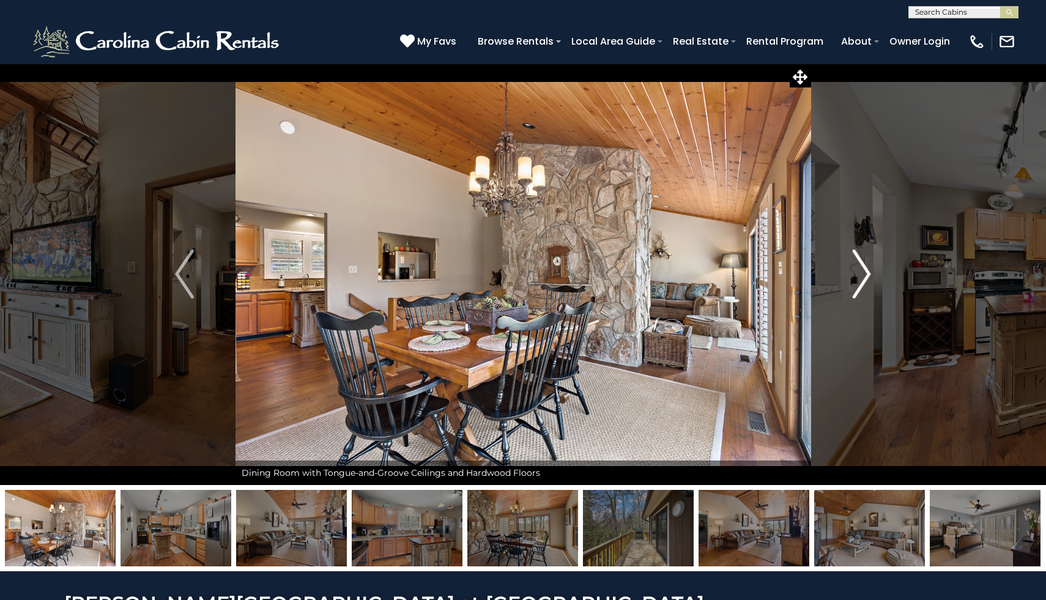
click at [868, 275] on img "Next" at bounding box center [861, 274] width 18 height 49
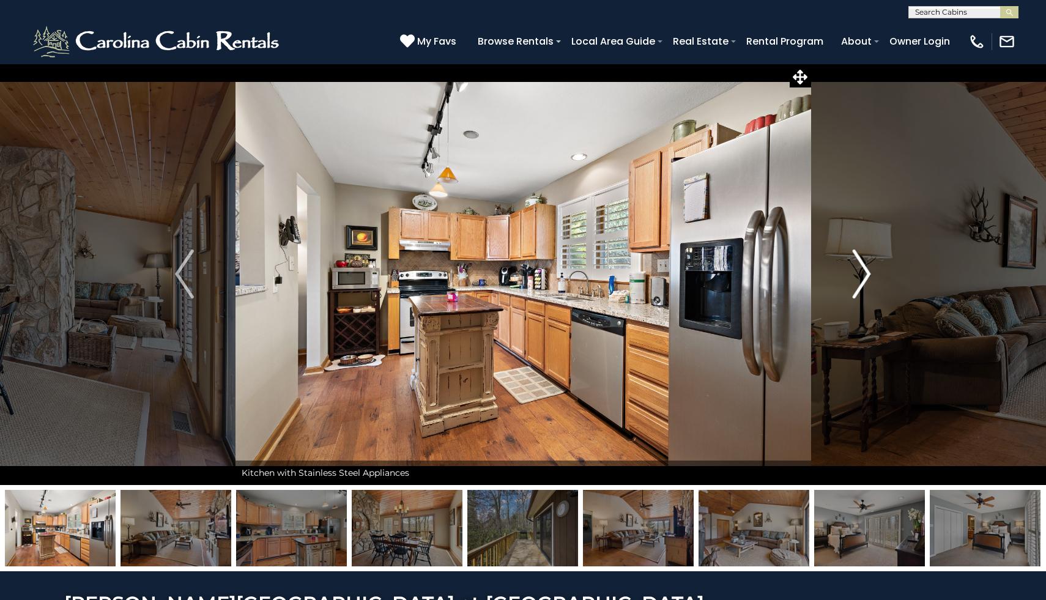
click at [868, 275] on img "Next" at bounding box center [861, 274] width 18 height 49
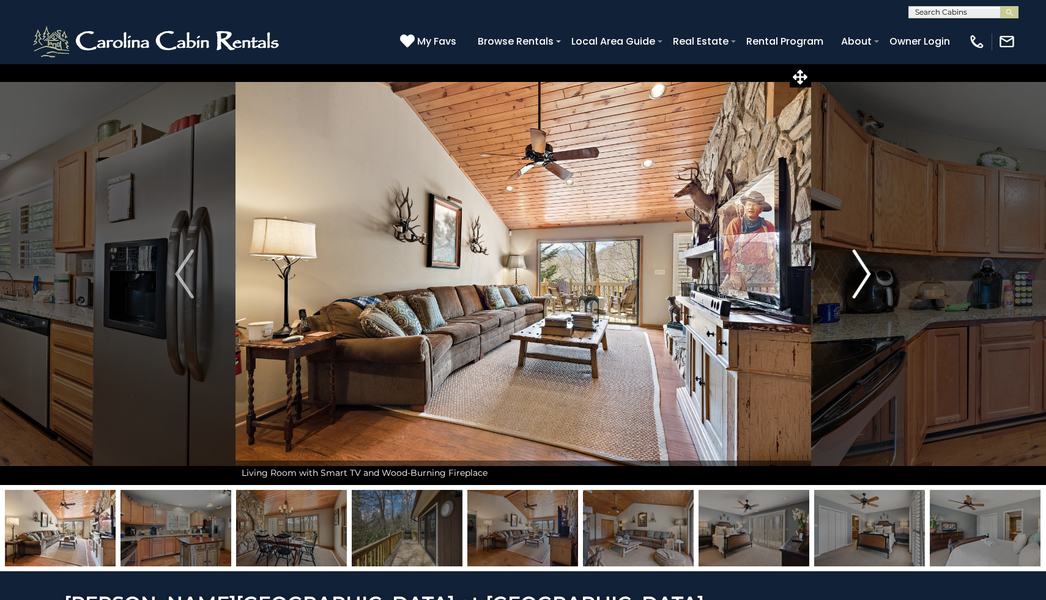
click at [868, 275] on img "Next" at bounding box center [861, 274] width 18 height 49
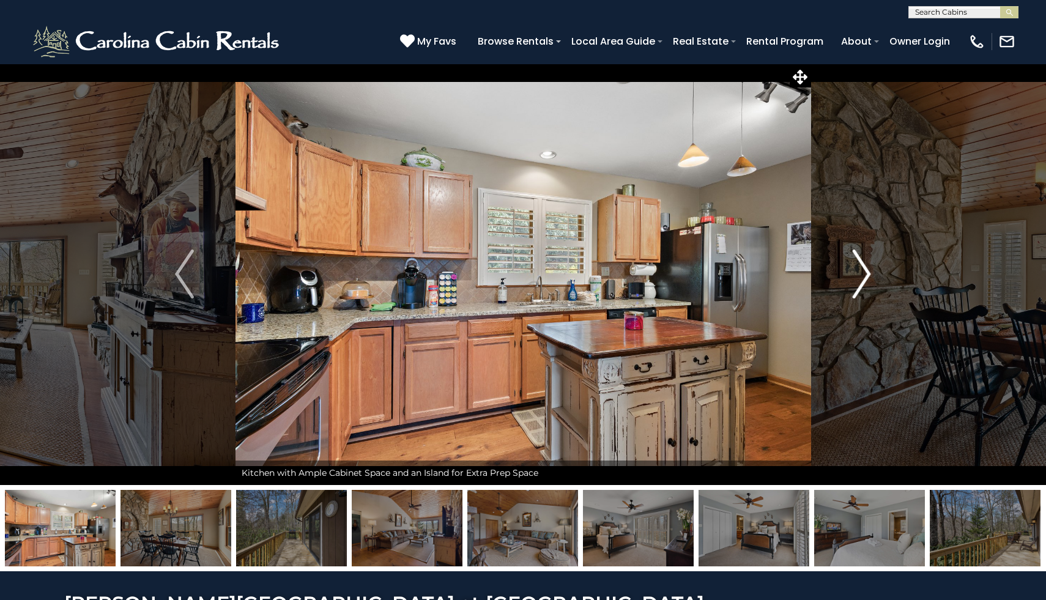
click at [868, 275] on img "Next" at bounding box center [861, 274] width 18 height 49
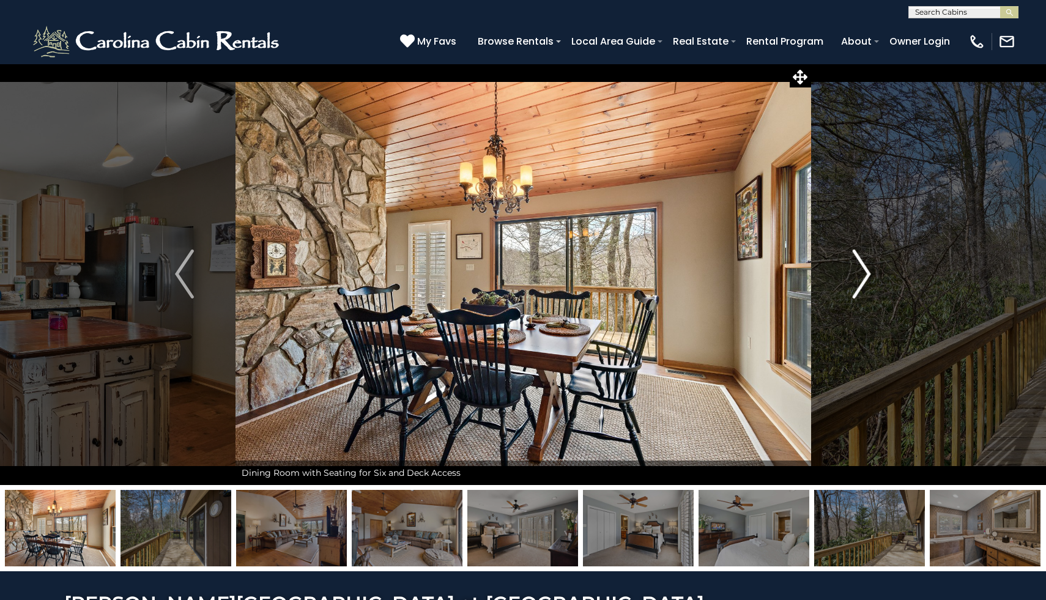
click at [868, 275] on img "Next" at bounding box center [861, 274] width 18 height 49
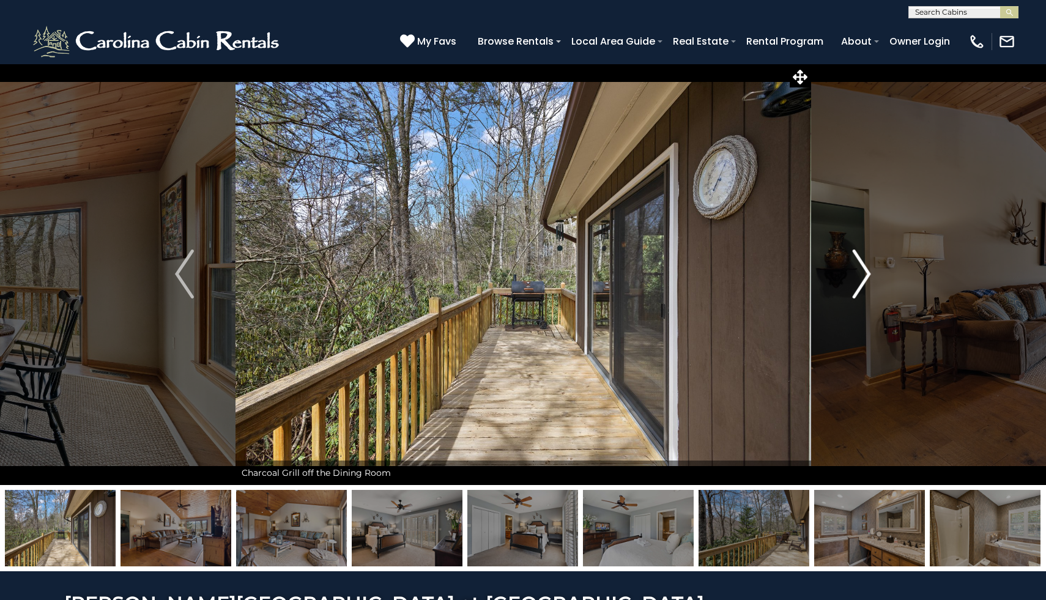
click at [868, 275] on img "Next" at bounding box center [861, 274] width 18 height 49
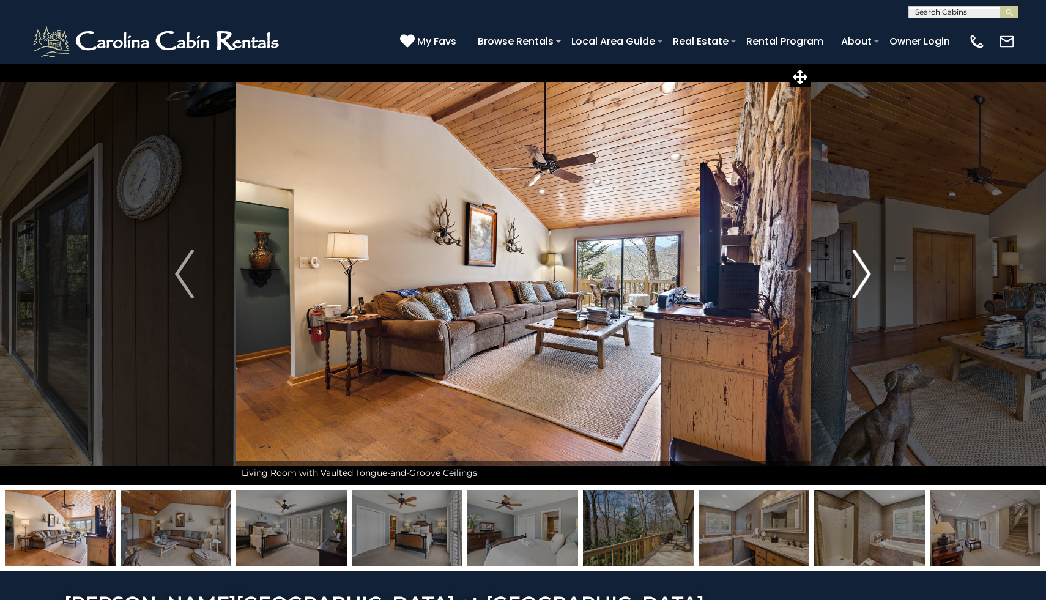
click at [868, 275] on img "Next" at bounding box center [861, 274] width 18 height 49
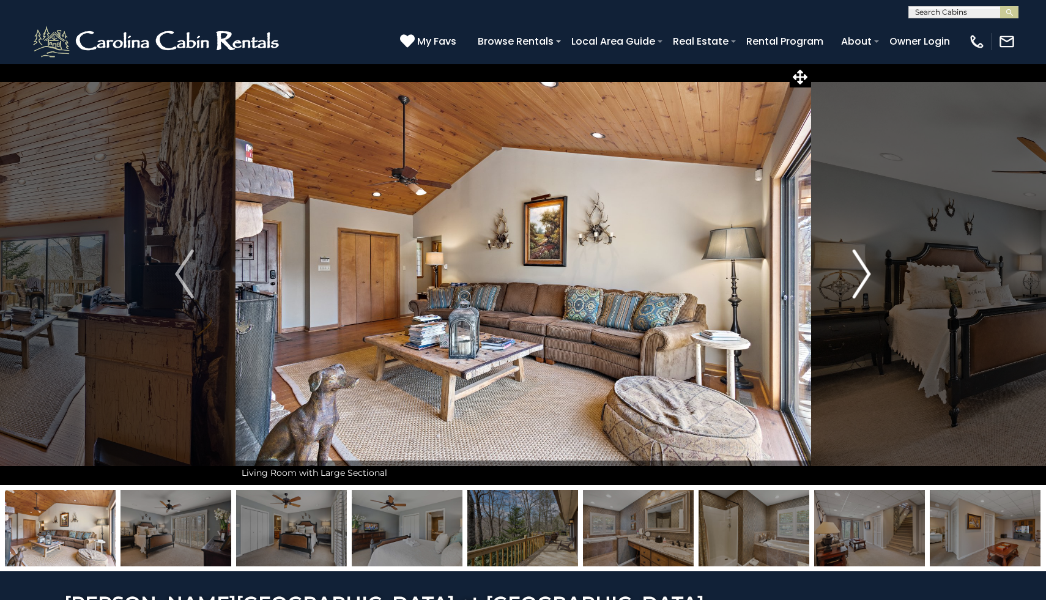
click at [868, 275] on img "Next" at bounding box center [861, 274] width 18 height 49
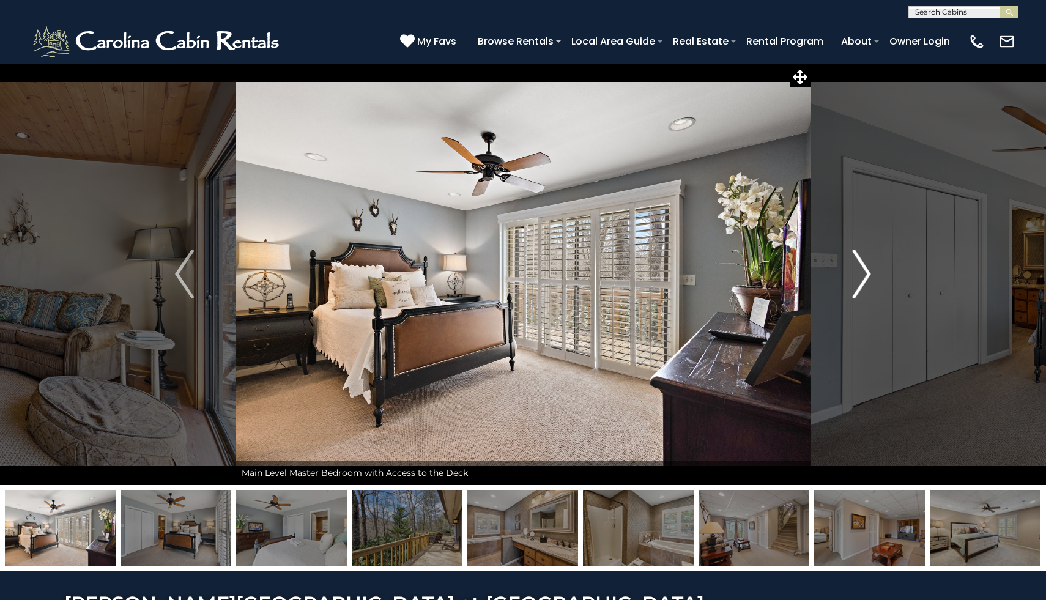
click at [856, 272] on img "Next" at bounding box center [861, 274] width 18 height 49
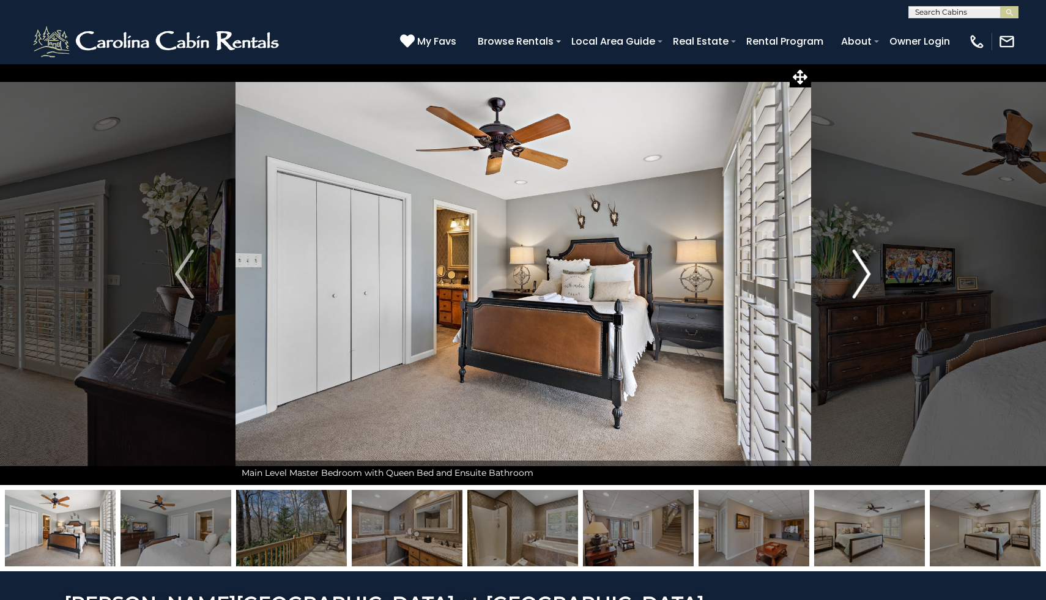
click at [856, 272] on img "Next" at bounding box center [861, 274] width 18 height 49
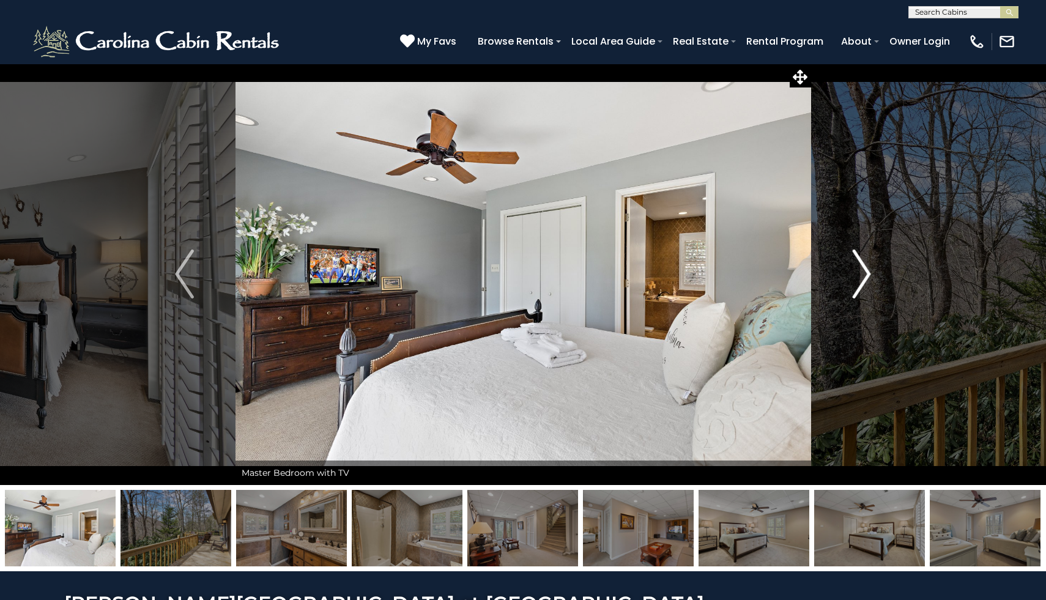
click at [856, 273] on img "Next" at bounding box center [861, 274] width 18 height 49
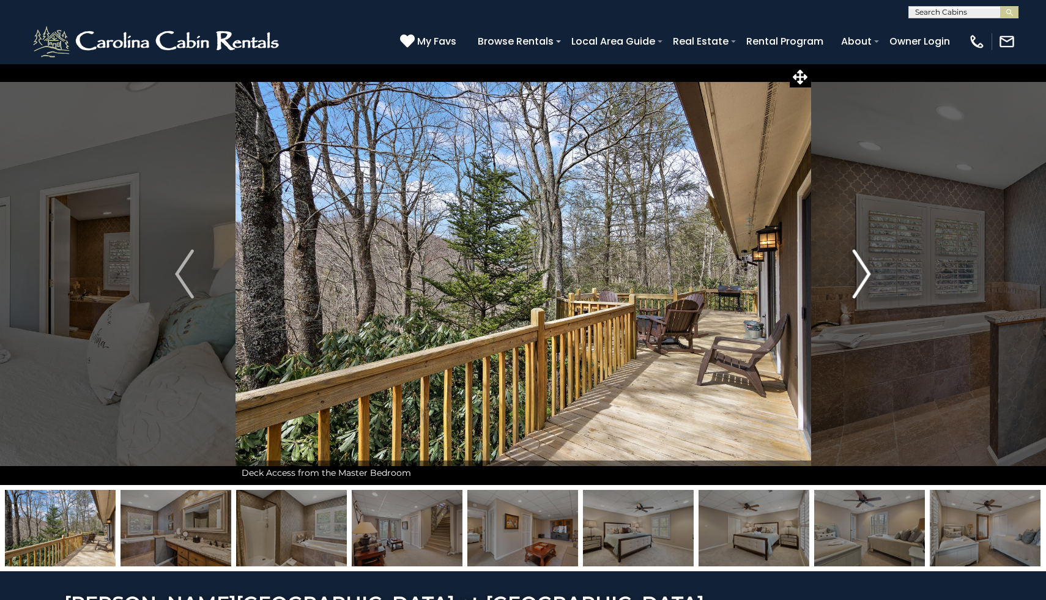
click at [865, 276] on img "Next" at bounding box center [861, 274] width 18 height 49
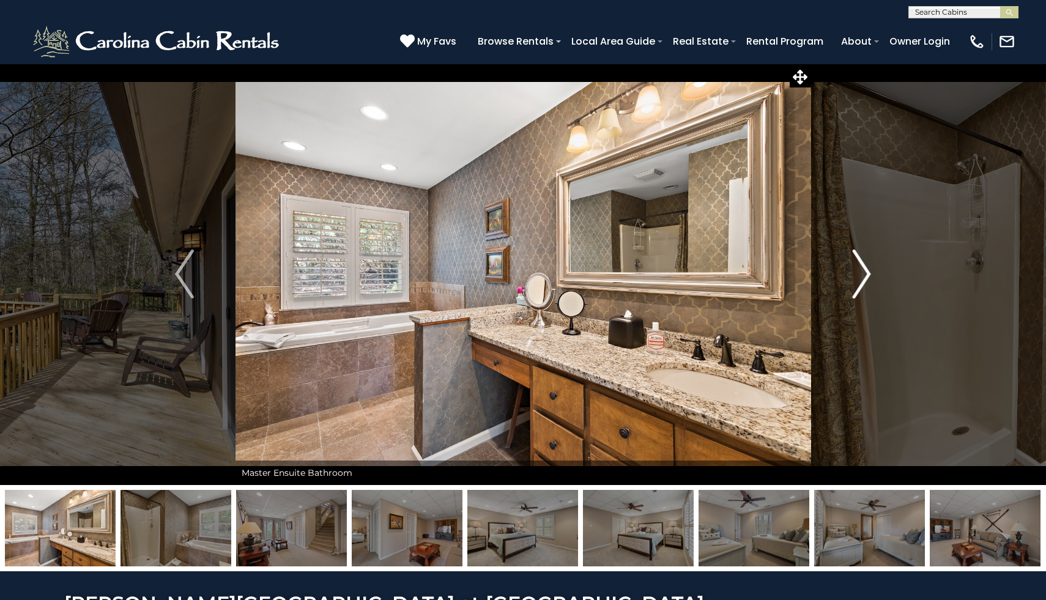
click at [865, 276] on img "Next" at bounding box center [861, 274] width 18 height 49
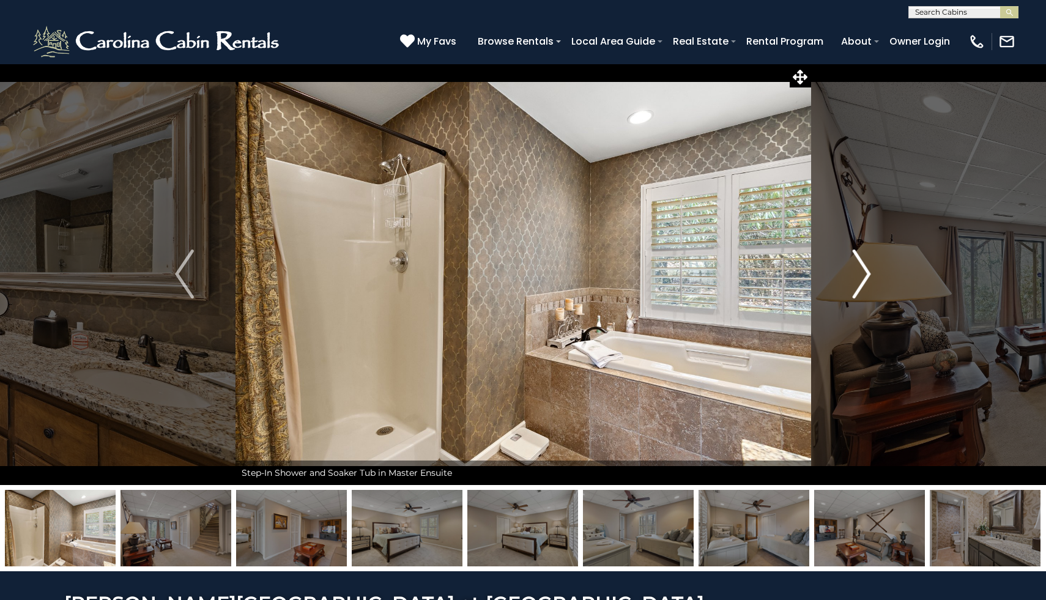
click at [865, 276] on img "Next" at bounding box center [861, 274] width 18 height 49
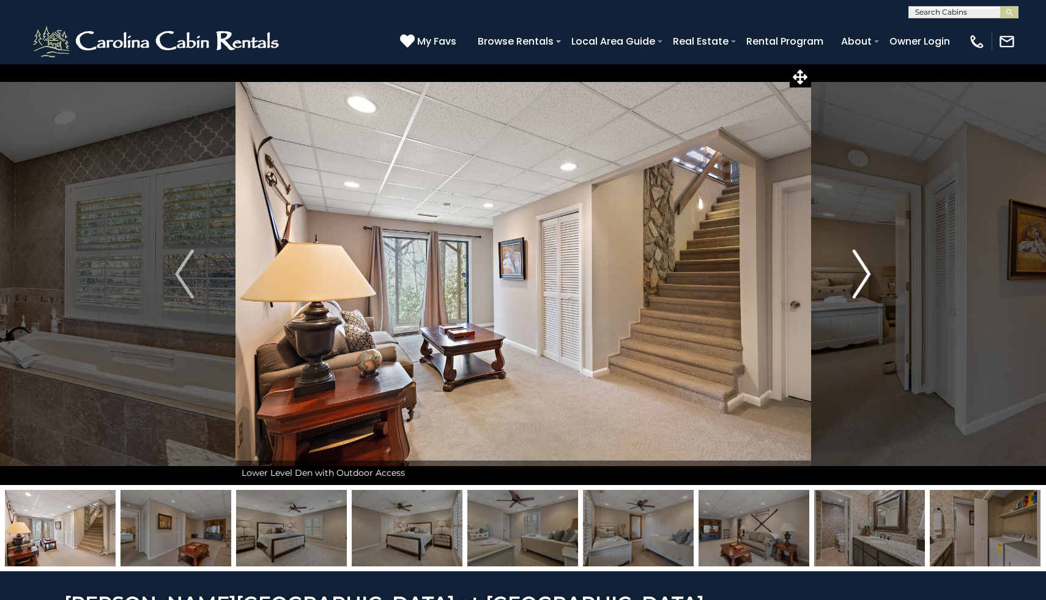
click at [860, 279] on img "Next" at bounding box center [861, 274] width 18 height 49
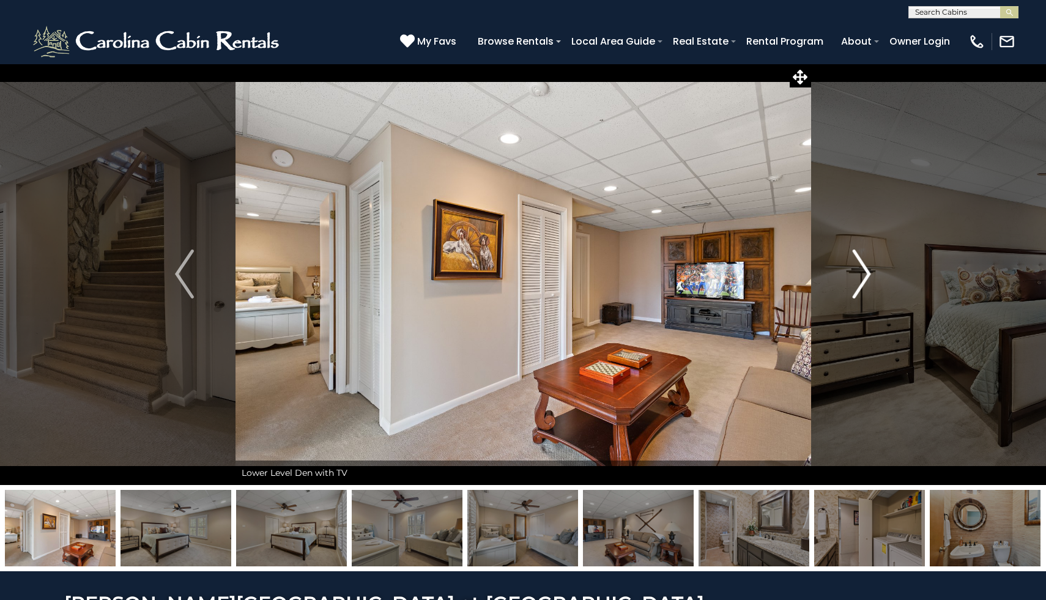
click at [860, 279] on img "Next" at bounding box center [861, 274] width 18 height 49
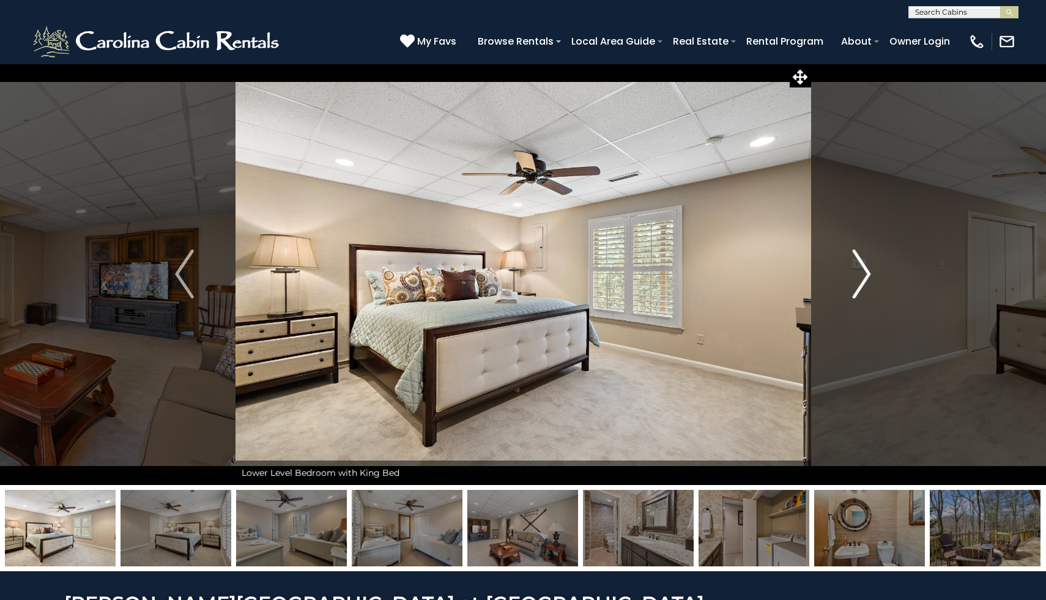
click at [860, 279] on img "Next" at bounding box center [861, 274] width 18 height 49
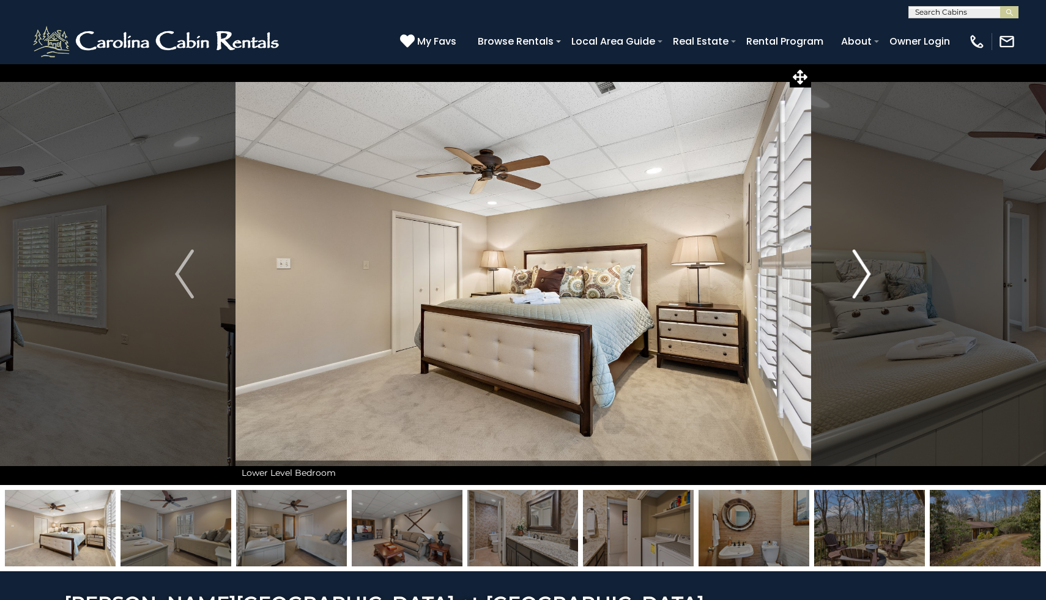
click at [859, 279] on img "Next" at bounding box center [861, 274] width 18 height 49
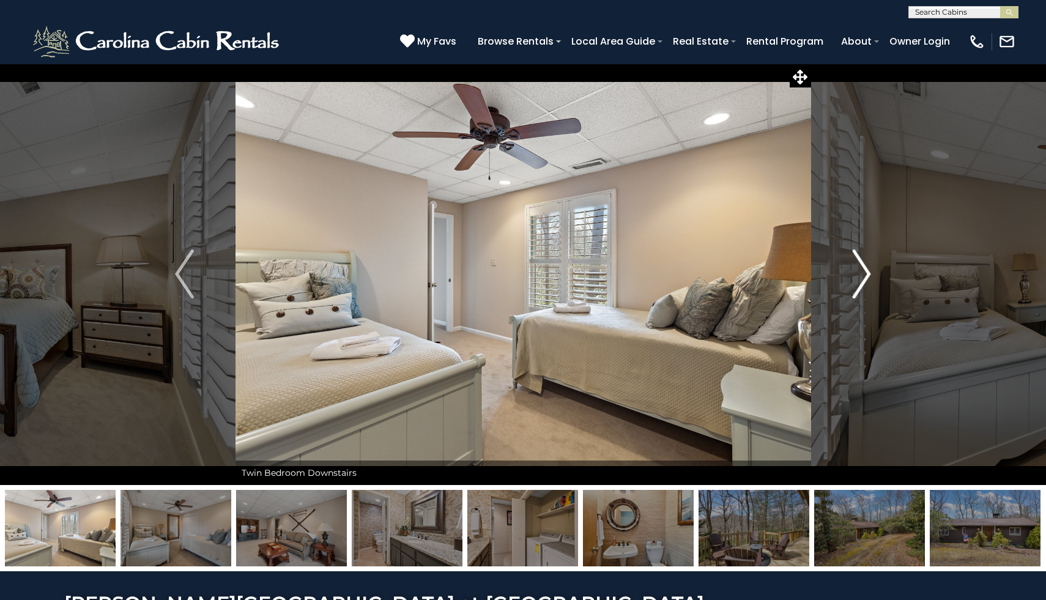
click at [859, 279] on img "Next" at bounding box center [861, 274] width 18 height 49
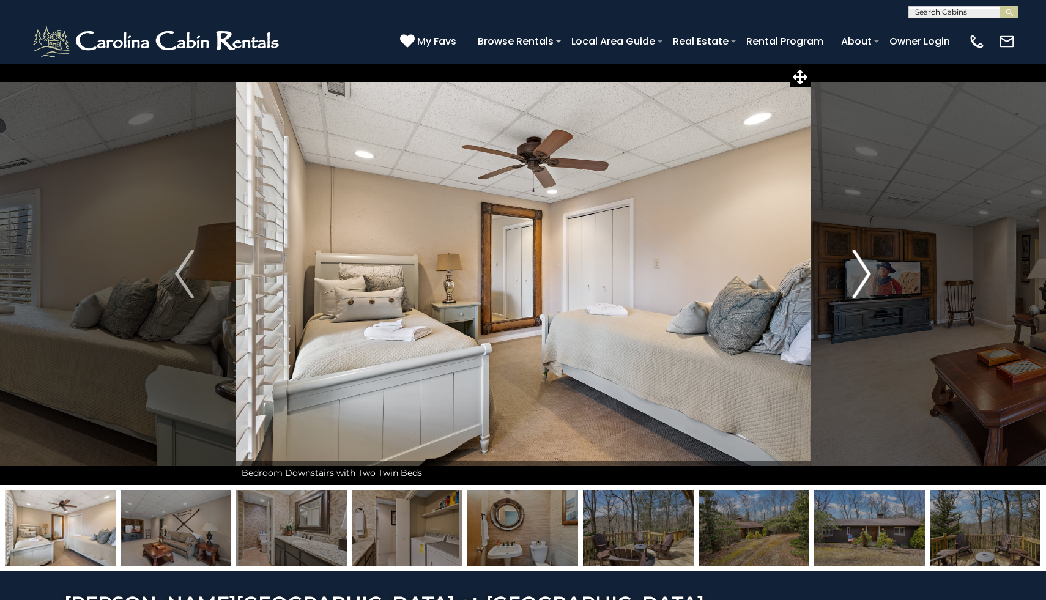
click at [859, 279] on img "Next" at bounding box center [861, 274] width 18 height 49
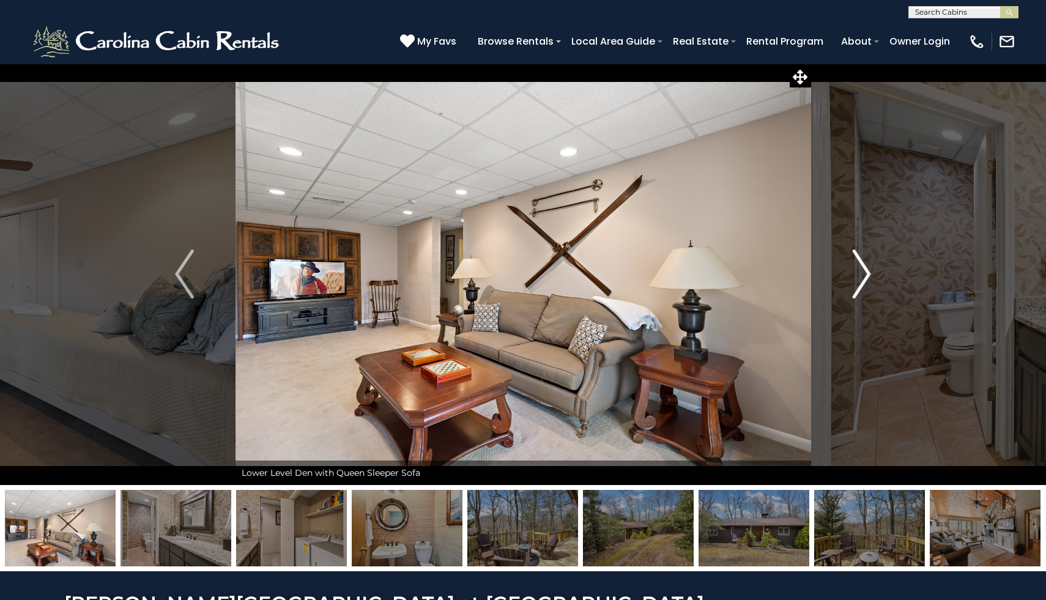
click at [859, 280] on img "Next" at bounding box center [861, 274] width 18 height 49
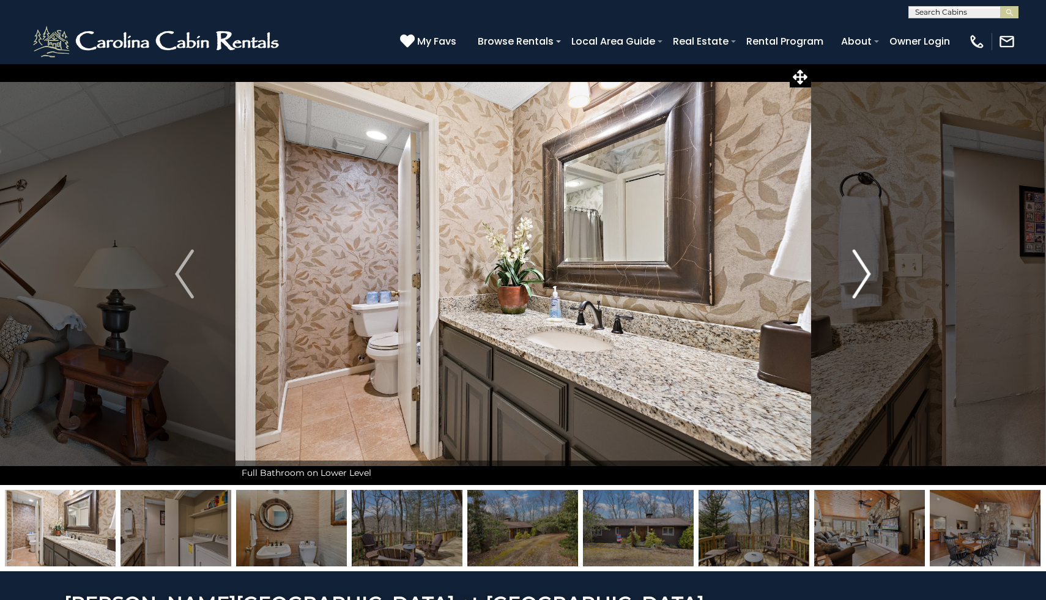
click at [859, 280] on img "Next" at bounding box center [861, 274] width 18 height 49
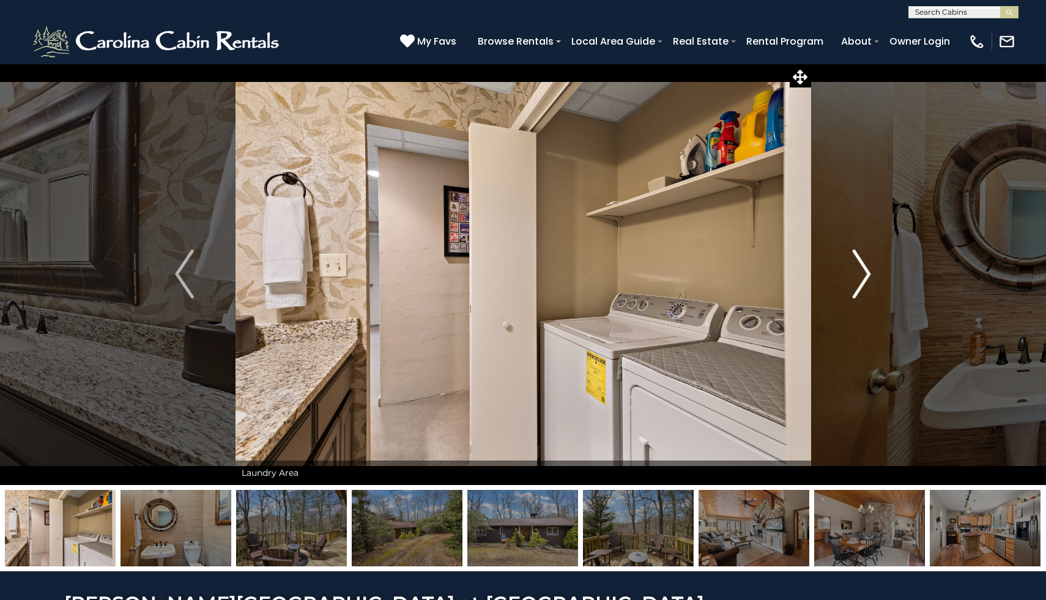
click at [859, 280] on img "Next" at bounding box center [861, 274] width 18 height 49
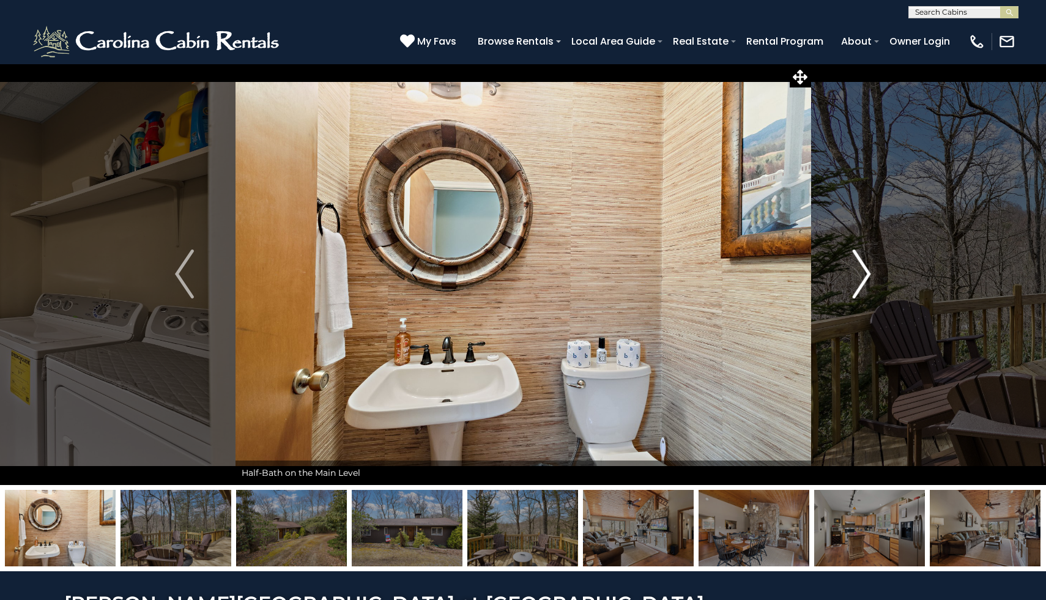
click at [859, 279] on img "Next" at bounding box center [861, 274] width 18 height 49
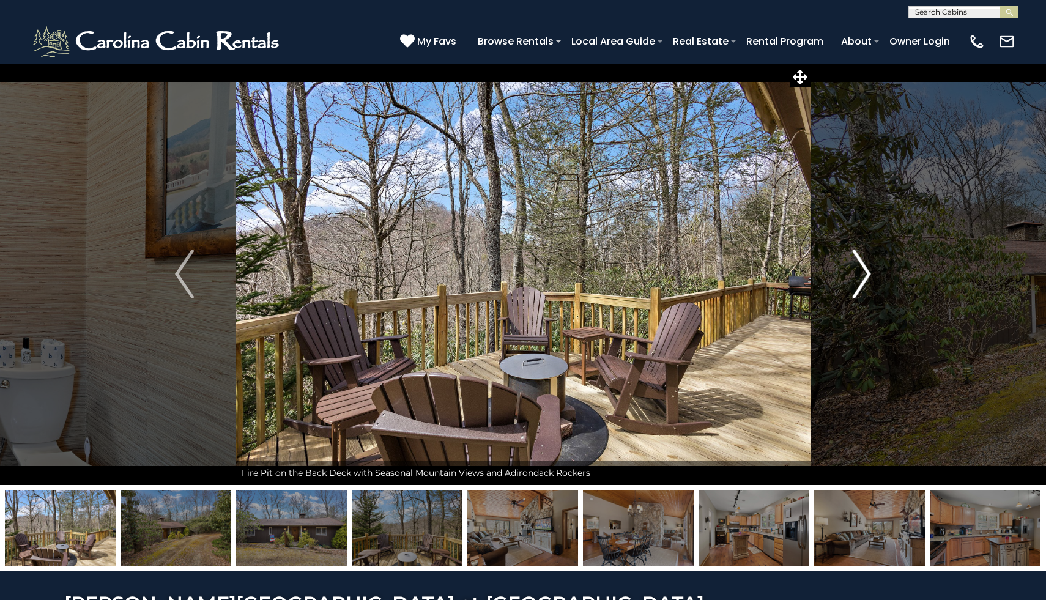
click at [859, 279] on img "Next" at bounding box center [861, 274] width 18 height 49
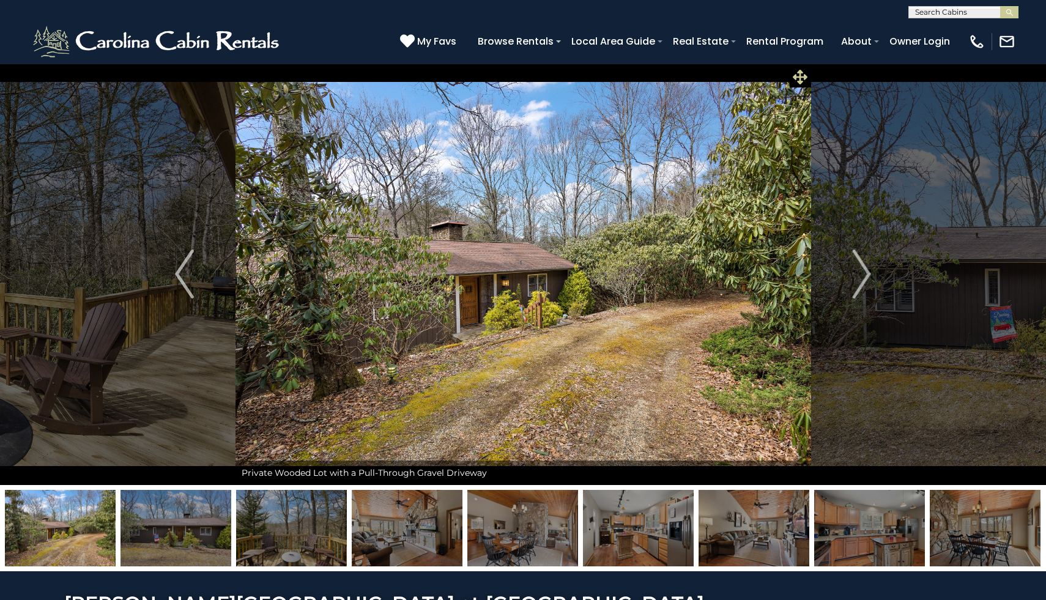
click at [804, 76] on icon at bounding box center [800, 77] width 15 height 15
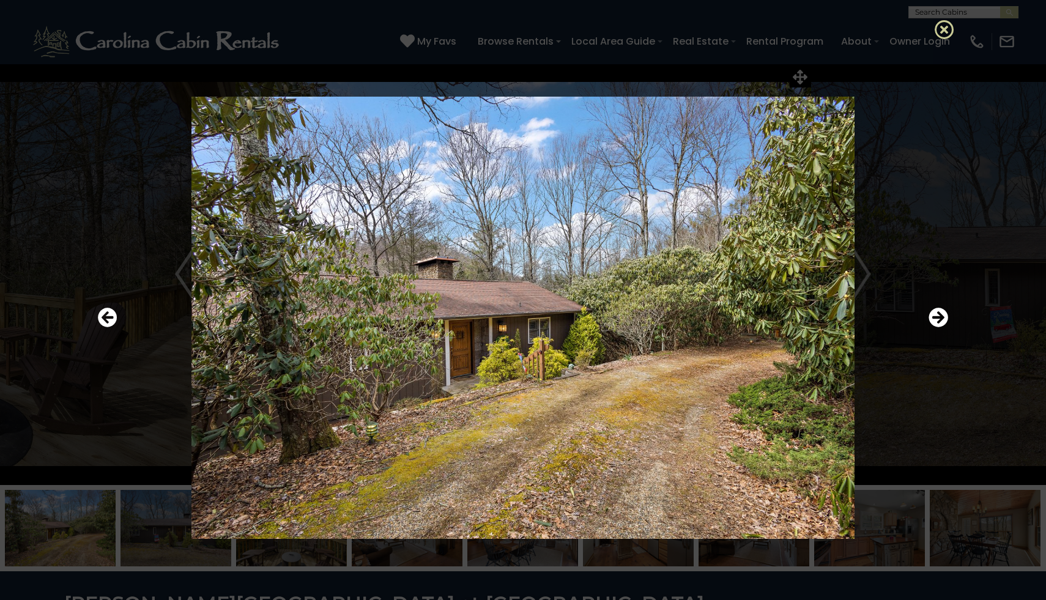
click at [946, 28] on icon at bounding box center [945, 30] width 20 height 20
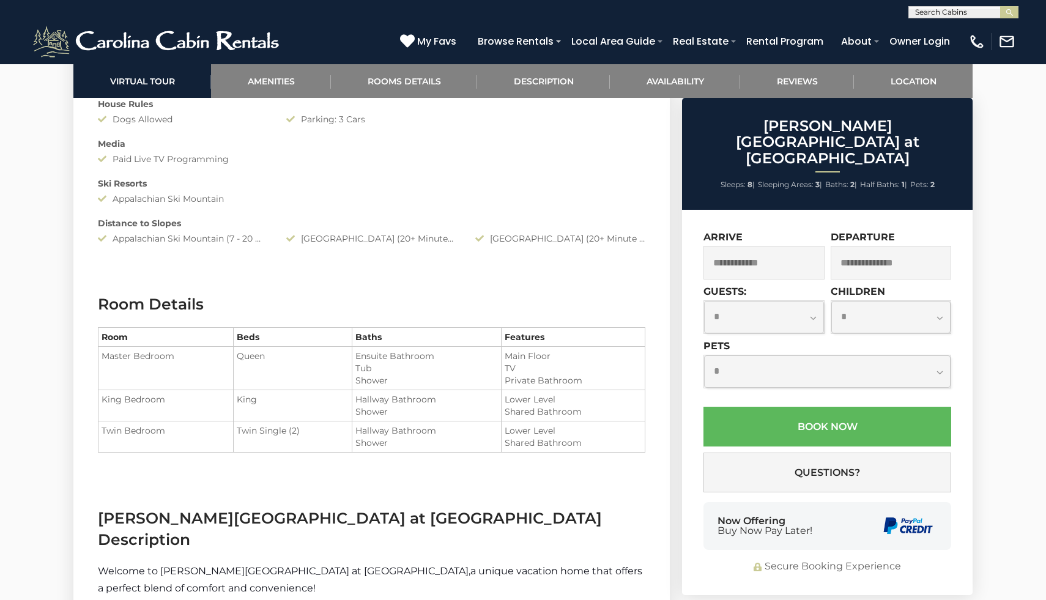
scroll to position [1276, 0]
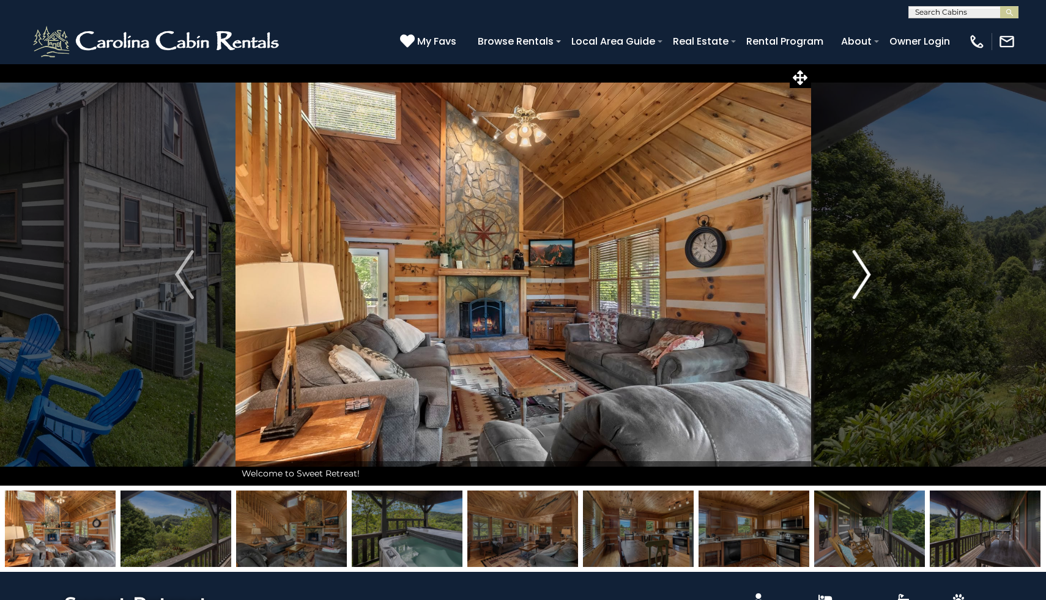
click at [859, 287] on img "Next" at bounding box center [861, 274] width 18 height 49
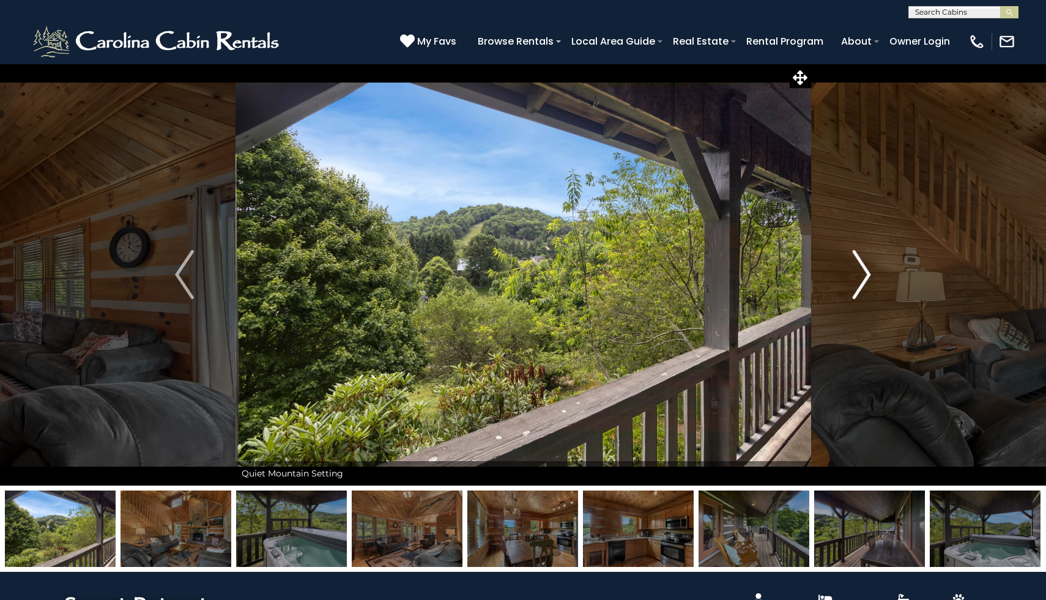
click at [859, 287] on img "Next" at bounding box center [861, 274] width 18 height 49
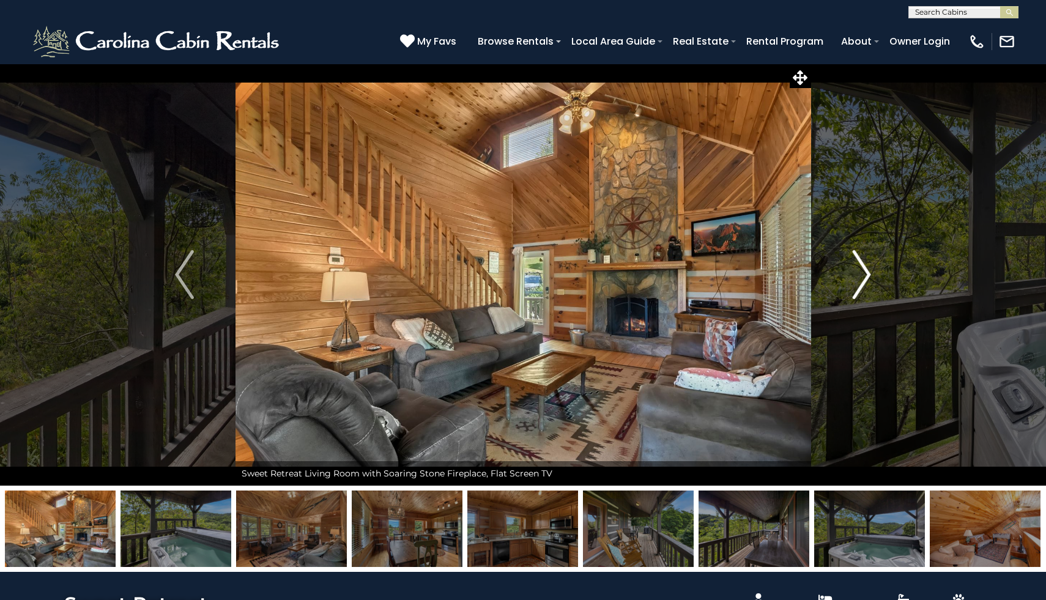
click at [859, 287] on img "Next" at bounding box center [861, 274] width 18 height 49
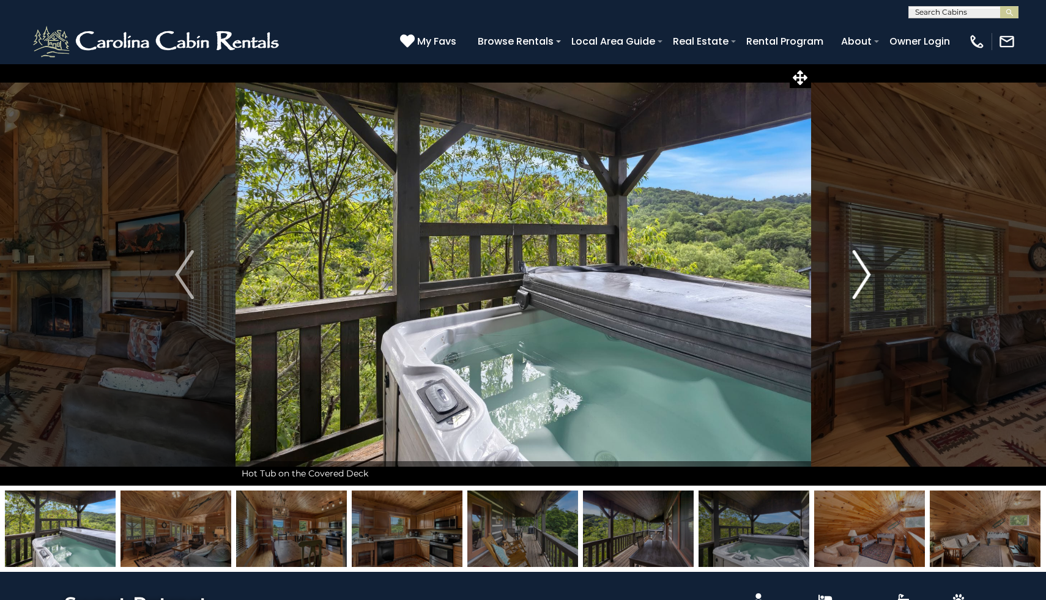
click at [859, 287] on img "Next" at bounding box center [861, 274] width 18 height 49
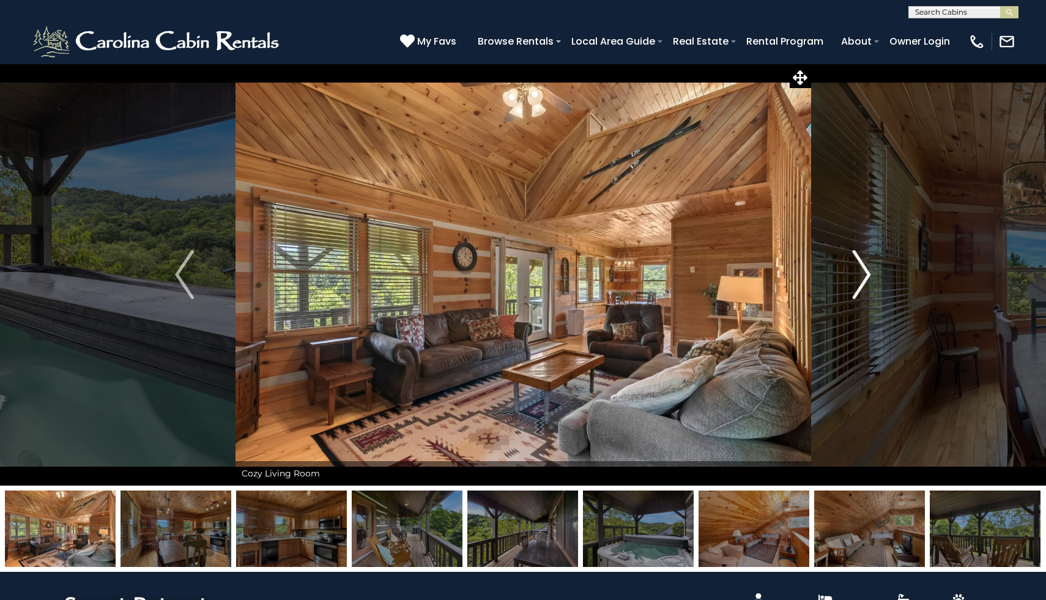
click at [859, 288] on img "Next" at bounding box center [861, 274] width 18 height 49
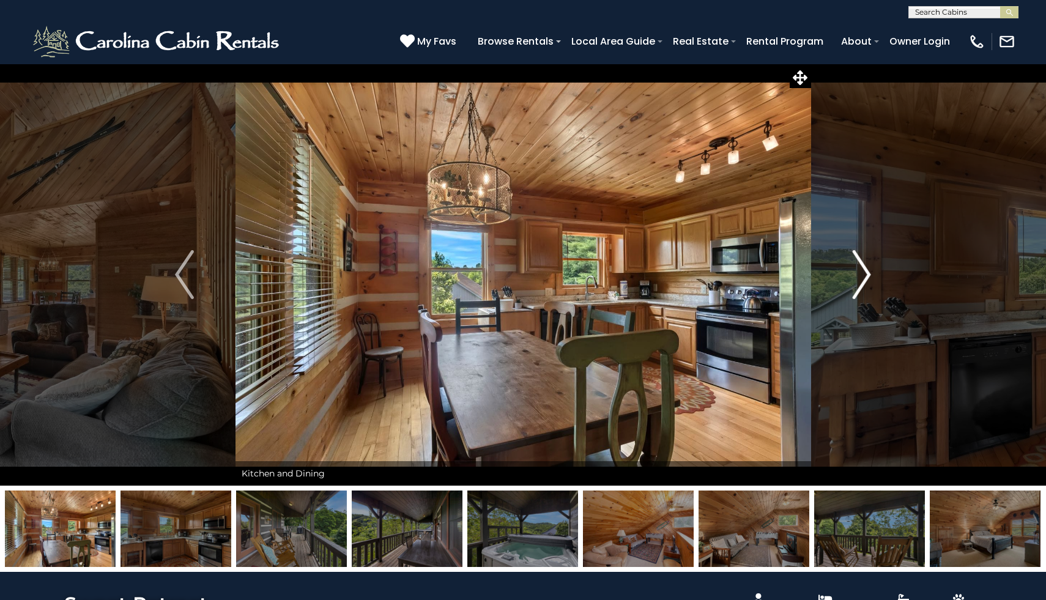
click at [859, 288] on img "Next" at bounding box center [861, 274] width 18 height 49
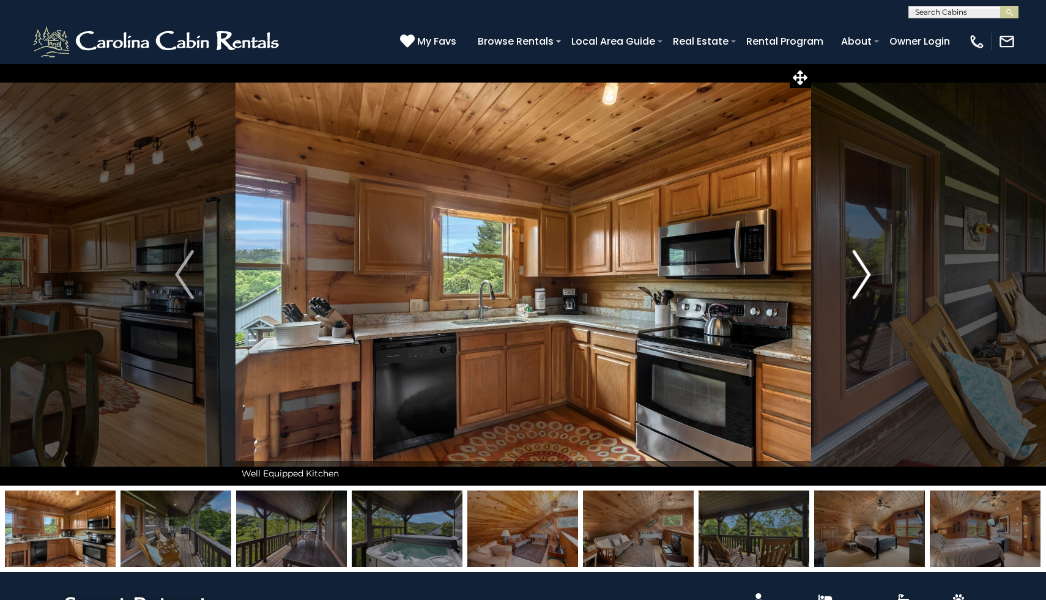
click at [859, 288] on img "Next" at bounding box center [861, 274] width 18 height 49
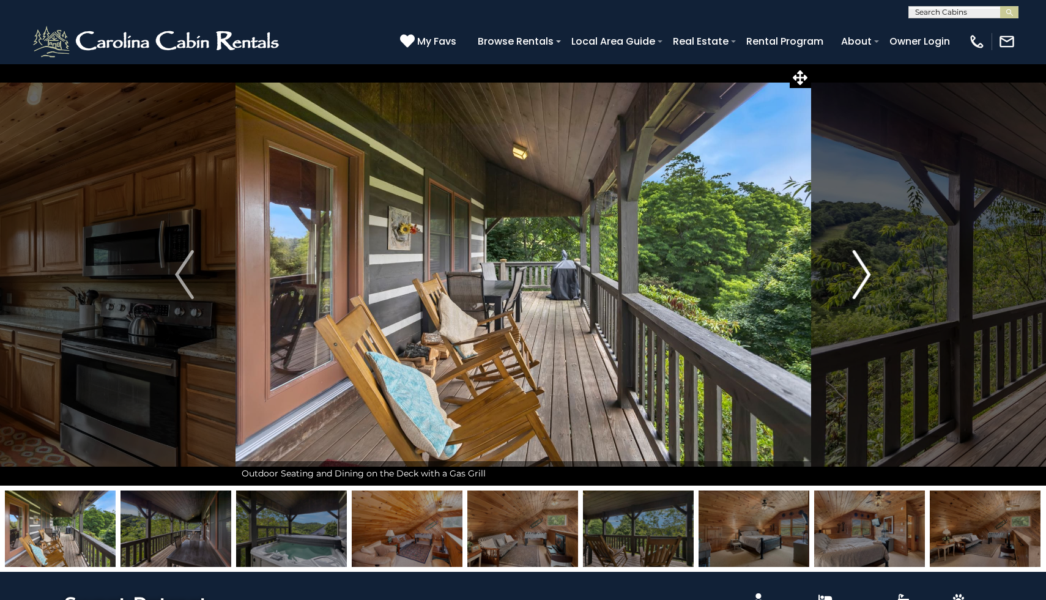
click at [859, 288] on img "Next" at bounding box center [861, 274] width 18 height 49
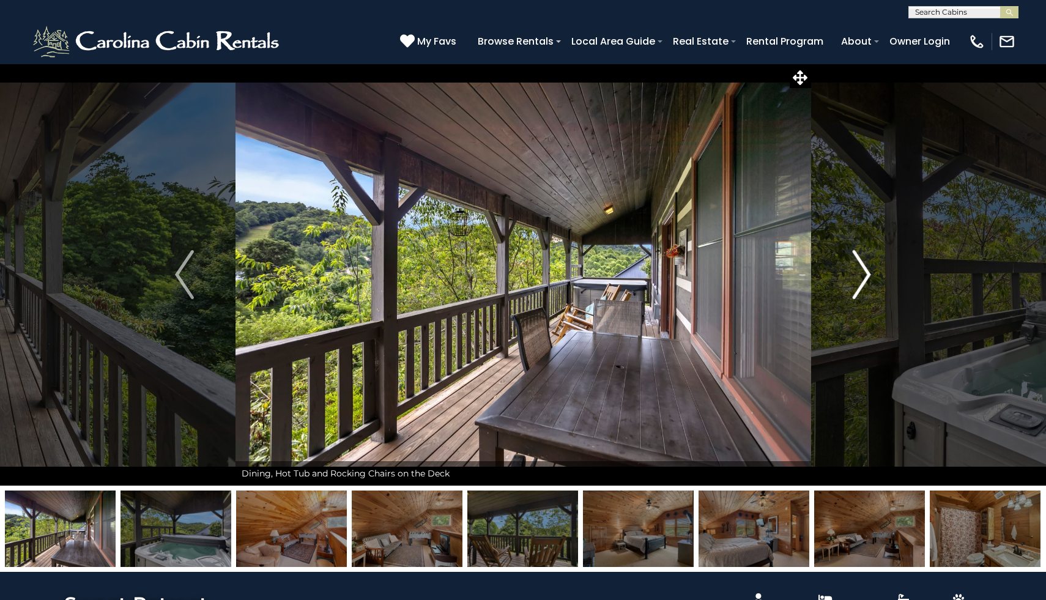
click at [859, 288] on img "Next" at bounding box center [861, 274] width 18 height 49
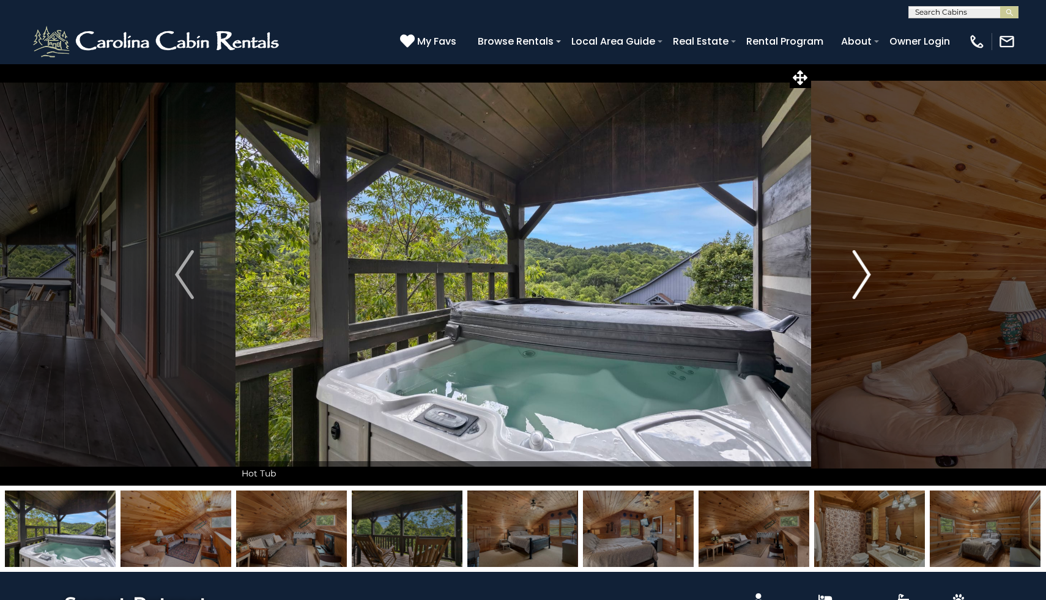
click at [859, 288] on img "Next" at bounding box center [861, 274] width 18 height 49
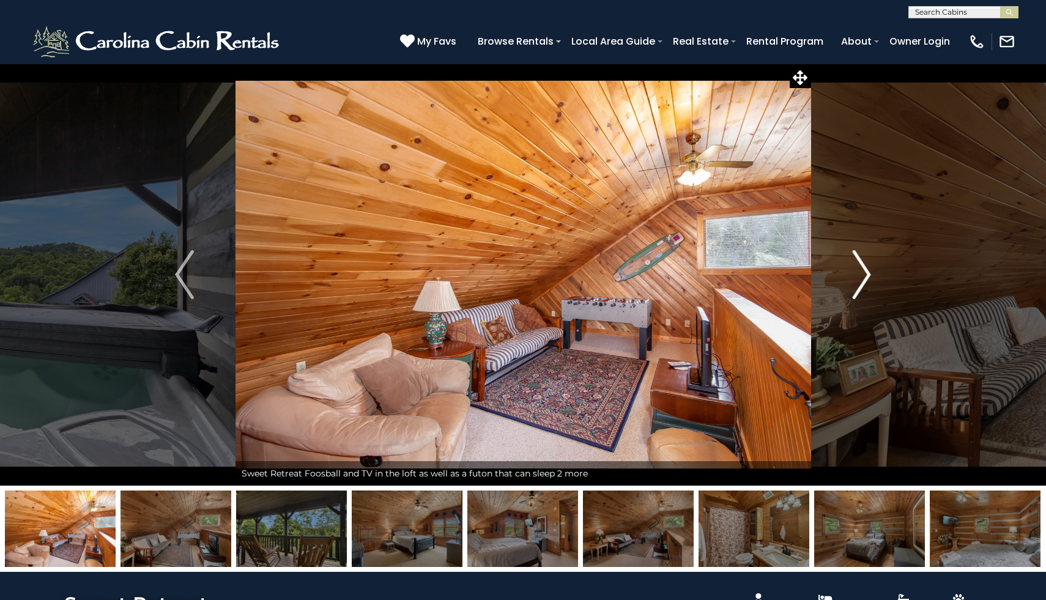
click at [859, 288] on img "Next" at bounding box center [861, 274] width 18 height 49
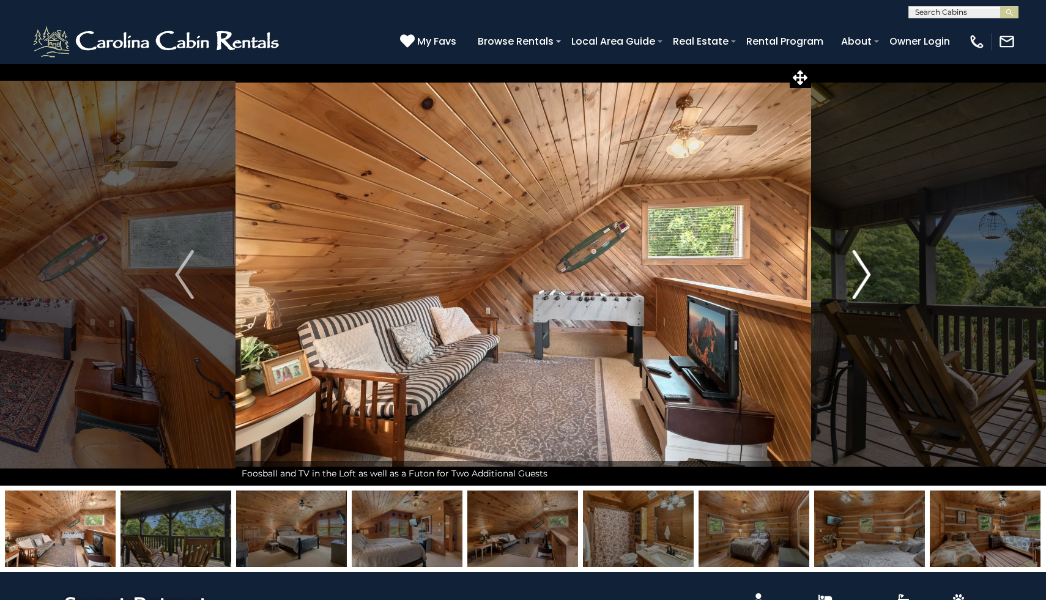
click at [859, 288] on img "Next" at bounding box center [861, 274] width 18 height 49
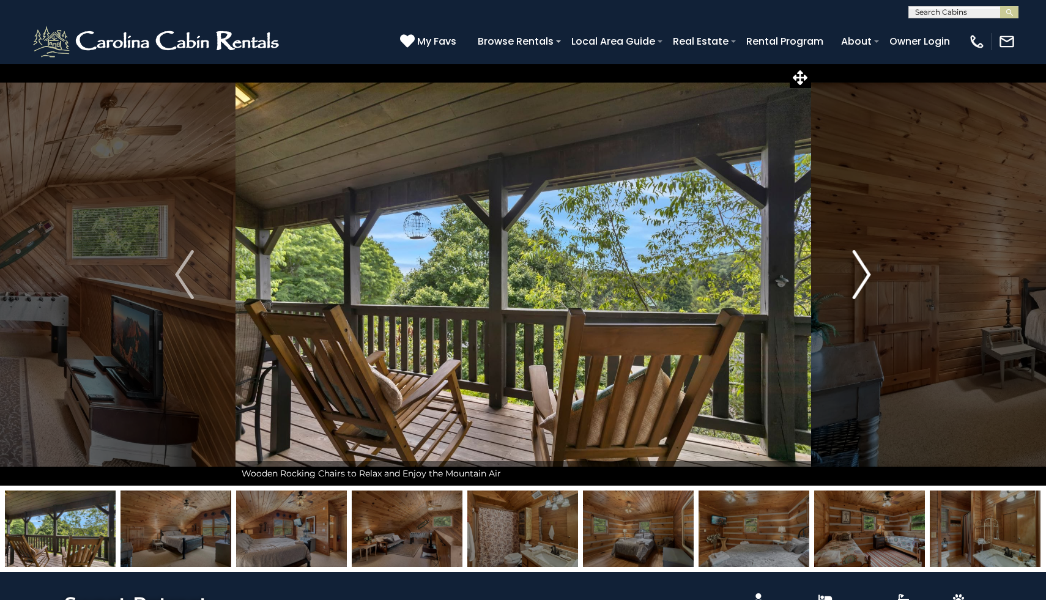
click at [859, 288] on img "Next" at bounding box center [861, 274] width 18 height 49
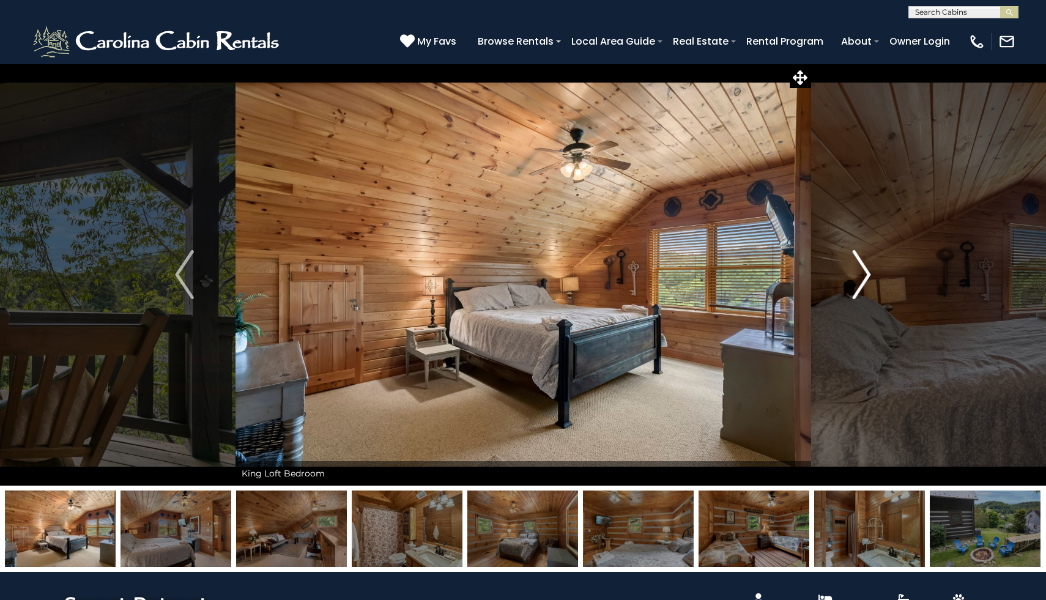
click at [857, 287] on img "Next" at bounding box center [861, 274] width 18 height 49
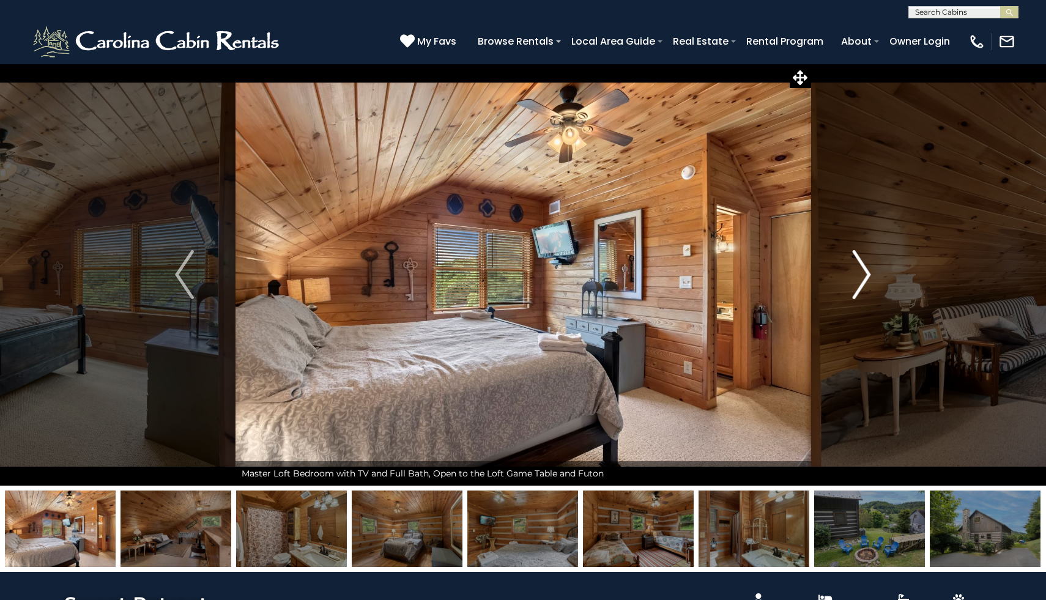
click at [857, 287] on img "Next" at bounding box center [861, 274] width 18 height 49
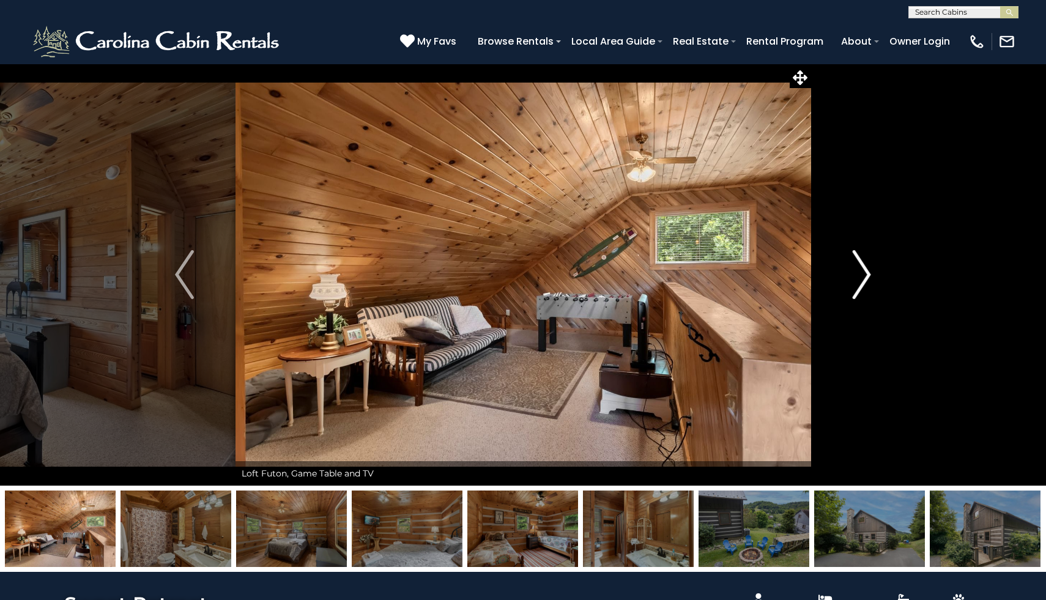
click at [857, 287] on img "Next" at bounding box center [861, 274] width 18 height 49
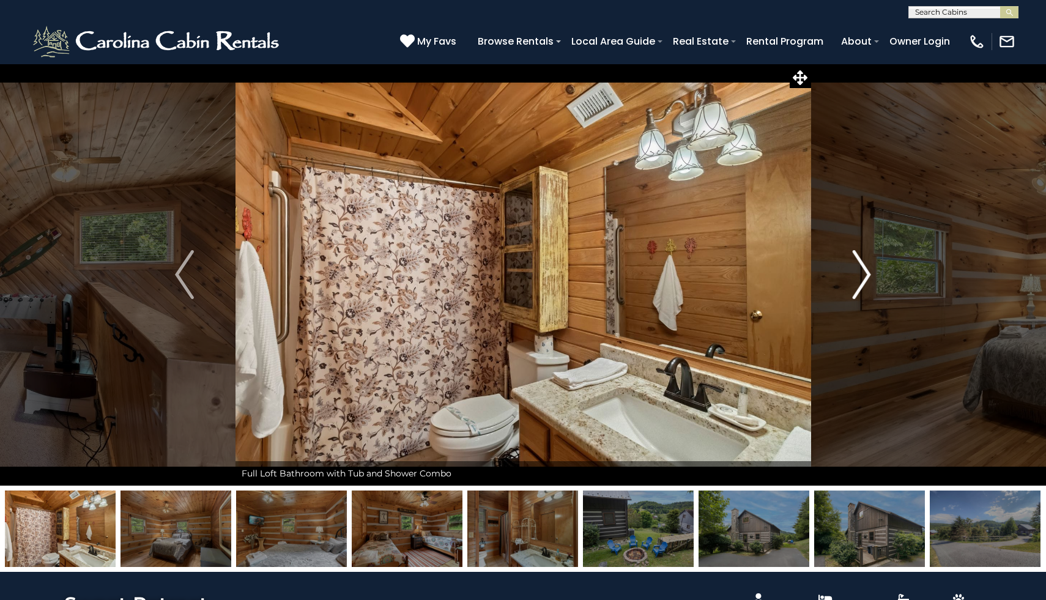
click at [858, 287] on img "Next" at bounding box center [861, 274] width 18 height 49
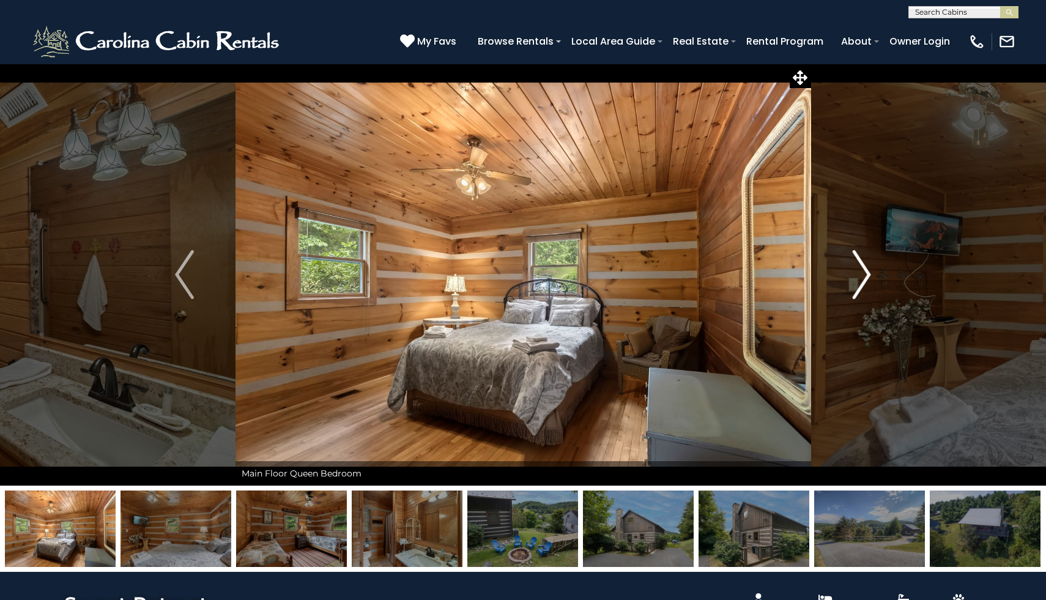
click at [858, 288] on img "Next" at bounding box center [861, 274] width 18 height 49
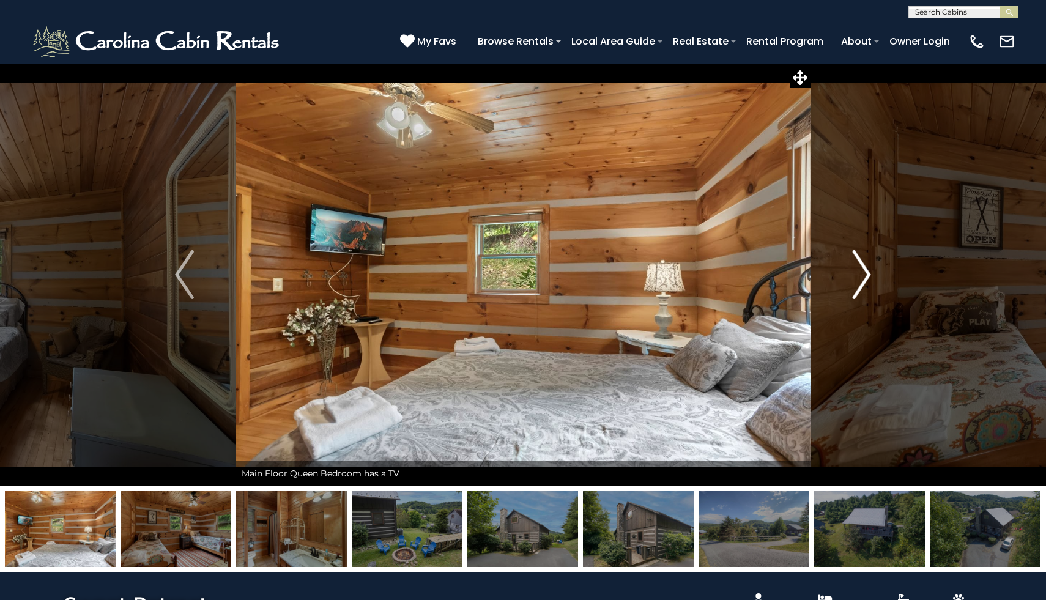
click at [858, 289] on img "Next" at bounding box center [861, 274] width 18 height 49
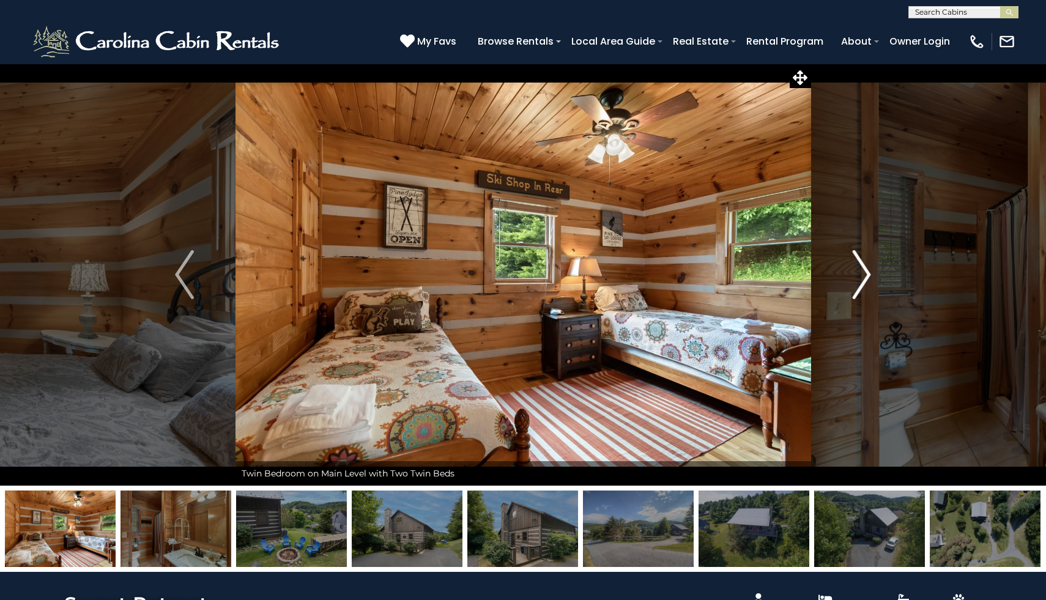
click at [858, 289] on img "Next" at bounding box center [861, 274] width 18 height 49
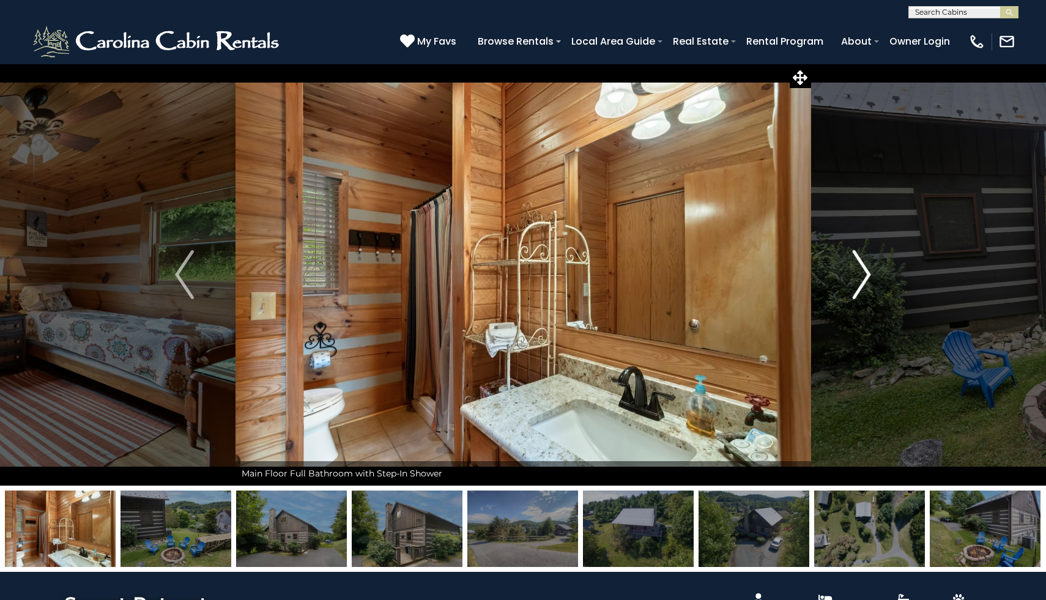
click at [858, 289] on img "Next" at bounding box center [861, 274] width 18 height 49
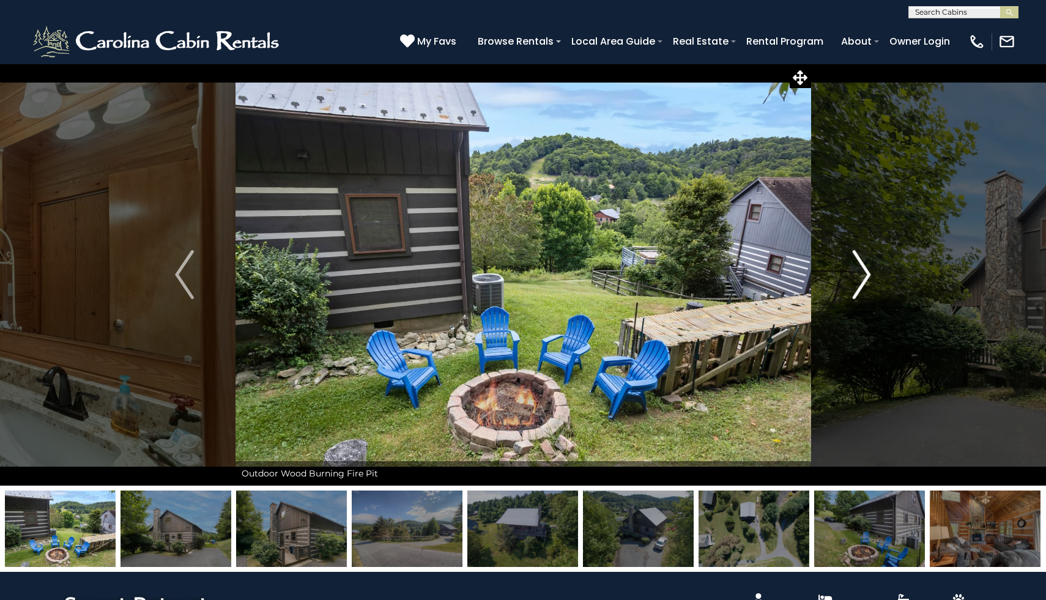
click at [858, 289] on img "Next" at bounding box center [861, 274] width 18 height 49
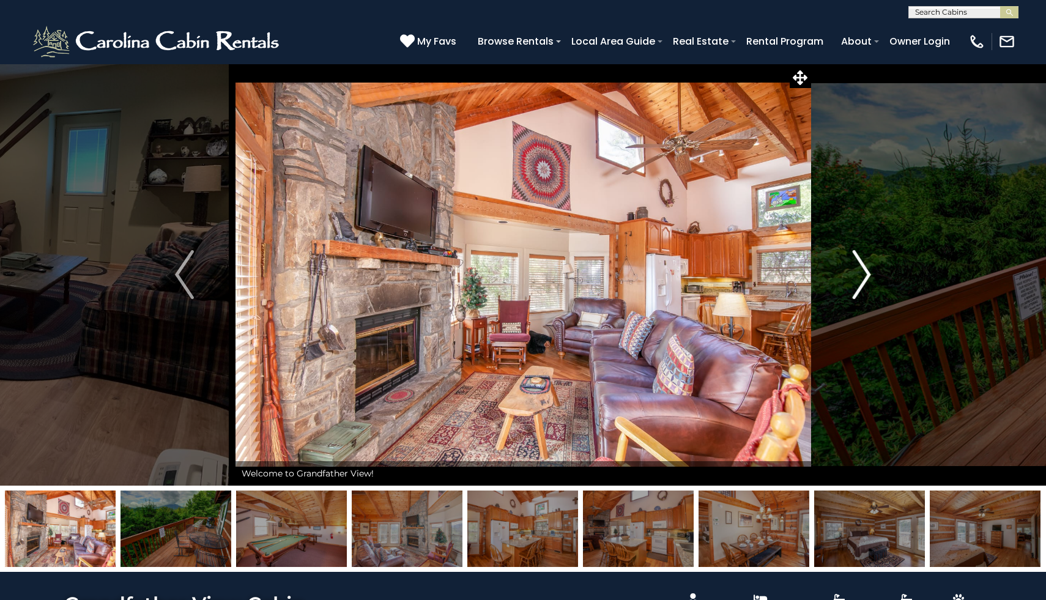
click at [861, 283] on img "Next" at bounding box center [861, 274] width 18 height 49
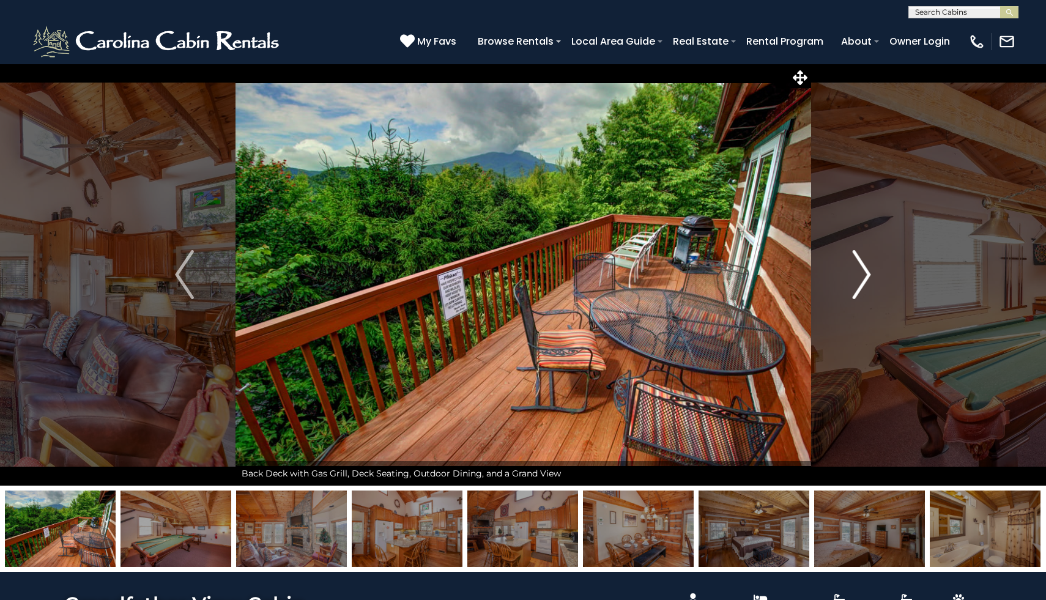
click at [861, 283] on img "Next" at bounding box center [861, 274] width 18 height 49
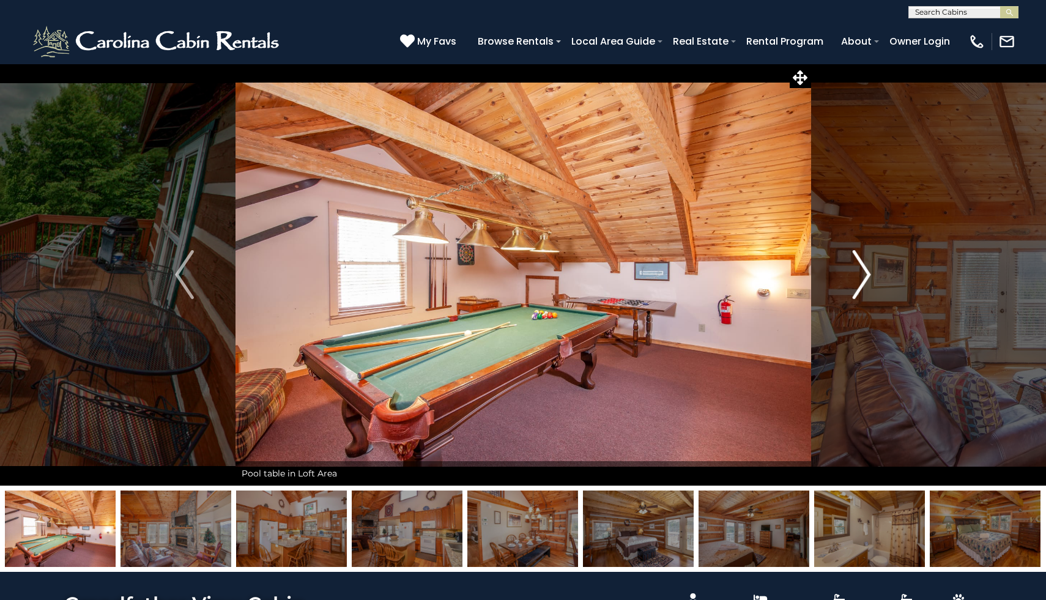
click at [861, 283] on img "Next" at bounding box center [861, 274] width 18 height 49
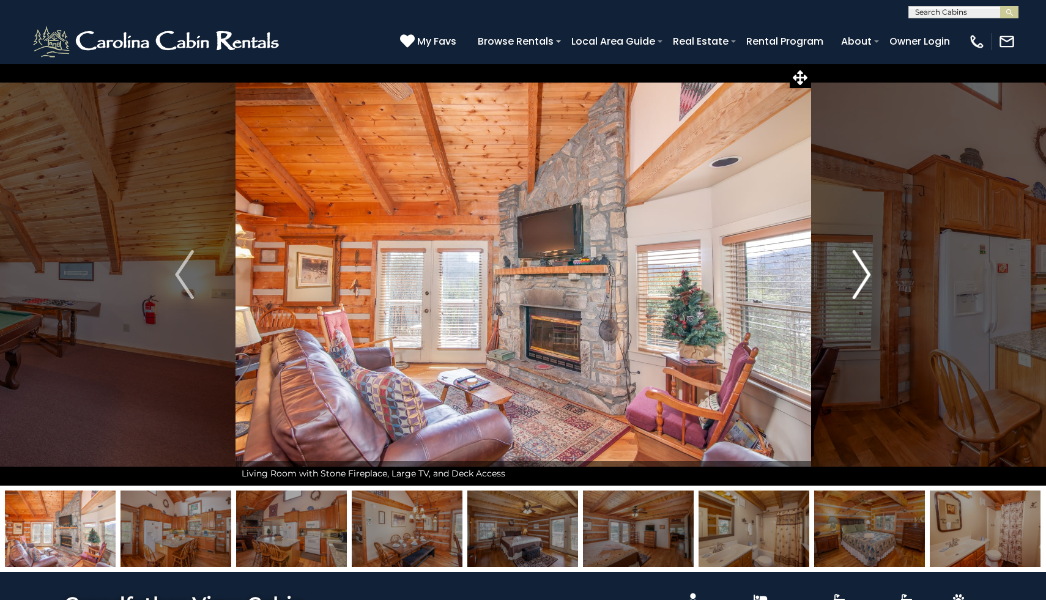
click at [861, 283] on img "Next" at bounding box center [861, 274] width 18 height 49
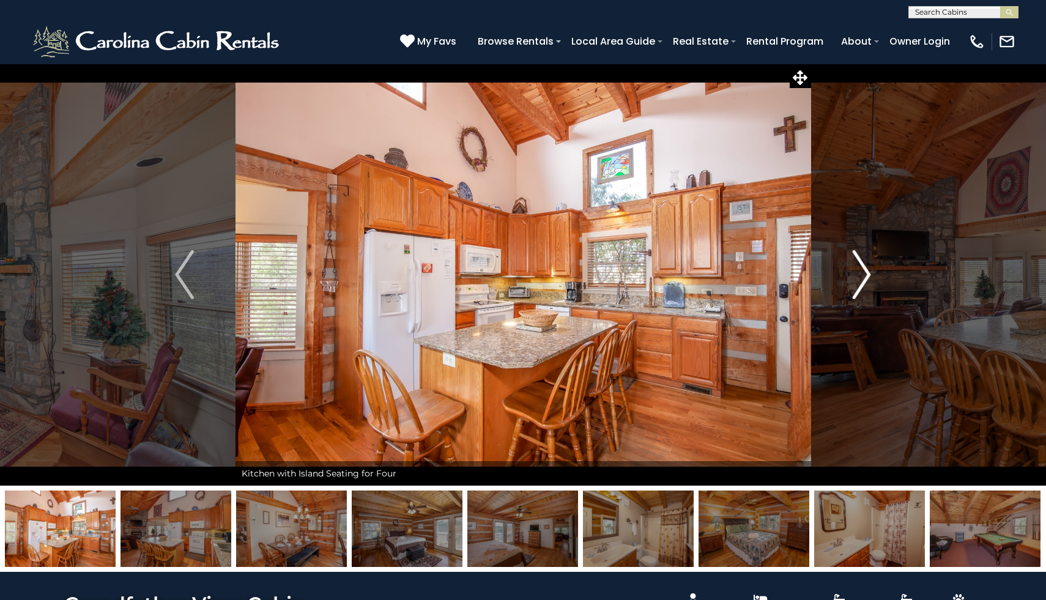
click at [861, 283] on img "Next" at bounding box center [861, 274] width 18 height 49
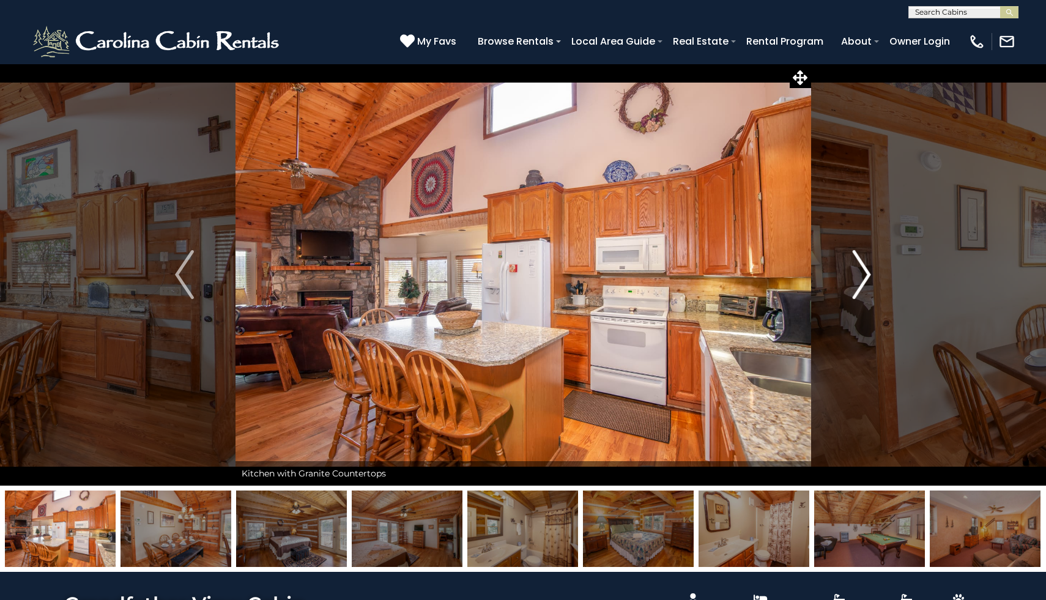
click at [861, 283] on img "Next" at bounding box center [861, 274] width 18 height 49
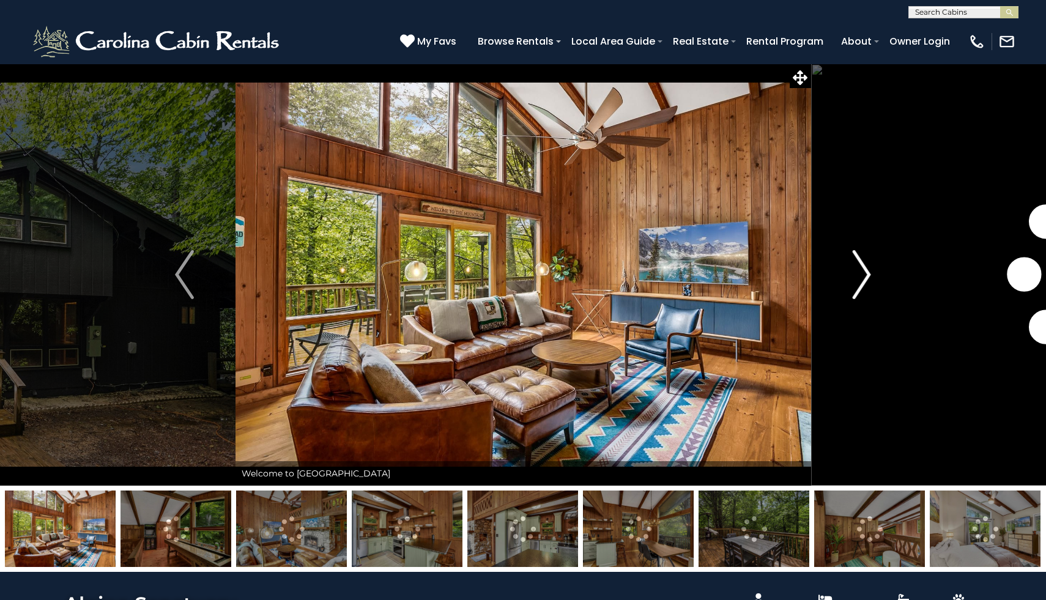
click at [861, 272] on img "Next" at bounding box center [861, 274] width 18 height 49
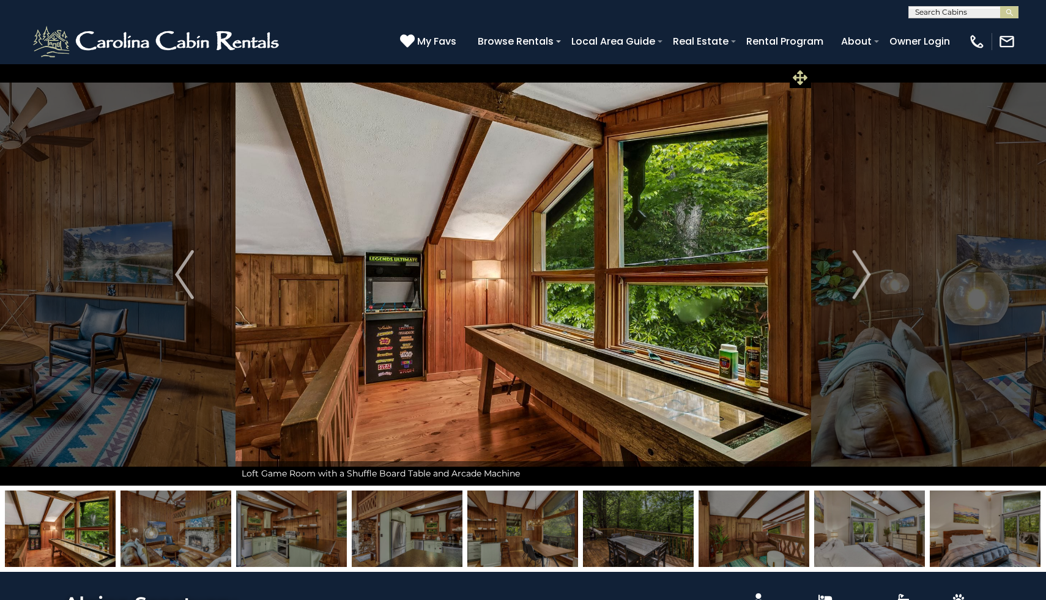
click at [801, 73] on icon at bounding box center [800, 77] width 15 height 15
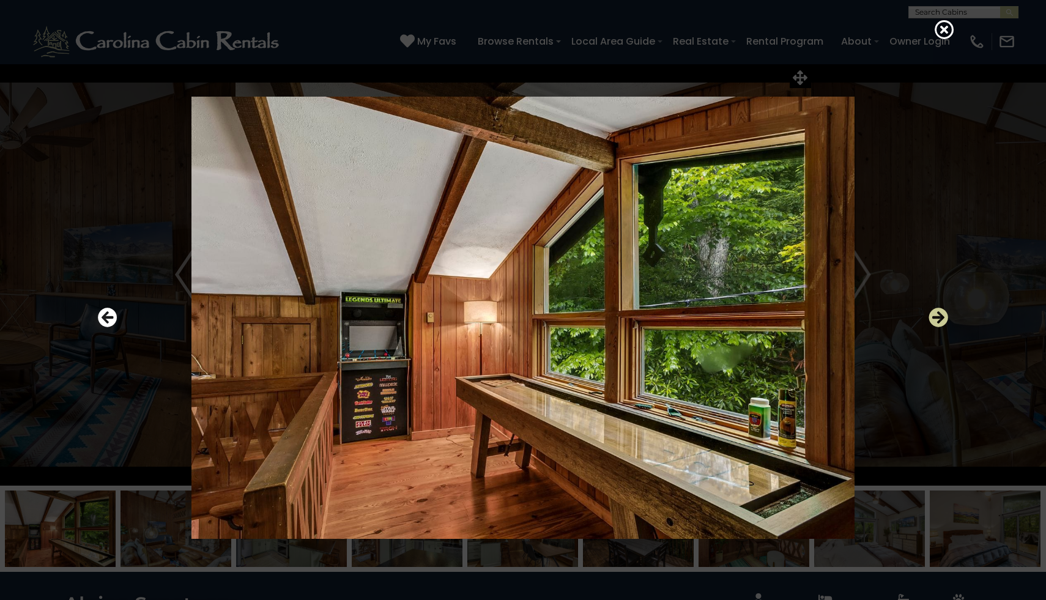
click at [939, 312] on icon "Next" at bounding box center [938, 318] width 20 height 20
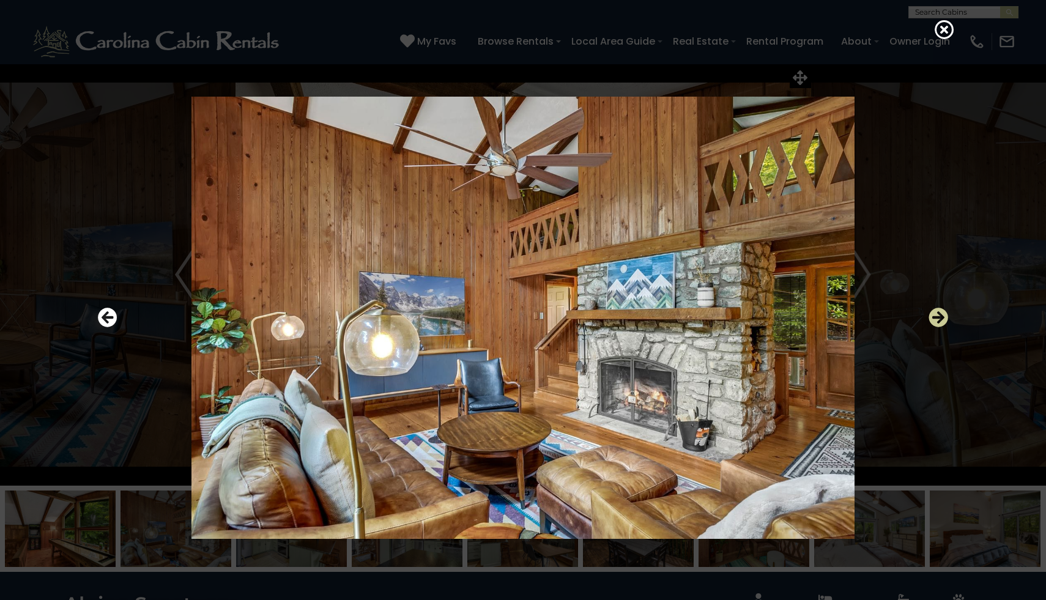
click at [939, 312] on icon "Next" at bounding box center [938, 318] width 20 height 20
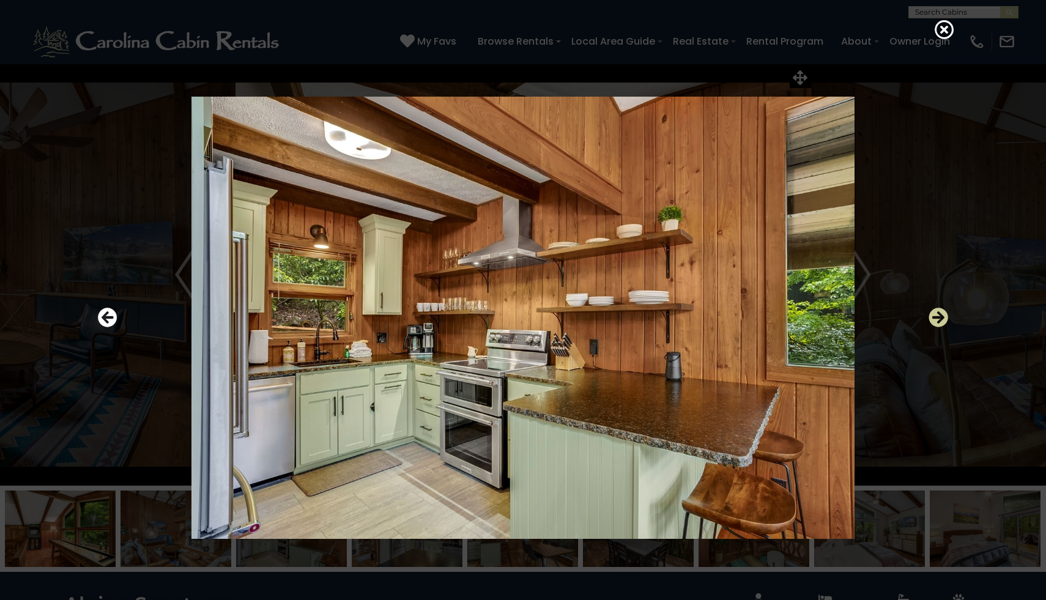
click at [939, 312] on icon "Next" at bounding box center [938, 318] width 20 height 20
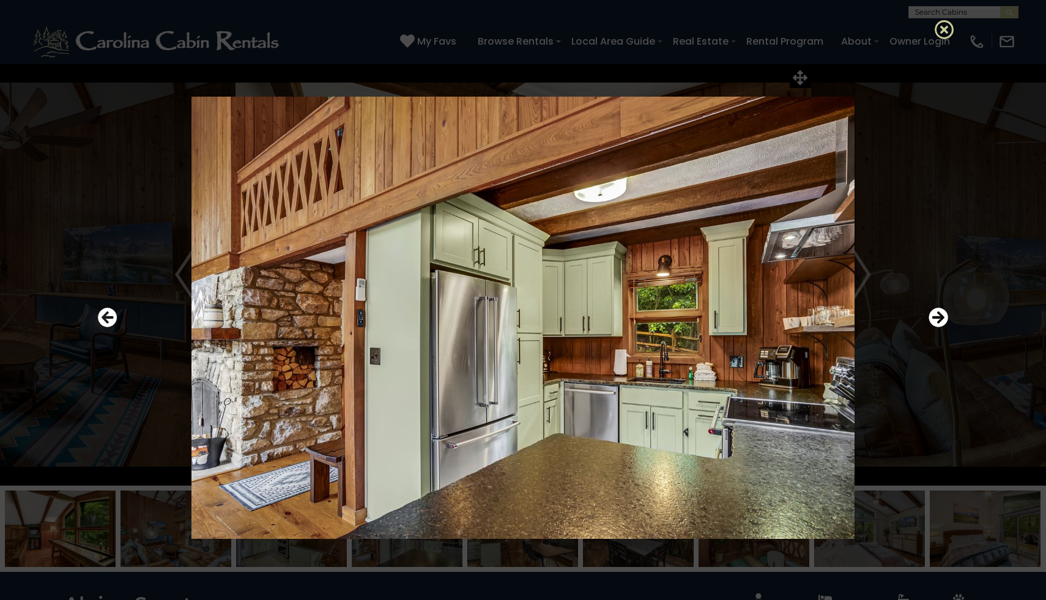
click at [947, 29] on icon at bounding box center [945, 30] width 20 height 20
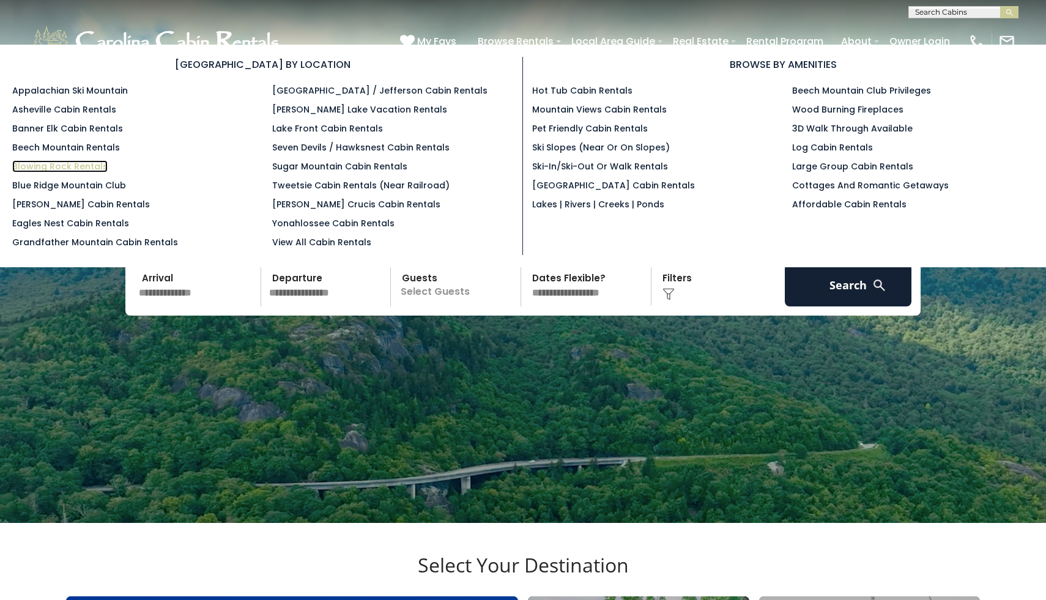
click at [94, 165] on link "Blowing Rock Rentals" at bounding box center [59, 166] width 95 height 12
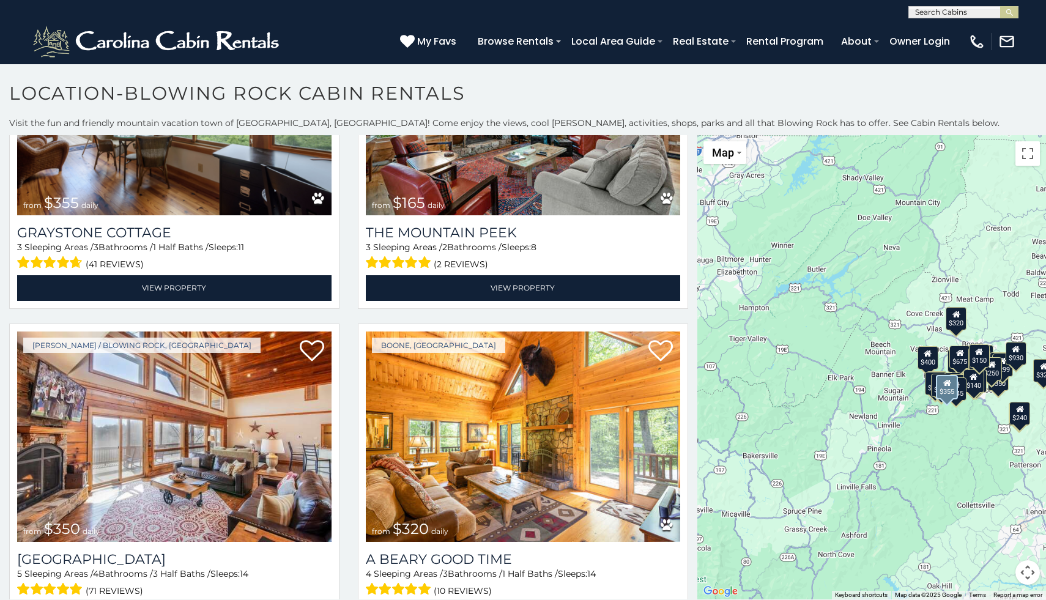
scroll to position [4084, 0]
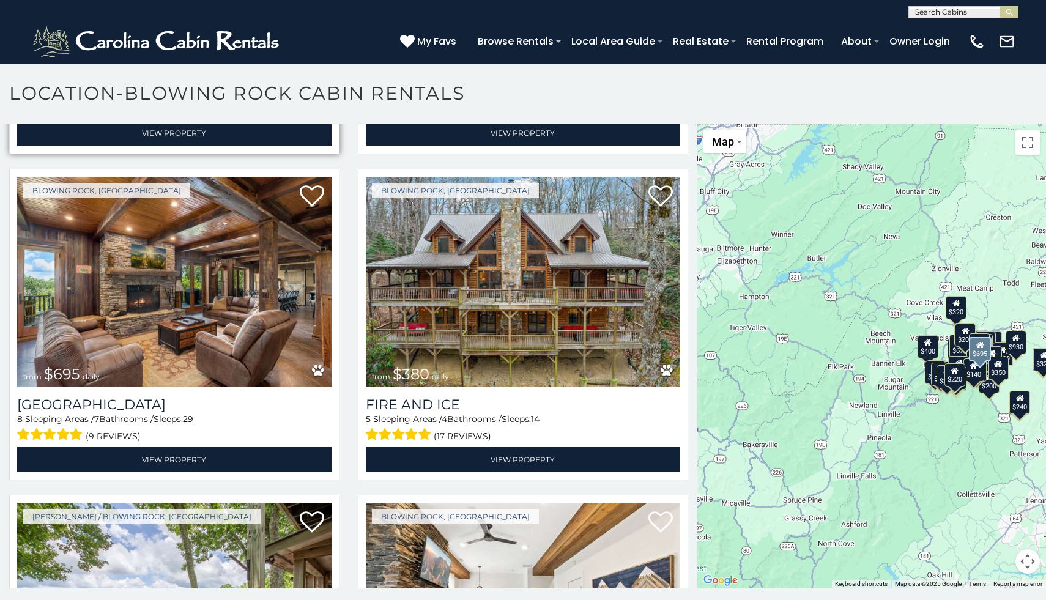
scroll to position [309, 0]
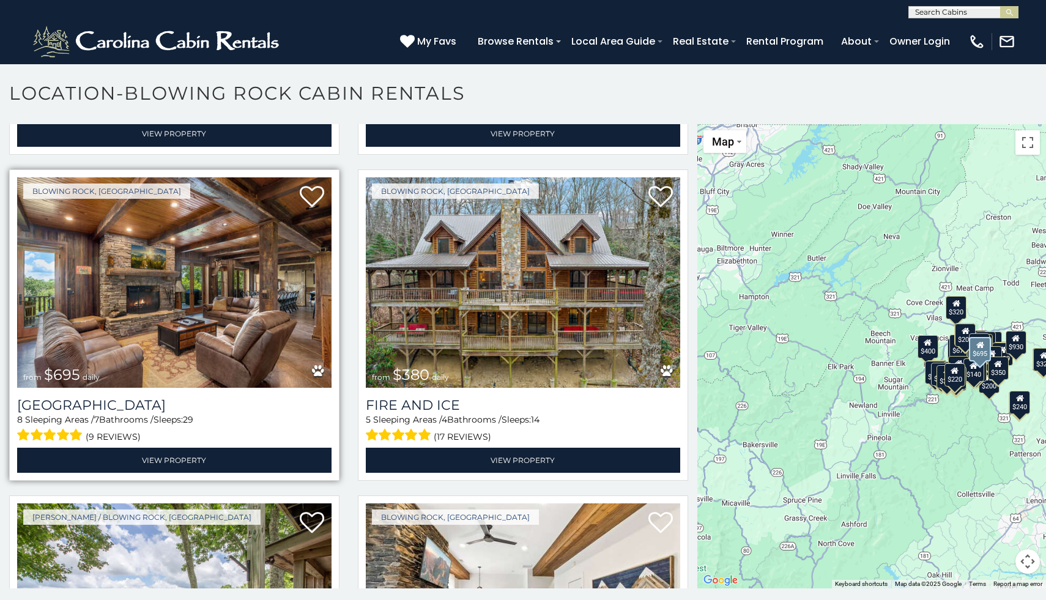
click at [164, 296] on img at bounding box center [174, 282] width 314 height 210
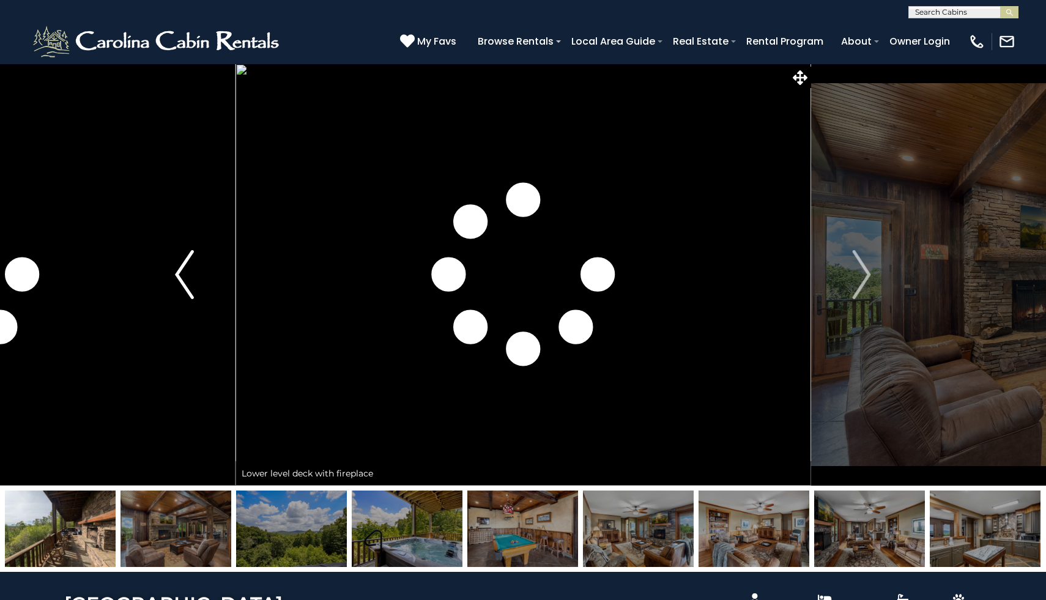
click at [181, 276] on img "Previous" at bounding box center [184, 274] width 18 height 49
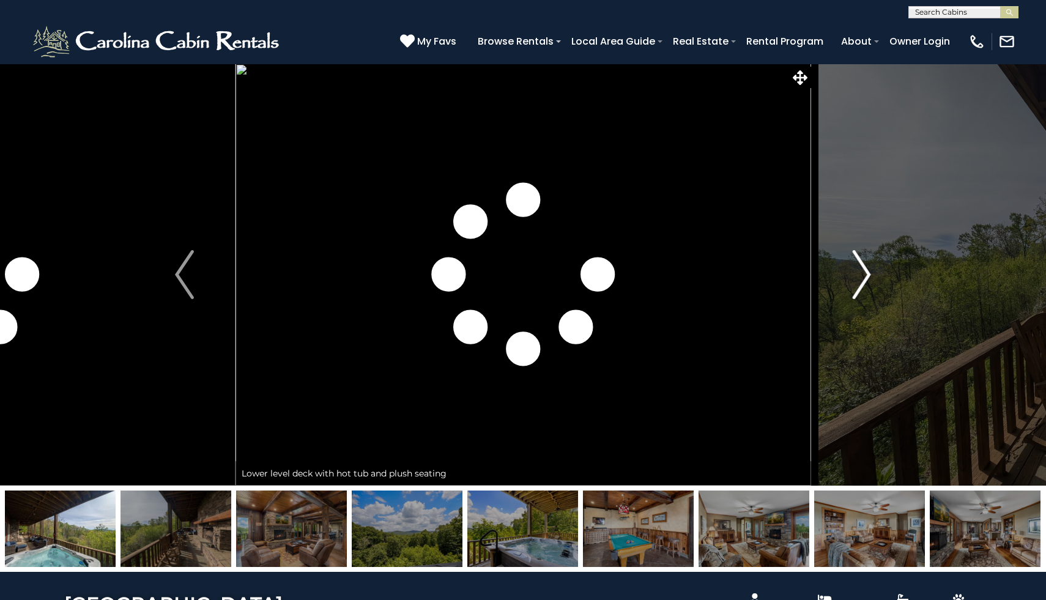
click at [861, 283] on img "Next" at bounding box center [861, 274] width 18 height 49
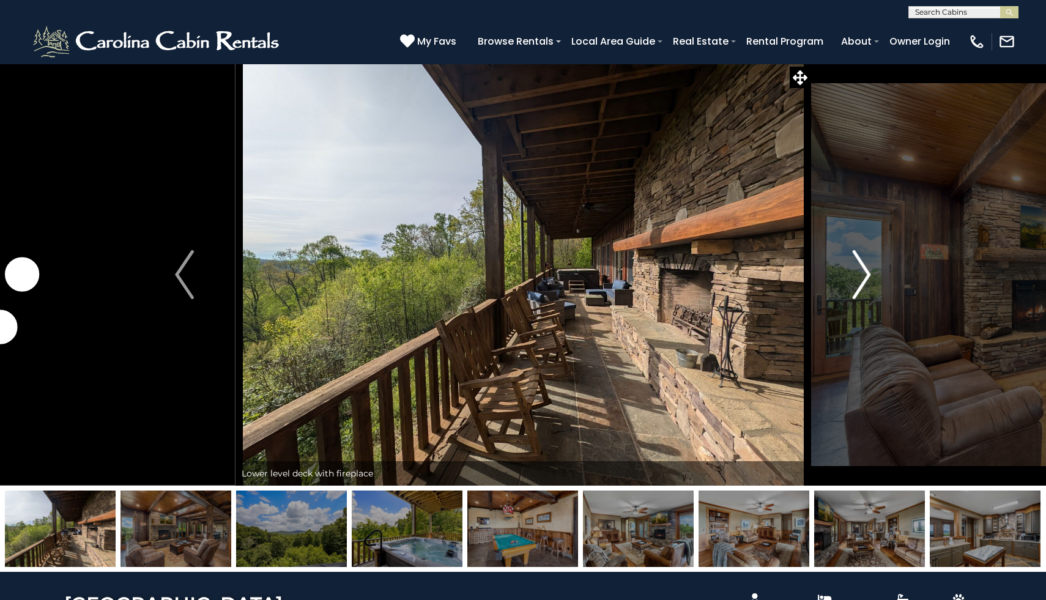
click at [862, 283] on img "Next" at bounding box center [861, 274] width 18 height 49
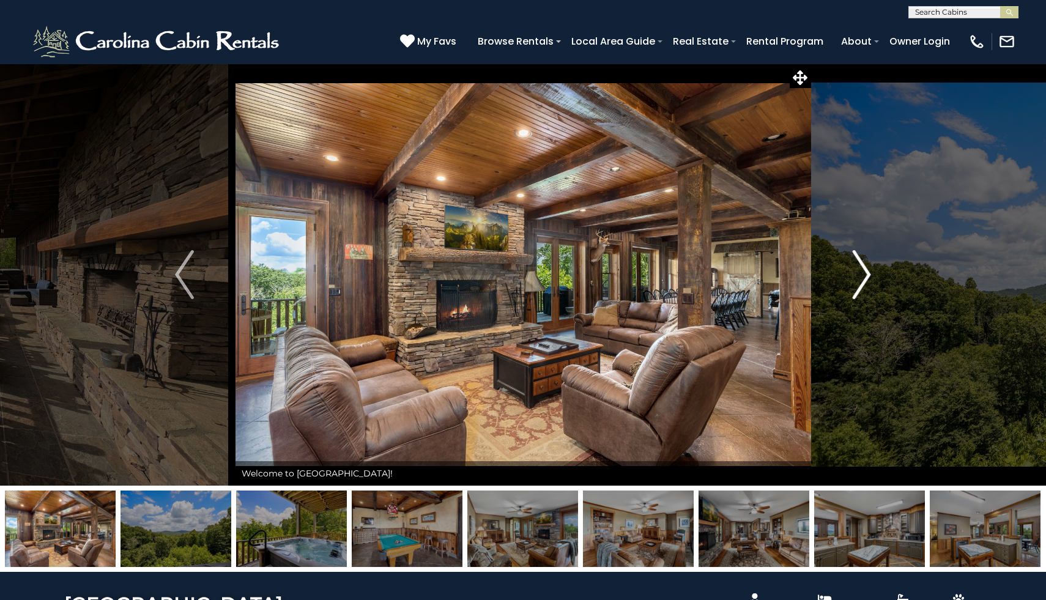
click at [861, 283] on img "Next" at bounding box center [861, 274] width 18 height 49
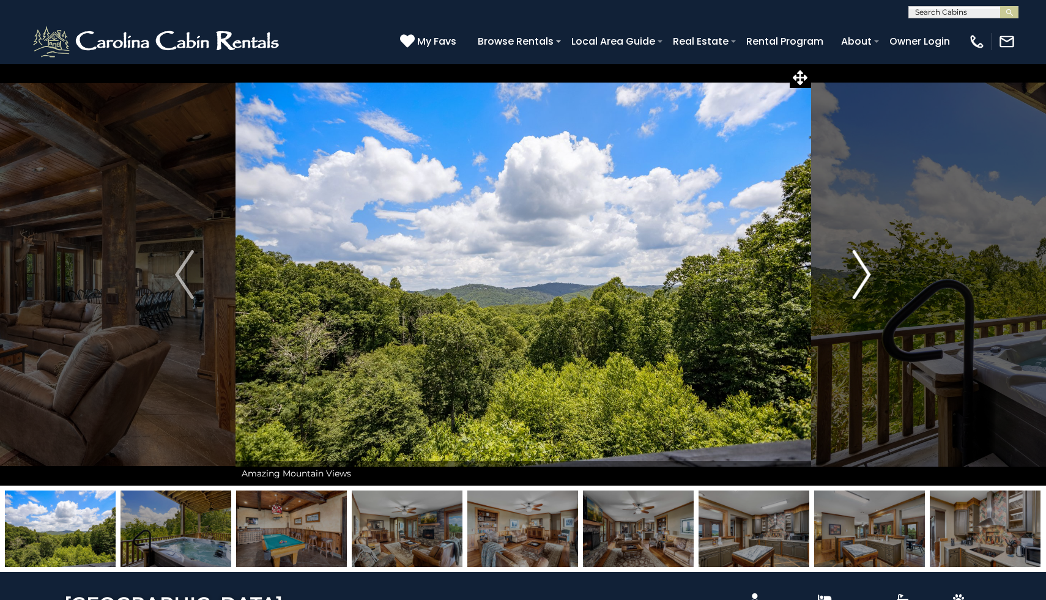
click at [861, 283] on img "Next" at bounding box center [861, 274] width 18 height 49
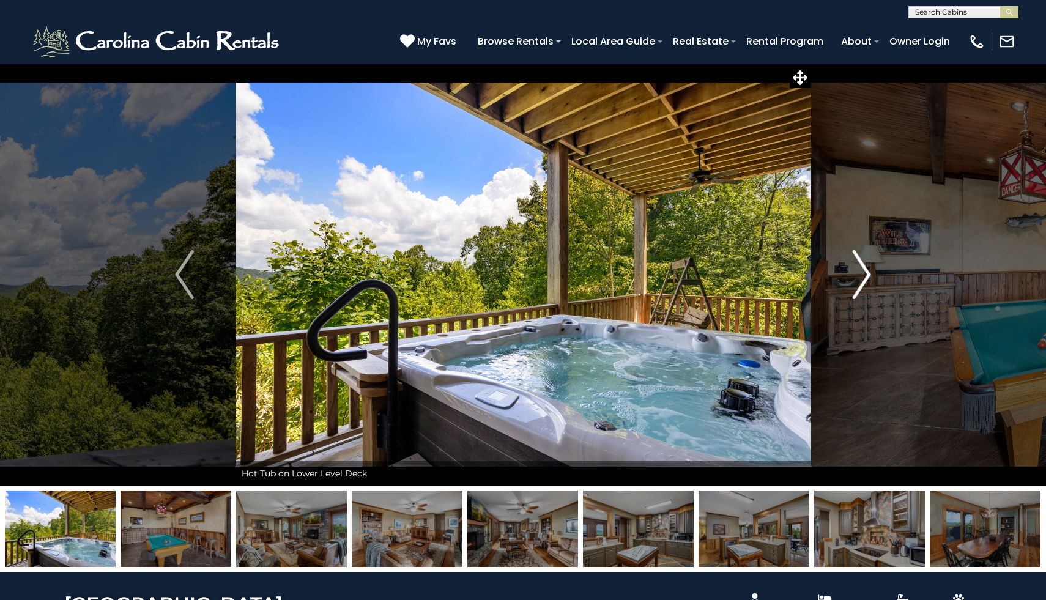
click at [861, 284] on img "Next" at bounding box center [861, 274] width 18 height 49
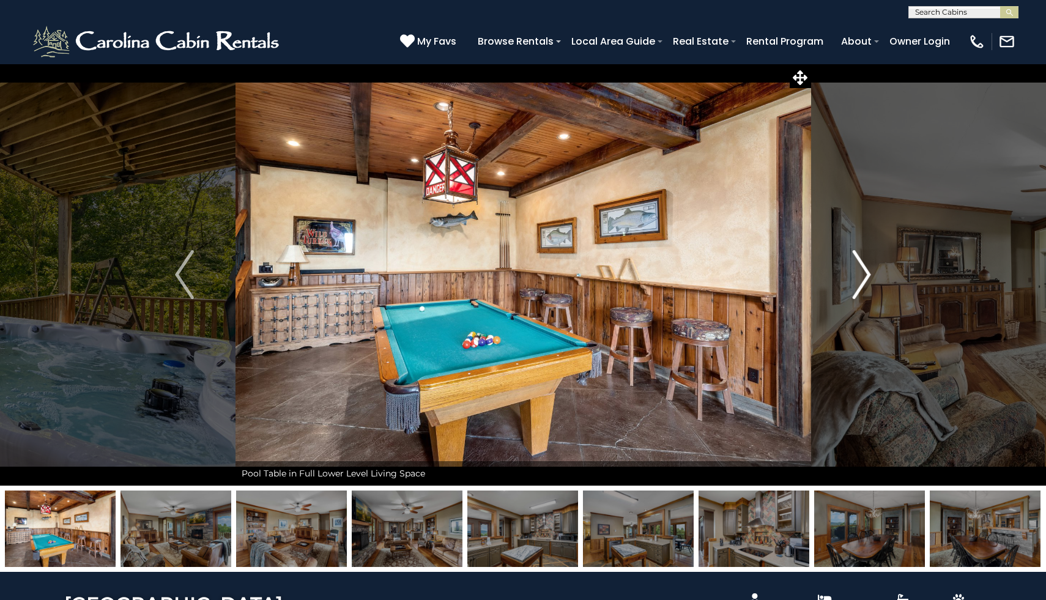
click at [861, 284] on img "Next" at bounding box center [861, 274] width 18 height 49
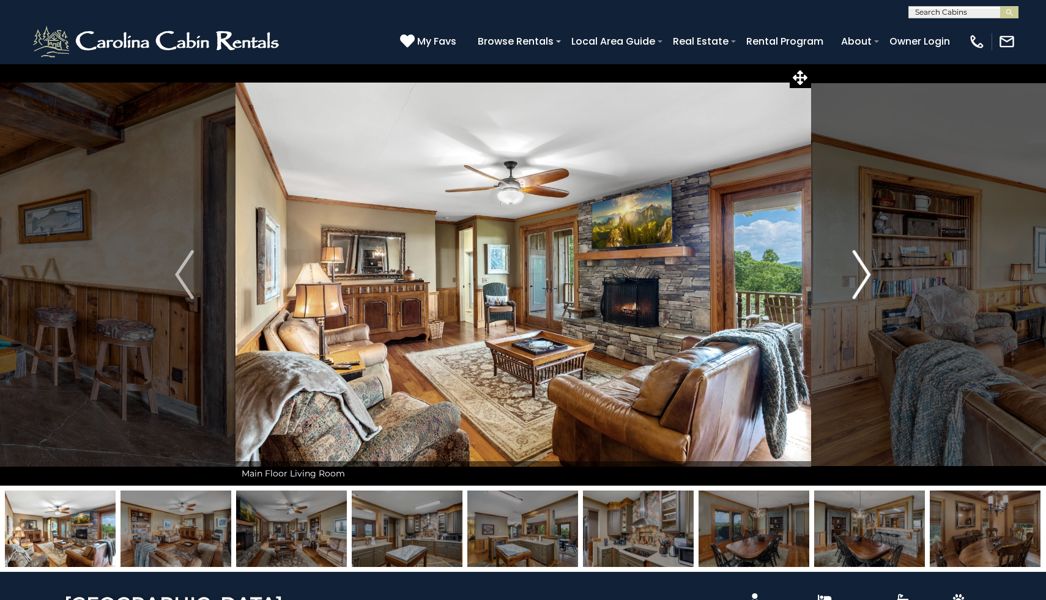
click at [863, 271] on img "Next" at bounding box center [861, 274] width 18 height 49
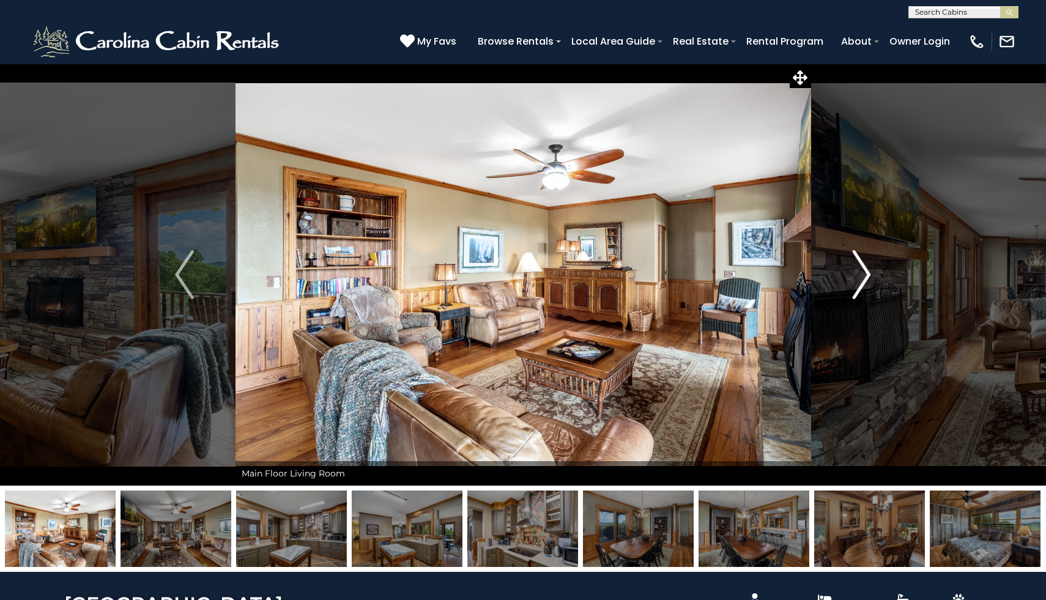
click at [864, 272] on img "Next" at bounding box center [861, 274] width 18 height 49
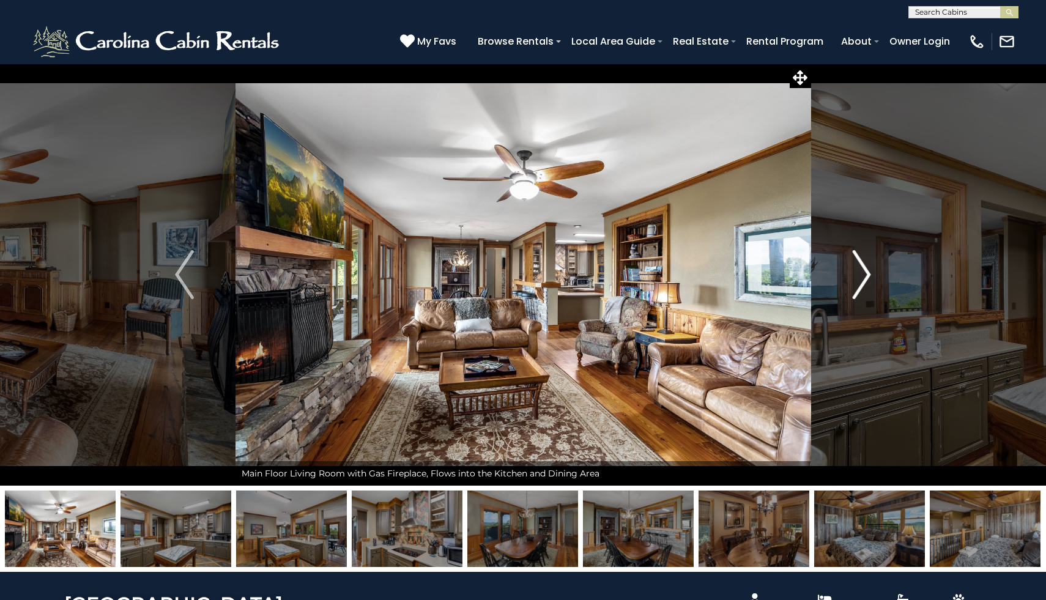
click at [864, 272] on img "Next" at bounding box center [861, 274] width 18 height 49
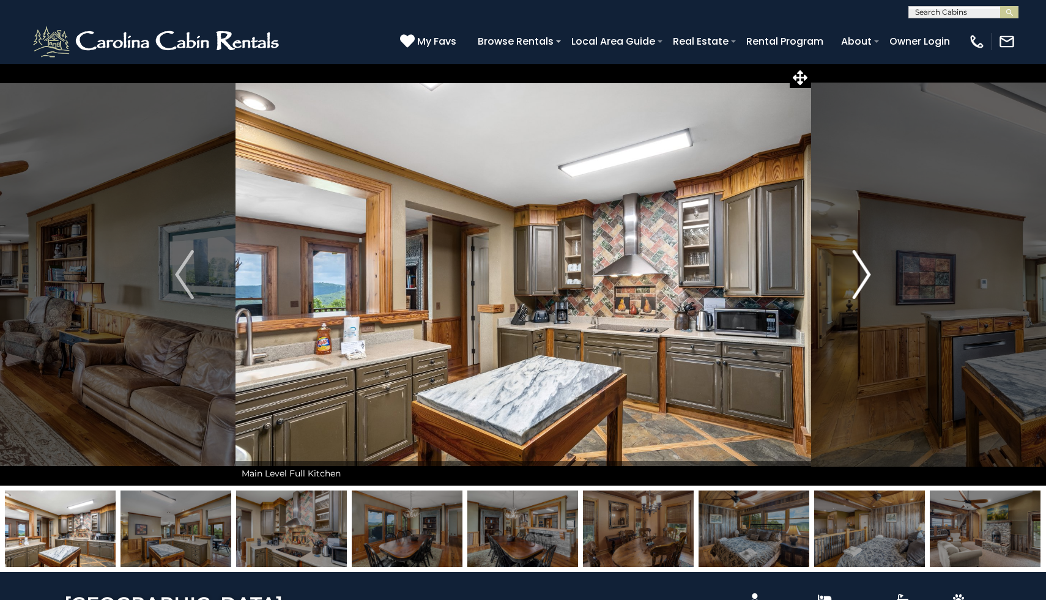
click at [864, 272] on img "Next" at bounding box center [861, 274] width 18 height 49
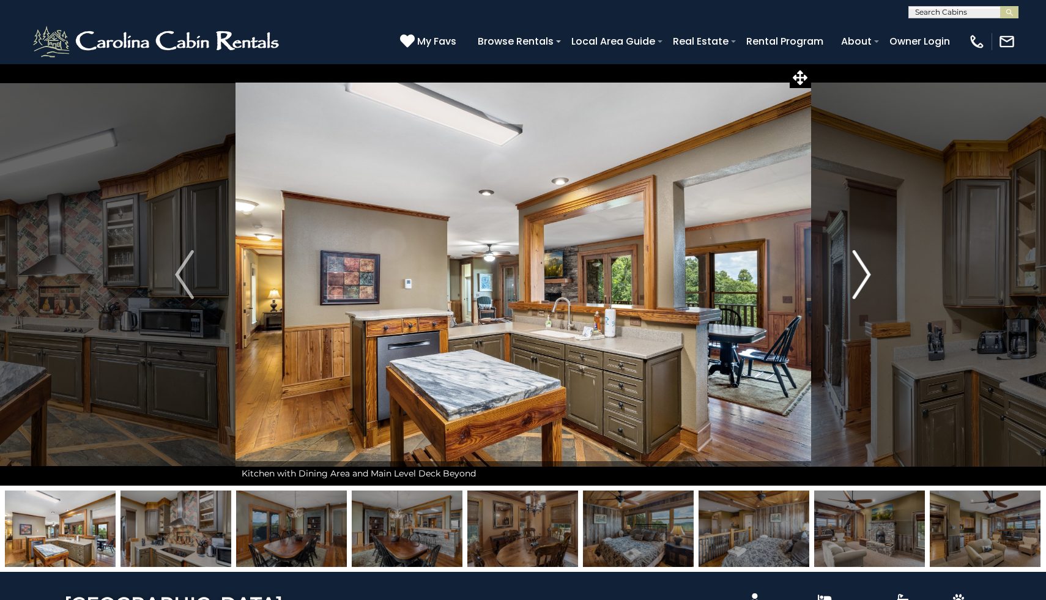
click at [864, 272] on img "Next" at bounding box center [861, 274] width 18 height 49
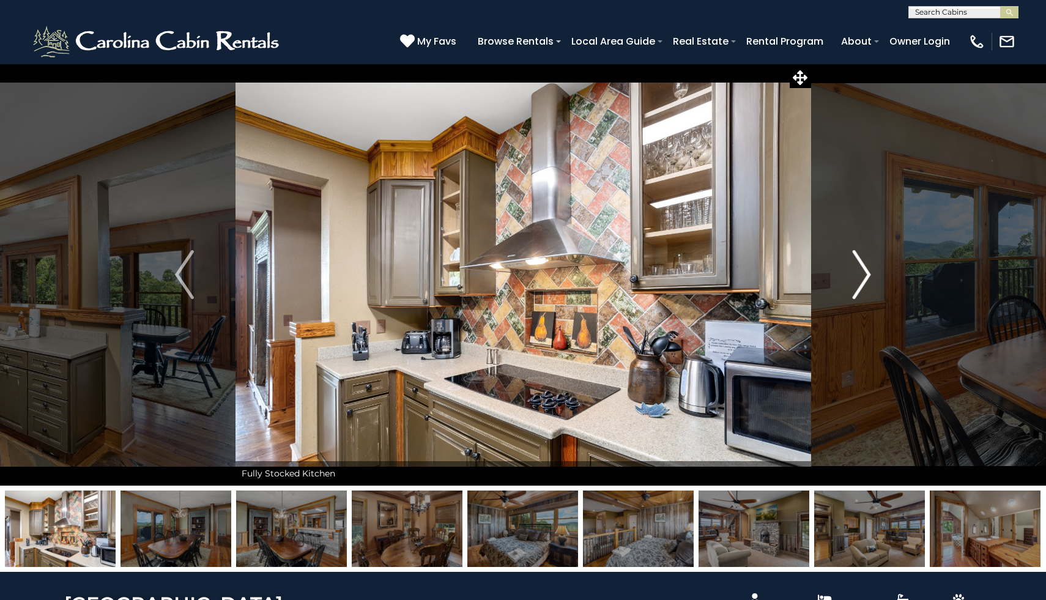
click at [864, 273] on img "Next" at bounding box center [861, 274] width 18 height 49
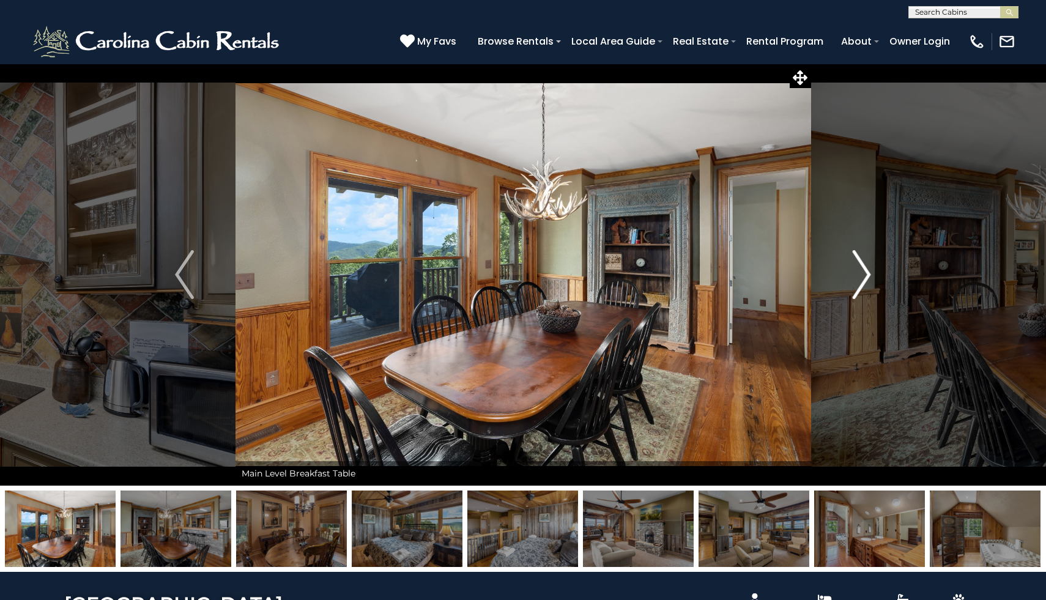
click at [864, 273] on img "Next" at bounding box center [861, 274] width 18 height 49
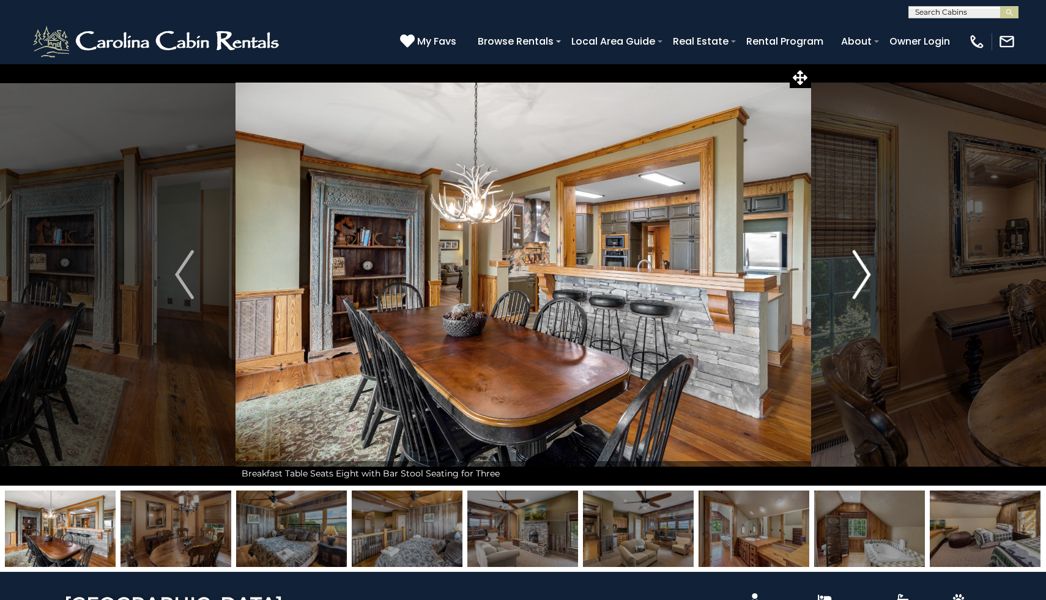
click at [864, 273] on img "Next" at bounding box center [861, 274] width 18 height 49
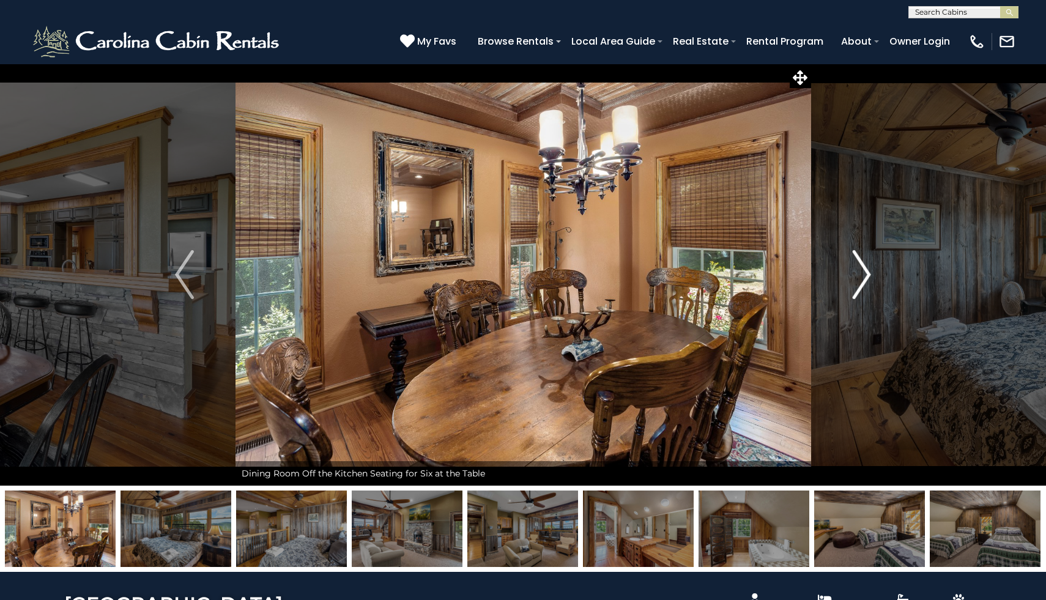
click at [864, 273] on img "Next" at bounding box center [861, 274] width 18 height 49
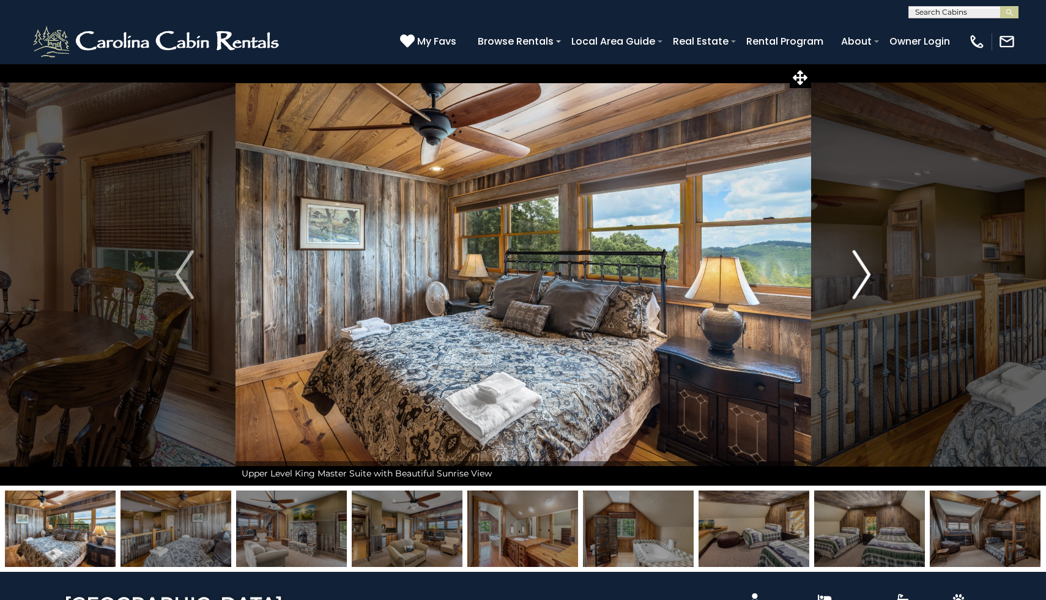
click at [865, 273] on img "Next" at bounding box center [861, 274] width 18 height 49
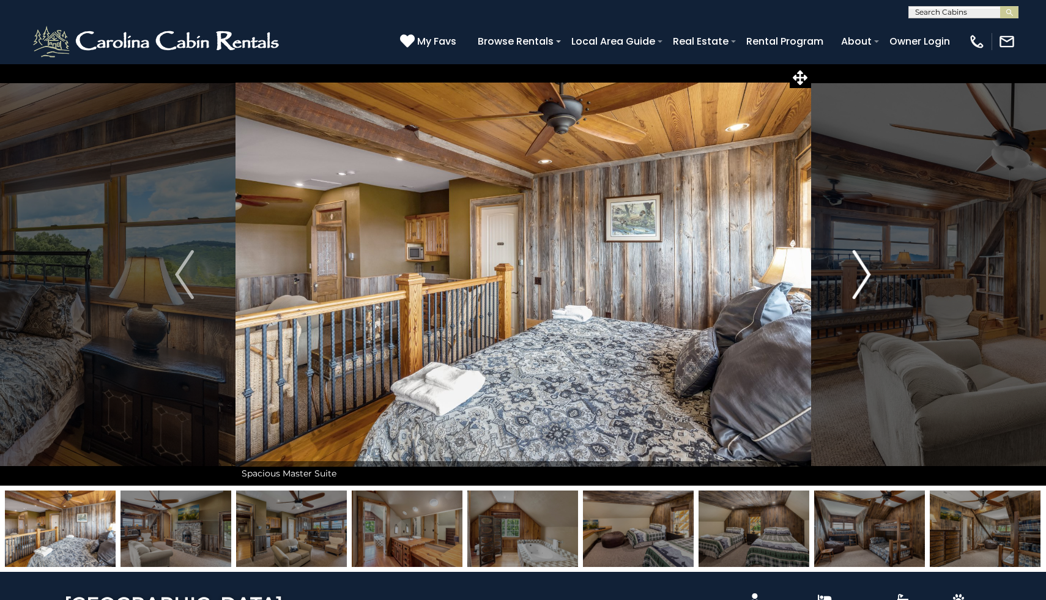
click at [865, 273] on img "Next" at bounding box center [861, 274] width 18 height 49
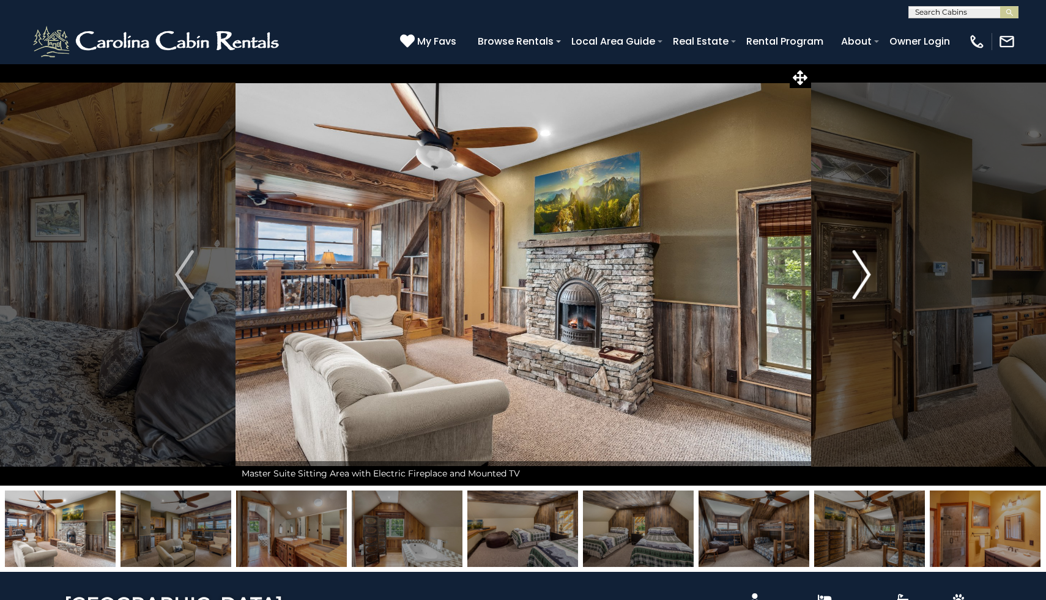
click at [865, 273] on img "Next" at bounding box center [861, 274] width 18 height 49
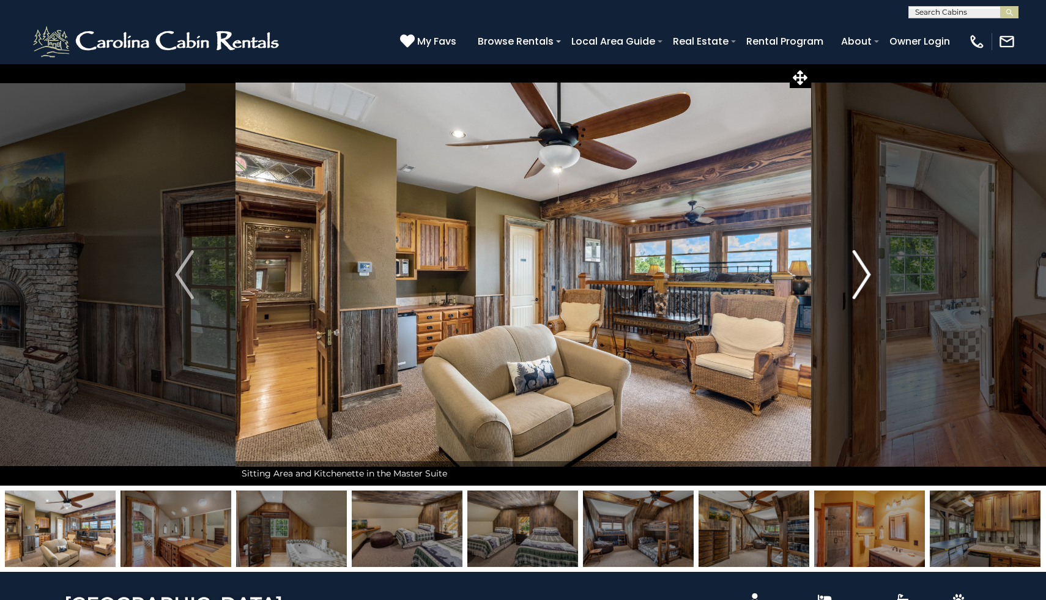
click at [865, 273] on img "Next" at bounding box center [861, 274] width 18 height 49
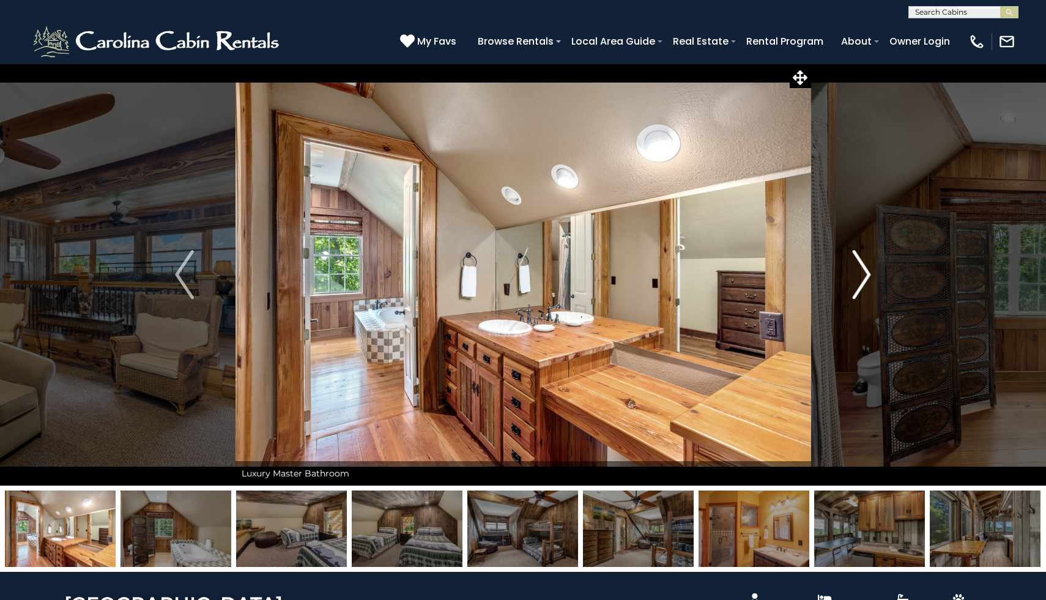
click at [865, 273] on img "Next" at bounding box center [861, 274] width 18 height 49
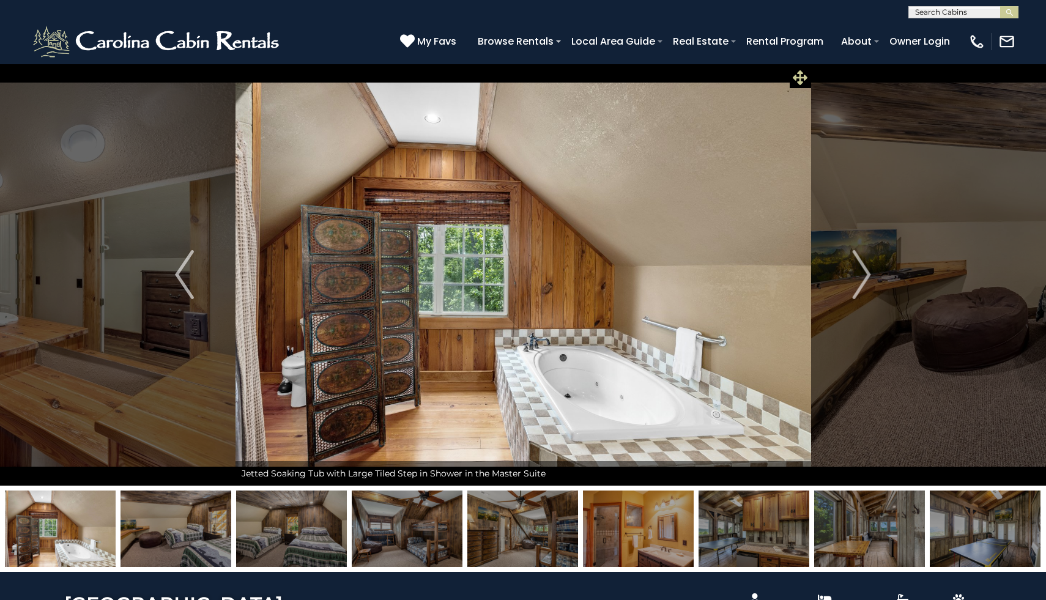
click at [794, 79] on icon at bounding box center [800, 77] width 15 height 15
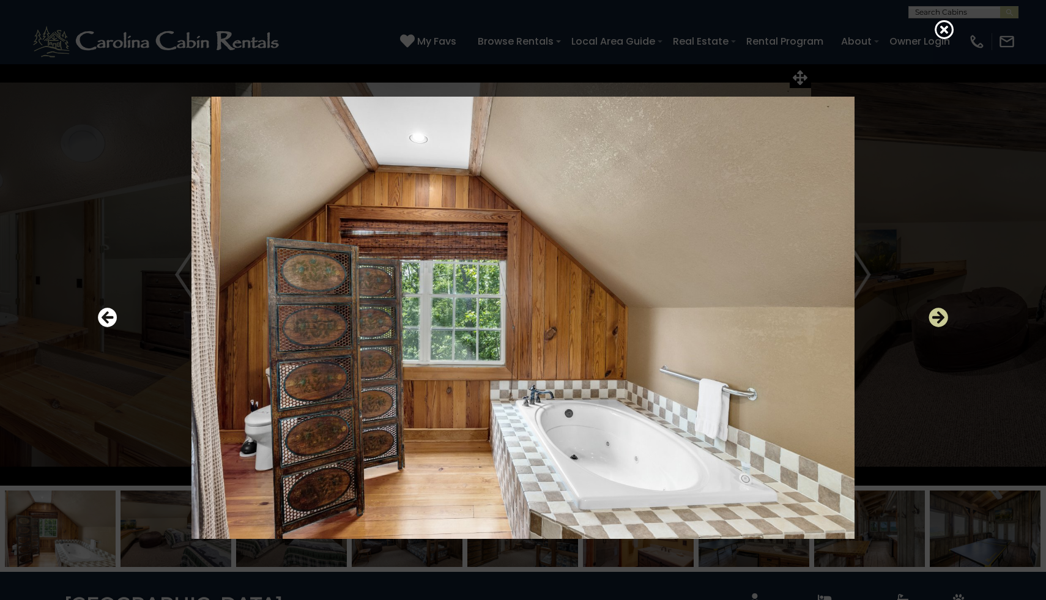
click at [938, 319] on icon "Next" at bounding box center [938, 318] width 20 height 20
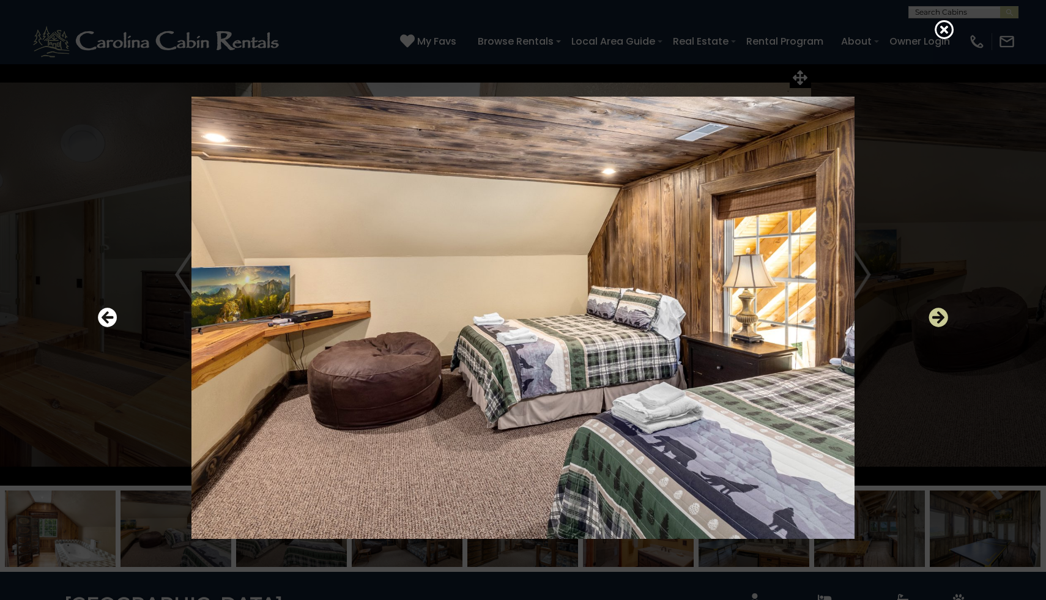
click at [938, 320] on icon "Next" at bounding box center [938, 318] width 20 height 20
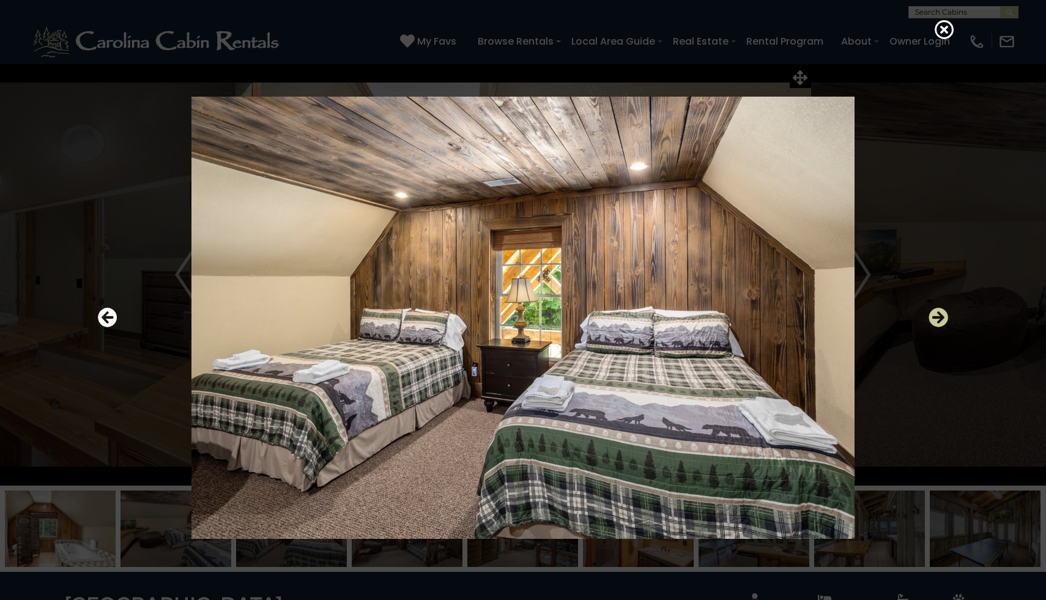
click at [938, 320] on icon "Next" at bounding box center [938, 318] width 20 height 20
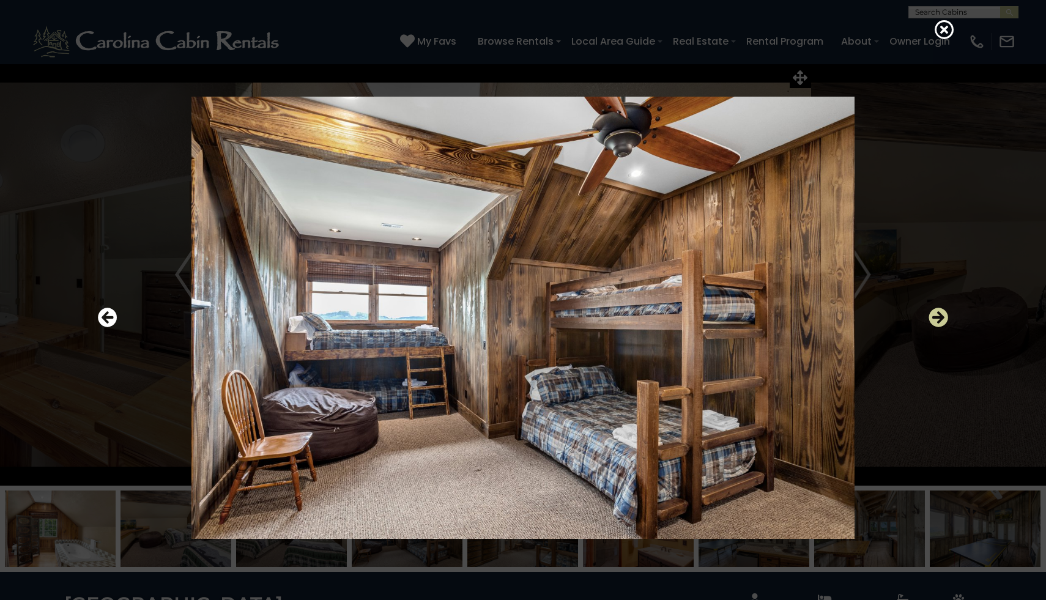
click at [938, 320] on icon "Next" at bounding box center [938, 318] width 20 height 20
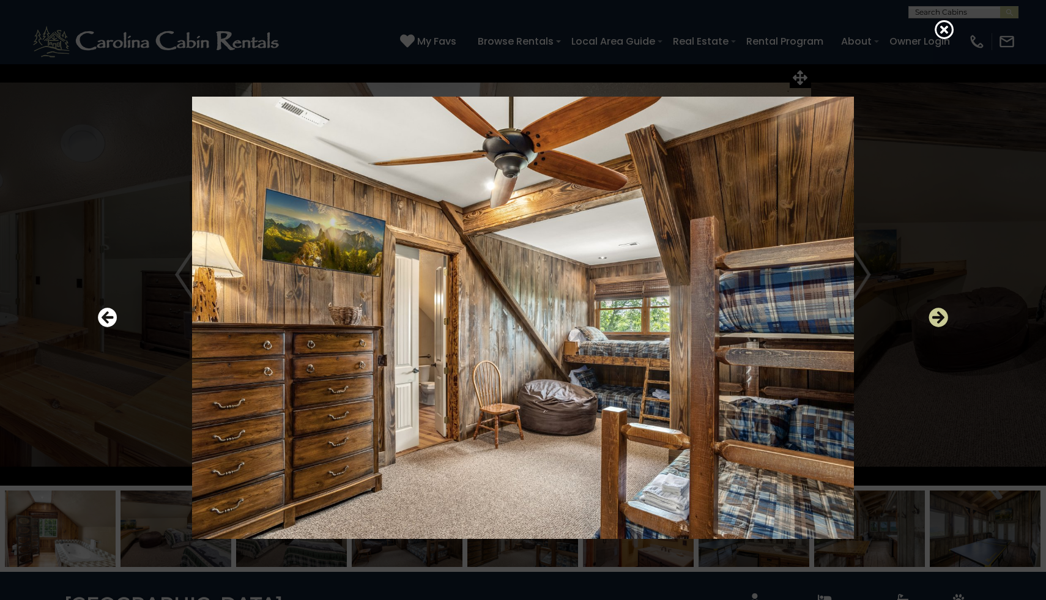
click at [938, 322] on icon "Next" at bounding box center [938, 318] width 20 height 20
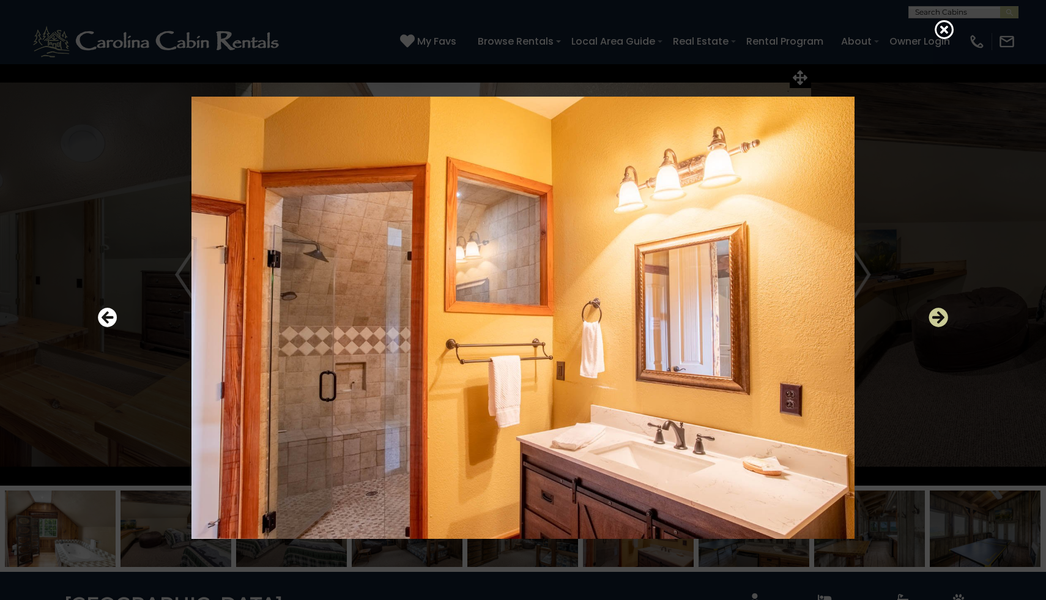
click at [938, 322] on icon "Next" at bounding box center [938, 318] width 20 height 20
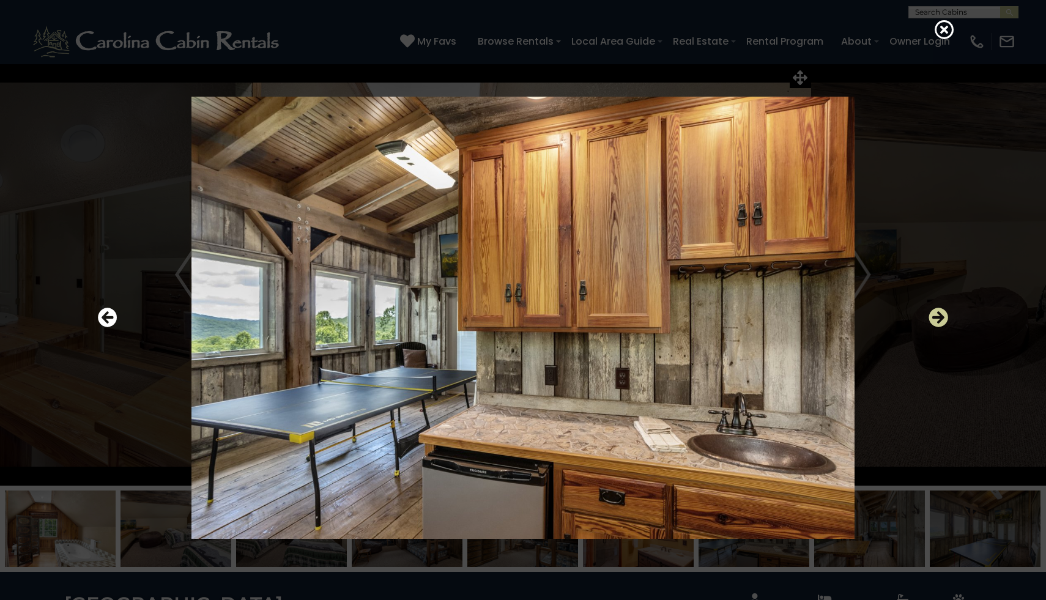
click at [938, 322] on icon "Next" at bounding box center [938, 318] width 20 height 20
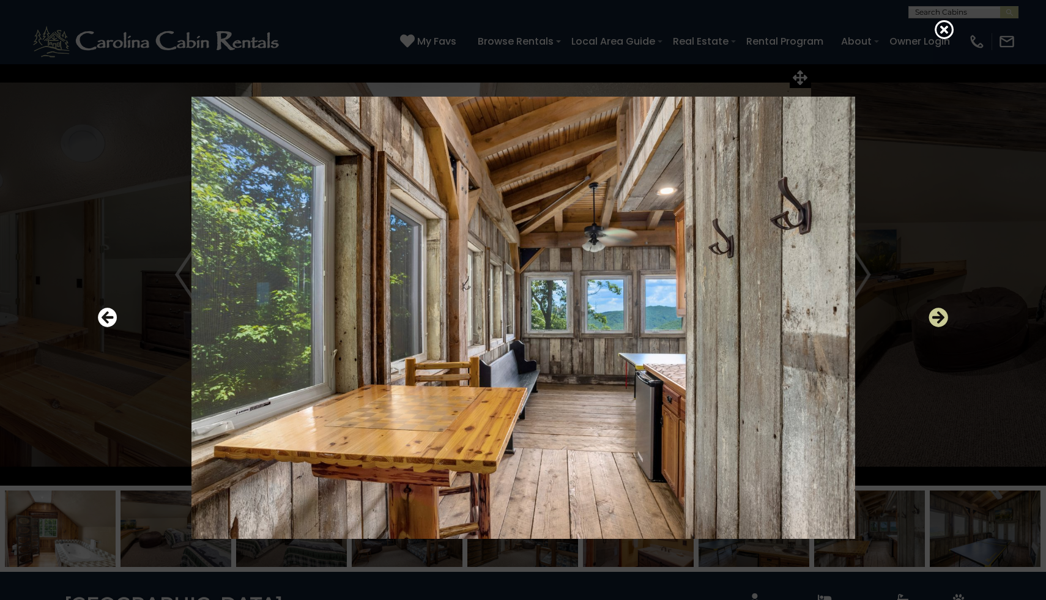
click at [938, 323] on icon "Next" at bounding box center [938, 318] width 20 height 20
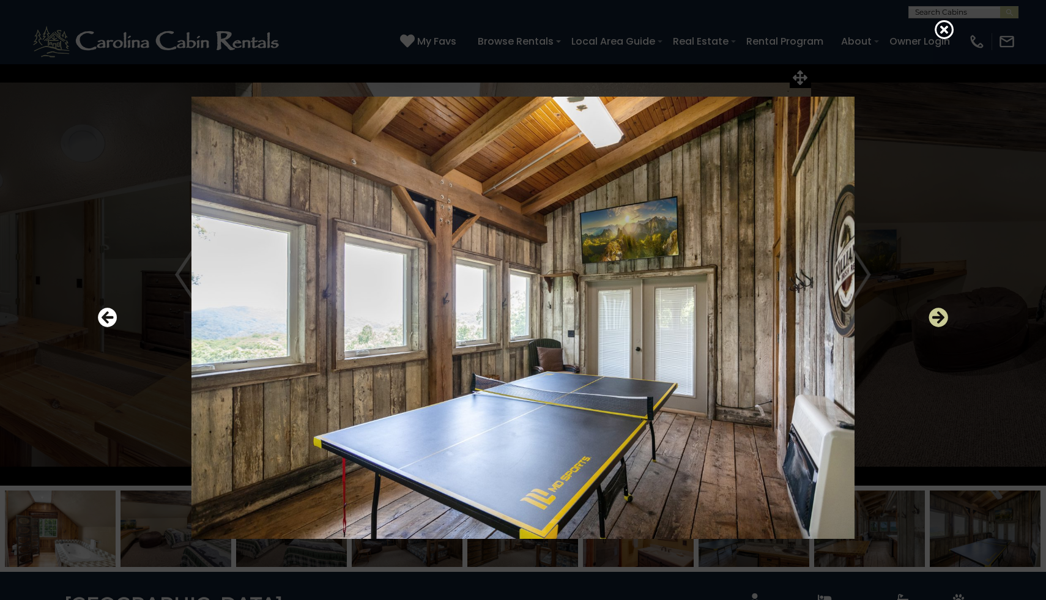
click at [938, 323] on icon "Next" at bounding box center [938, 318] width 20 height 20
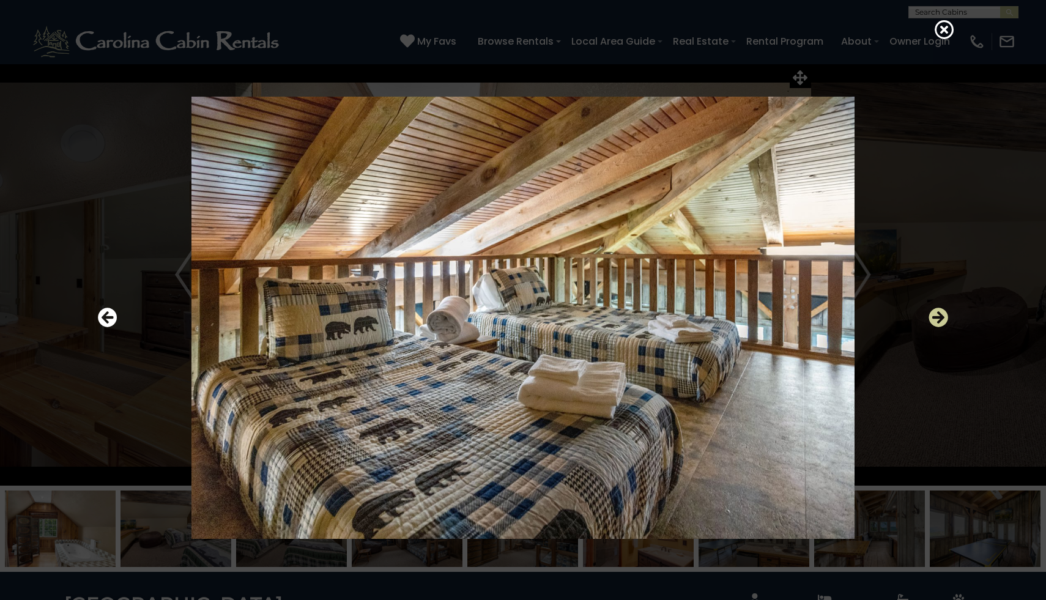
click at [938, 324] on icon "Next" at bounding box center [938, 318] width 20 height 20
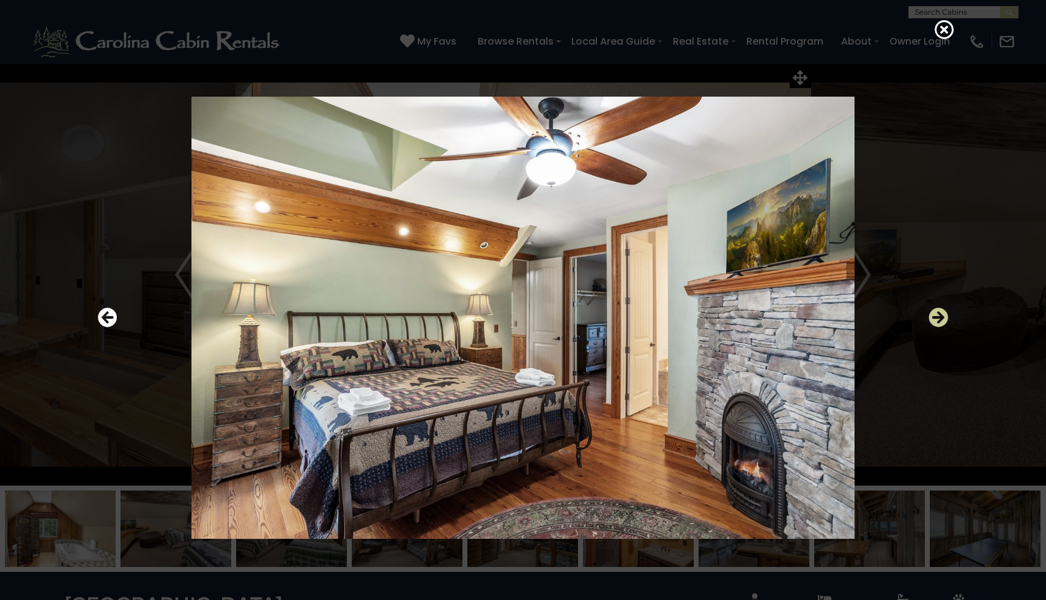
click at [938, 324] on icon "Next" at bounding box center [938, 318] width 20 height 20
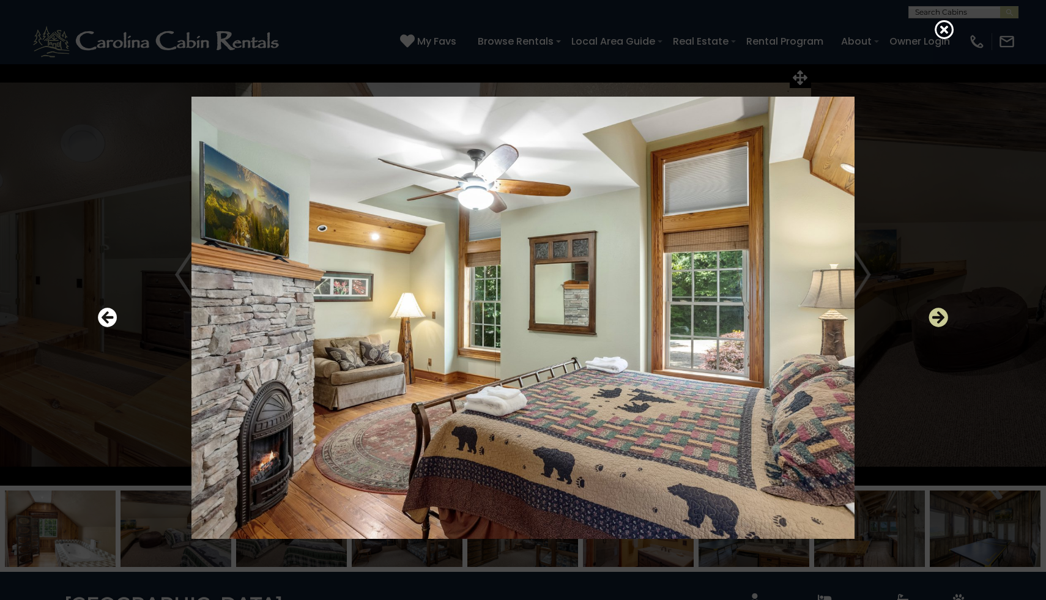
click at [938, 324] on icon "Next" at bounding box center [938, 318] width 20 height 20
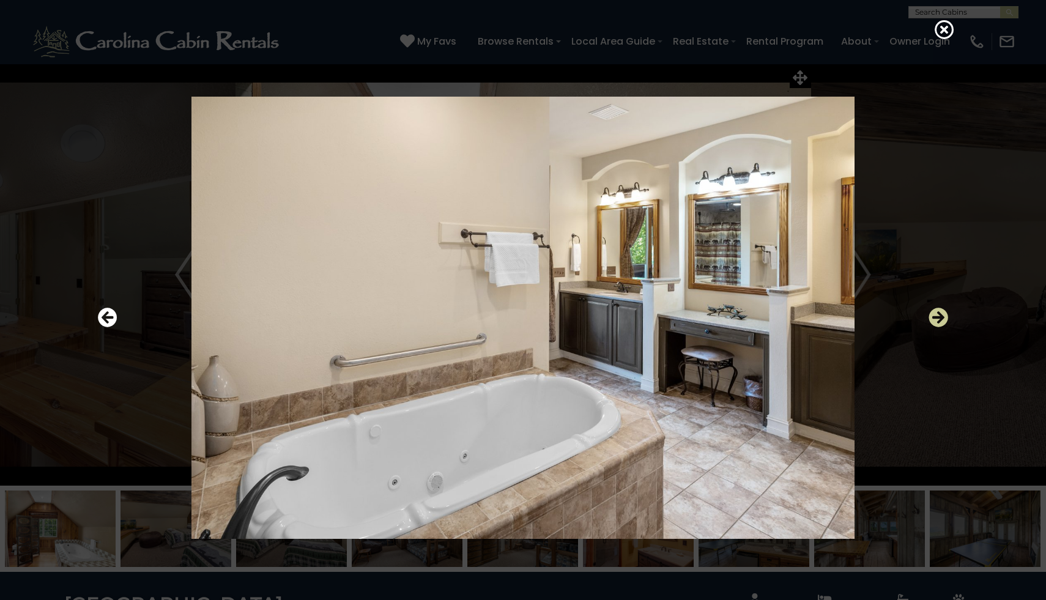
click at [938, 324] on icon "Next" at bounding box center [938, 318] width 20 height 20
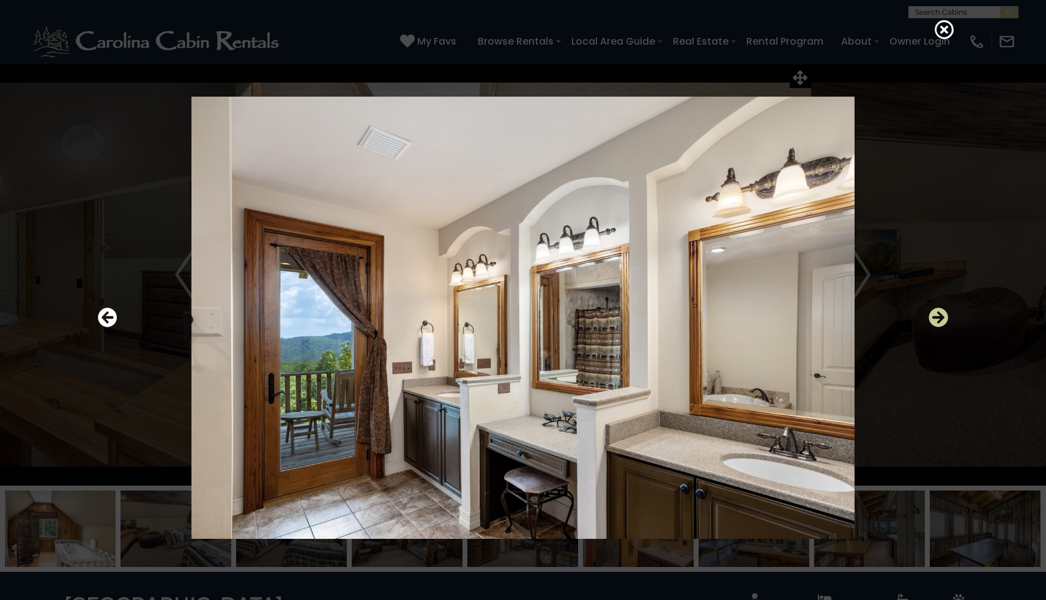
click at [938, 324] on icon "Next" at bounding box center [938, 318] width 20 height 20
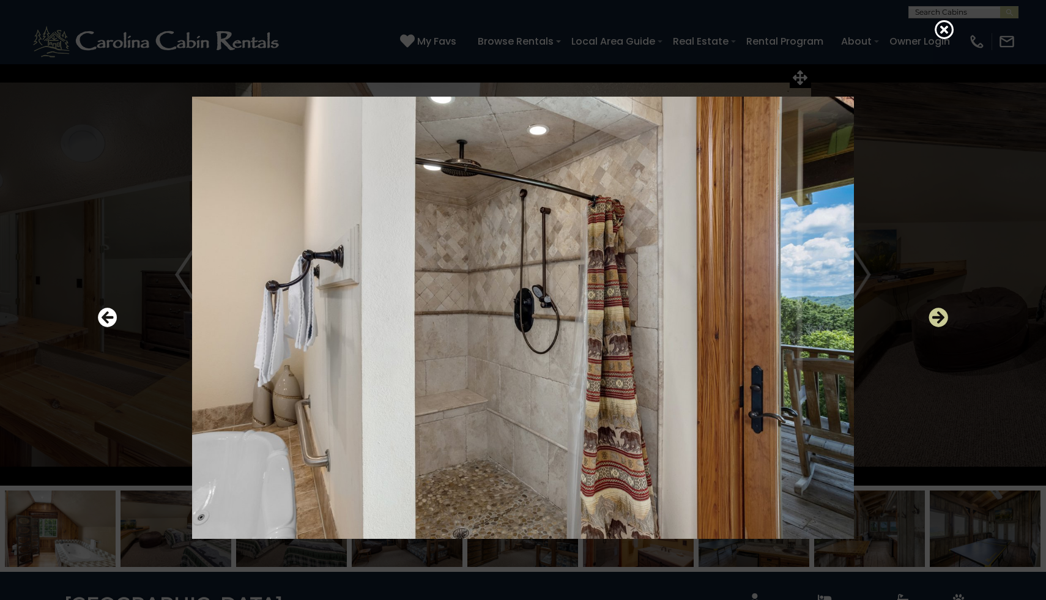
click at [938, 324] on icon "Next" at bounding box center [938, 318] width 20 height 20
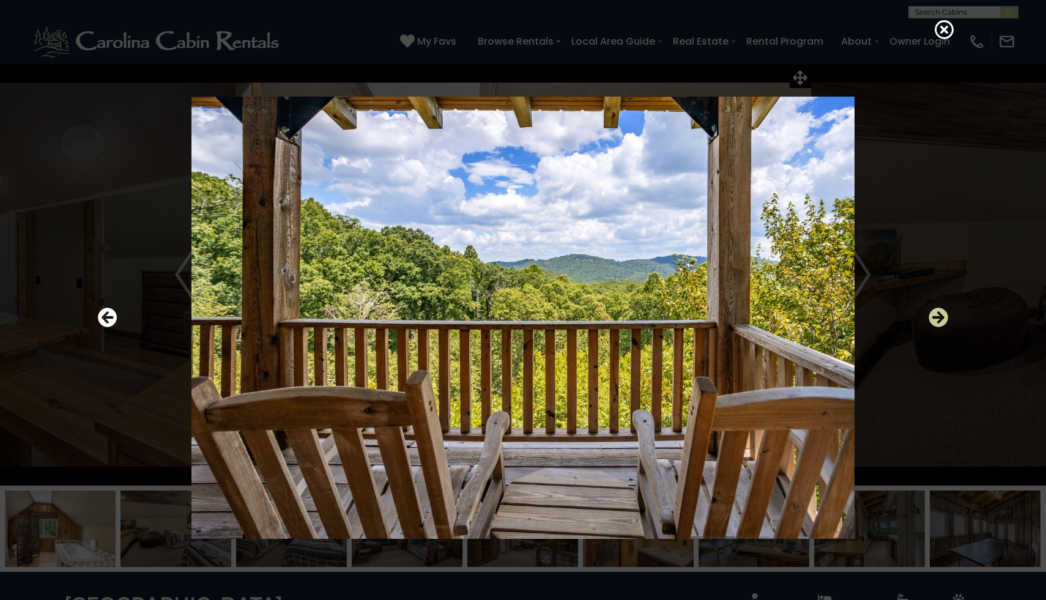
click at [938, 325] on icon "Next" at bounding box center [938, 318] width 20 height 20
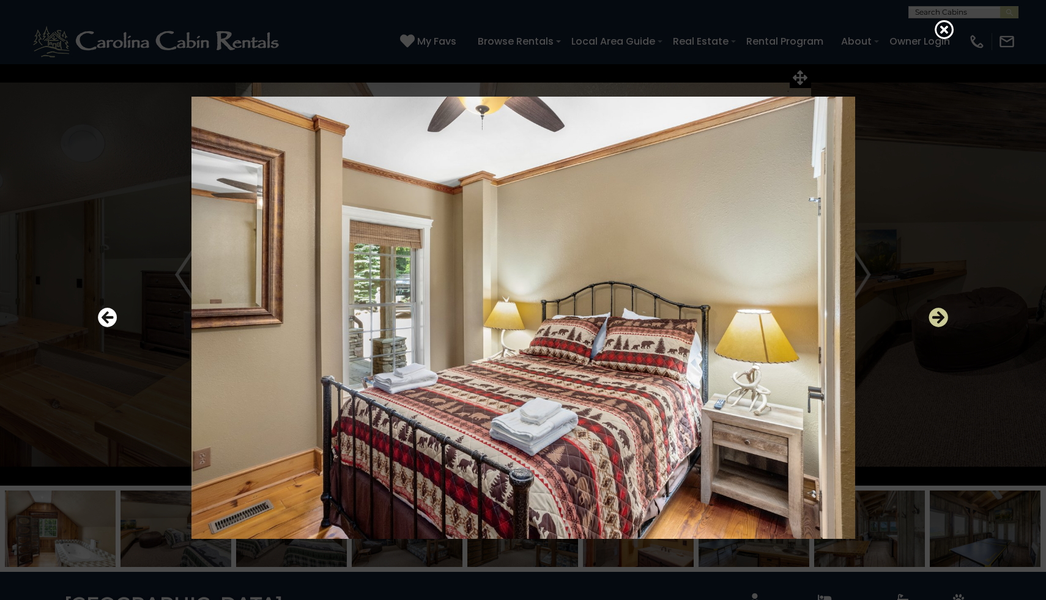
click at [938, 325] on icon "Next" at bounding box center [938, 318] width 20 height 20
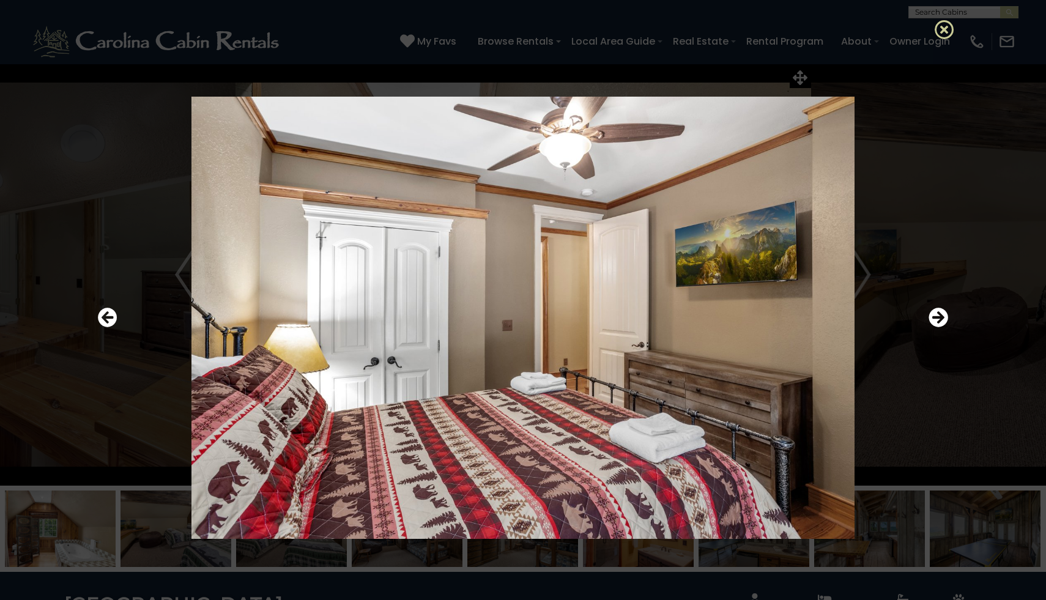
click at [944, 32] on icon at bounding box center [945, 30] width 20 height 20
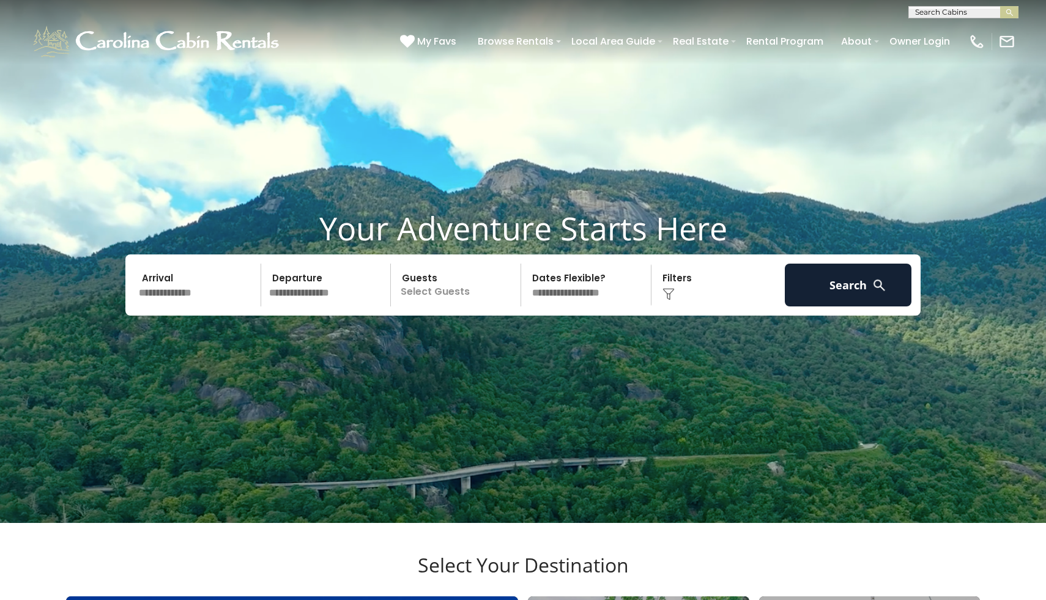
click at [160, 306] on input "text" at bounding box center [198, 285] width 127 height 43
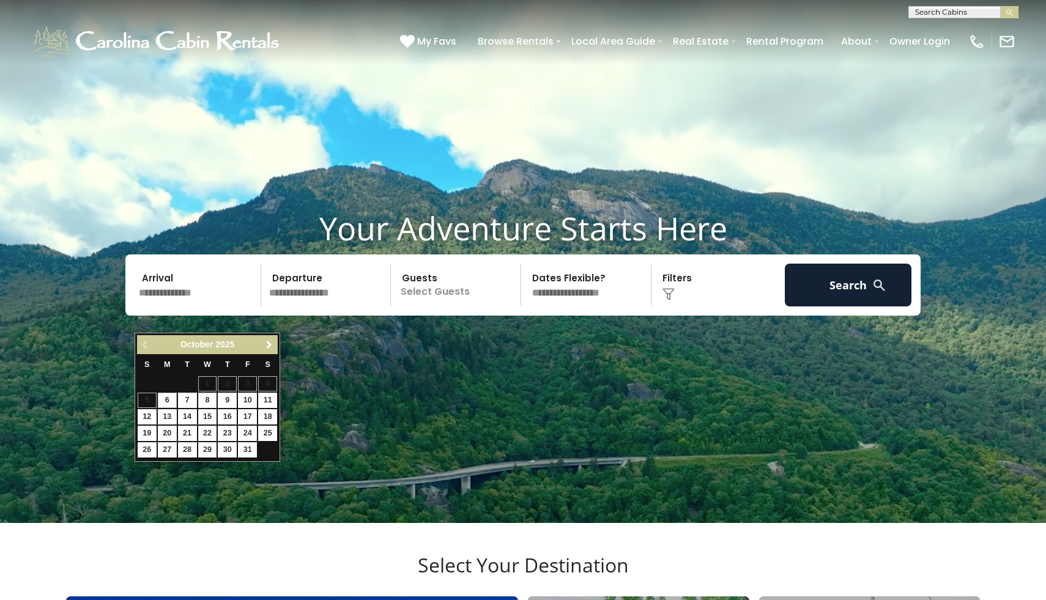
click at [267, 346] on span "Next" at bounding box center [269, 345] width 10 height 10
click at [167, 446] on link "24" at bounding box center [167, 449] width 19 height 15
type input "********"
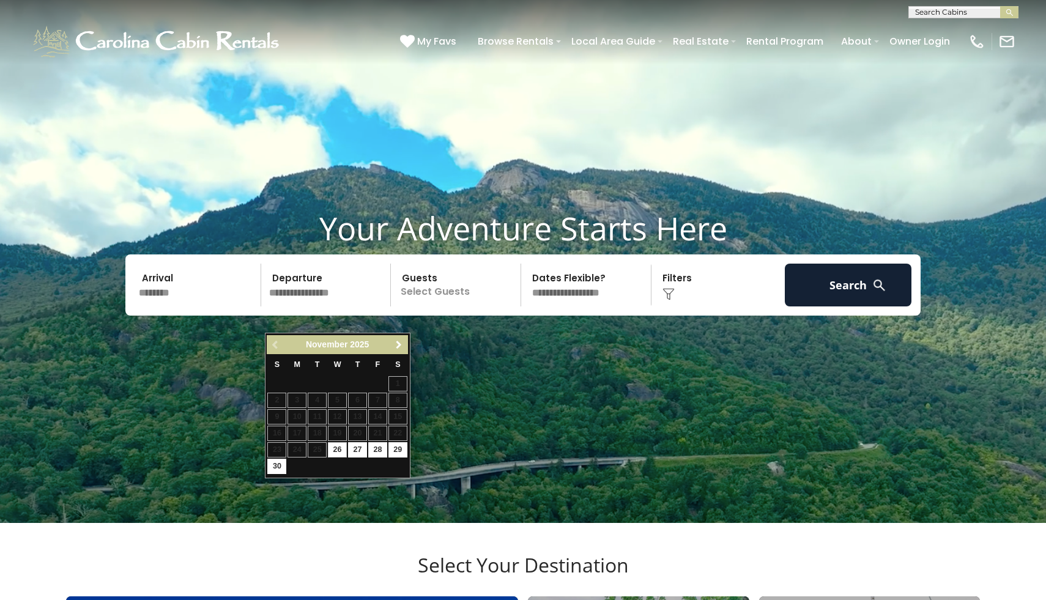
click at [399, 344] on span "Next" at bounding box center [399, 345] width 10 height 10
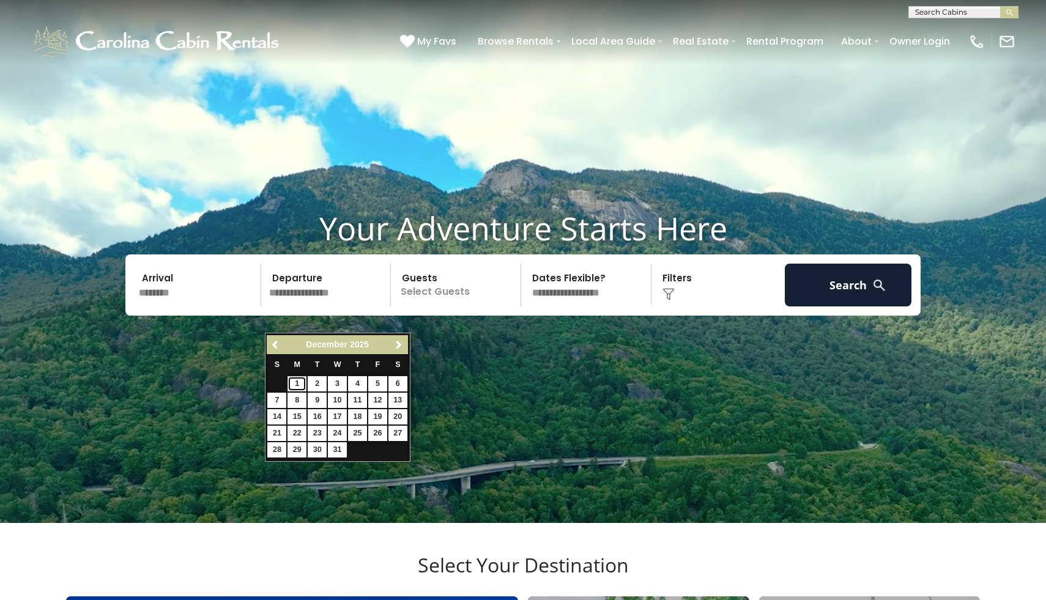
click at [299, 384] on link "1" at bounding box center [296, 383] width 19 height 15
type input "*******"
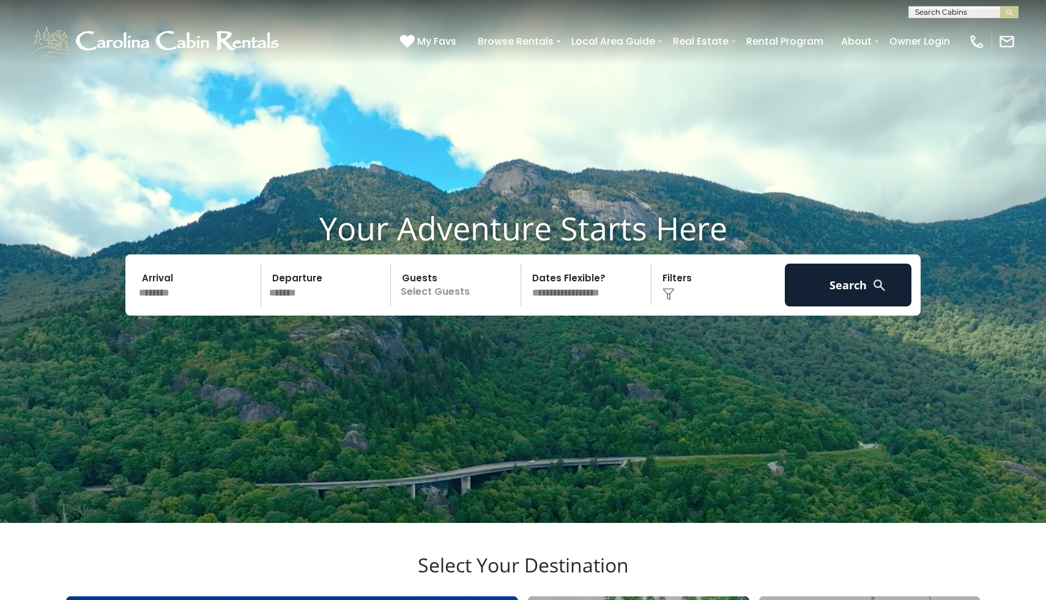
click at [440, 306] on p "Select Guests" at bounding box center [457, 285] width 126 height 43
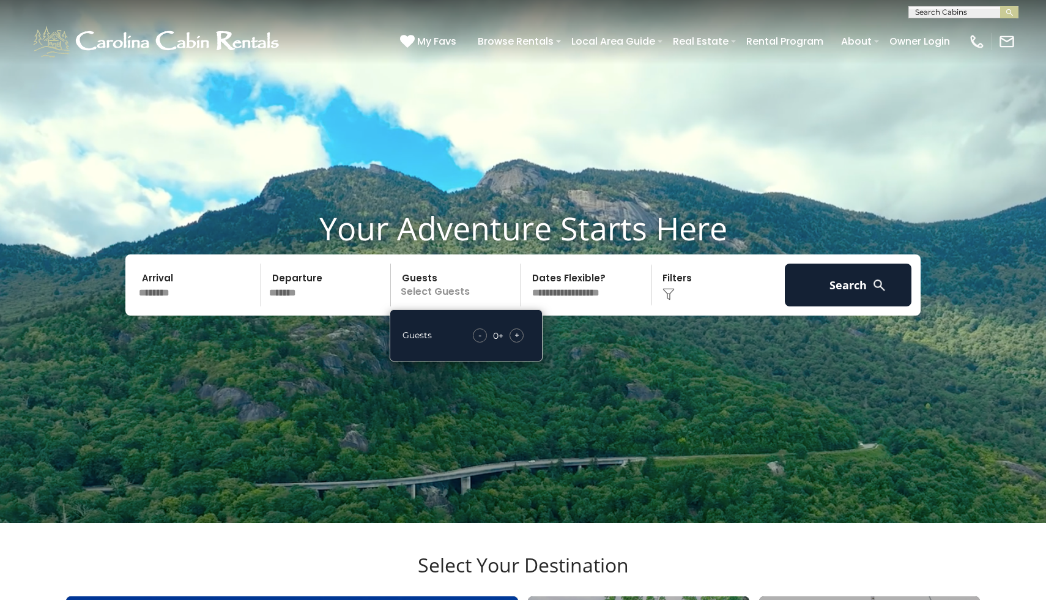
click at [517, 341] on span "+" at bounding box center [516, 335] width 5 height 12
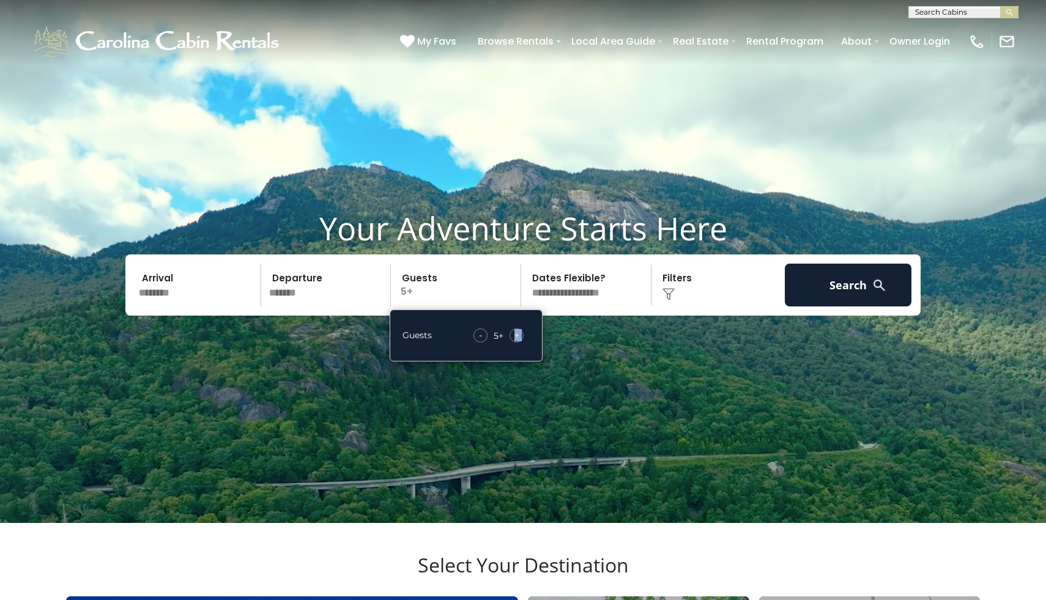
click at [517, 341] on span "+" at bounding box center [516, 335] width 5 height 12
click at [626, 430] on video at bounding box center [523, 261] width 1046 height 523
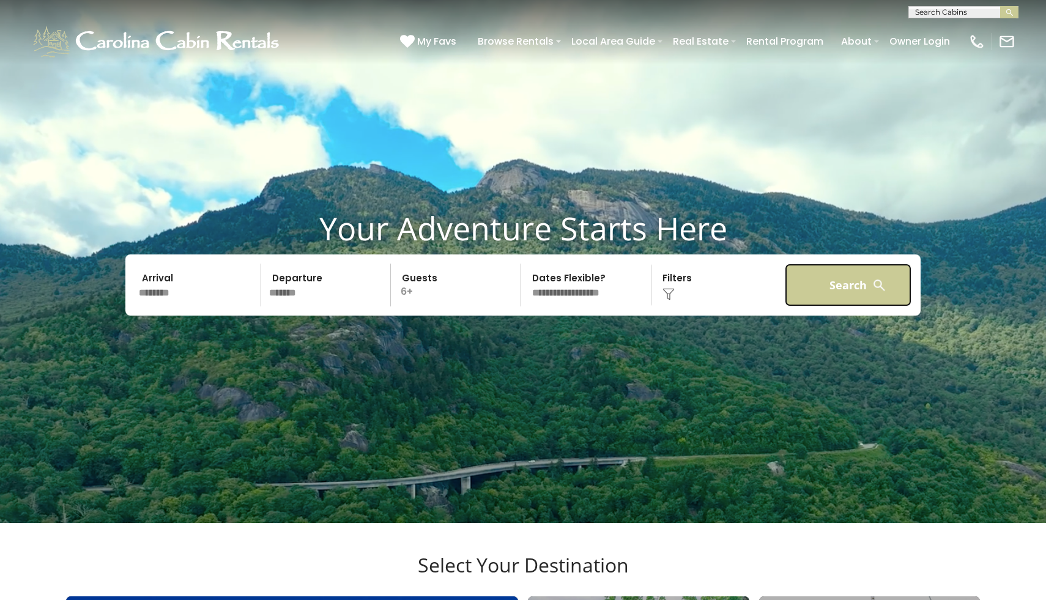
click at [821, 306] on button "Search" at bounding box center [848, 285] width 127 height 43
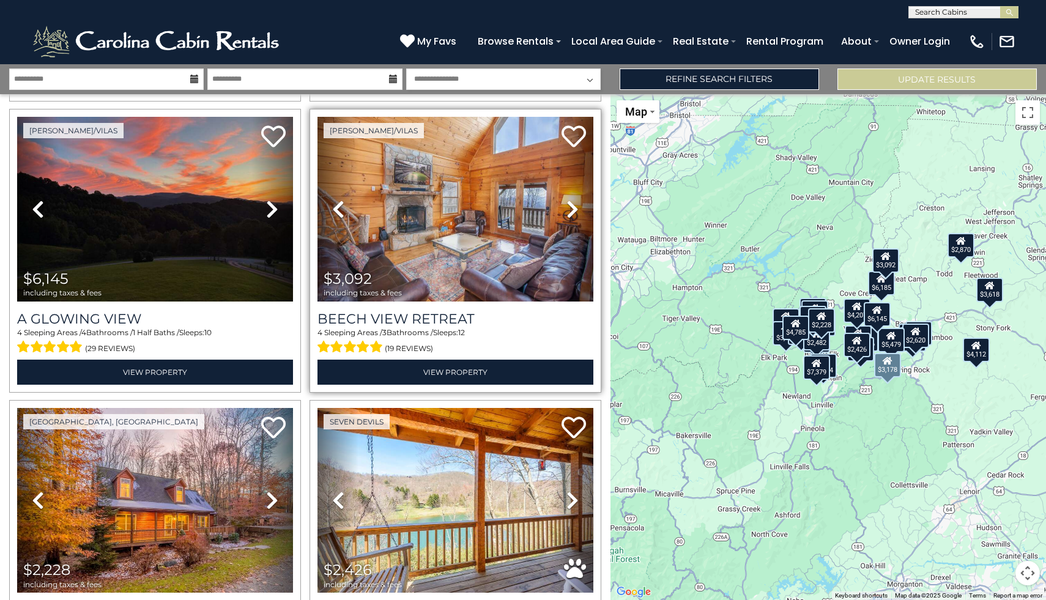
scroll to position [2568, 0]
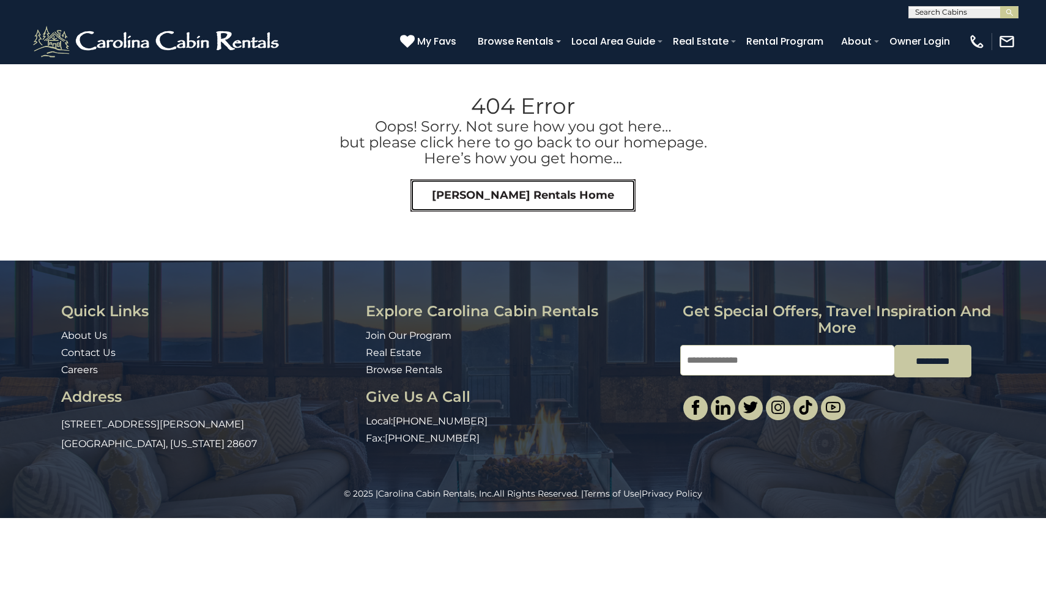
click at [527, 198] on link "Carolina Cabin Rentals Home" at bounding box center [522, 195] width 225 height 33
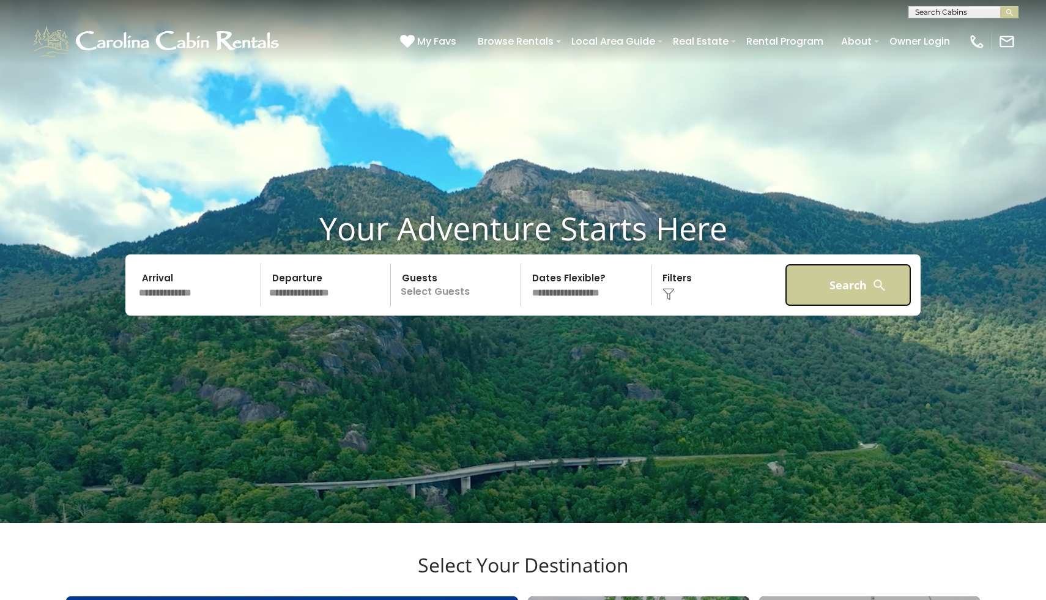
click at [840, 306] on button "Search" at bounding box center [848, 285] width 127 height 43
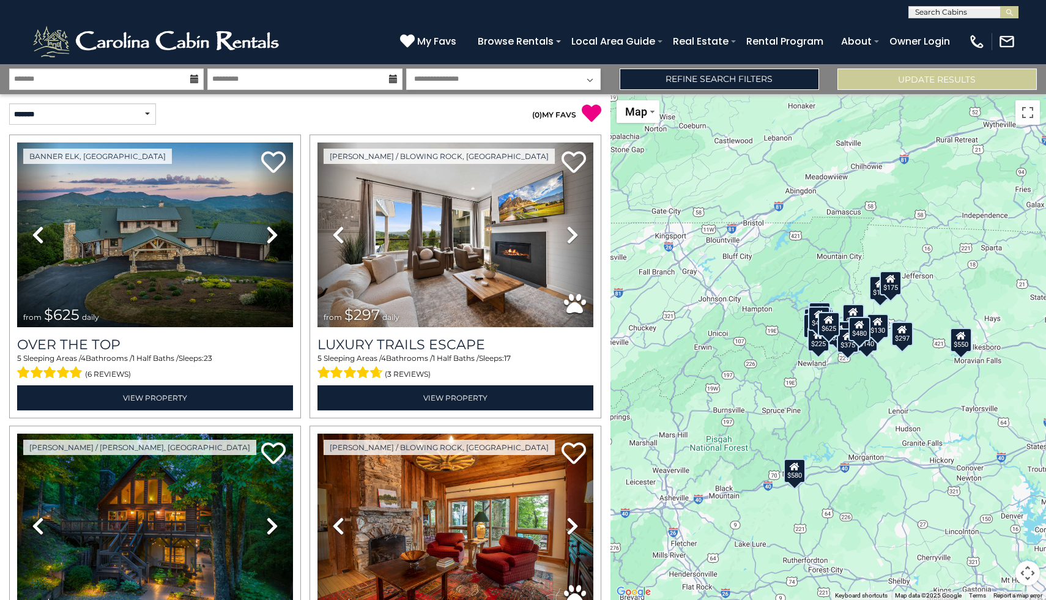
scroll to position [1, 0]
click at [918, 10] on input "text" at bounding box center [962, 14] width 107 height 12
click at [928, 35] on span "moountain sunrise" at bounding box center [953, 45] width 76 height 22
click at [989, 11] on input "**********" at bounding box center [962, 14] width 107 height 12
type input "**********"
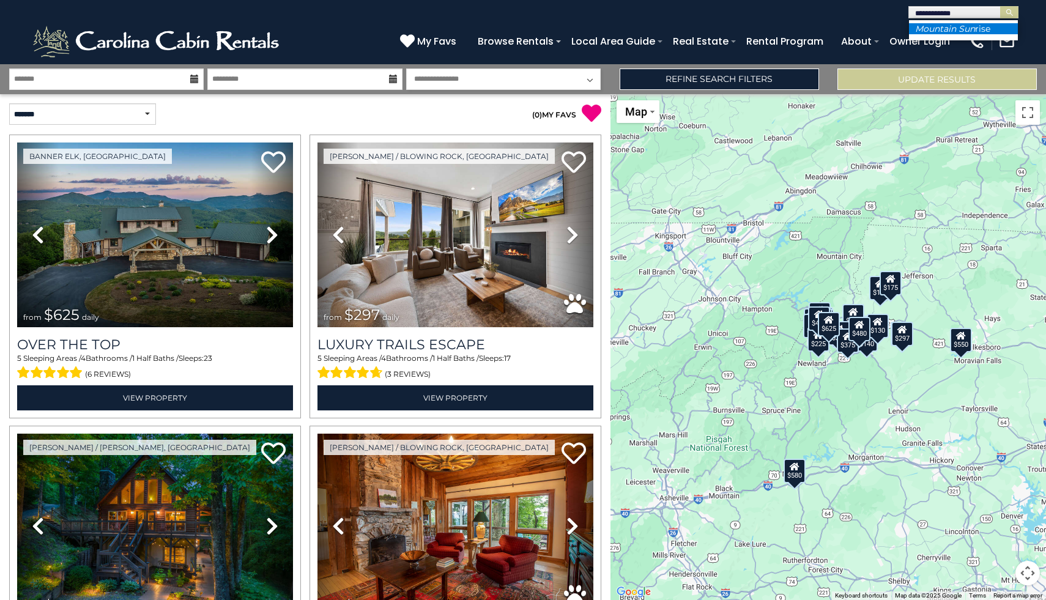
click at [982, 31] on li "Mountain Sun rise" at bounding box center [963, 28] width 109 height 11
click at [1010, 14] on img "submit" at bounding box center [1009, 12] width 9 height 9
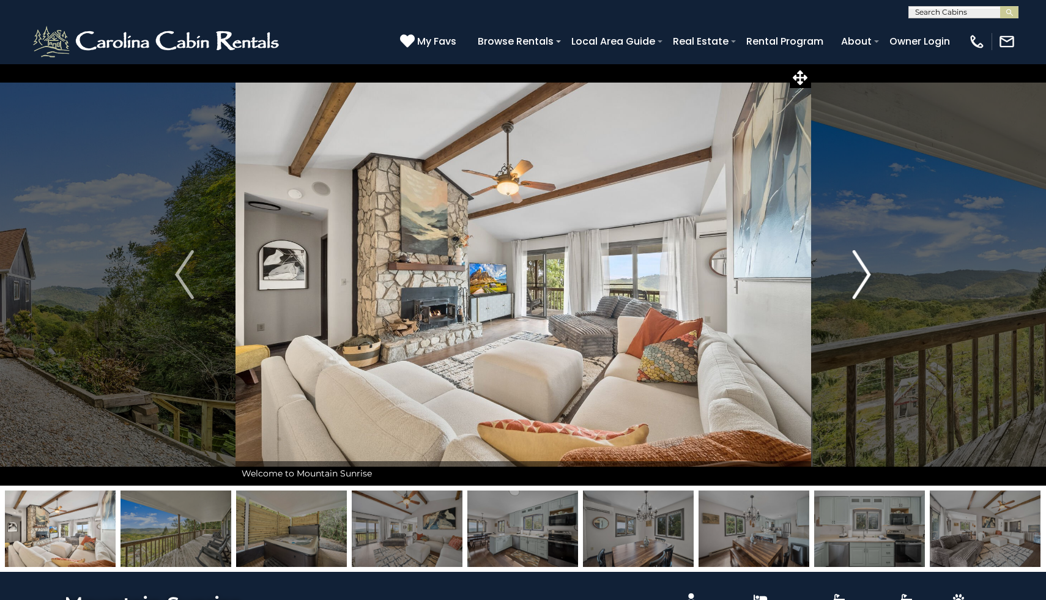
click at [862, 282] on img "Next" at bounding box center [861, 274] width 18 height 49
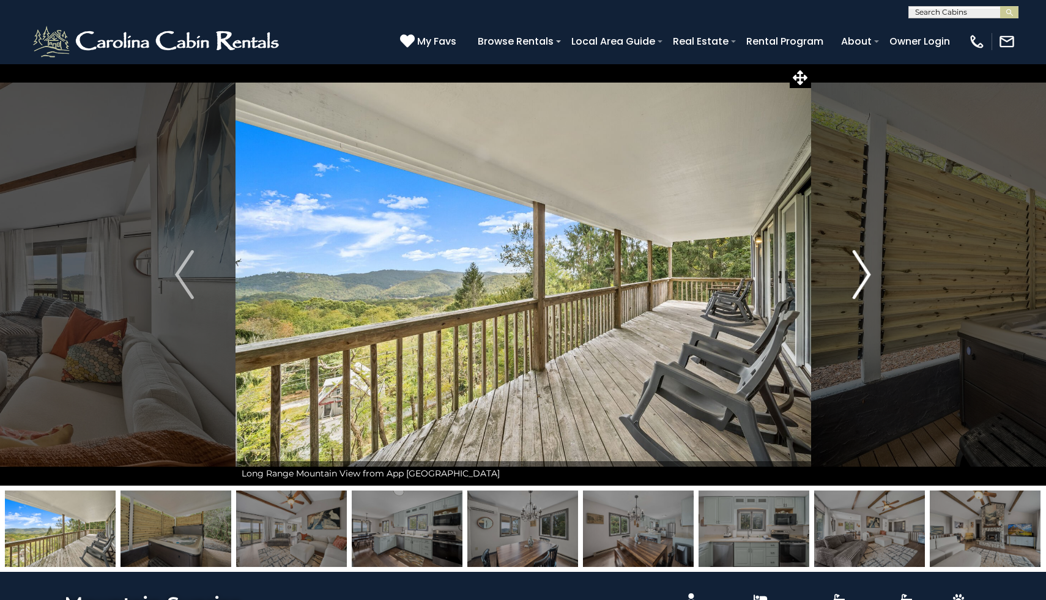
click at [862, 282] on img "Next" at bounding box center [861, 274] width 18 height 49
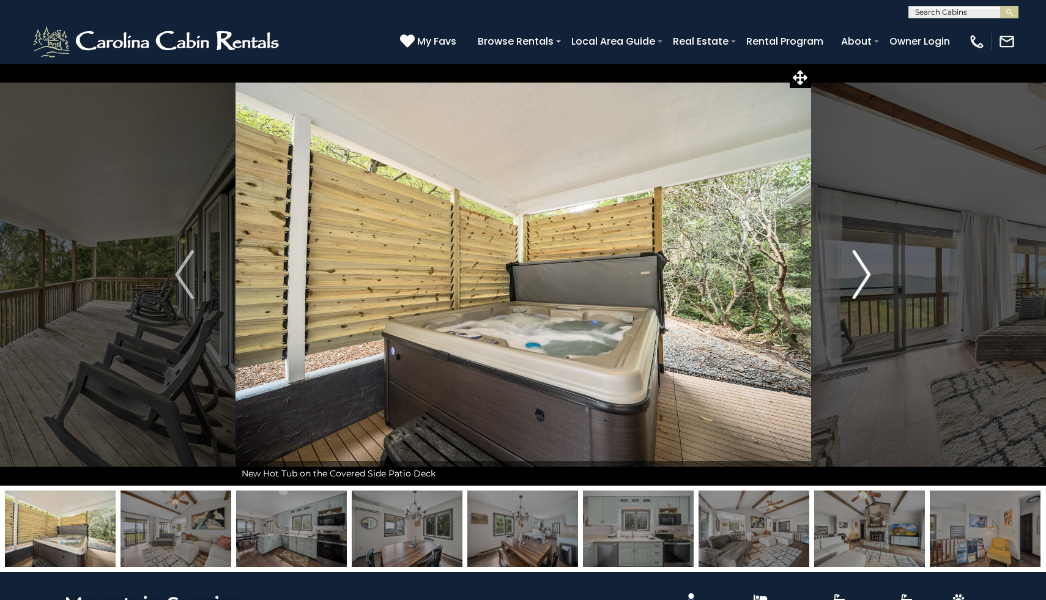
click at [862, 282] on img "Next" at bounding box center [861, 274] width 18 height 49
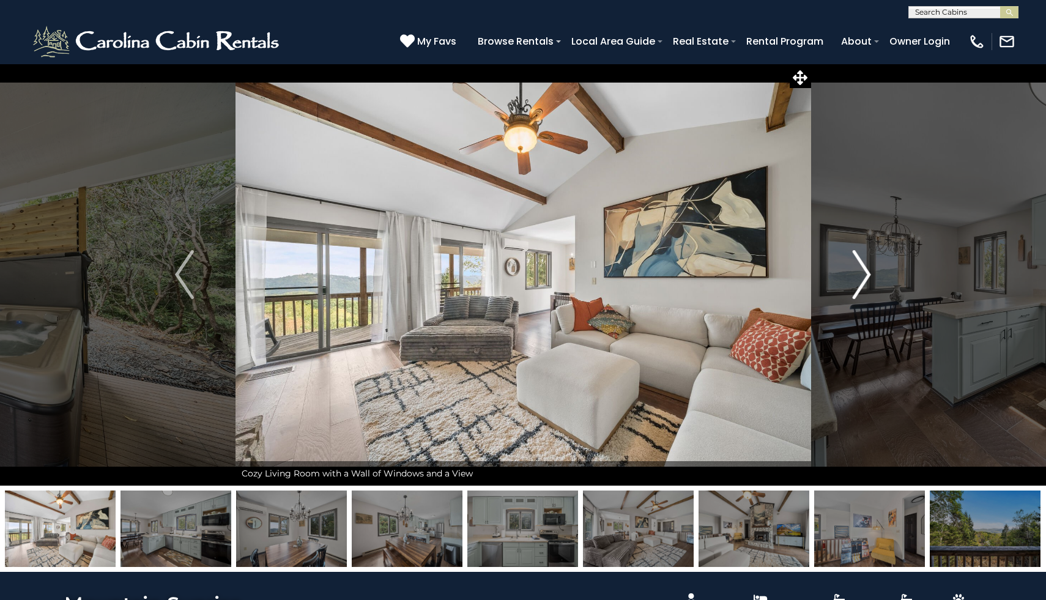
click at [862, 282] on img "Next" at bounding box center [861, 274] width 18 height 49
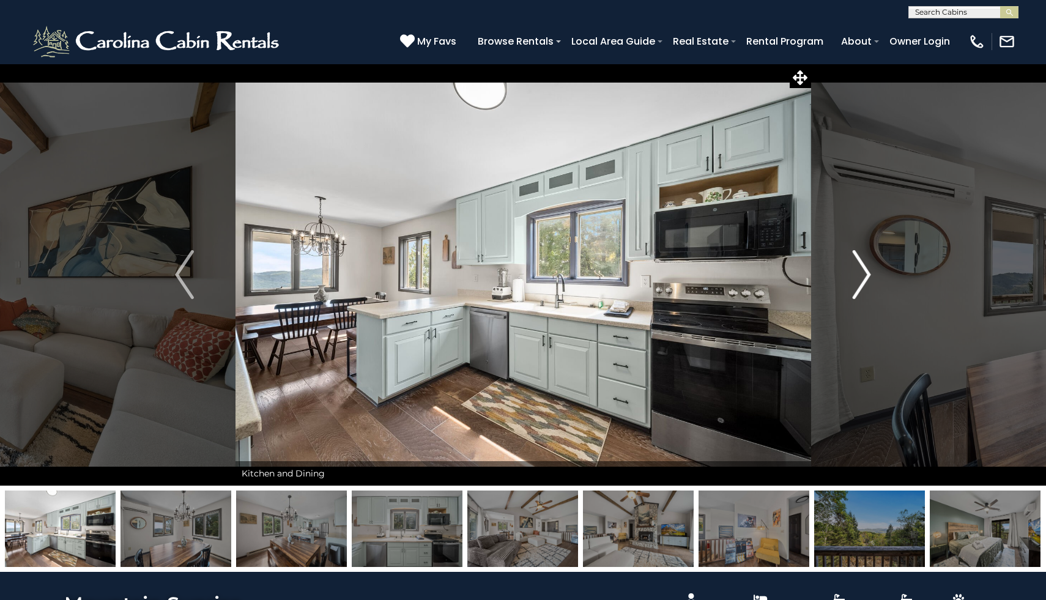
click at [862, 282] on img "Next" at bounding box center [861, 274] width 18 height 49
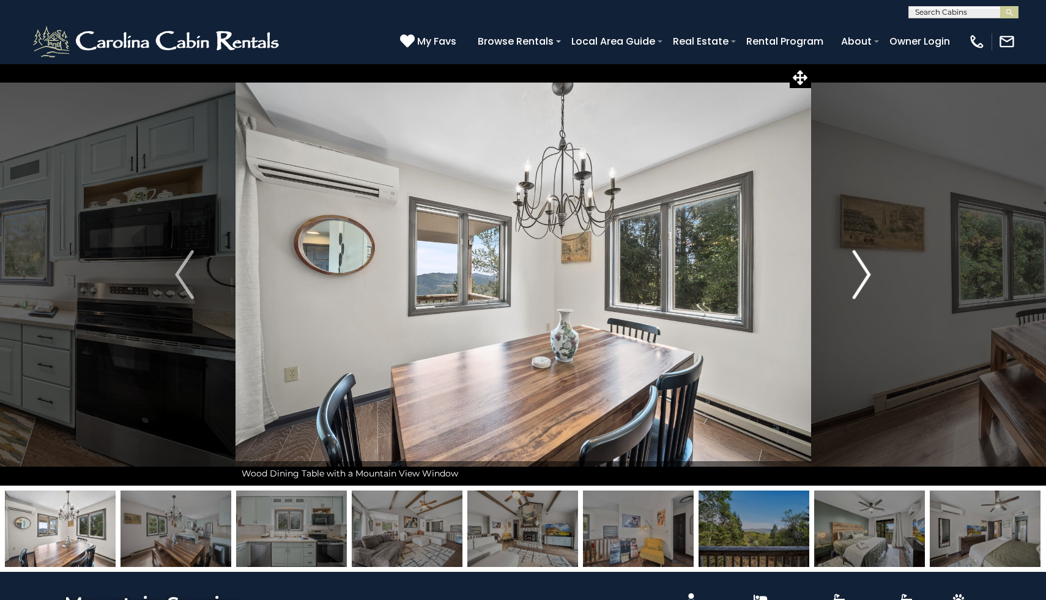
click at [862, 282] on img "Next" at bounding box center [861, 274] width 18 height 49
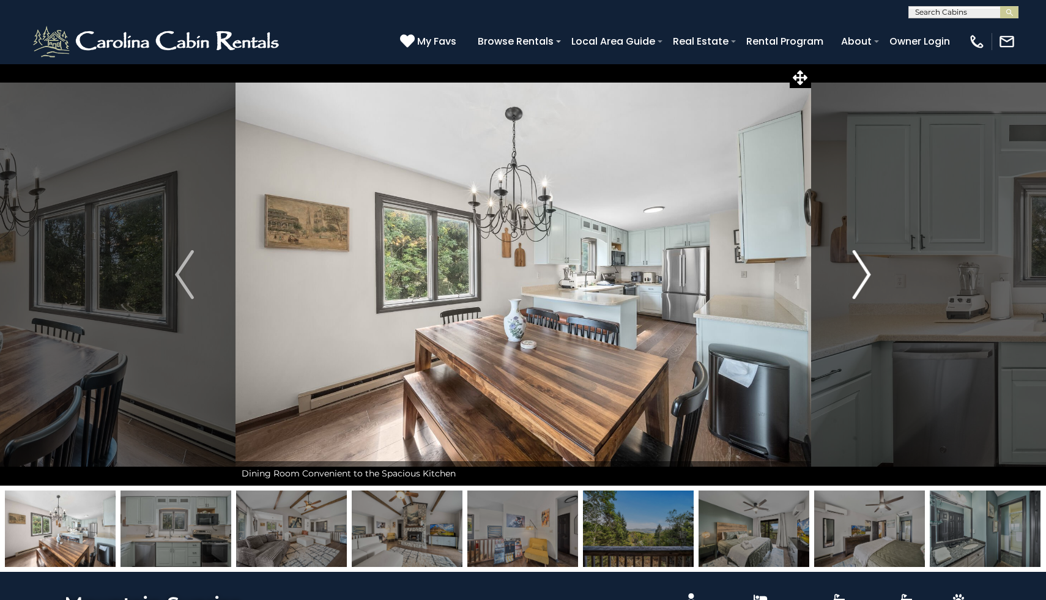
click at [862, 282] on img "Next" at bounding box center [861, 274] width 18 height 49
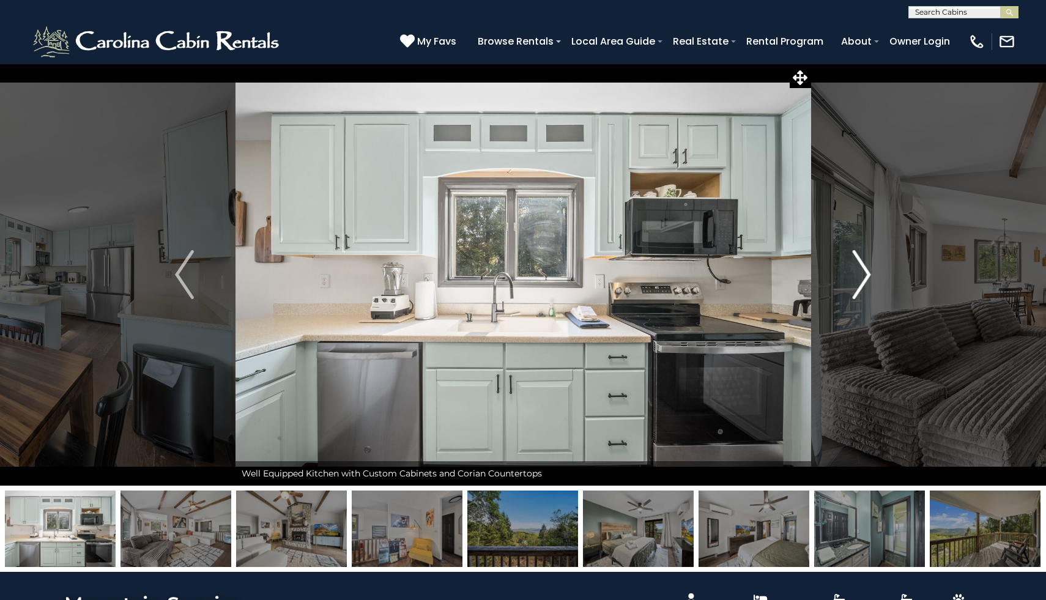
click at [862, 282] on img "Next" at bounding box center [861, 274] width 18 height 49
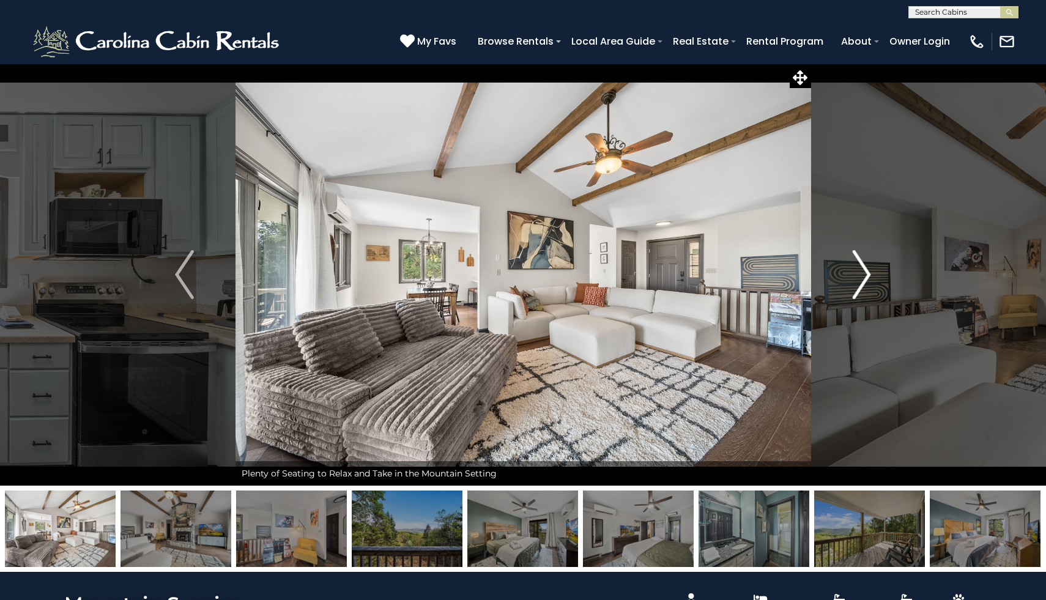
click at [862, 282] on img "Next" at bounding box center [861, 274] width 18 height 49
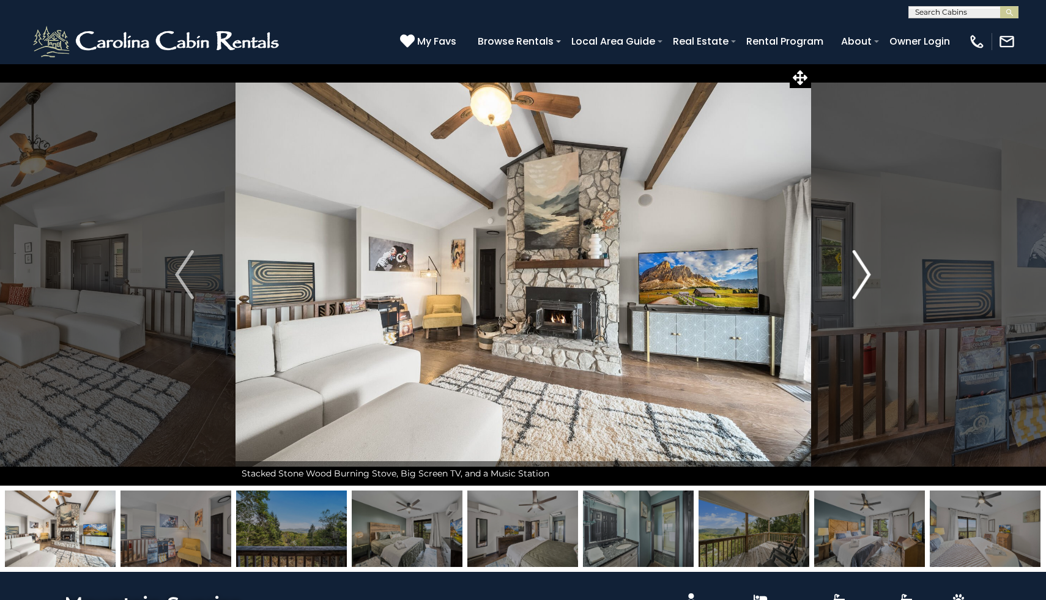
click at [862, 283] on img "Next" at bounding box center [861, 274] width 18 height 49
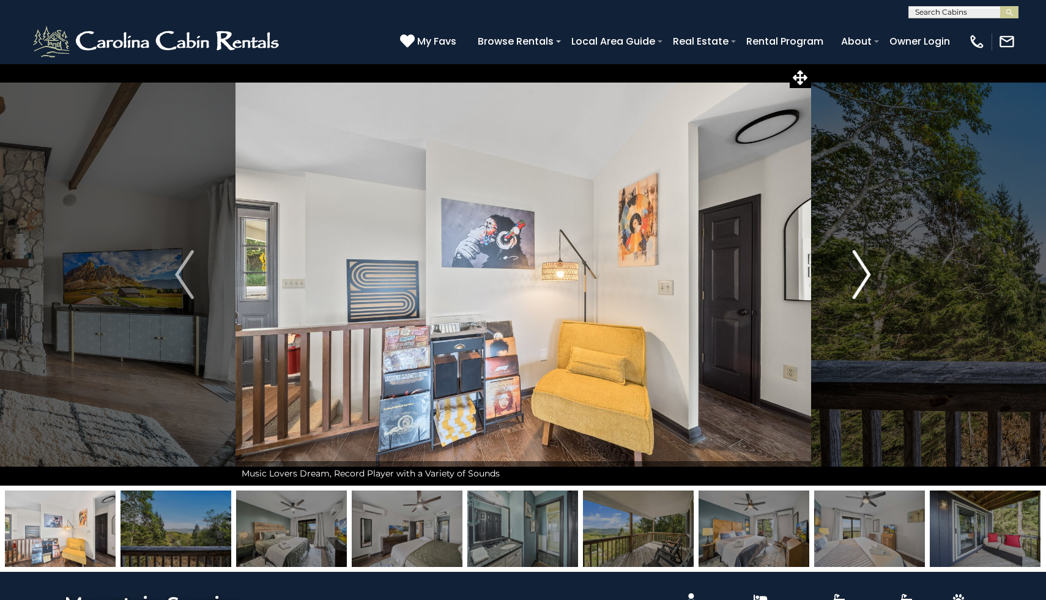
click at [862, 283] on img "Next" at bounding box center [861, 274] width 18 height 49
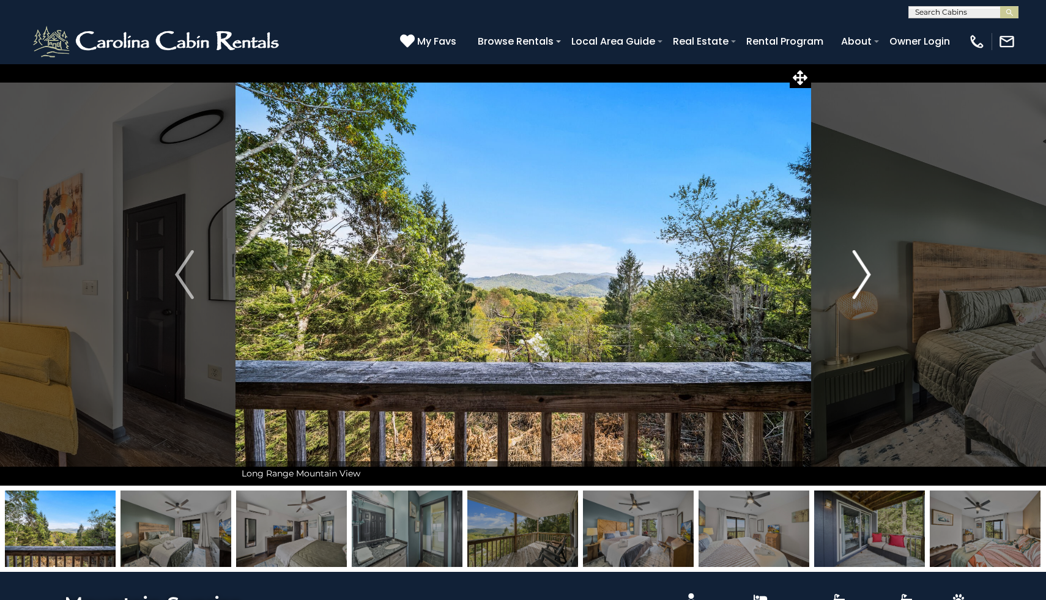
click at [863, 283] on img "Next" at bounding box center [861, 274] width 18 height 49
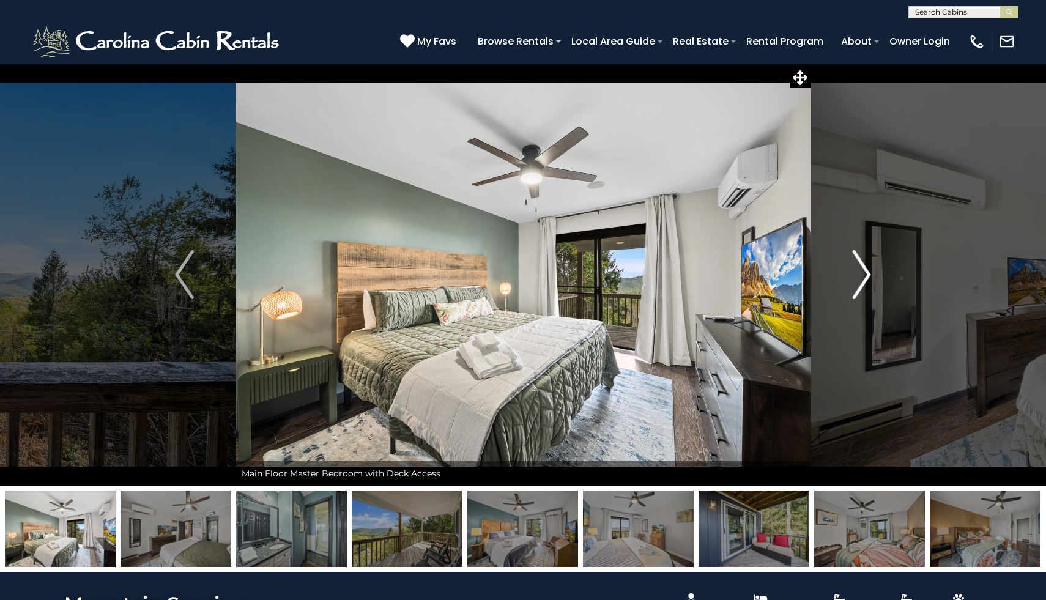
click at [862, 282] on img "Next" at bounding box center [861, 274] width 18 height 49
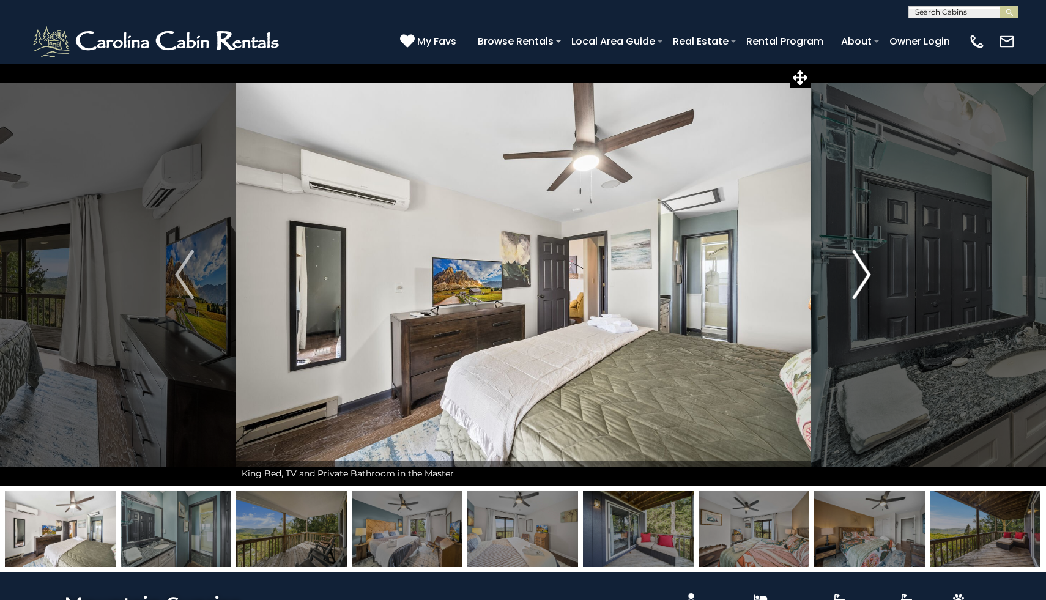
click at [862, 282] on img "Next" at bounding box center [861, 274] width 18 height 49
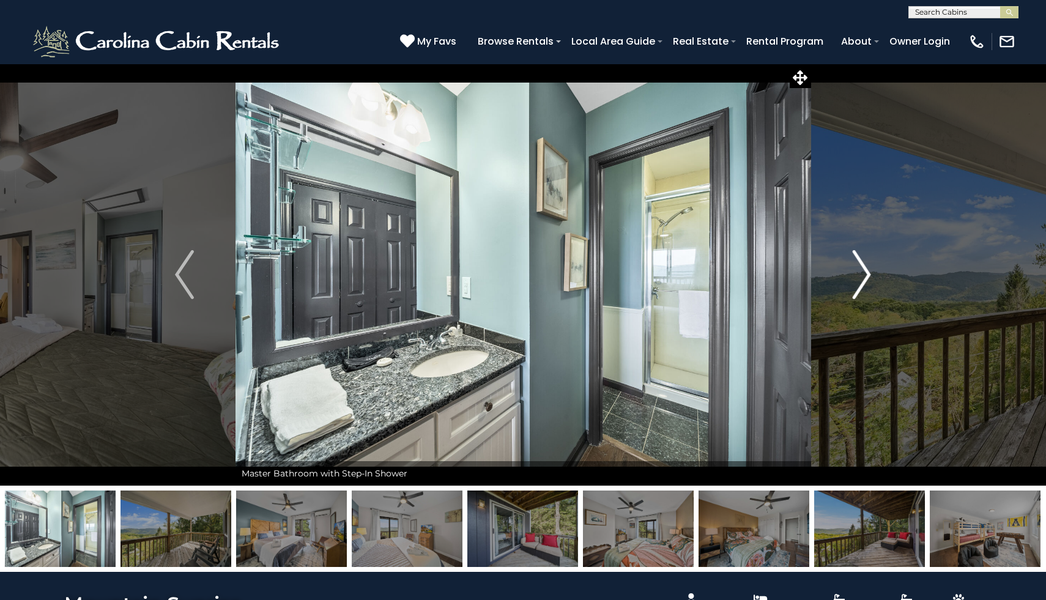
click at [862, 282] on img "Next" at bounding box center [861, 274] width 18 height 49
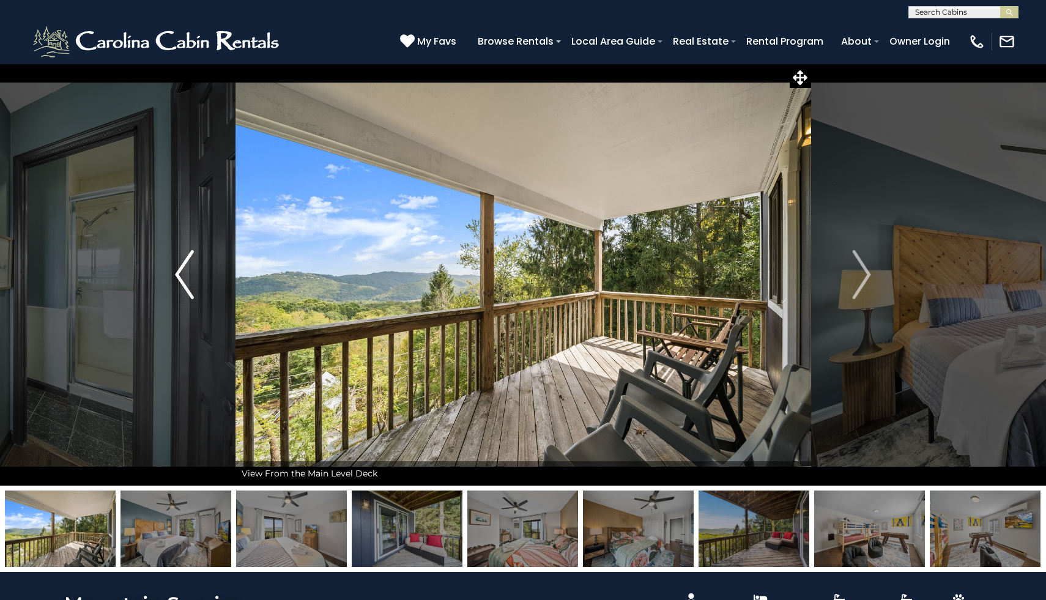
click at [174, 278] on button "Previous" at bounding box center [184, 275] width 102 height 422
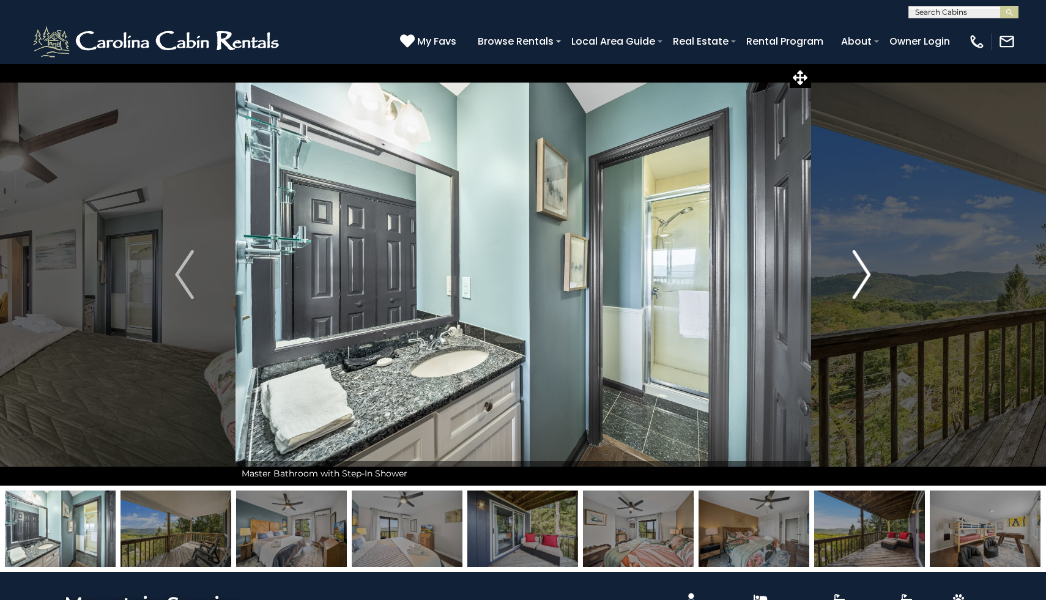
click at [861, 275] on img "Next" at bounding box center [861, 274] width 18 height 49
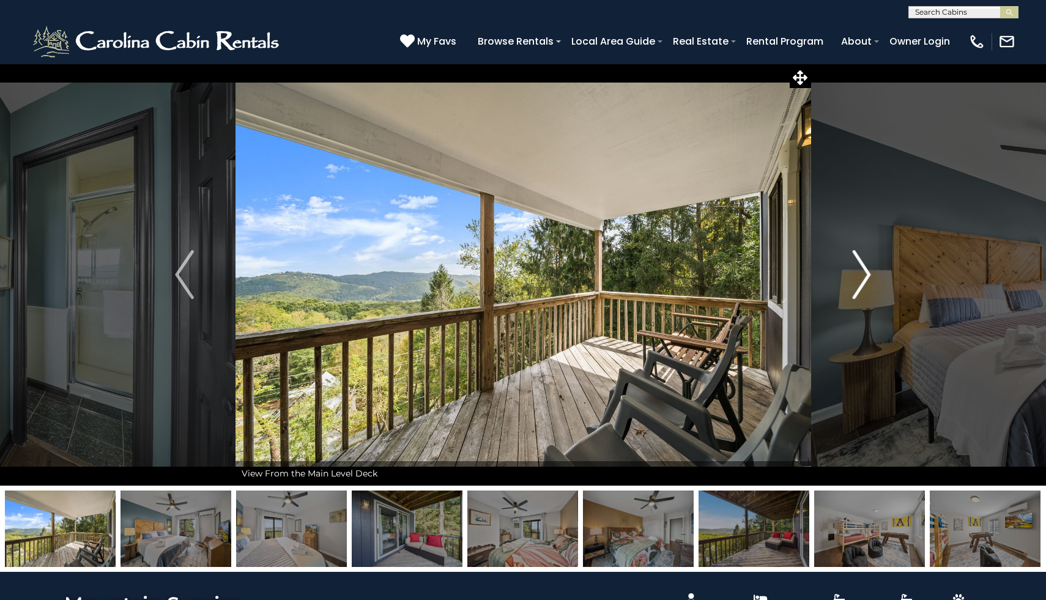
click at [861, 276] on img "Next" at bounding box center [861, 274] width 18 height 49
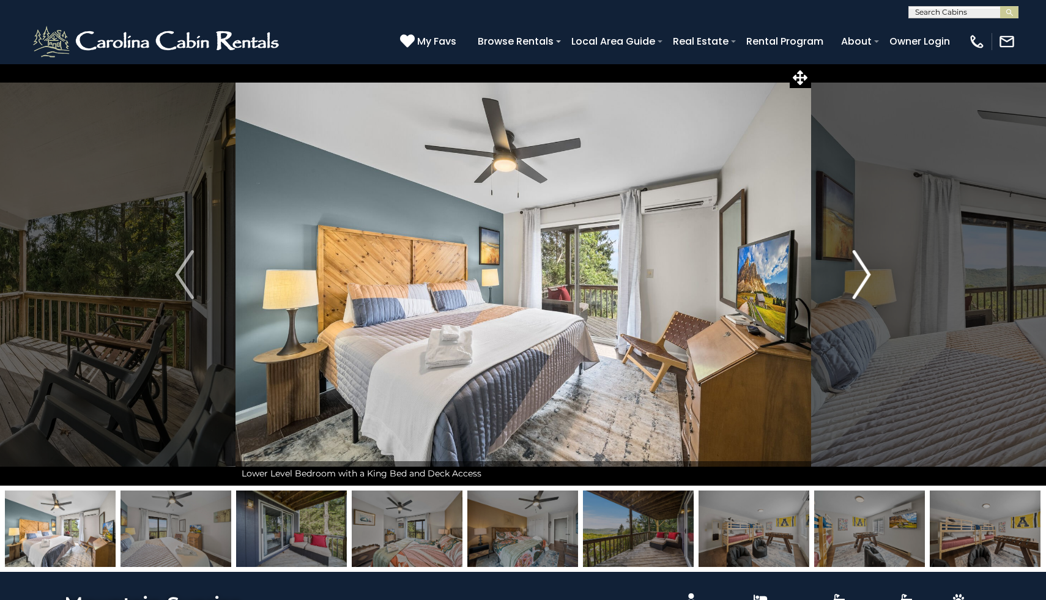
click at [861, 275] on img "Next" at bounding box center [861, 274] width 18 height 49
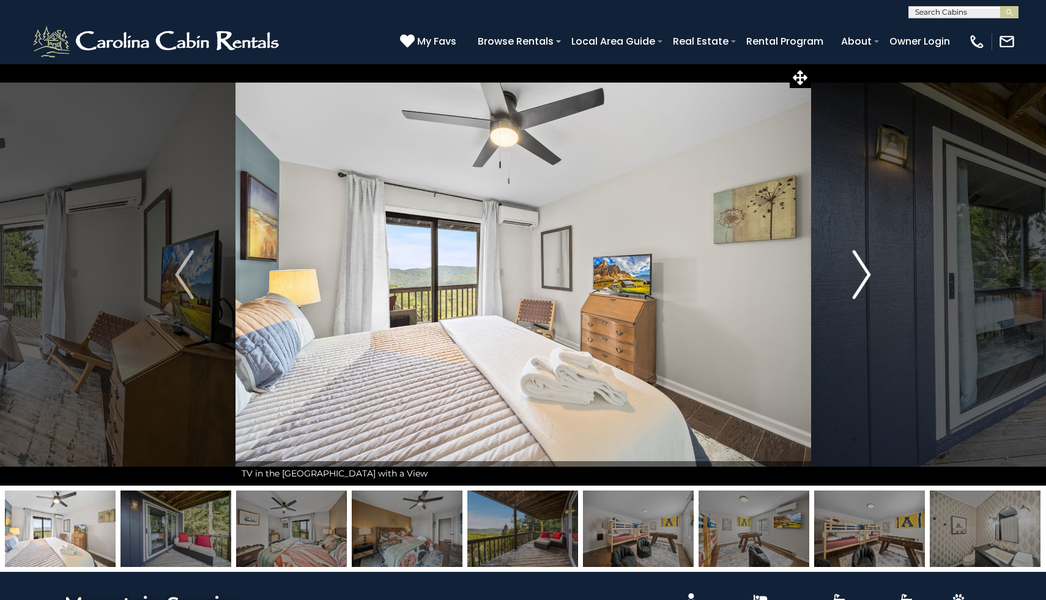
click at [861, 275] on img "Next" at bounding box center [861, 274] width 18 height 49
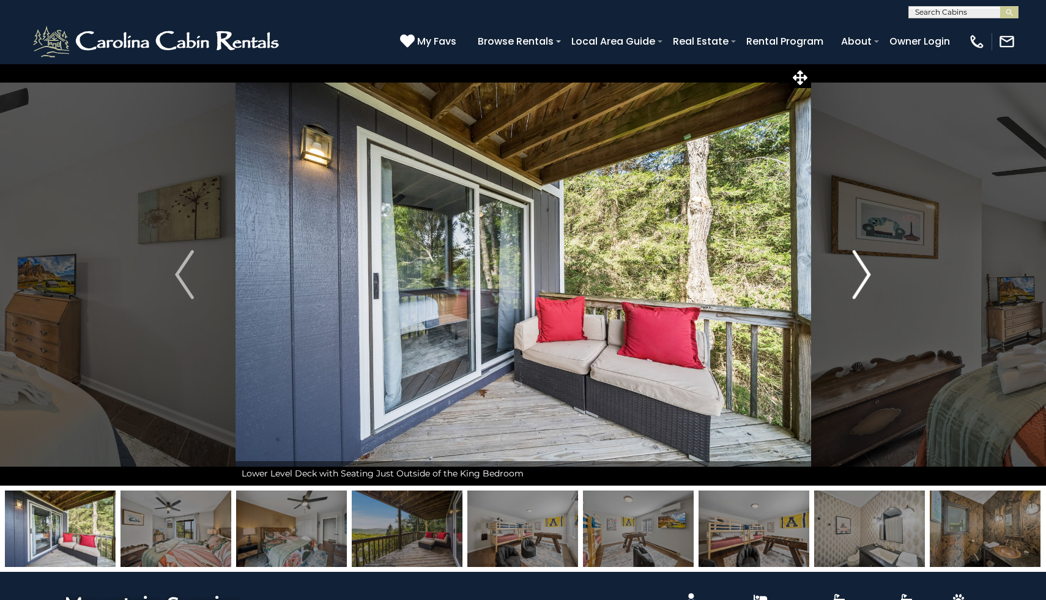
click at [861, 276] on img "Next" at bounding box center [861, 274] width 18 height 49
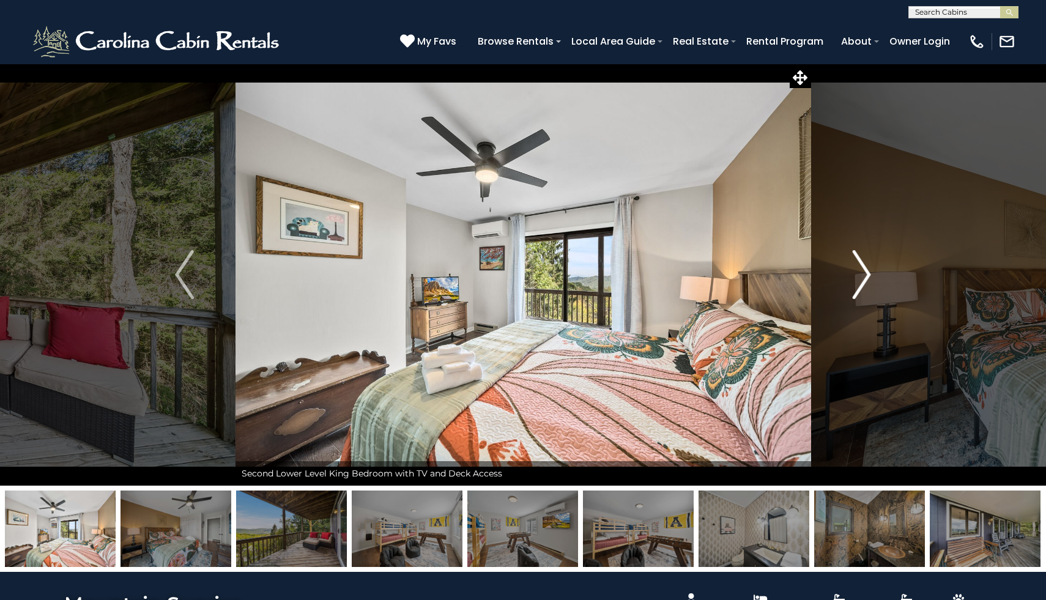
click at [861, 276] on img "Next" at bounding box center [861, 274] width 18 height 49
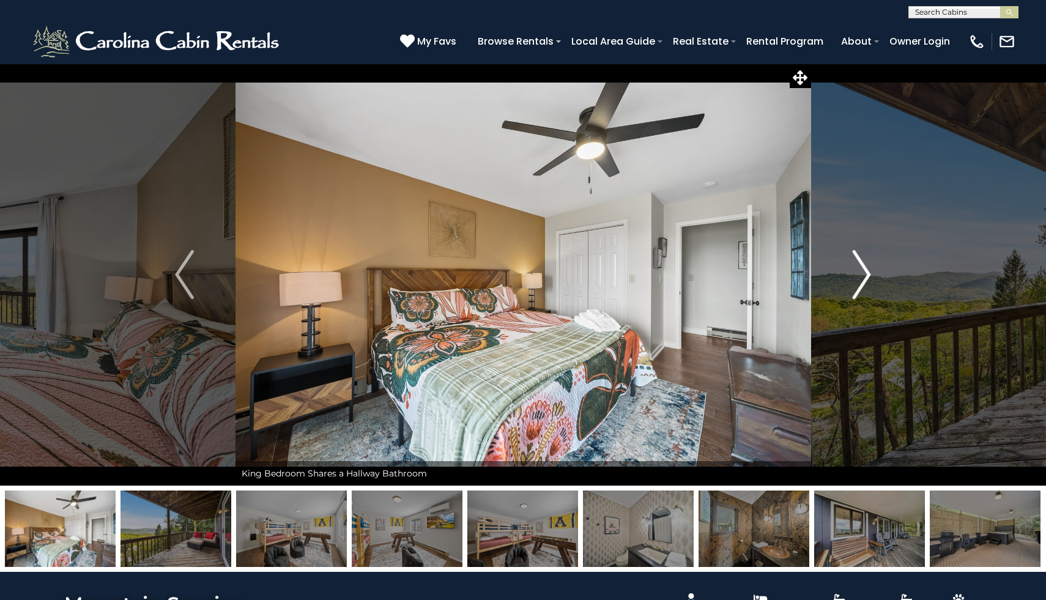
click at [861, 276] on img "Next" at bounding box center [861, 274] width 18 height 49
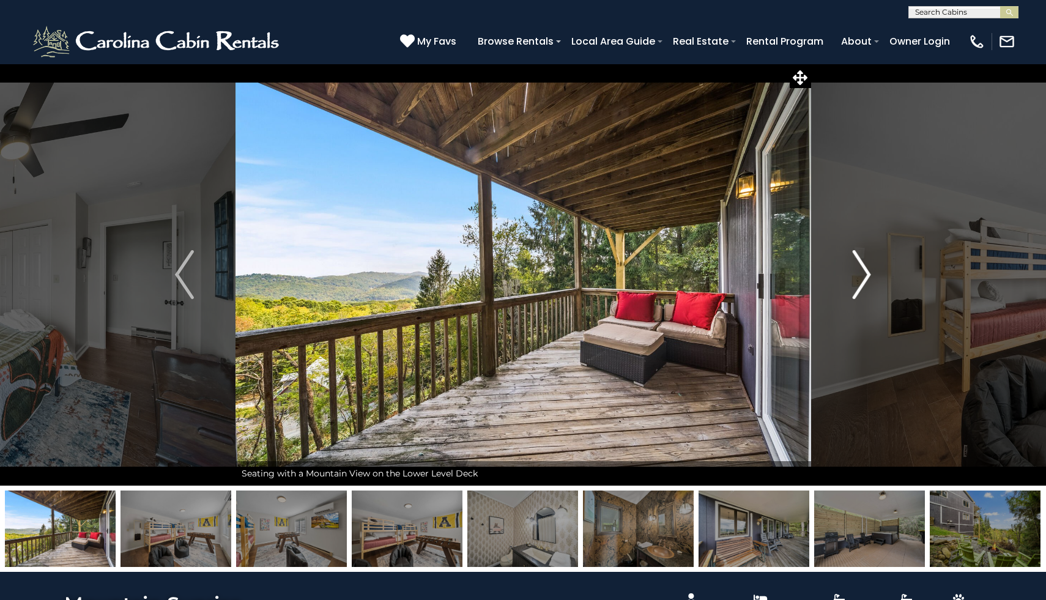
click at [861, 276] on img "Next" at bounding box center [861, 274] width 18 height 49
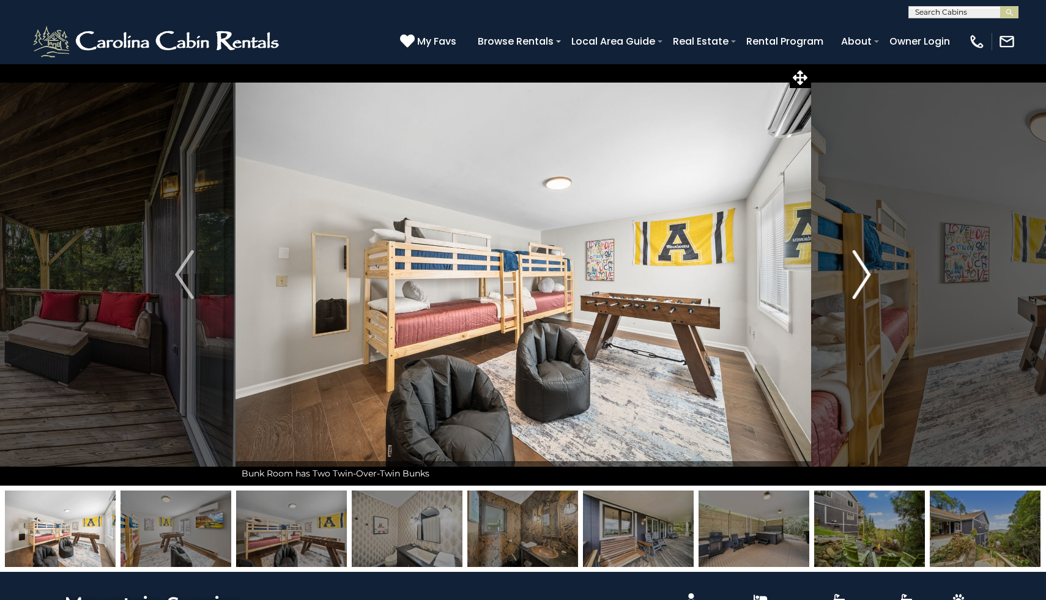
click at [861, 276] on img "Next" at bounding box center [861, 274] width 18 height 49
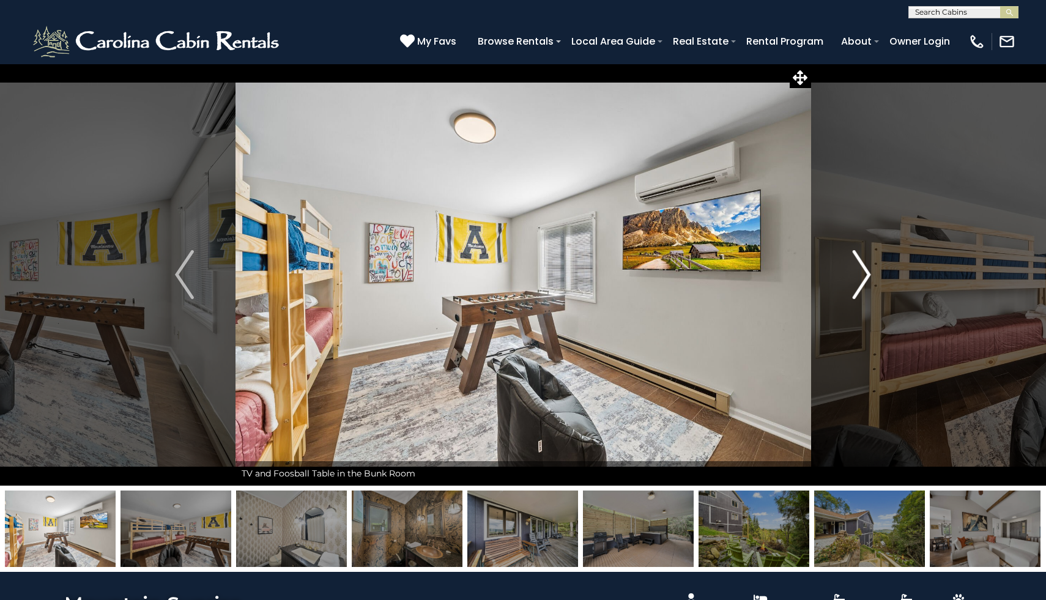
click at [861, 276] on img "Next" at bounding box center [861, 274] width 18 height 49
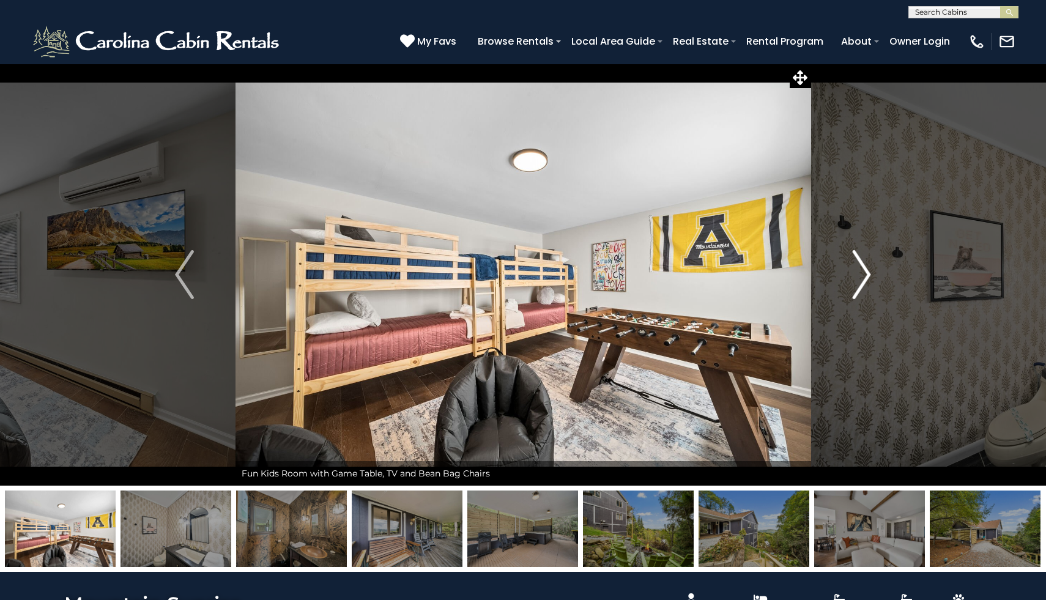
click at [861, 276] on img "Next" at bounding box center [861, 274] width 18 height 49
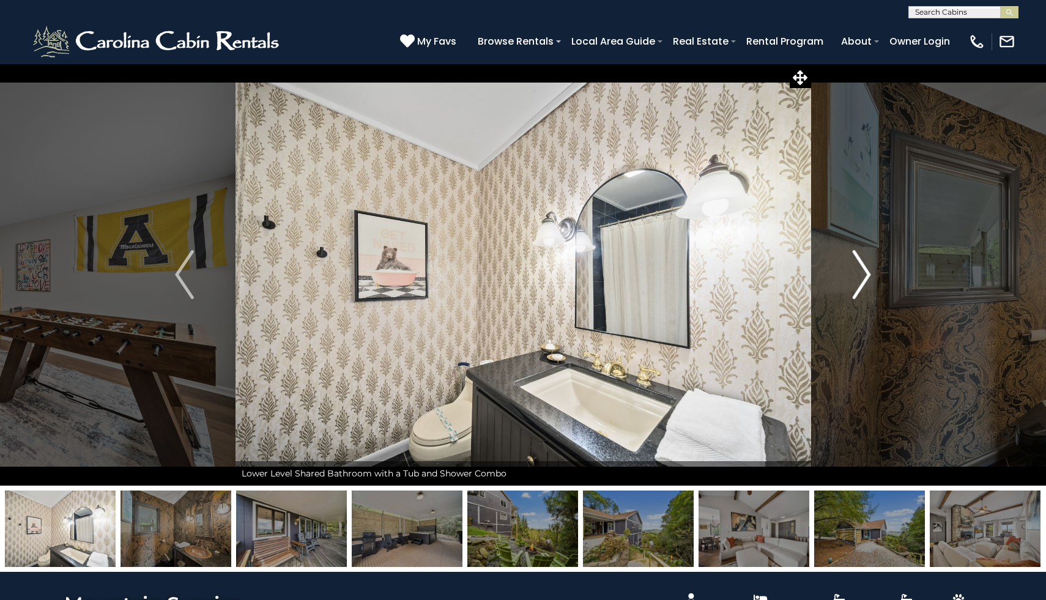
click at [861, 276] on img "Next" at bounding box center [861, 274] width 18 height 49
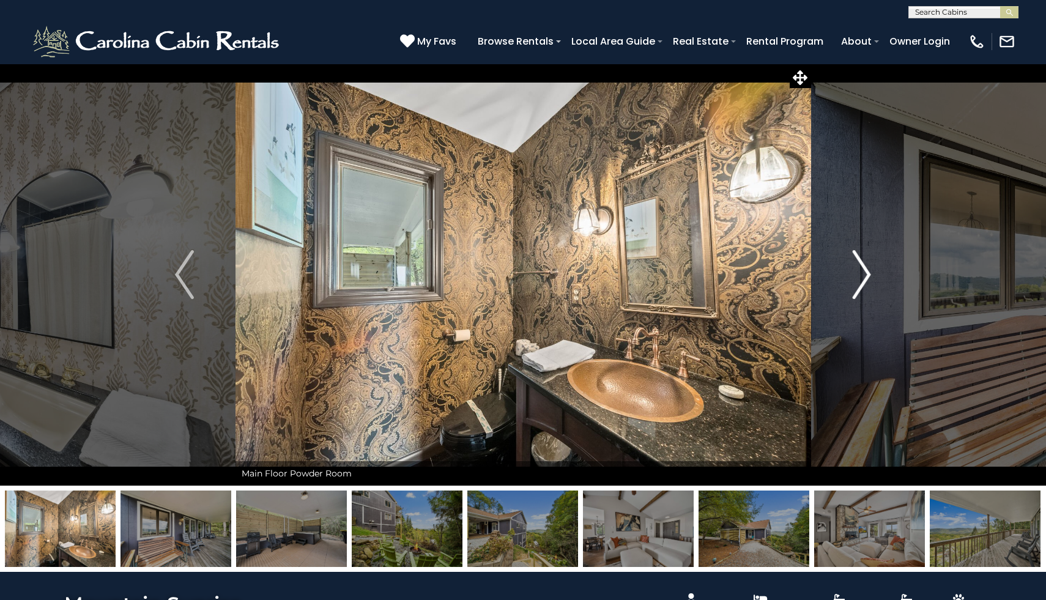
click at [861, 276] on img "Next" at bounding box center [861, 274] width 18 height 49
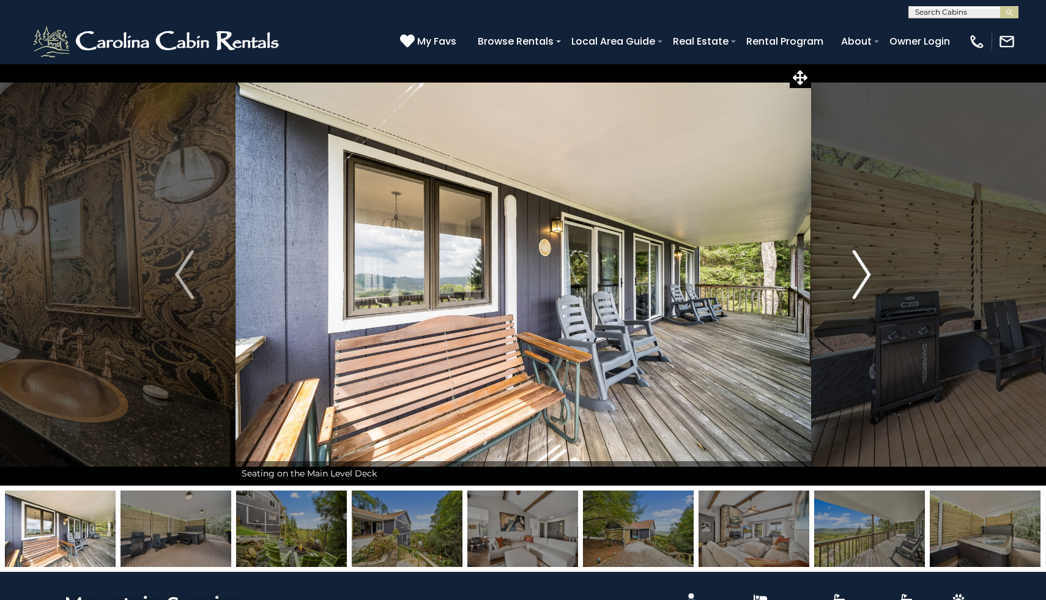
click at [861, 275] on img "Next" at bounding box center [861, 274] width 18 height 49
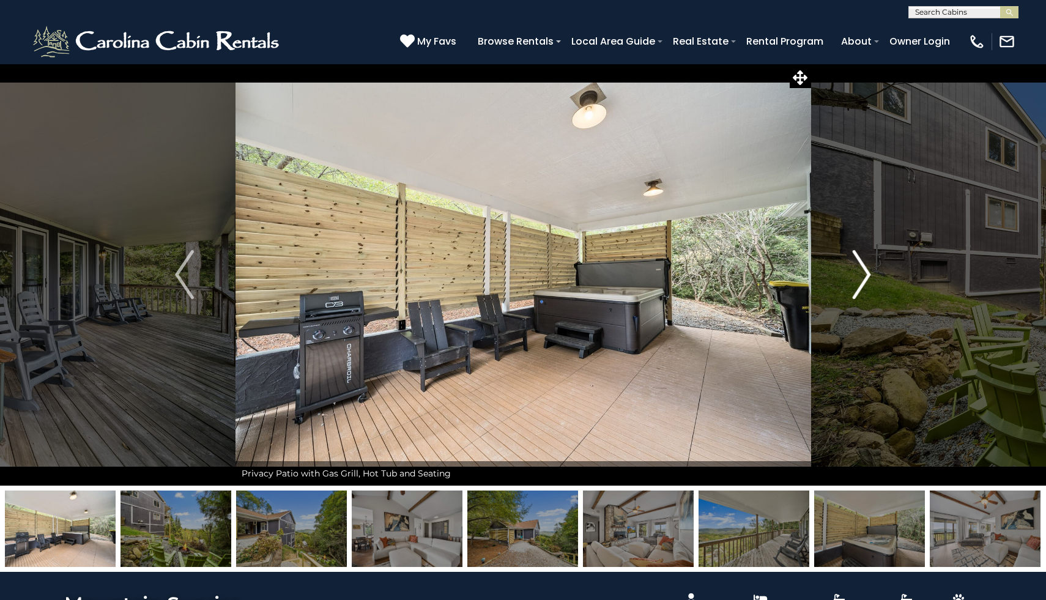
click at [861, 275] on img "Next" at bounding box center [861, 274] width 18 height 49
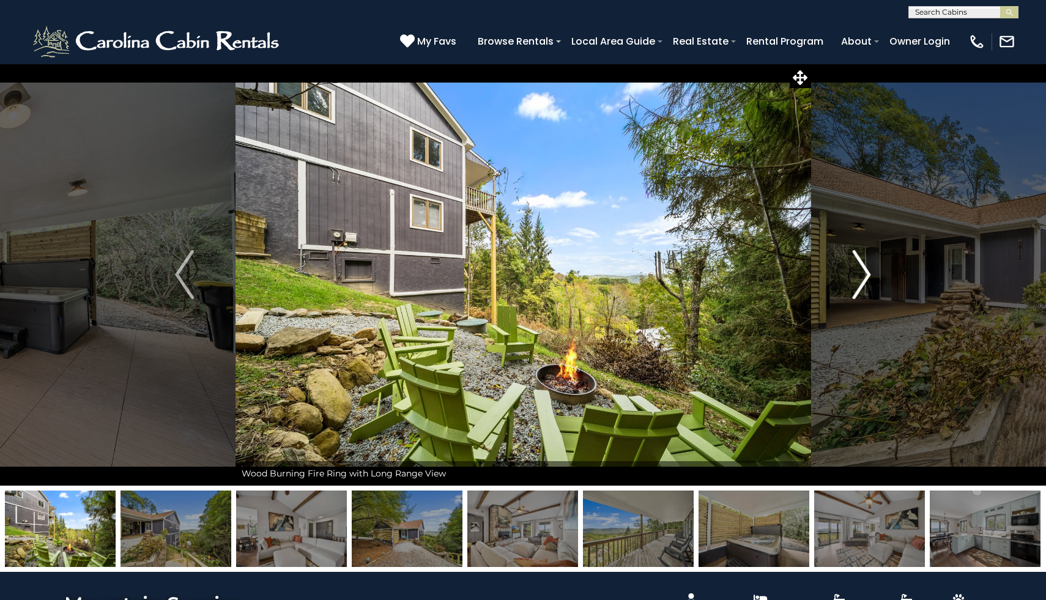
click at [861, 275] on img "Next" at bounding box center [861, 274] width 18 height 49
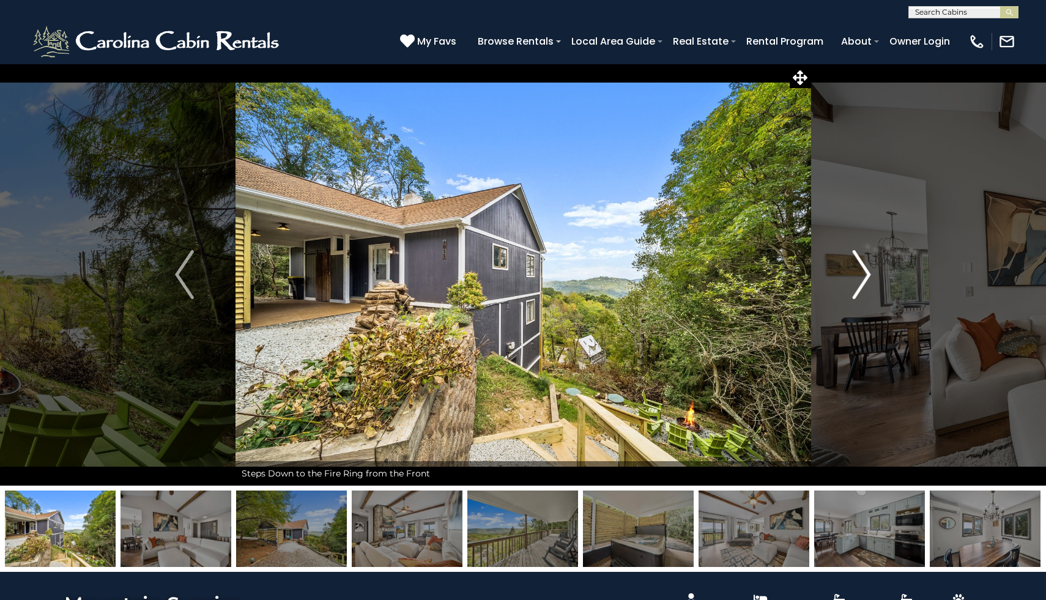
click at [861, 275] on img "Next" at bounding box center [861, 274] width 18 height 49
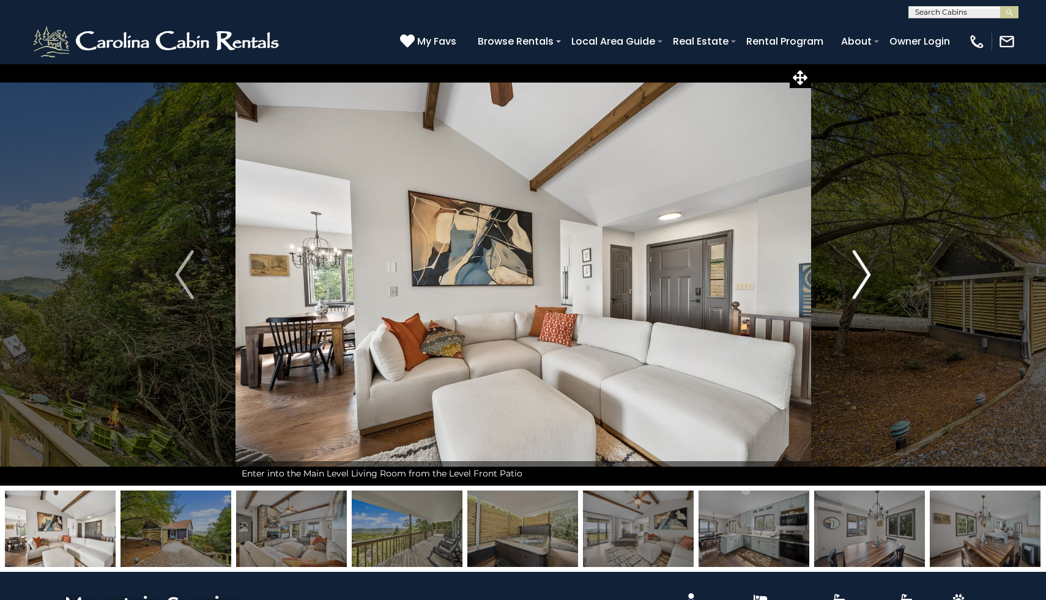
click at [861, 275] on img "Next" at bounding box center [861, 274] width 18 height 49
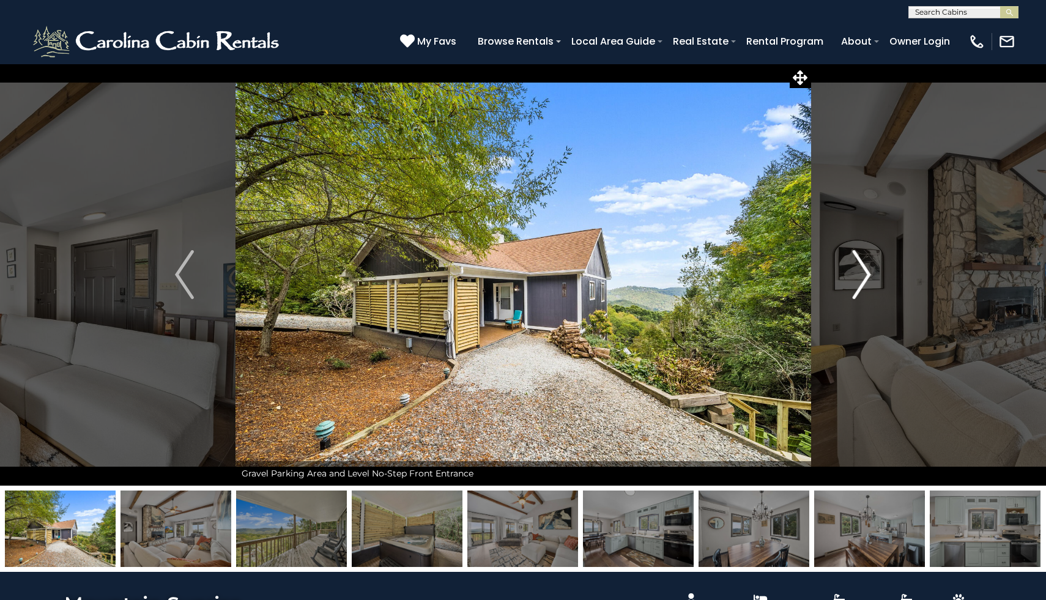
click at [863, 276] on img "Next" at bounding box center [861, 274] width 18 height 49
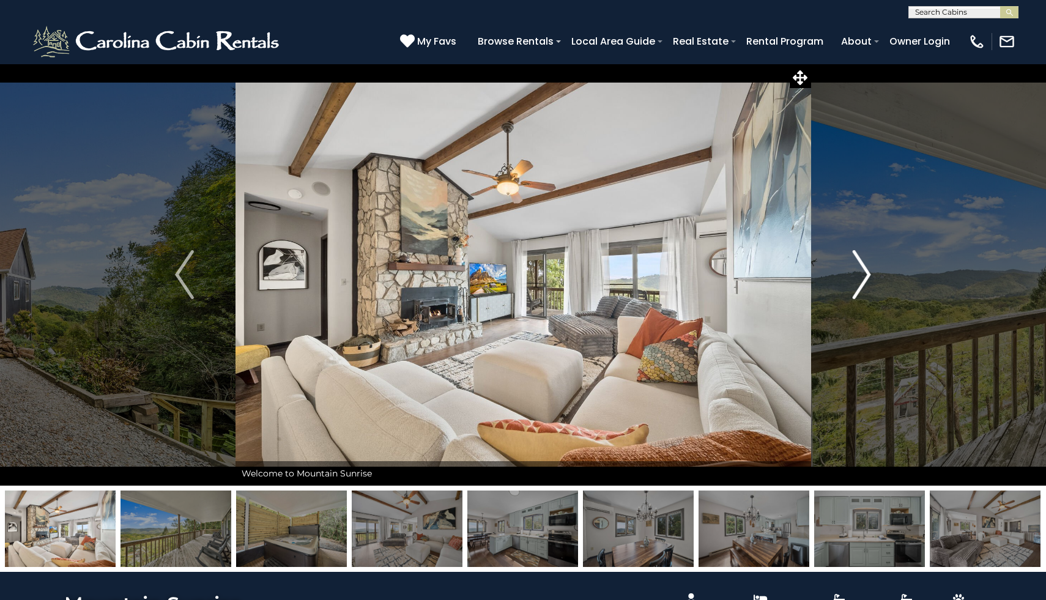
click at [864, 277] on img "Next" at bounding box center [861, 274] width 18 height 49
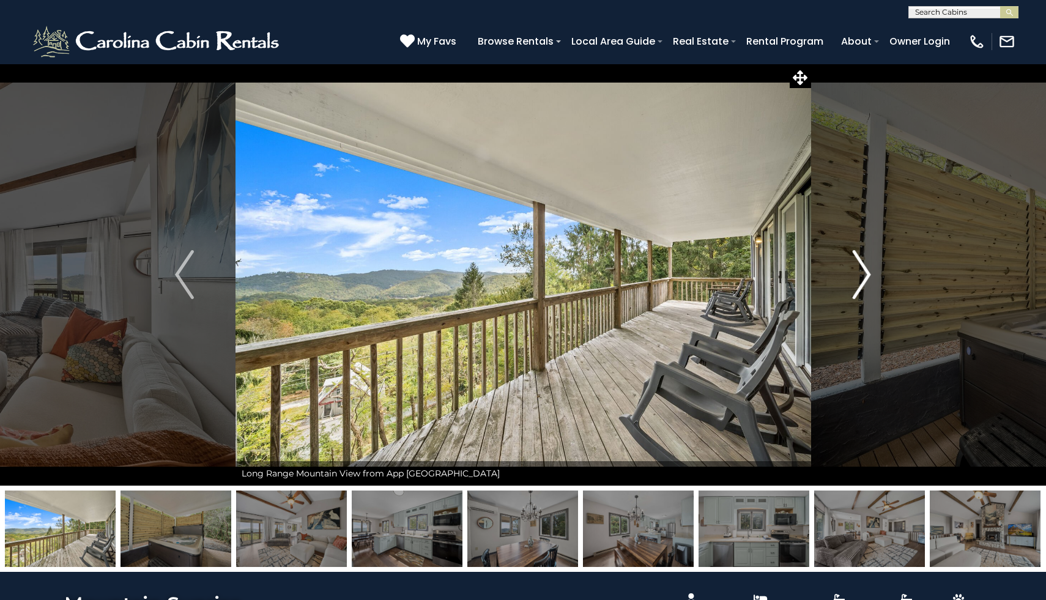
click at [864, 277] on img "Next" at bounding box center [861, 274] width 18 height 49
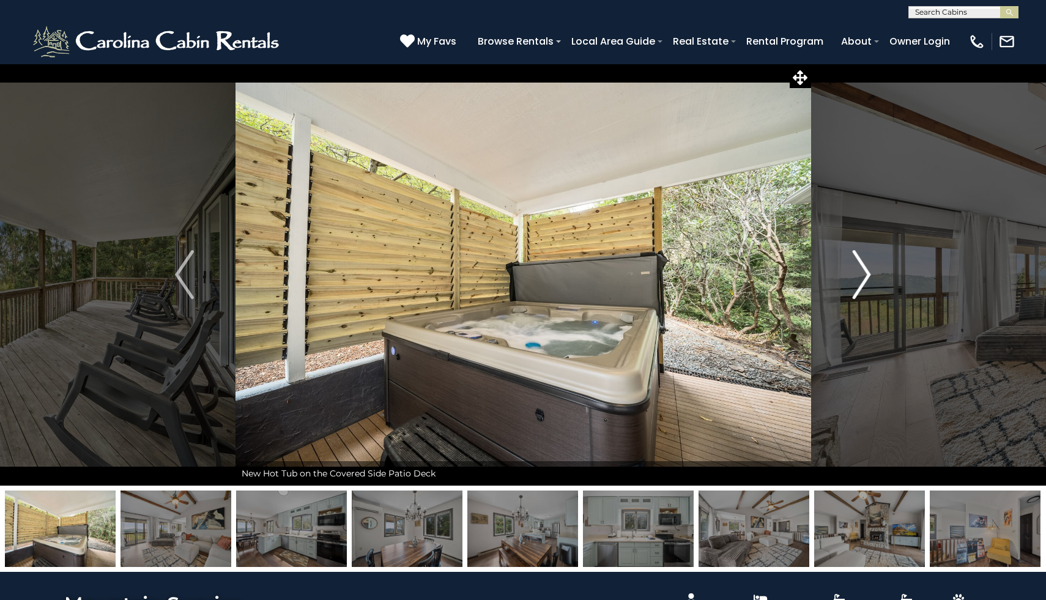
click at [864, 277] on img "Next" at bounding box center [861, 274] width 18 height 49
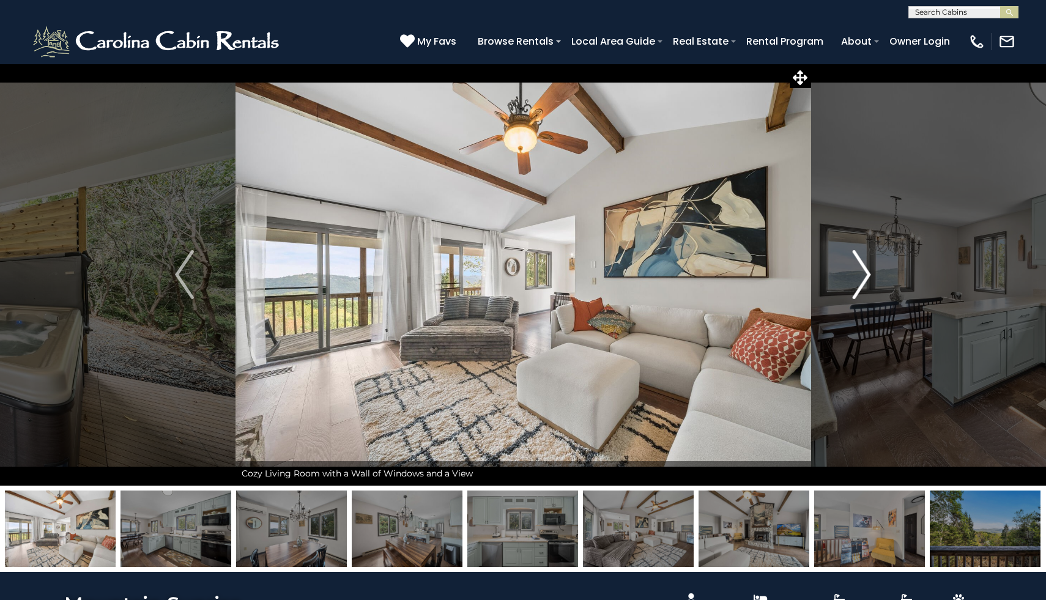
click at [864, 277] on img "Next" at bounding box center [861, 274] width 18 height 49
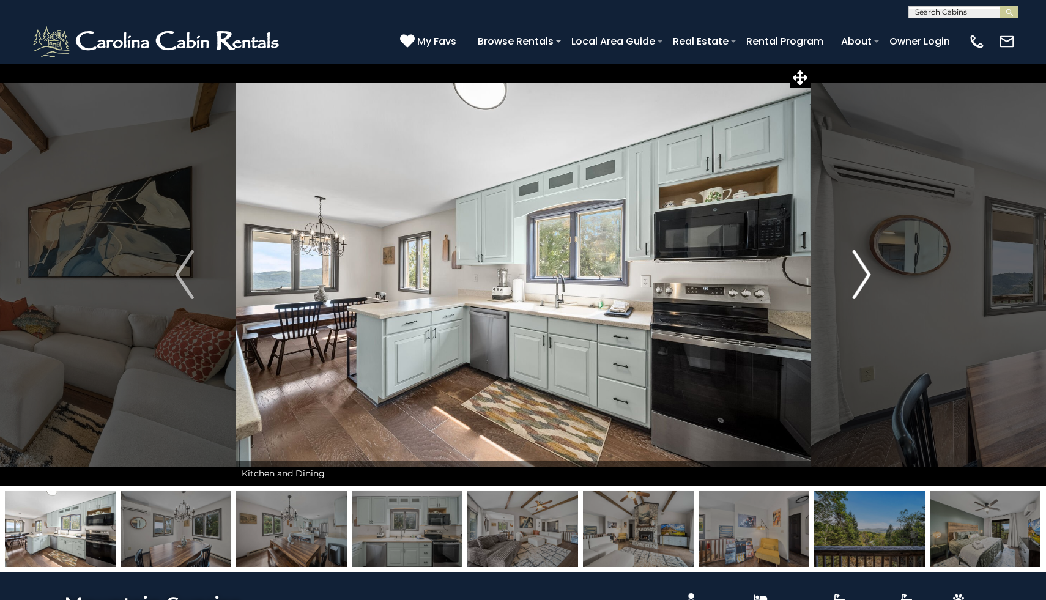
click at [864, 277] on img "Next" at bounding box center [861, 274] width 18 height 49
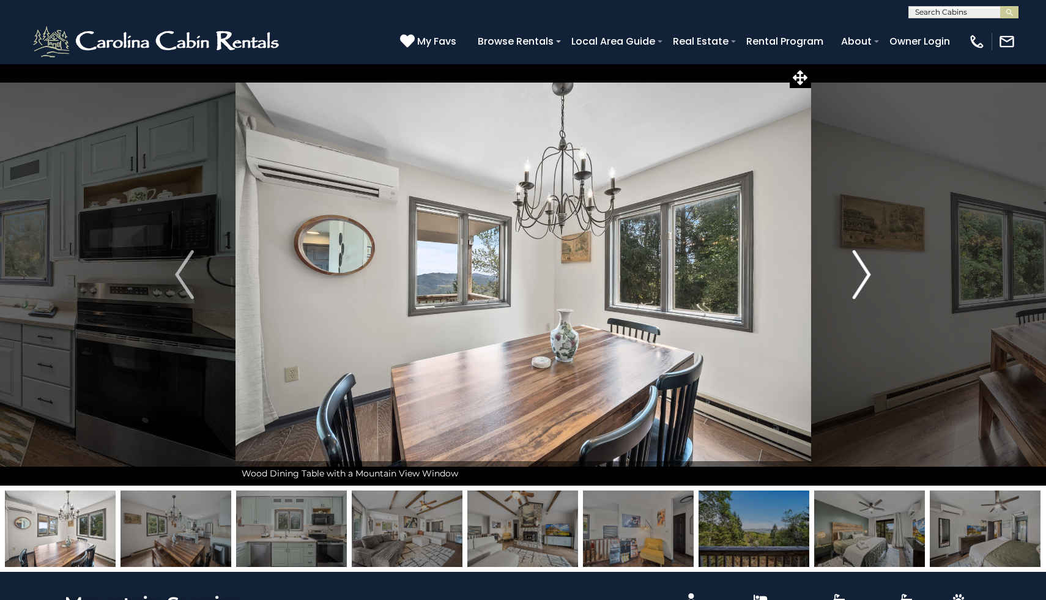
click at [864, 277] on img "Next" at bounding box center [861, 274] width 18 height 49
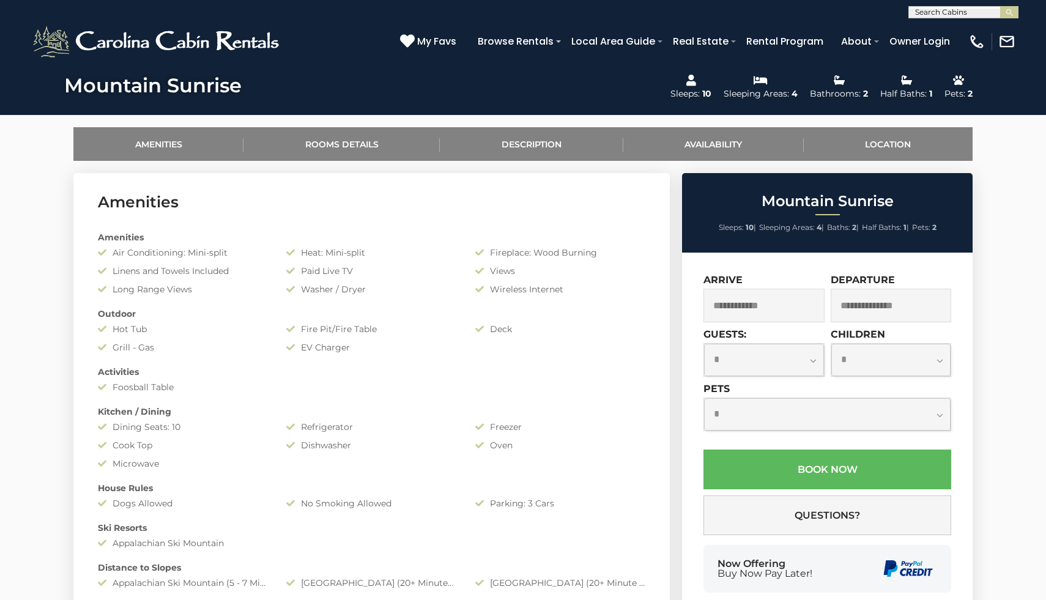
scroll to position [517, 0]
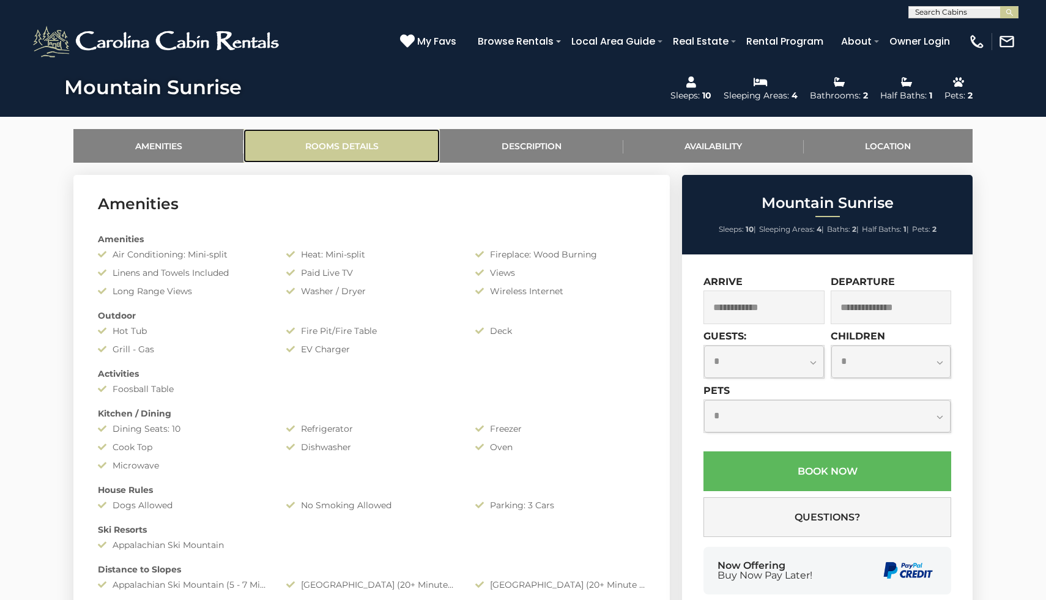
click at [353, 142] on link "Rooms Details" at bounding box center [341, 146] width 196 height 34
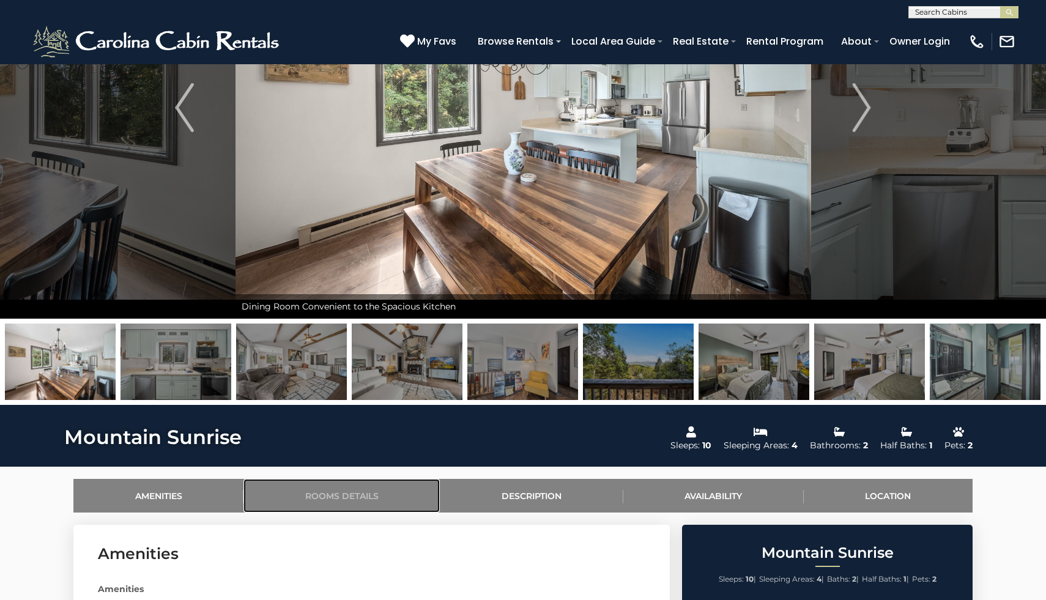
scroll to position [0, 0]
